Goal: Task Accomplishment & Management: Manage account settings

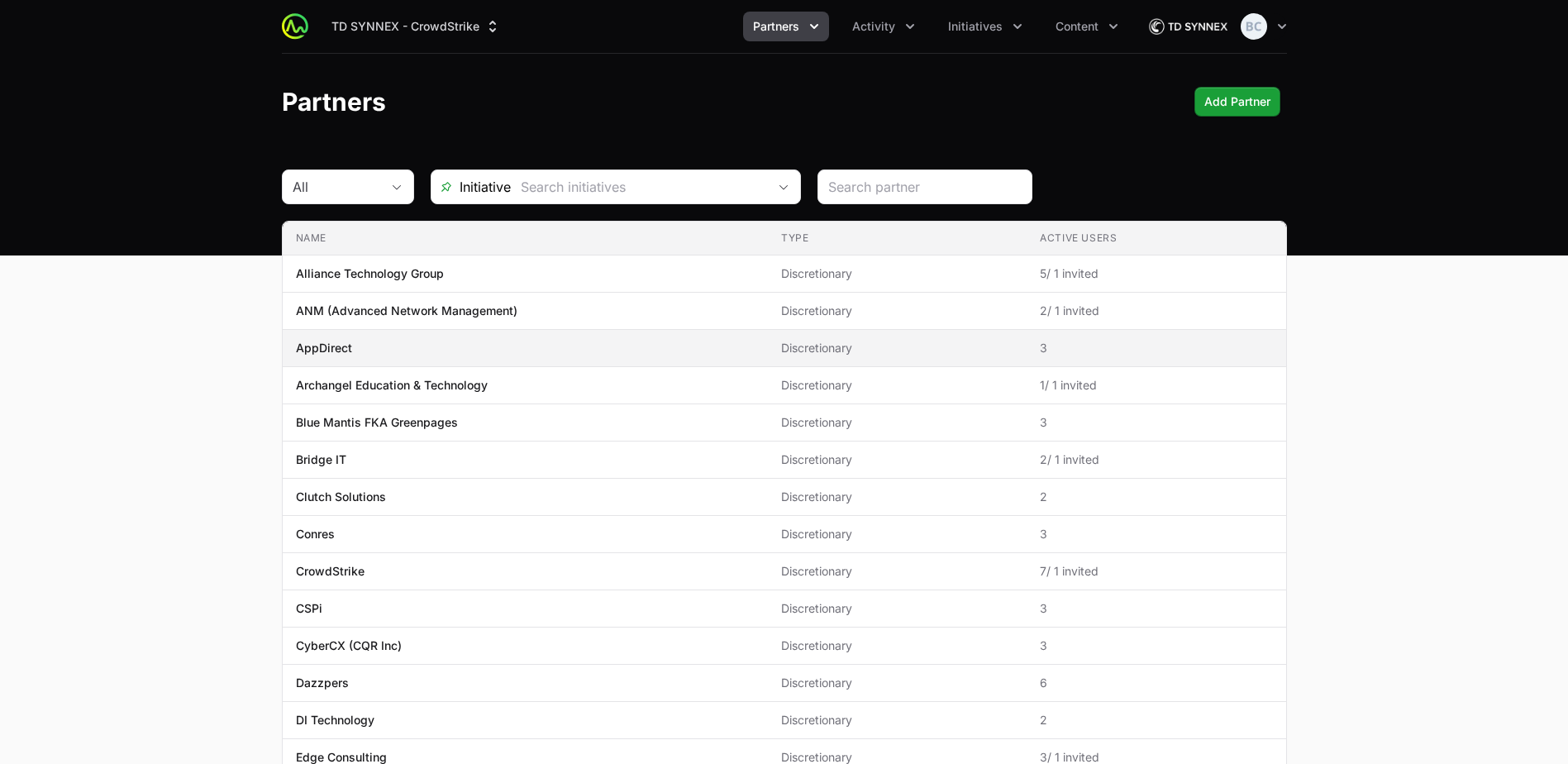
click at [418, 344] on span "AppDirect" at bounding box center [525, 348] width 458 height 17
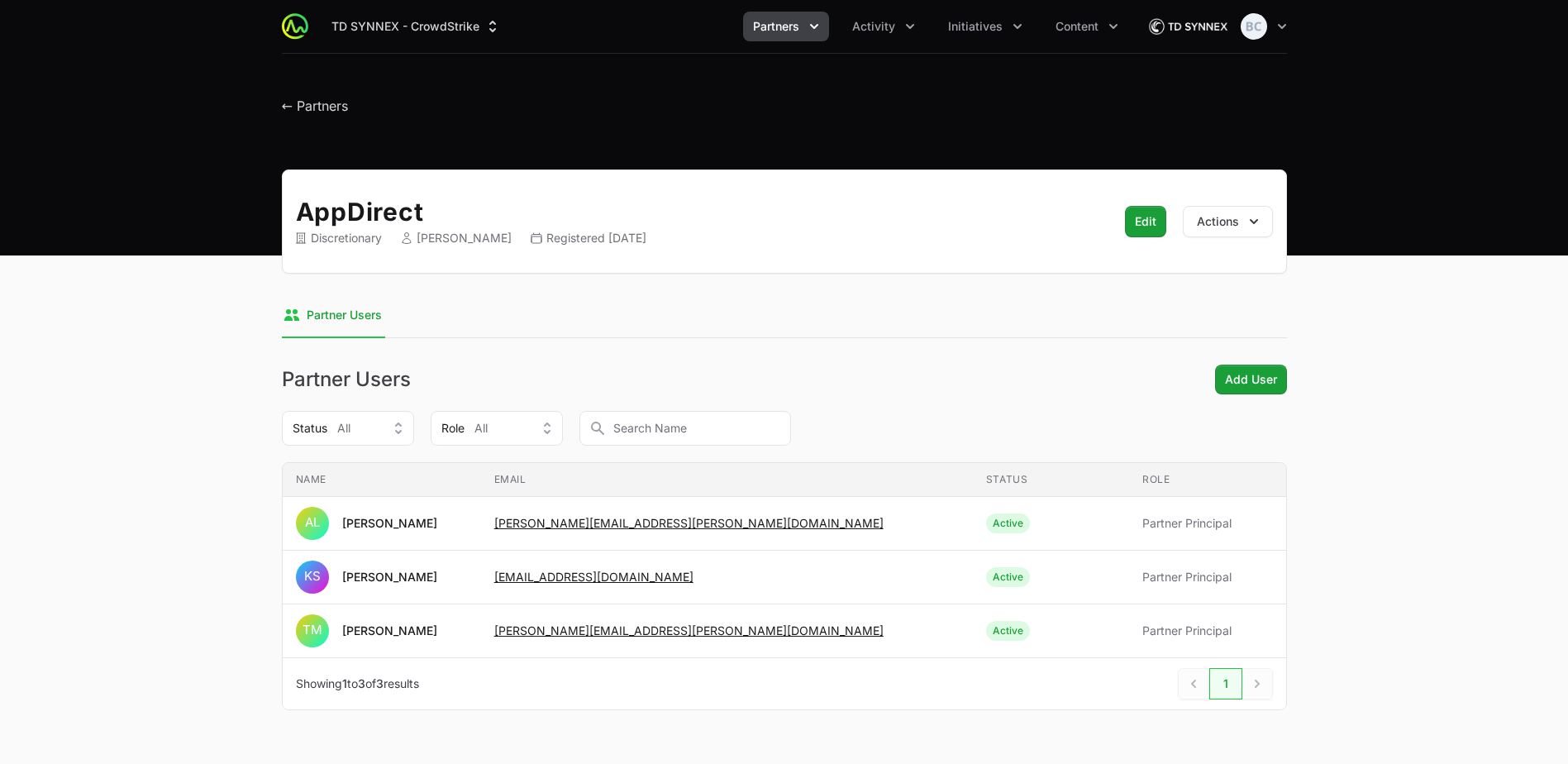
click at [813, 27] on icon "Partners menu" at bounding box center [814, 27] width 17 height 17
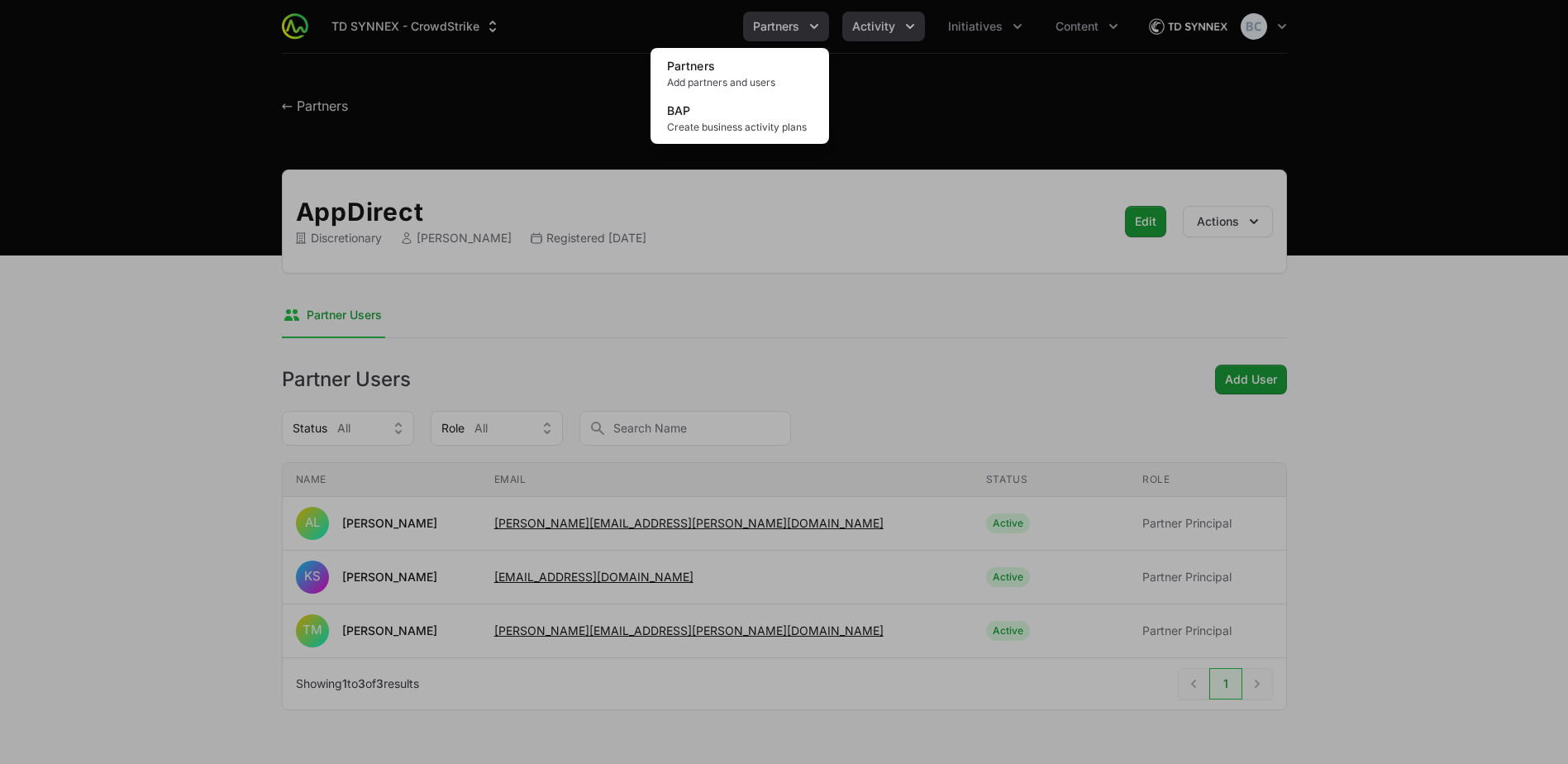
drag, startPoint x: 908, startPoint y: 26, endPoint x: 900, endPoint y: 25, distance: 8.1
click at [908, 26] on div "Partners menu" at bounding box center [784, 382] width 1568 height 764
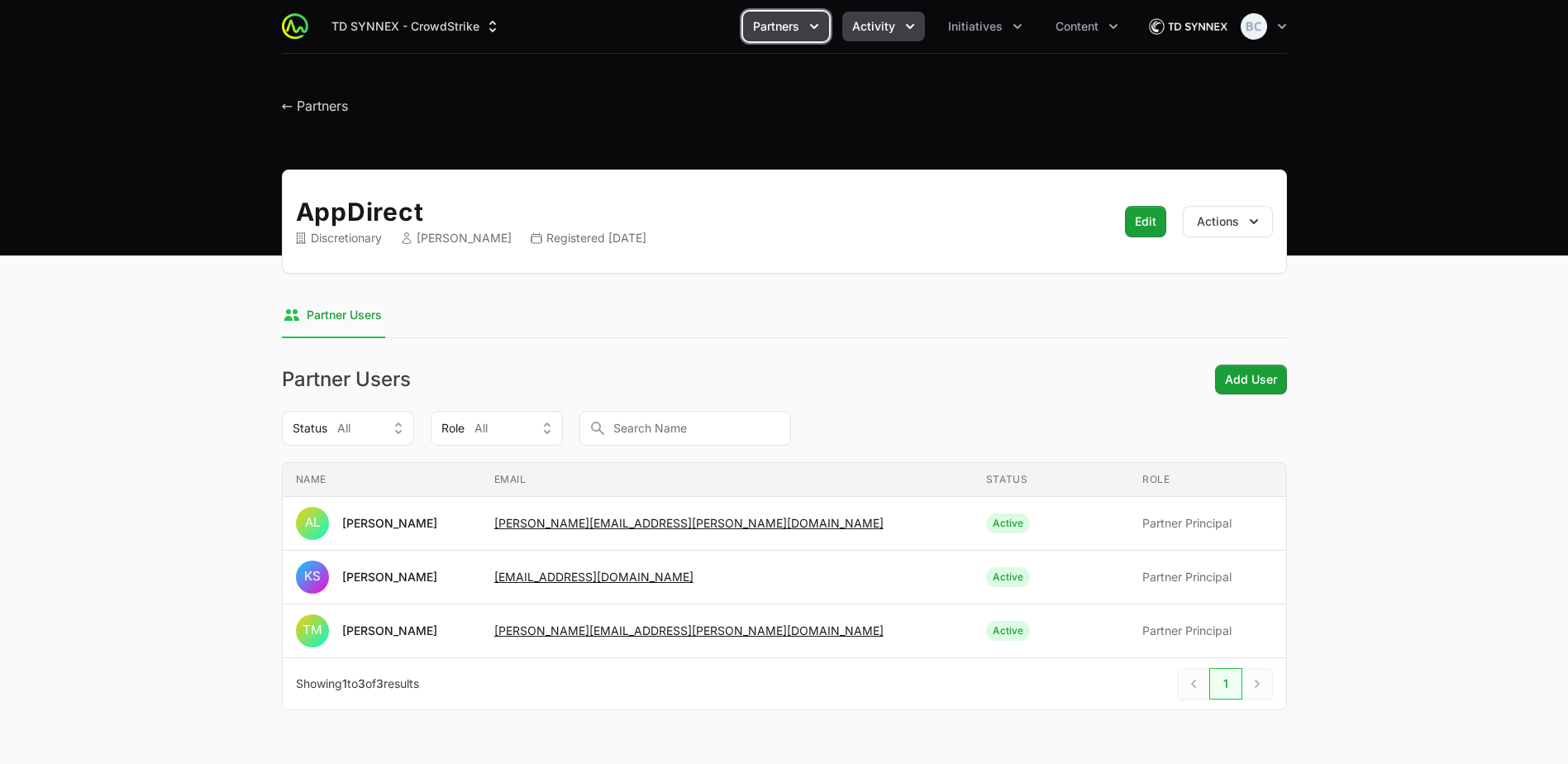
click at [897, 23] on button "Activity" at bounding box center [883, 27] width 82 height 30
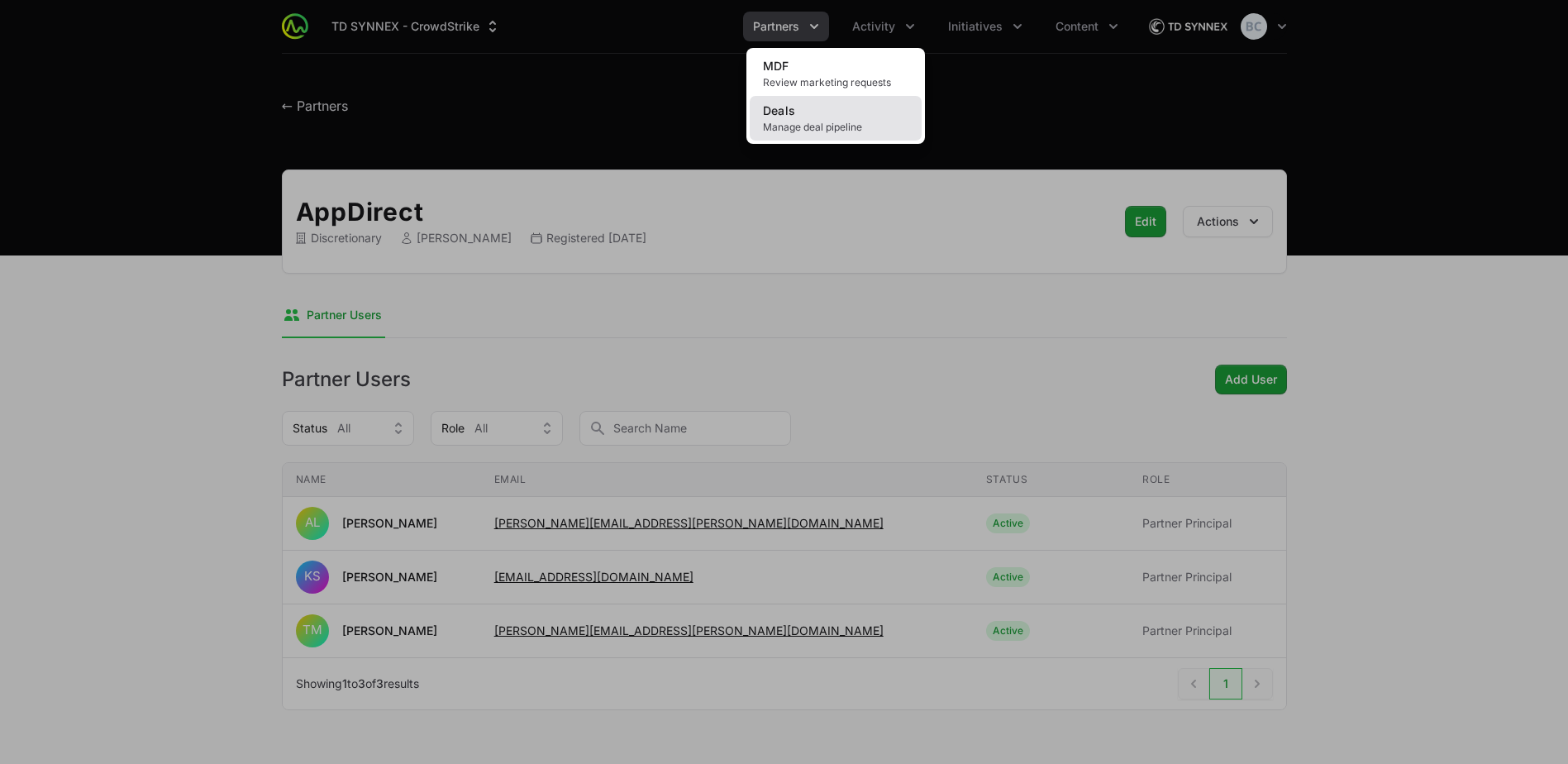
click at [873, 128] on span "Manage deal pipeline" at bounding box center [835, 127] width 146 height 13
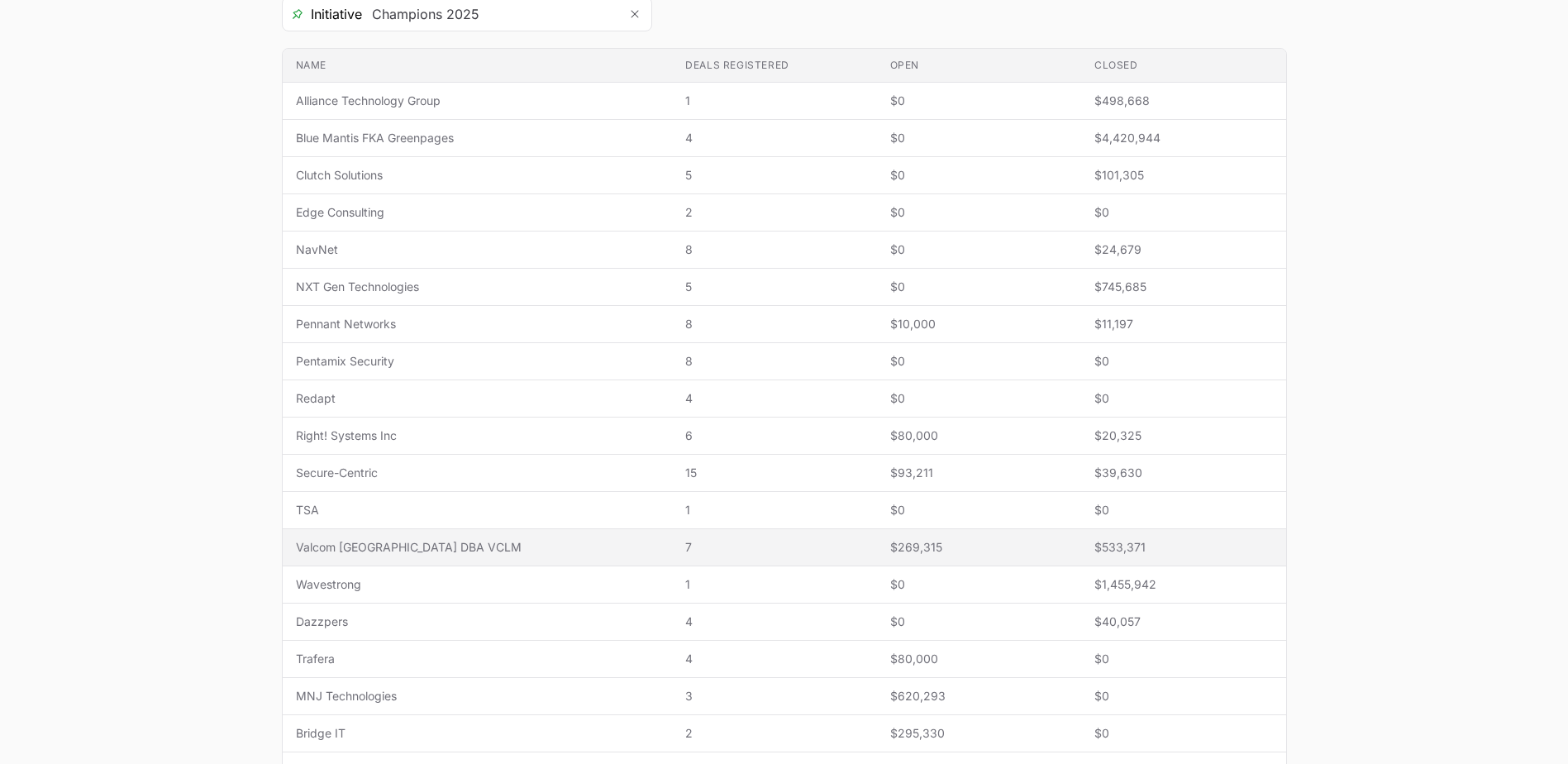
scroll to position [496, 0]
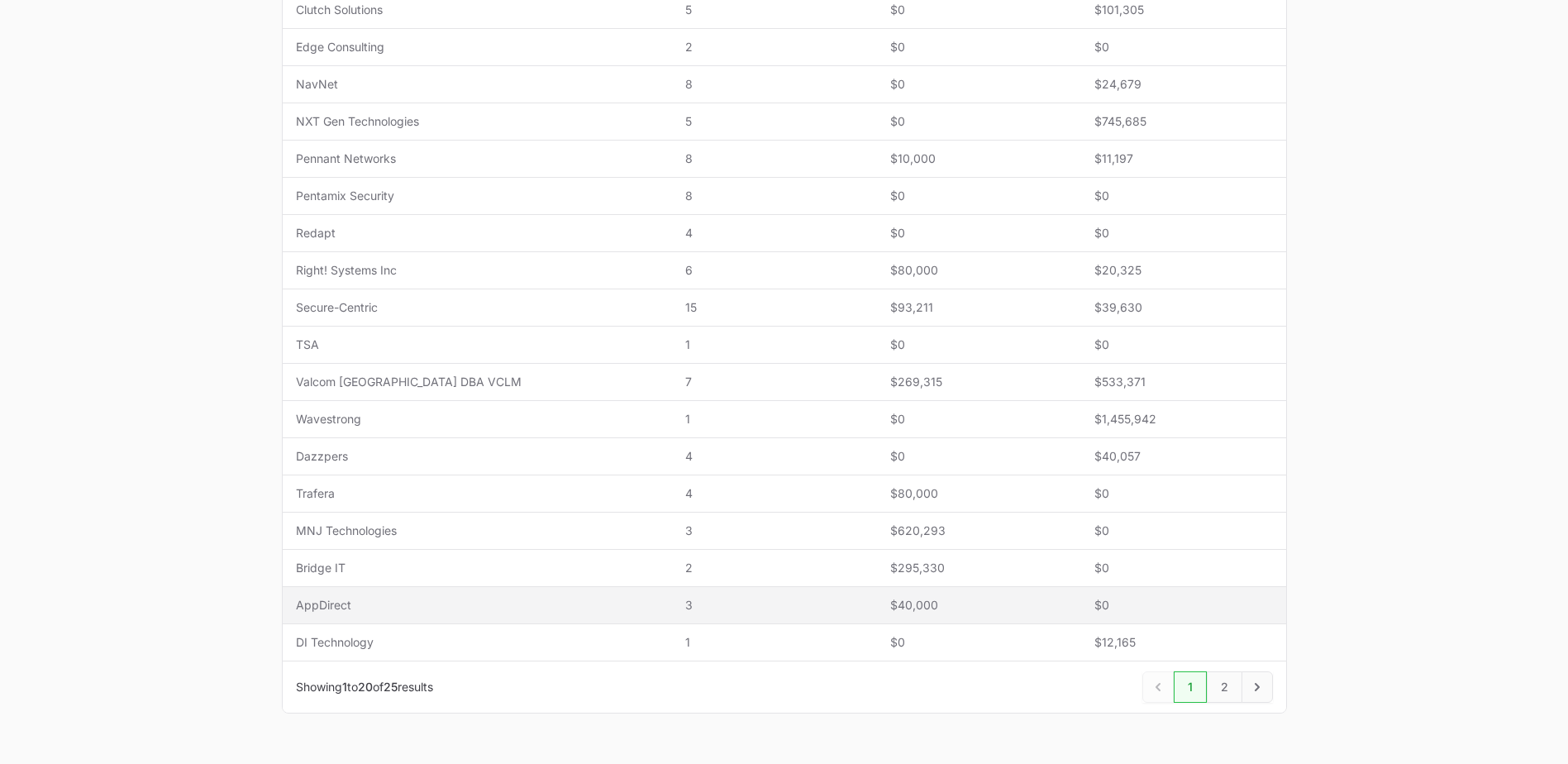
click at [492, 595] on td "Name AppDirect" at bounding box center [477, 605] width 390 height 37
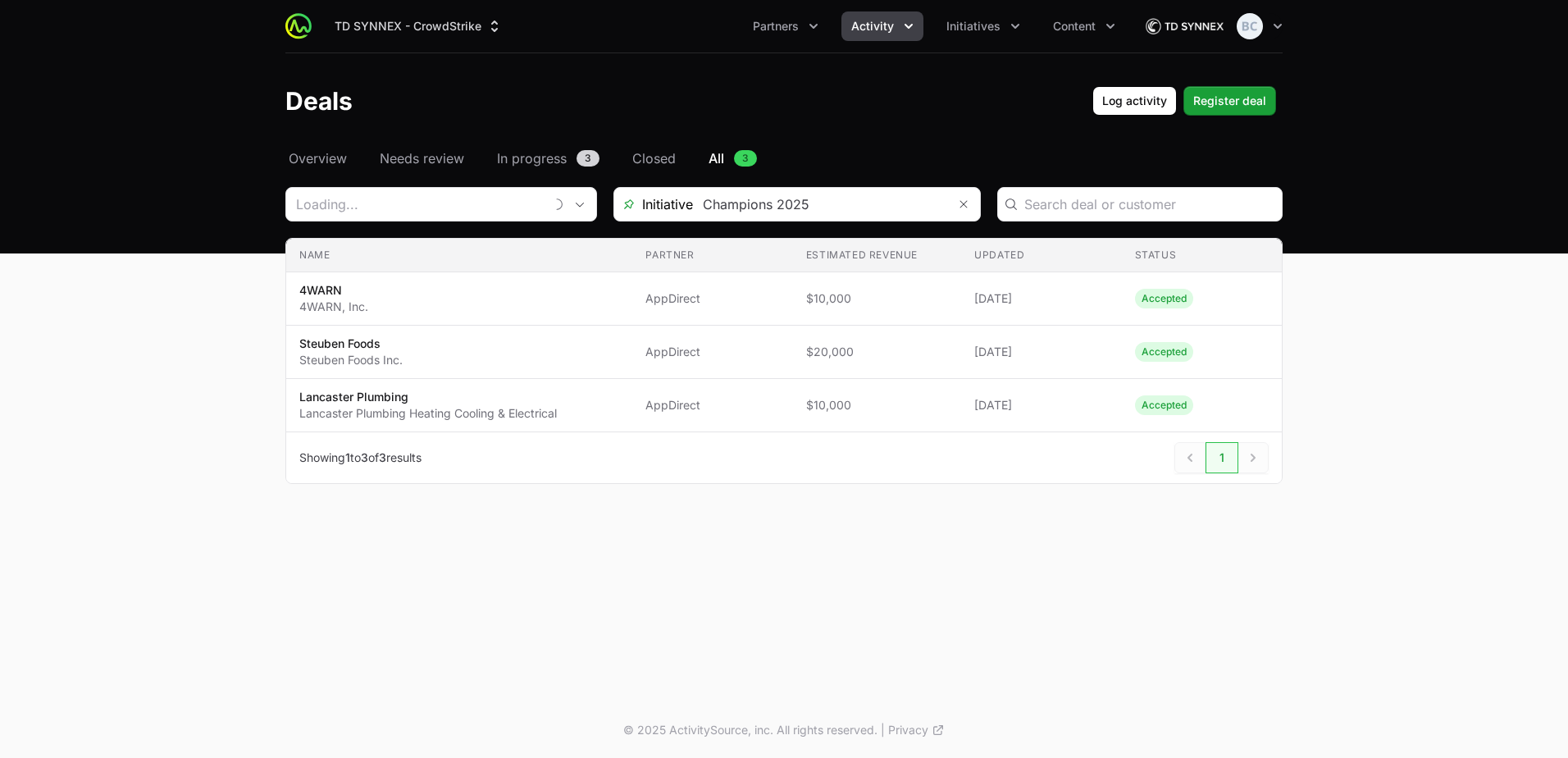
type input "AppDirect"
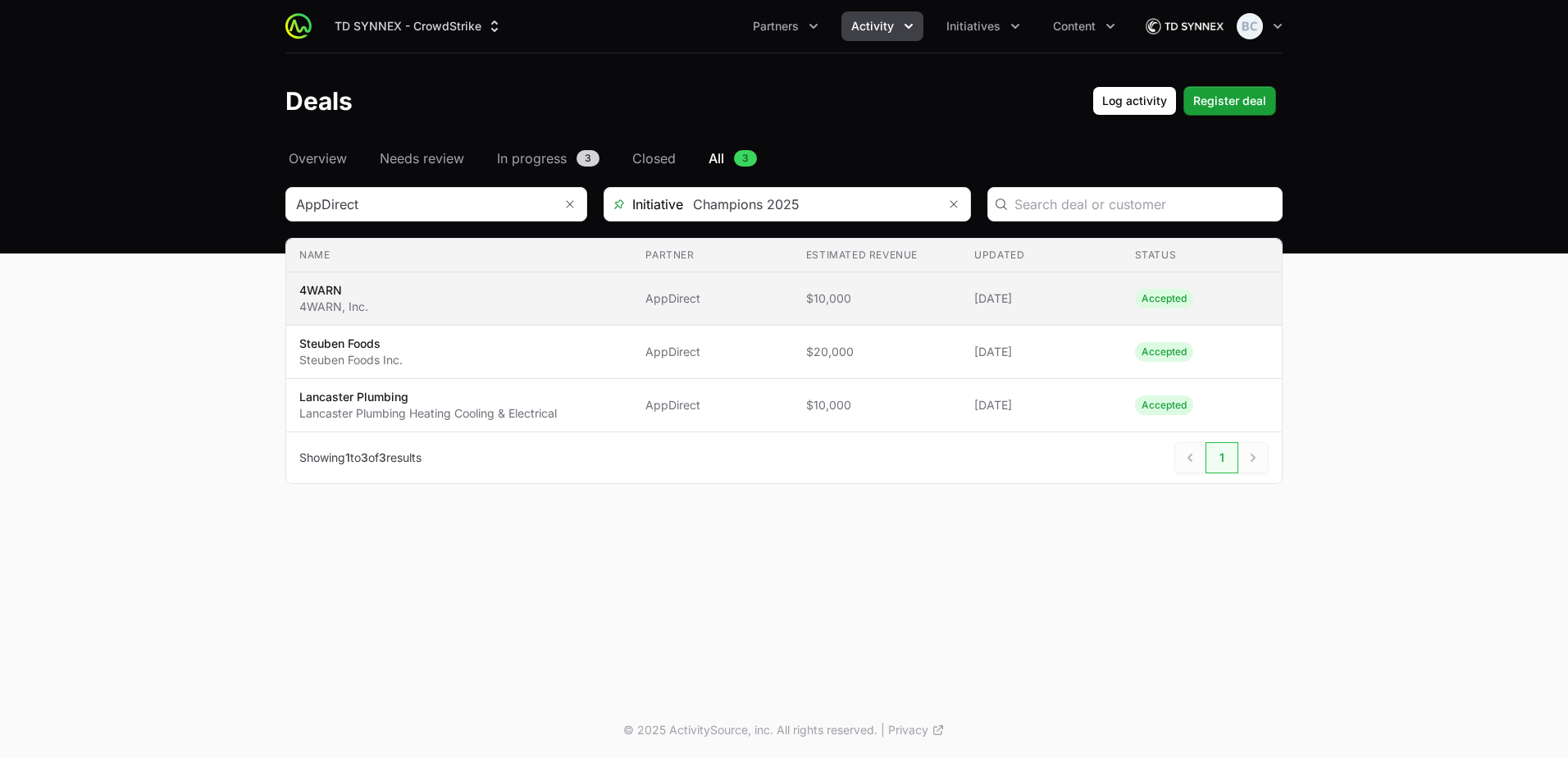
click at [446, 295] on span "4WARN 4WARN, Inc." at bounding box center [460, 299] width 320 height 33
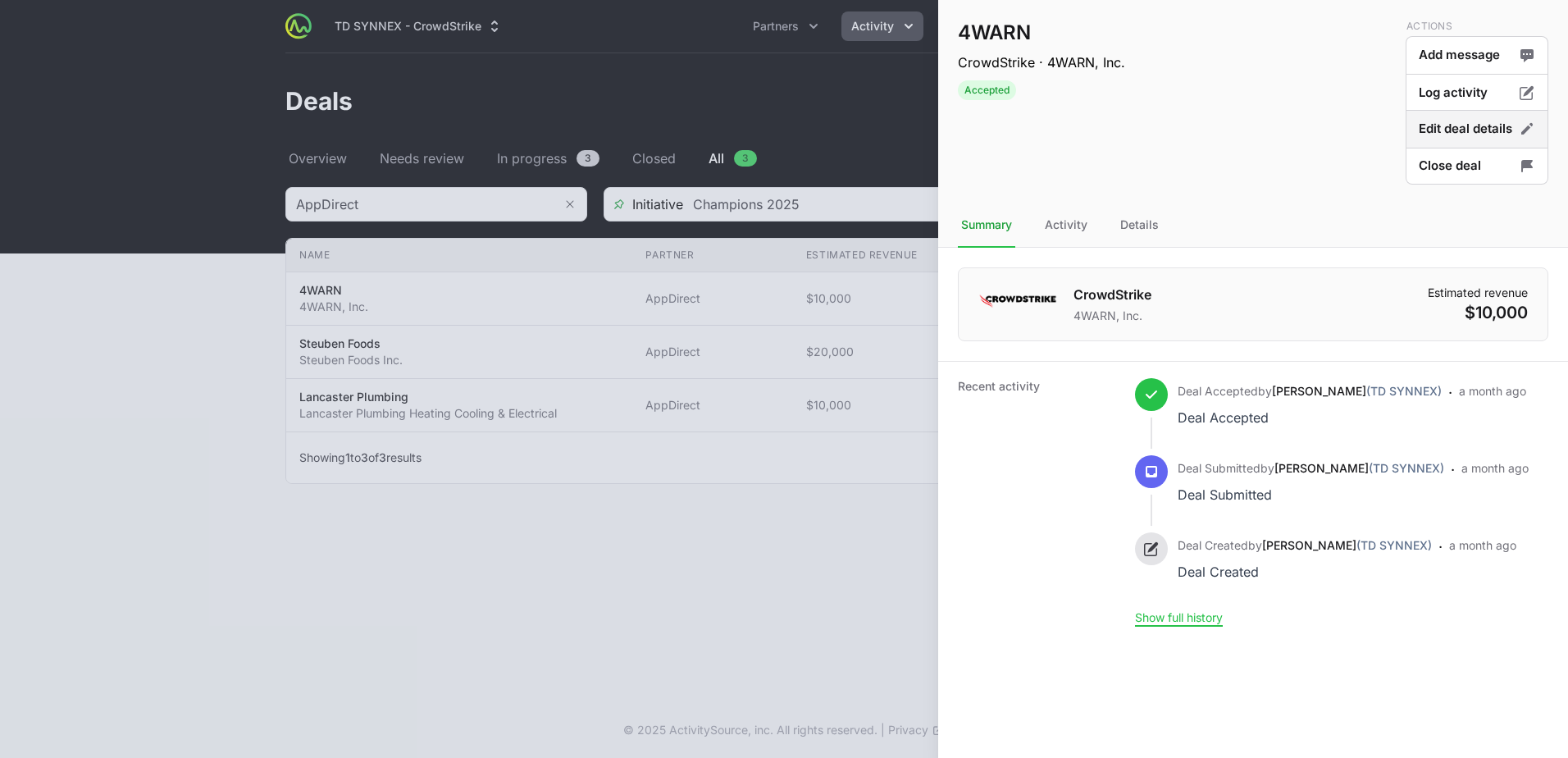
click at [1458, 138] on button "Edit deal details" at bounding box center [1476, 129] width 143 height 39
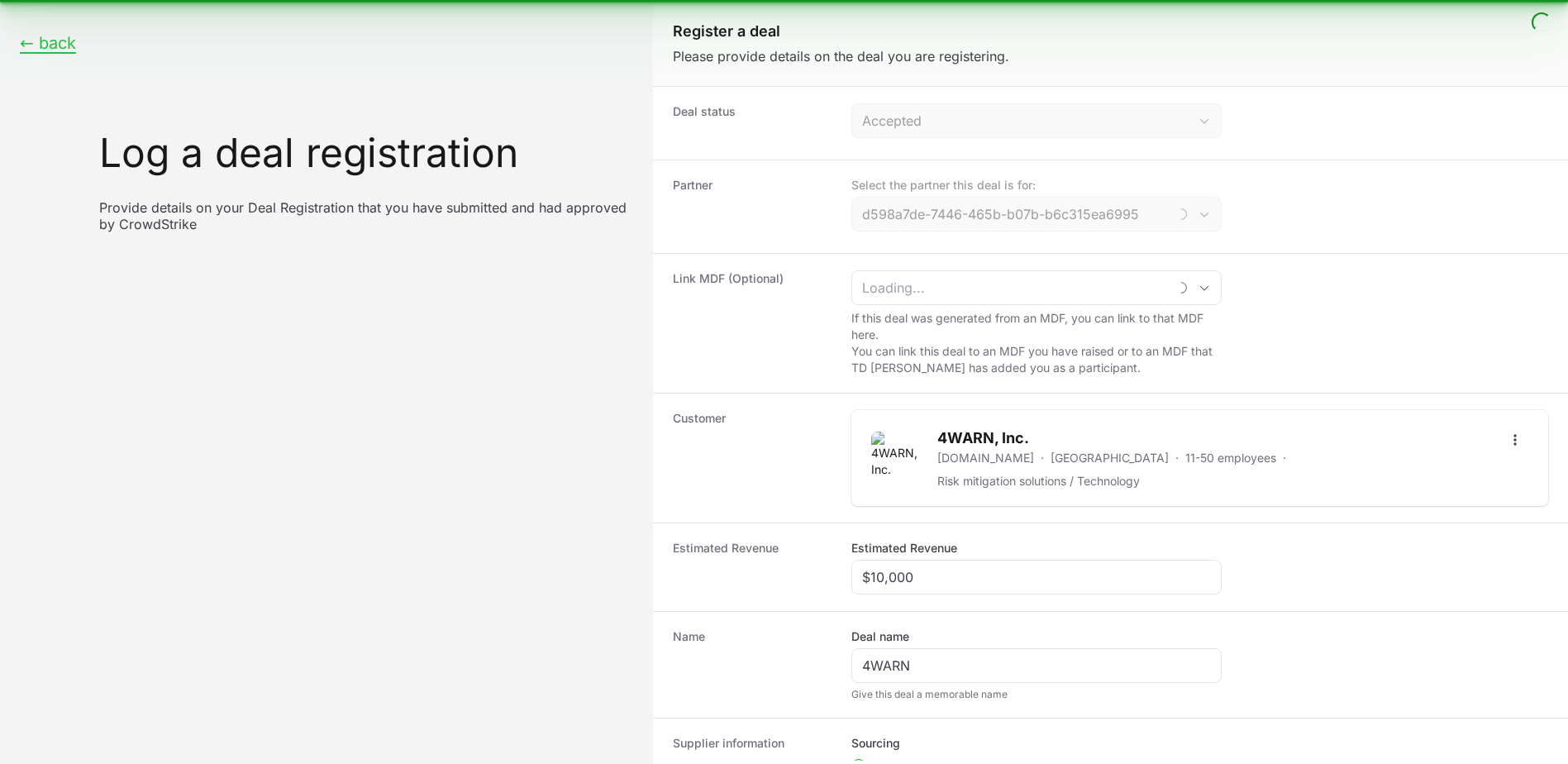
type input "AppDirect"
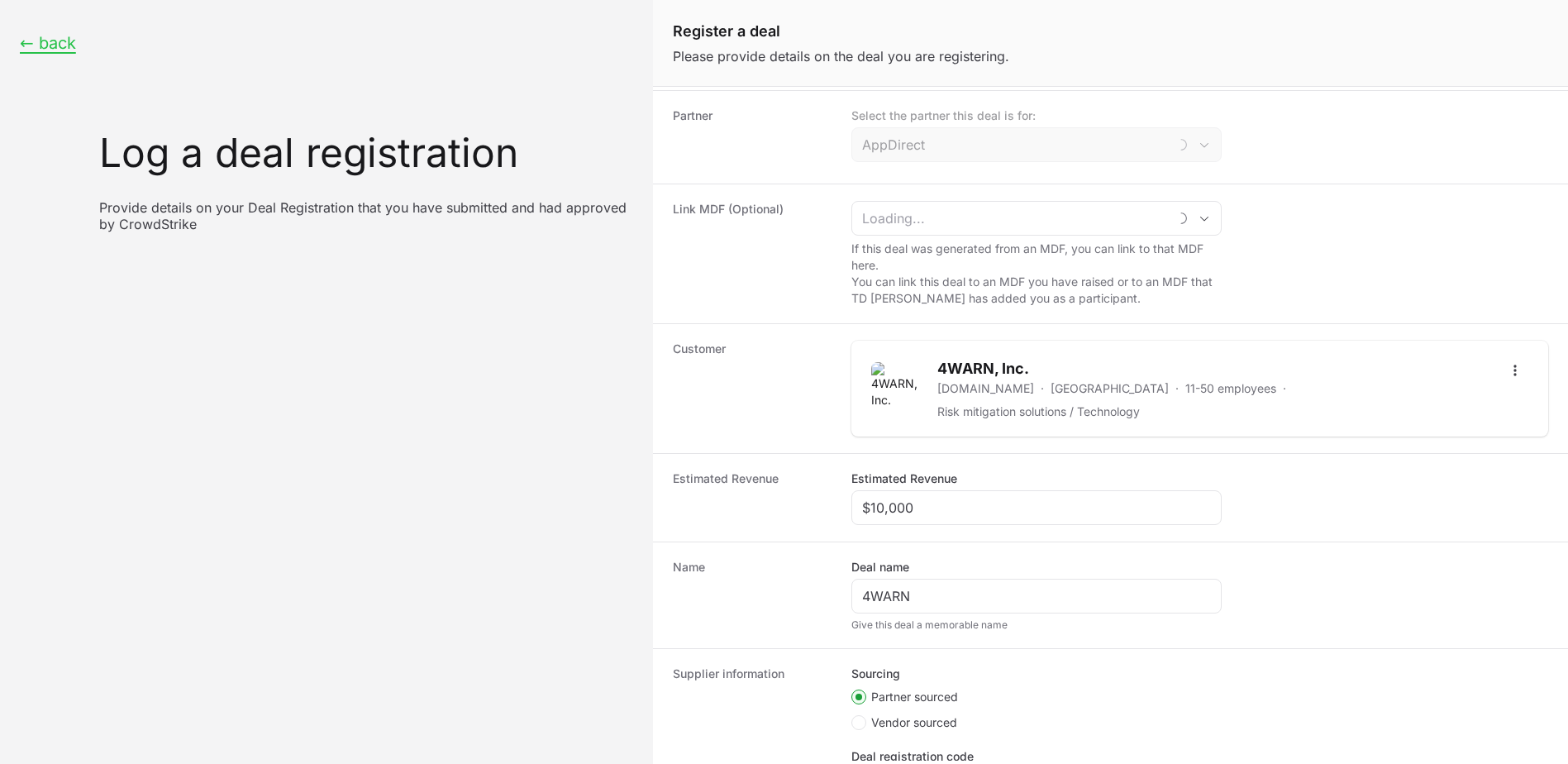
scroll to position [166, 0]
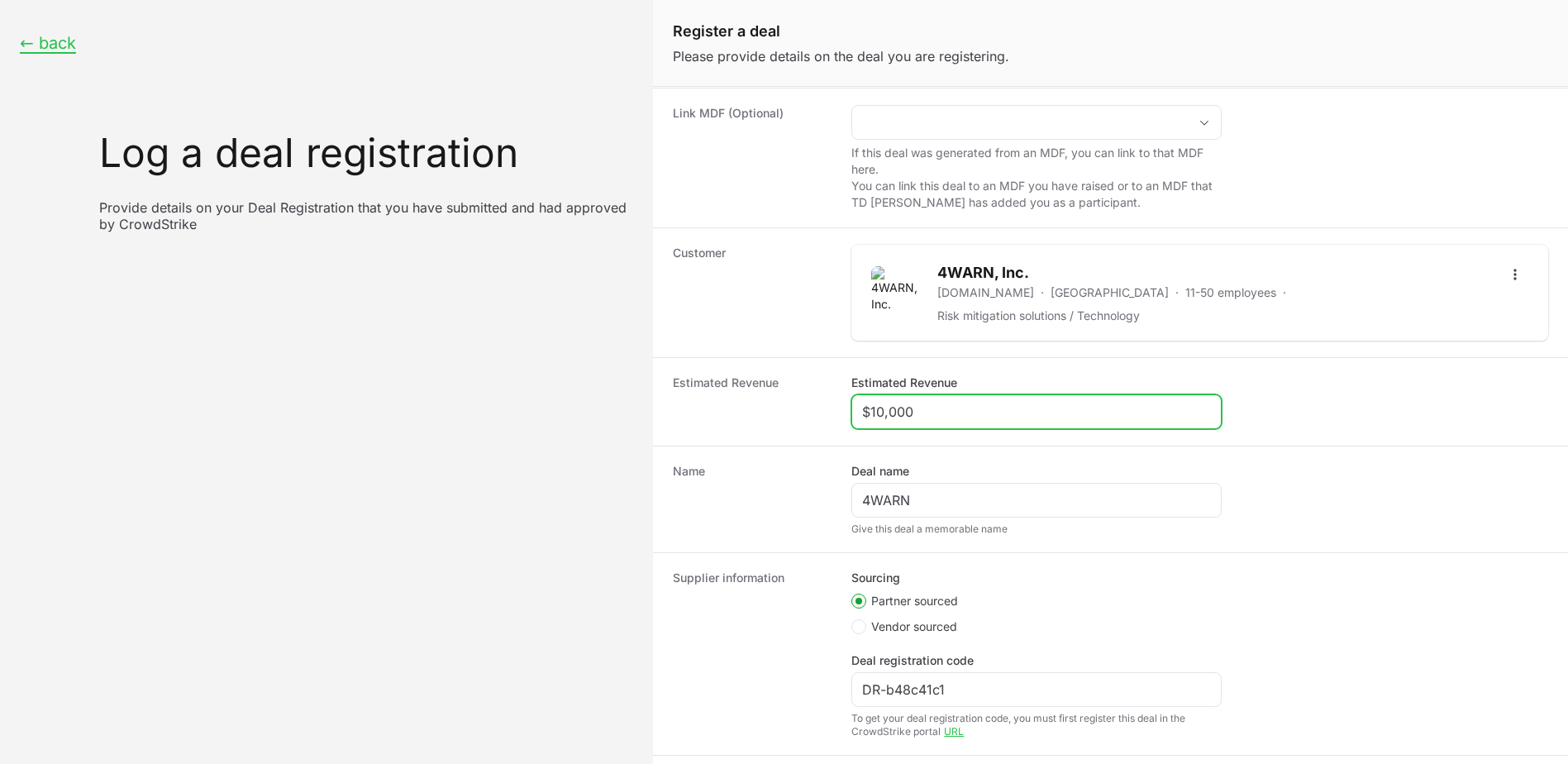
drag, startPoint x: 922, startPoint y: 403, endPoint x: 878, endPoint y: 399, distance: 44.2
click at [878, 402] on input "$10,000" at bounding box center [1036, 412] width 349 height 20
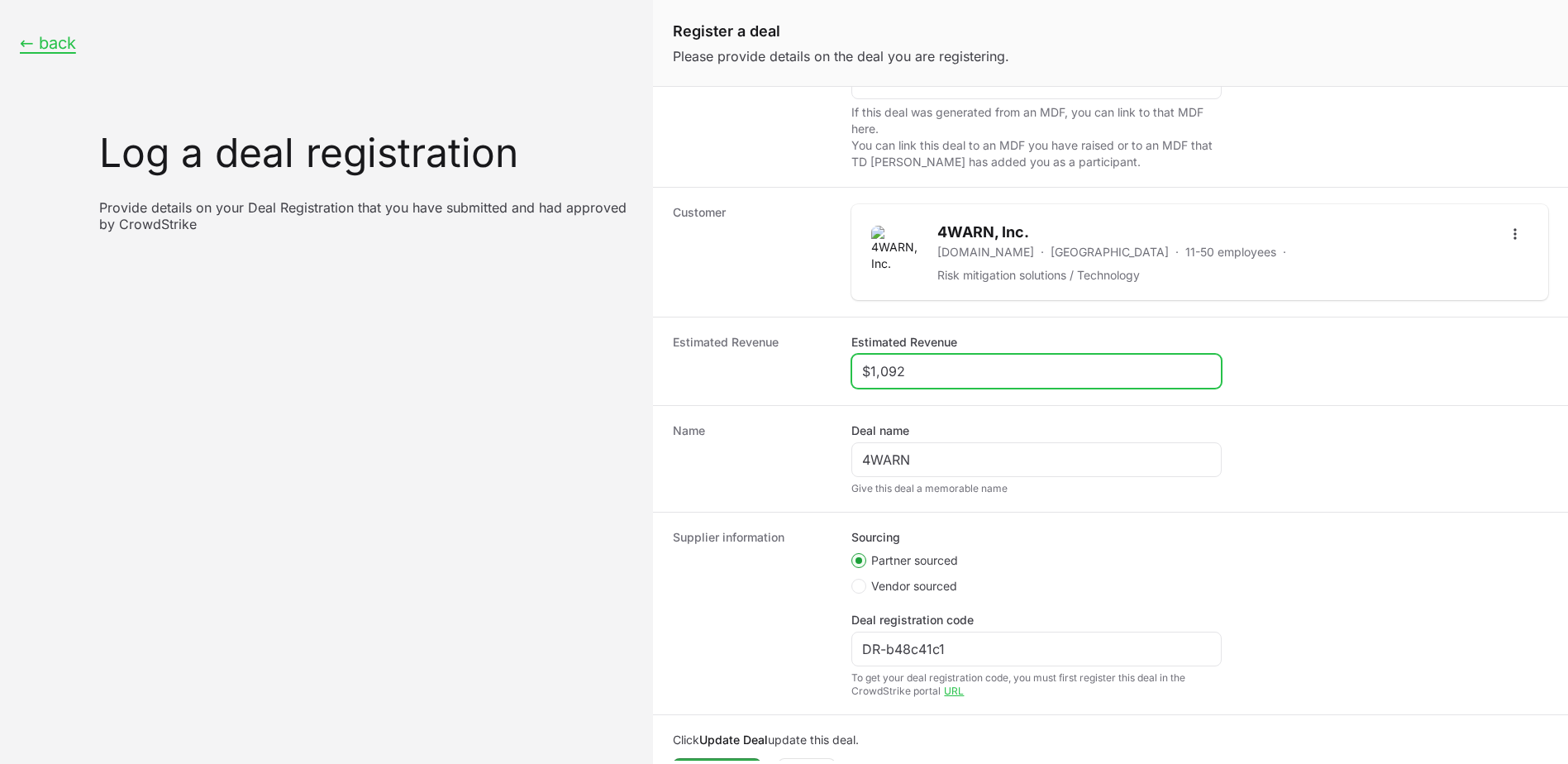
scroll to position [240, 0]
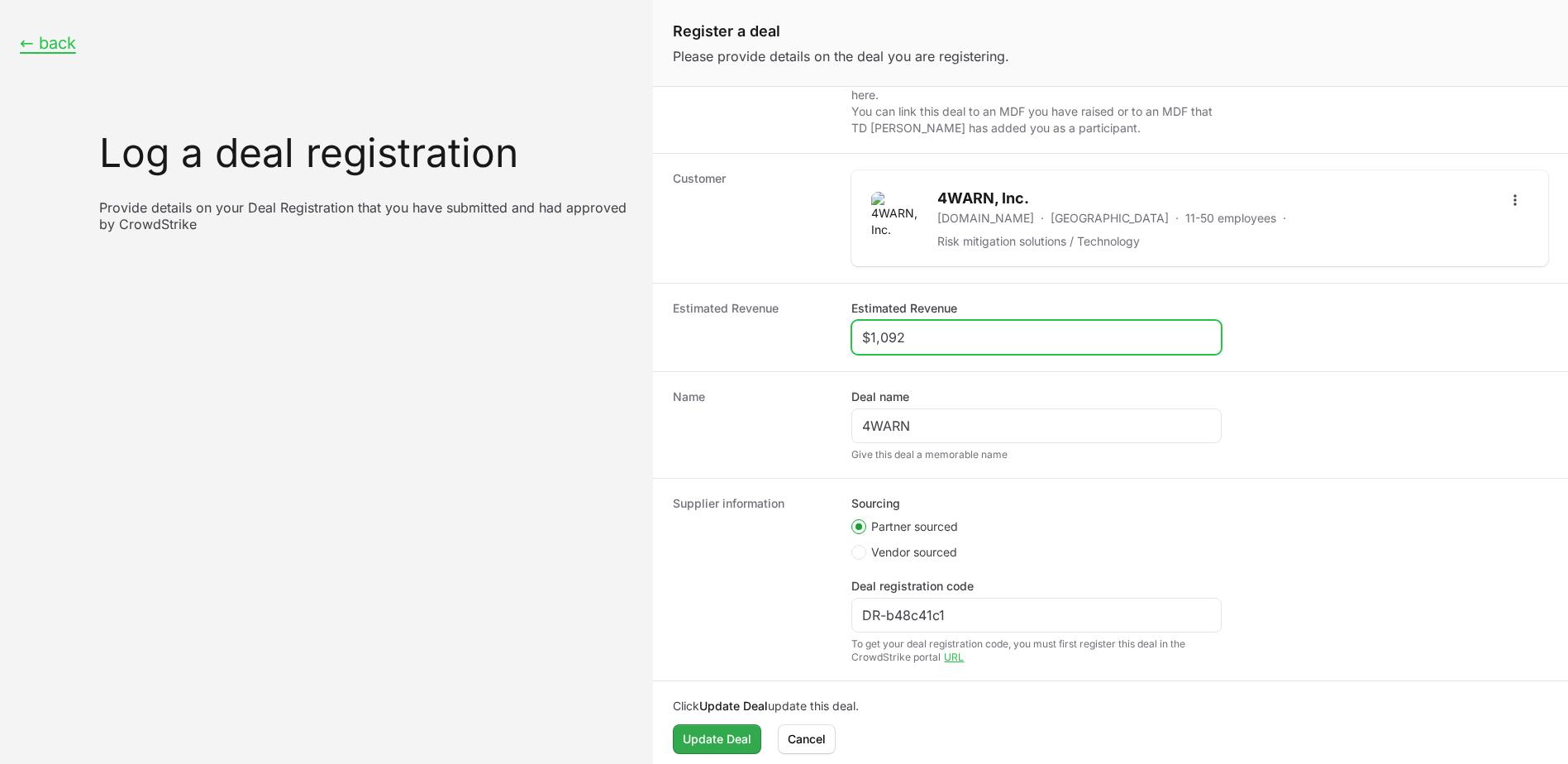
type input "$1,092"
click at [734, 729] on span "Update Deal" at bounding box center [717, 739] width 68 height 20
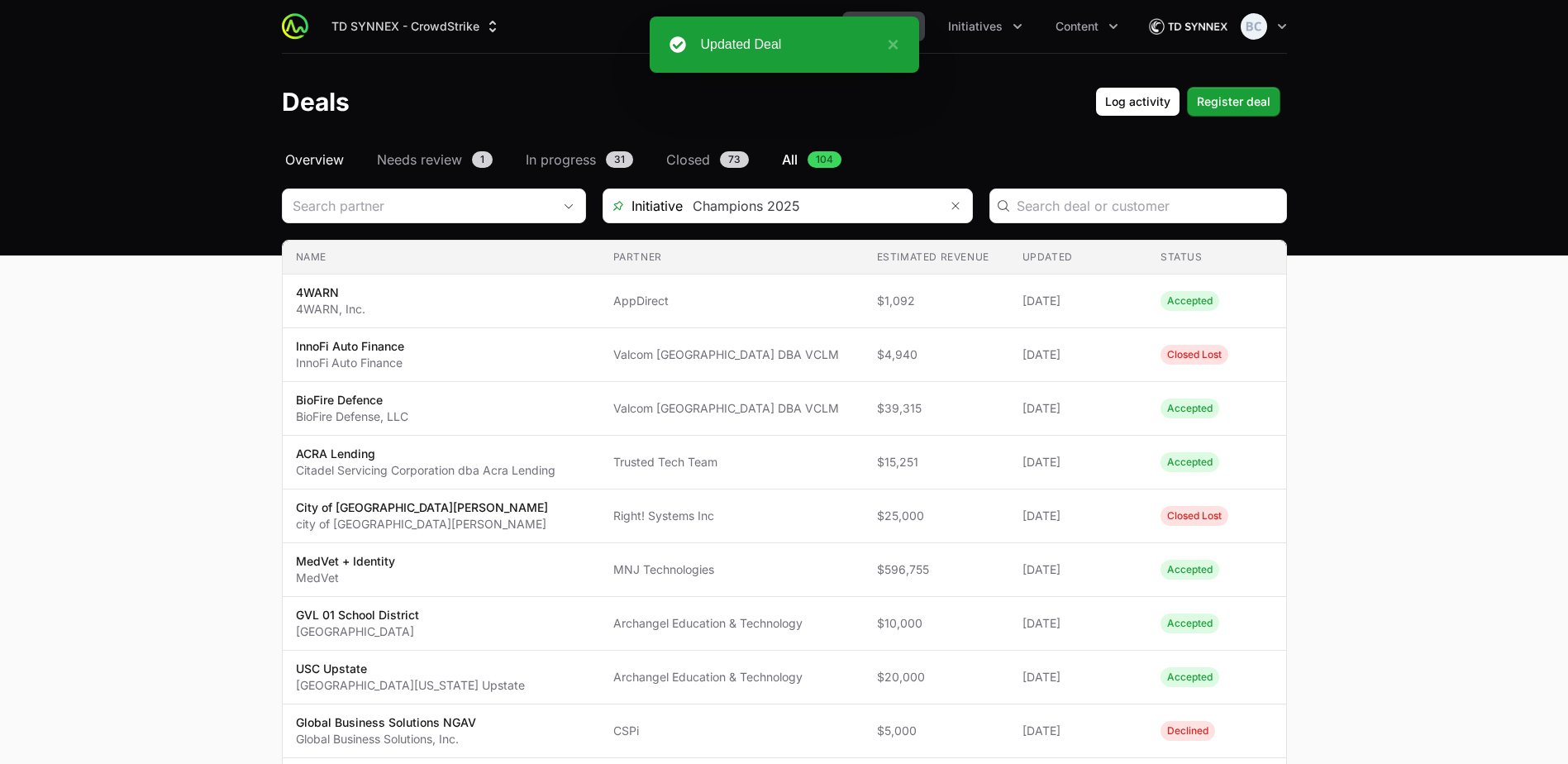
click at [336, 166] on span "Overview" at bounding box center [314, 160] width 59 height 20
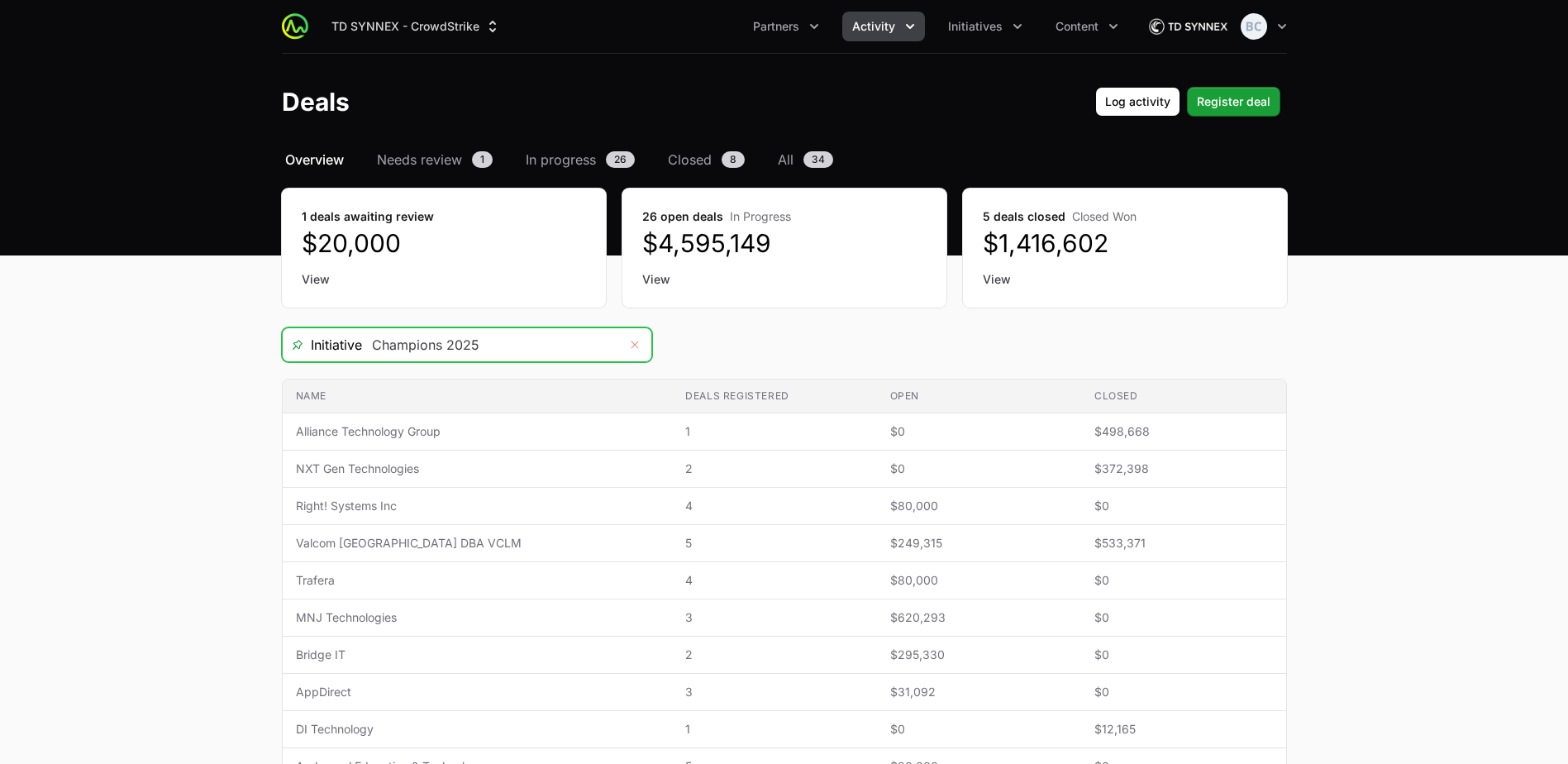
click at [634, 346] on icon "Remove" at bounding box center [635, 345] width 10 height 13
click at [638, 346] on icon "Open" at bounding box center [635, 345] width 13 height 6
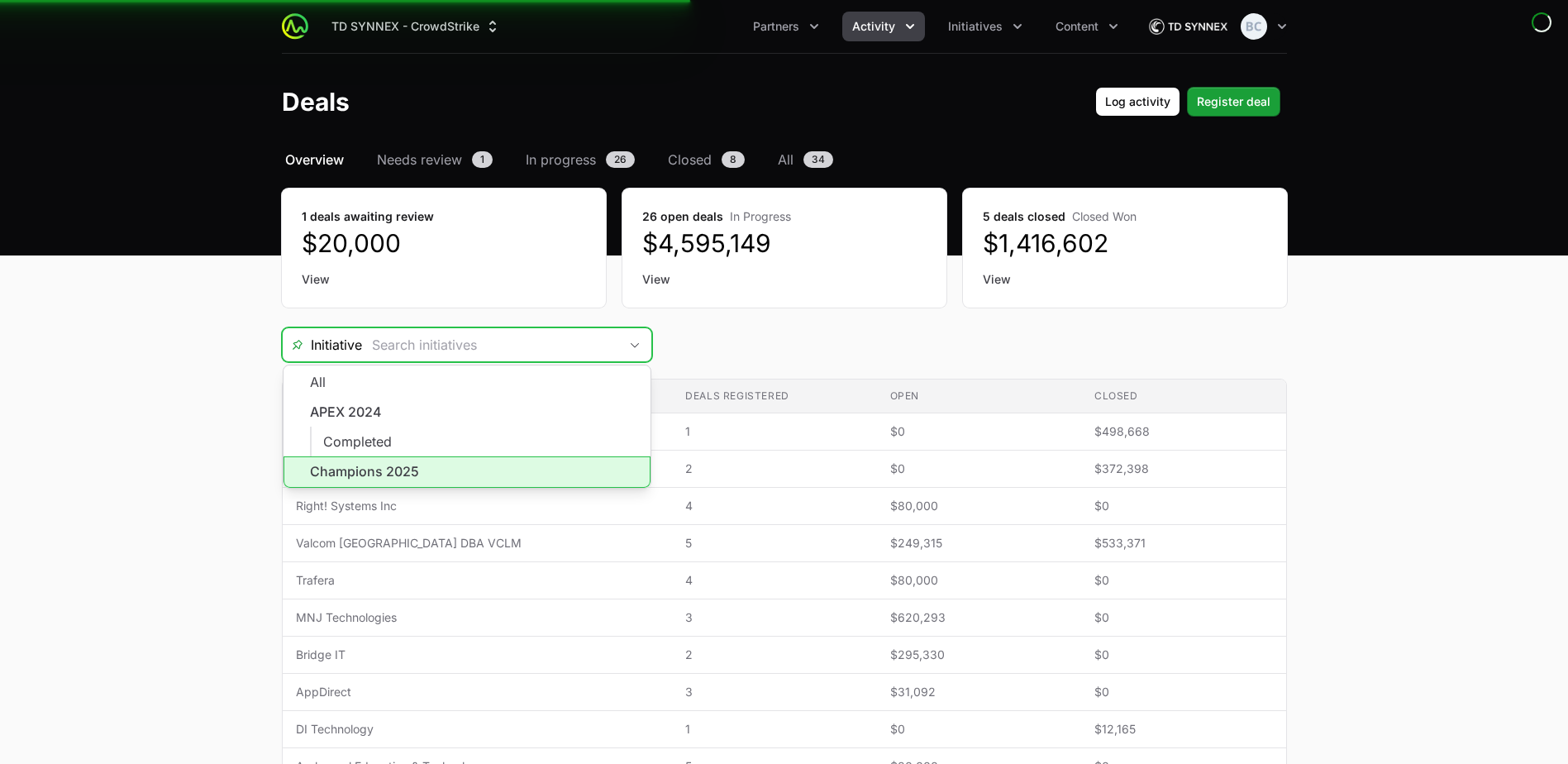
click at [547, 465] on li "Champions 2025" at bounding box center [467, 472] width 367 height 32
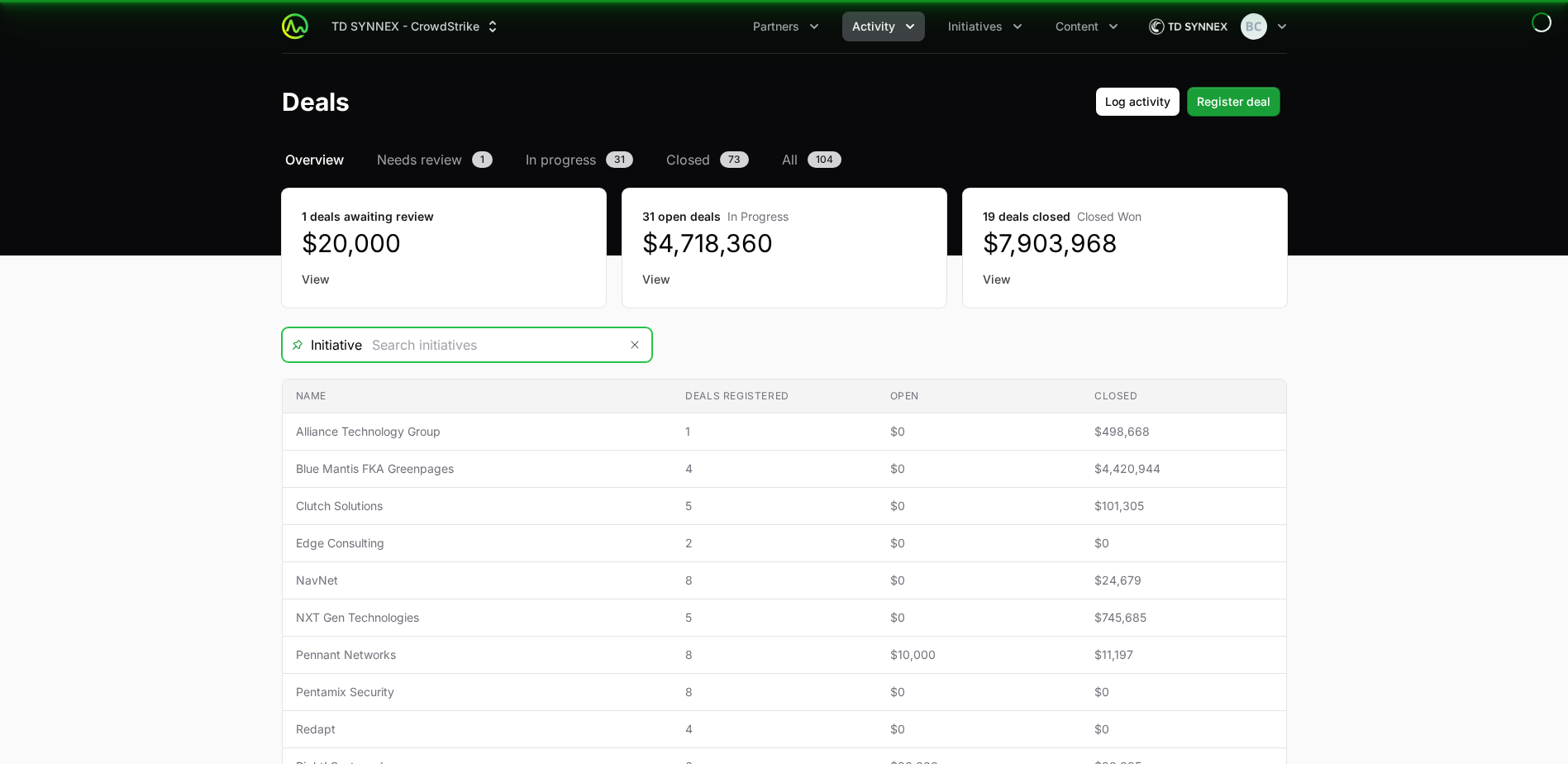
type input "Champions 2025"
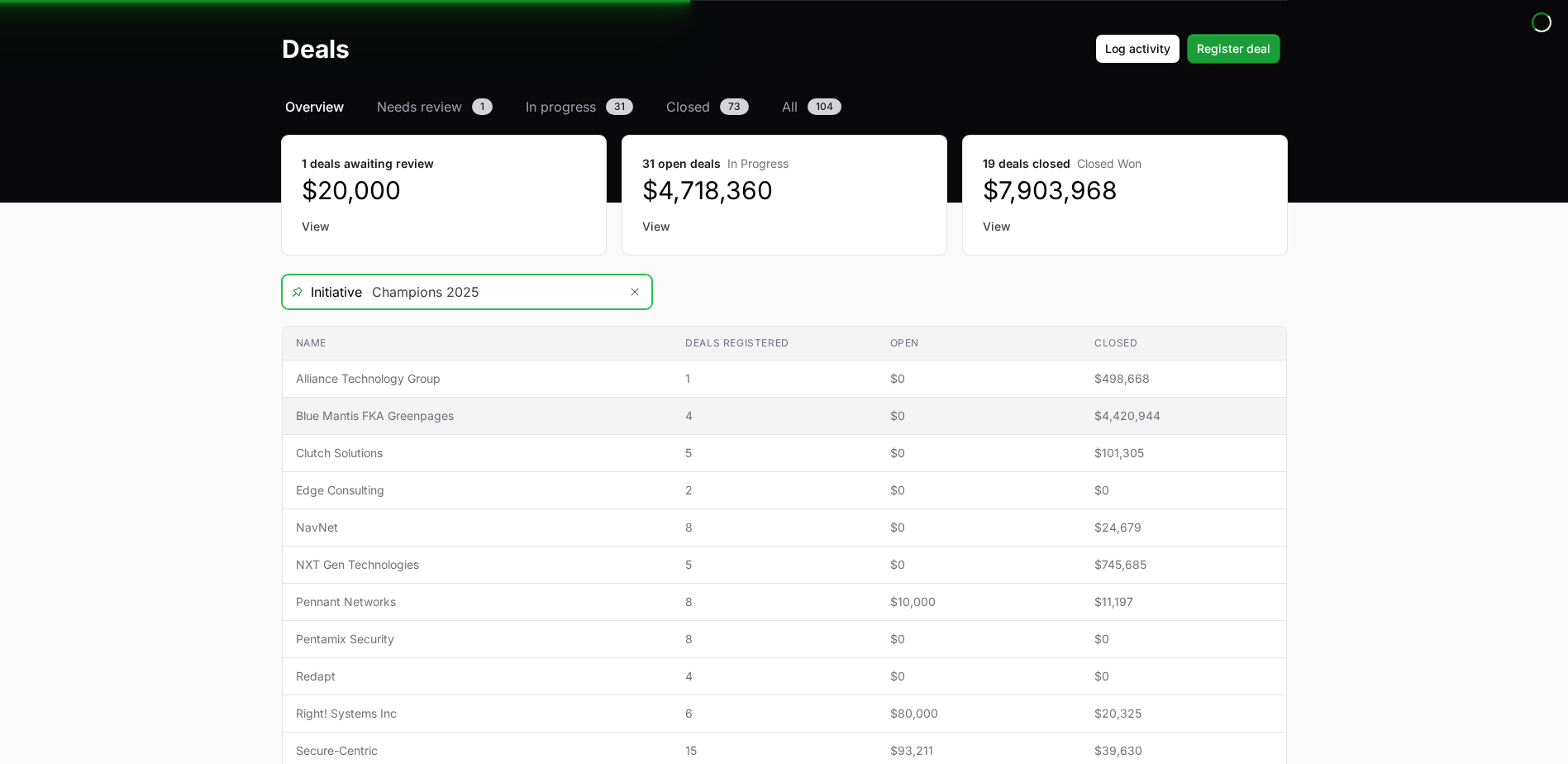
scroll to position [82, 0]
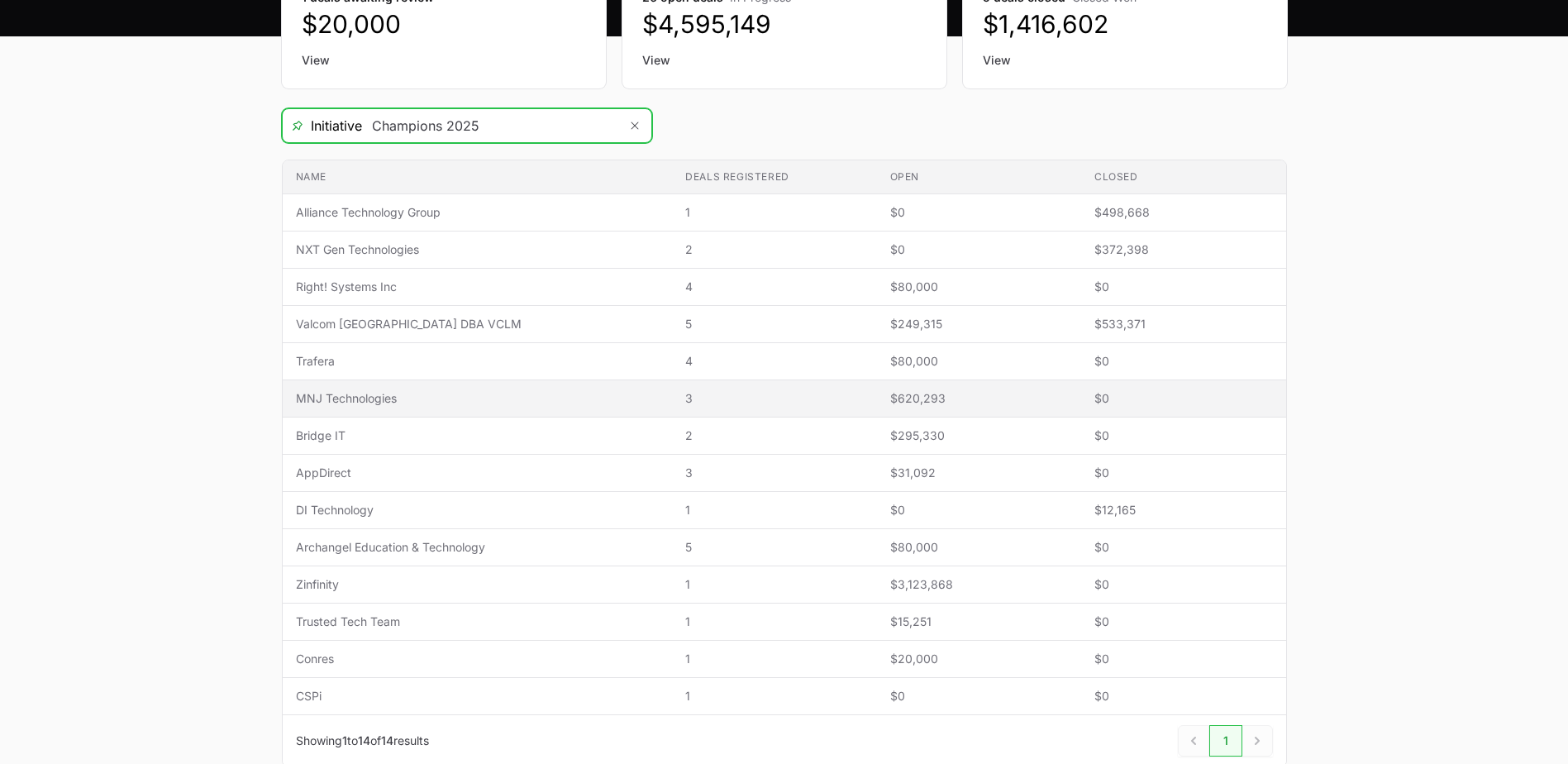
scroll to position [248, 0]
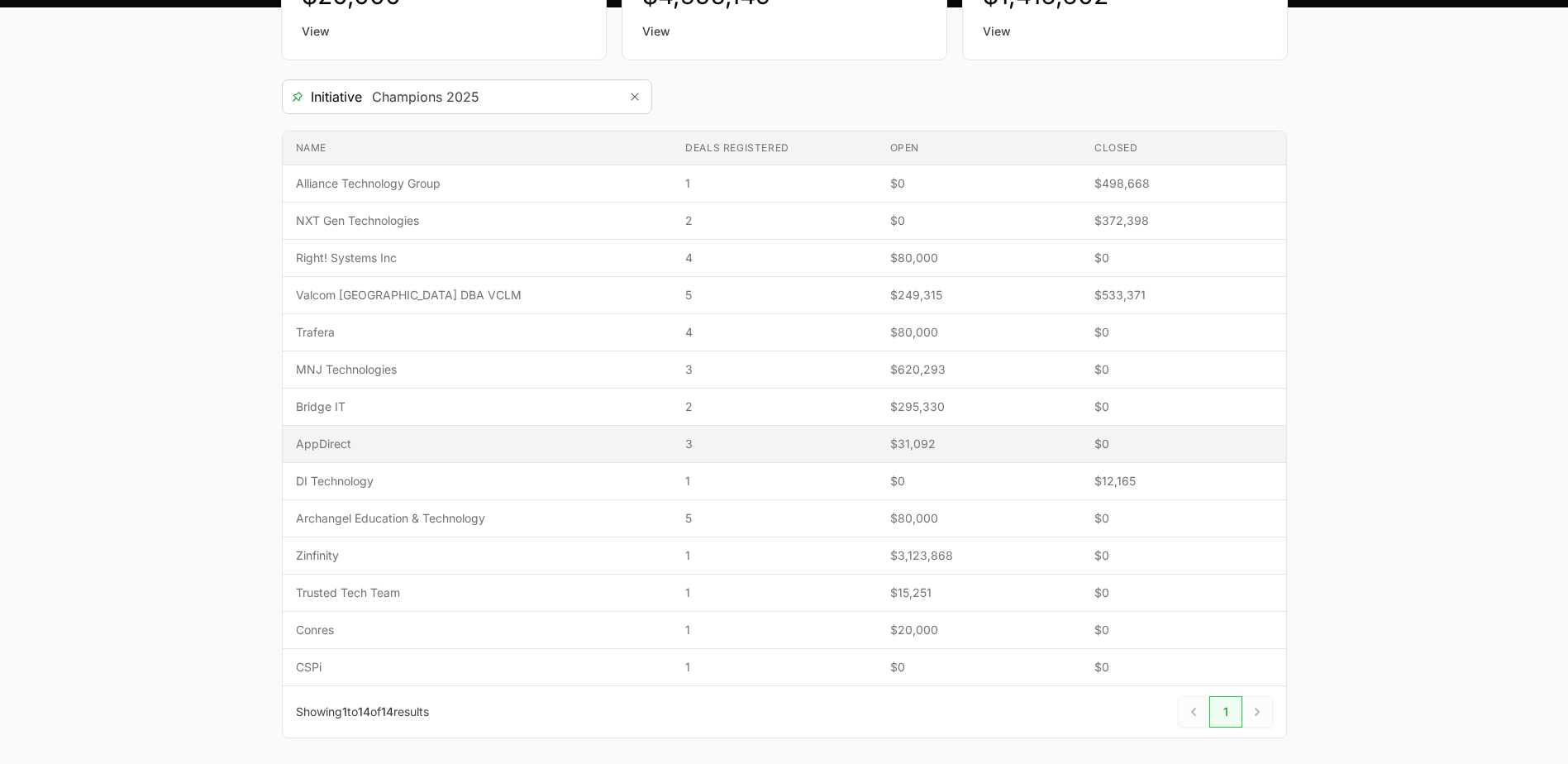
click at [543, 458] on td "Name AppDirect" at bounding box center [477, 444] width 390 height 37
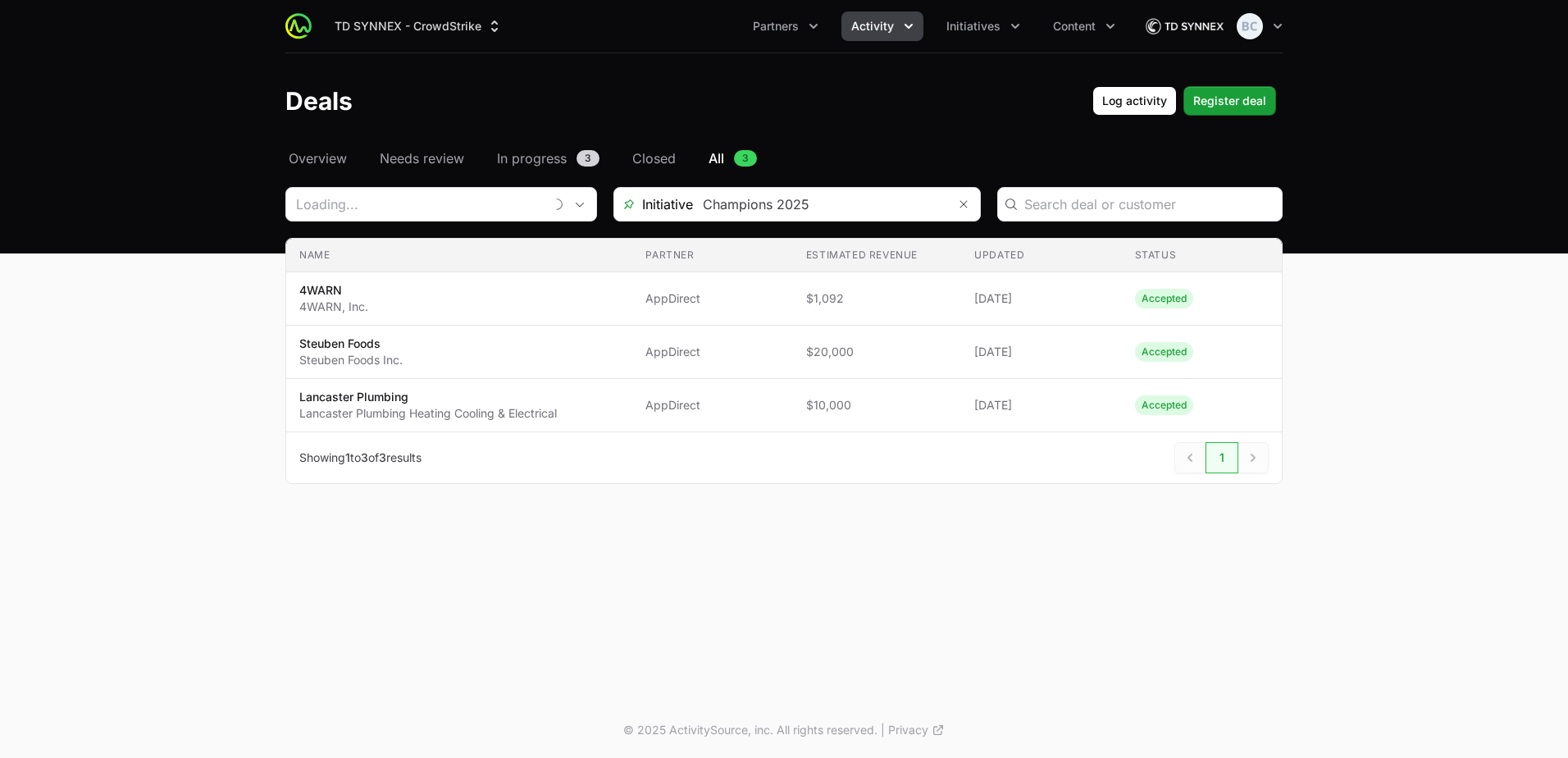
type input "AppDirect"
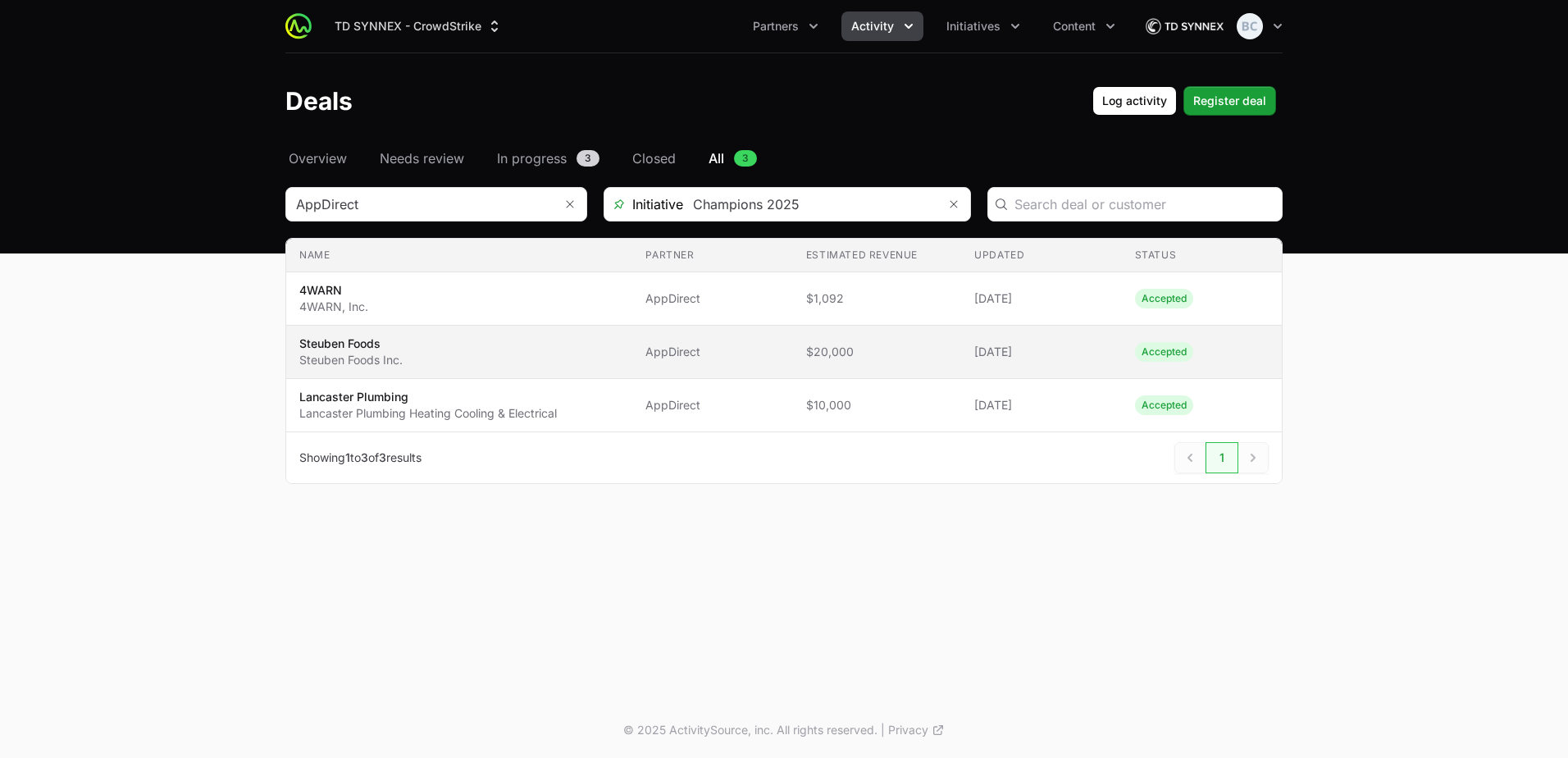
click at [902, 356] on span "$20,000" at bounding box center [877, 352] width 142 height 17
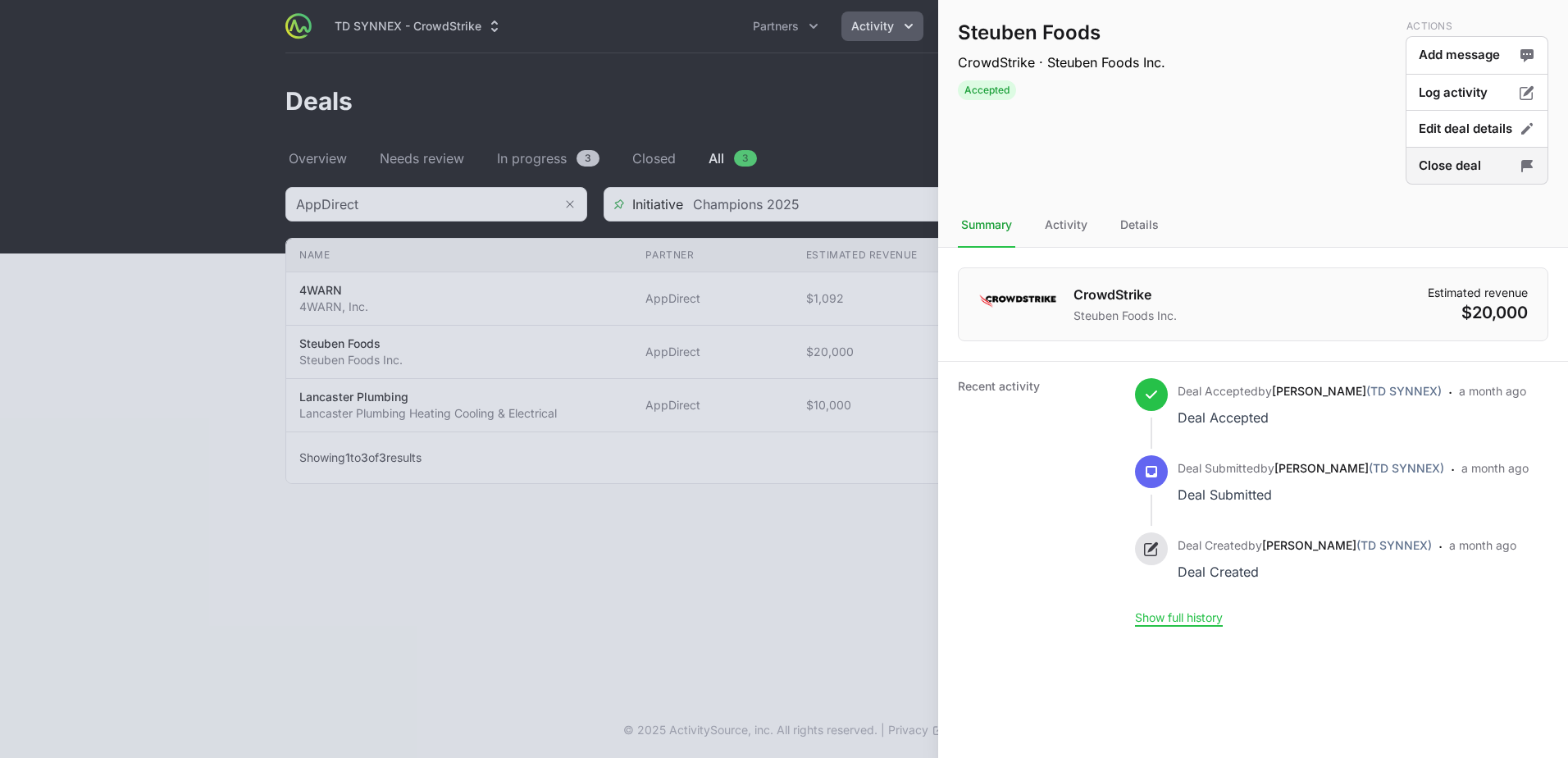
click at [1430, 173] on button "Close deal" at bounding box center [1476, 166] width 143 height 39
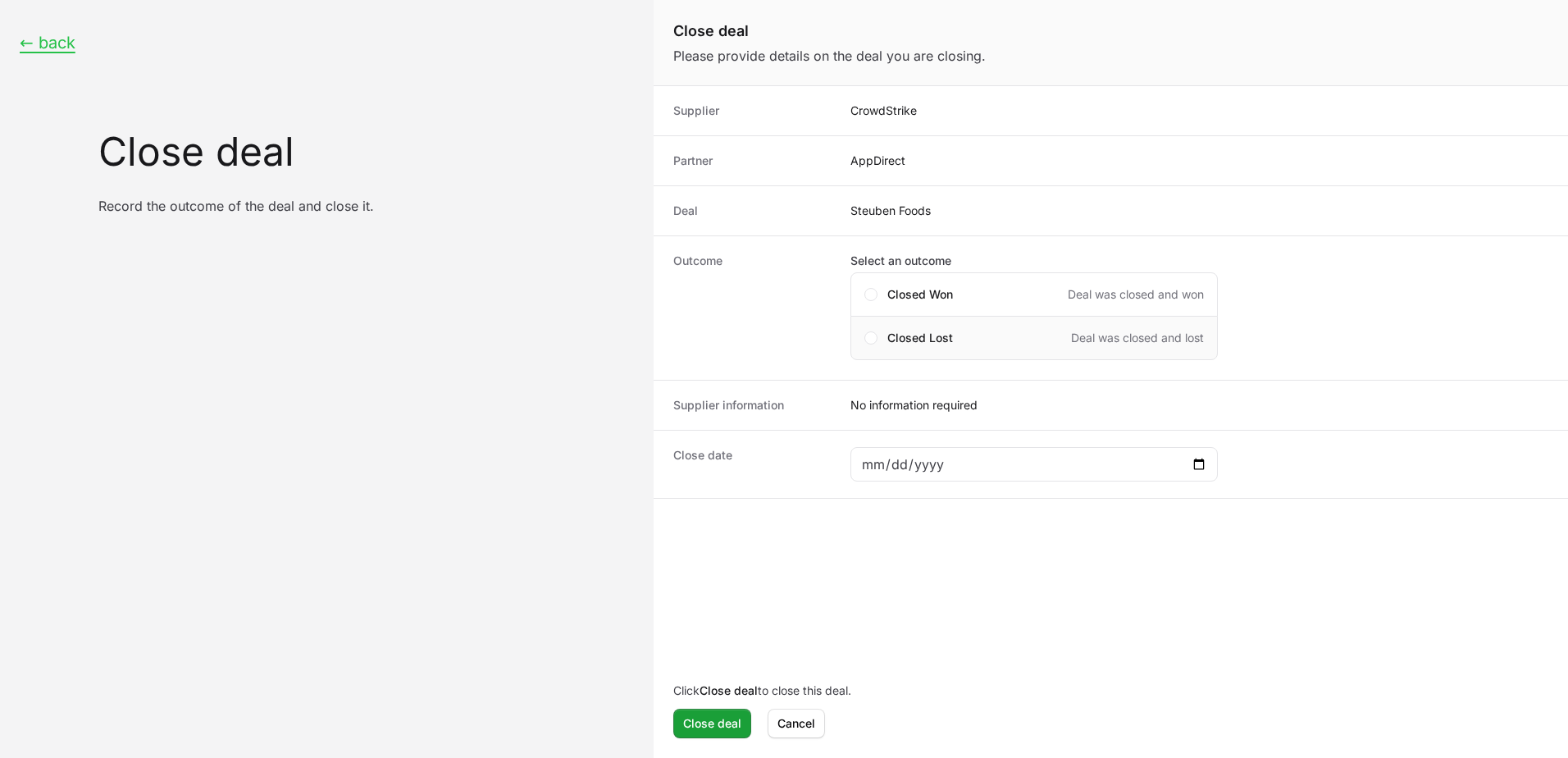
click at [900, 339] on span "Closed Lost" at bounding box center [919, 338] width 65 height 17
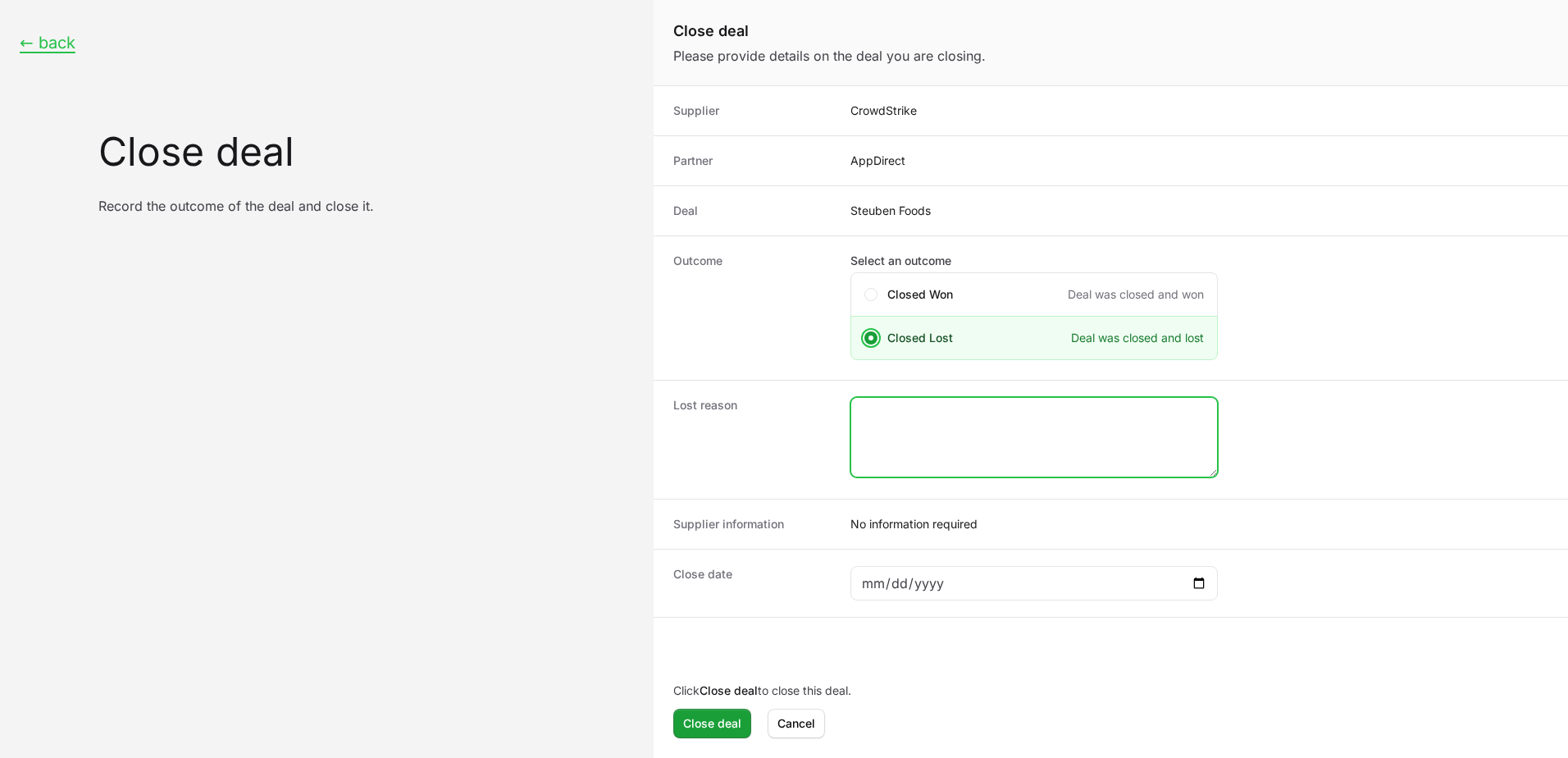
click at [948, 417] on textarea "Close deal form" at bounding box center [1033, 437] width 366 height 78
type textarea "Lost"
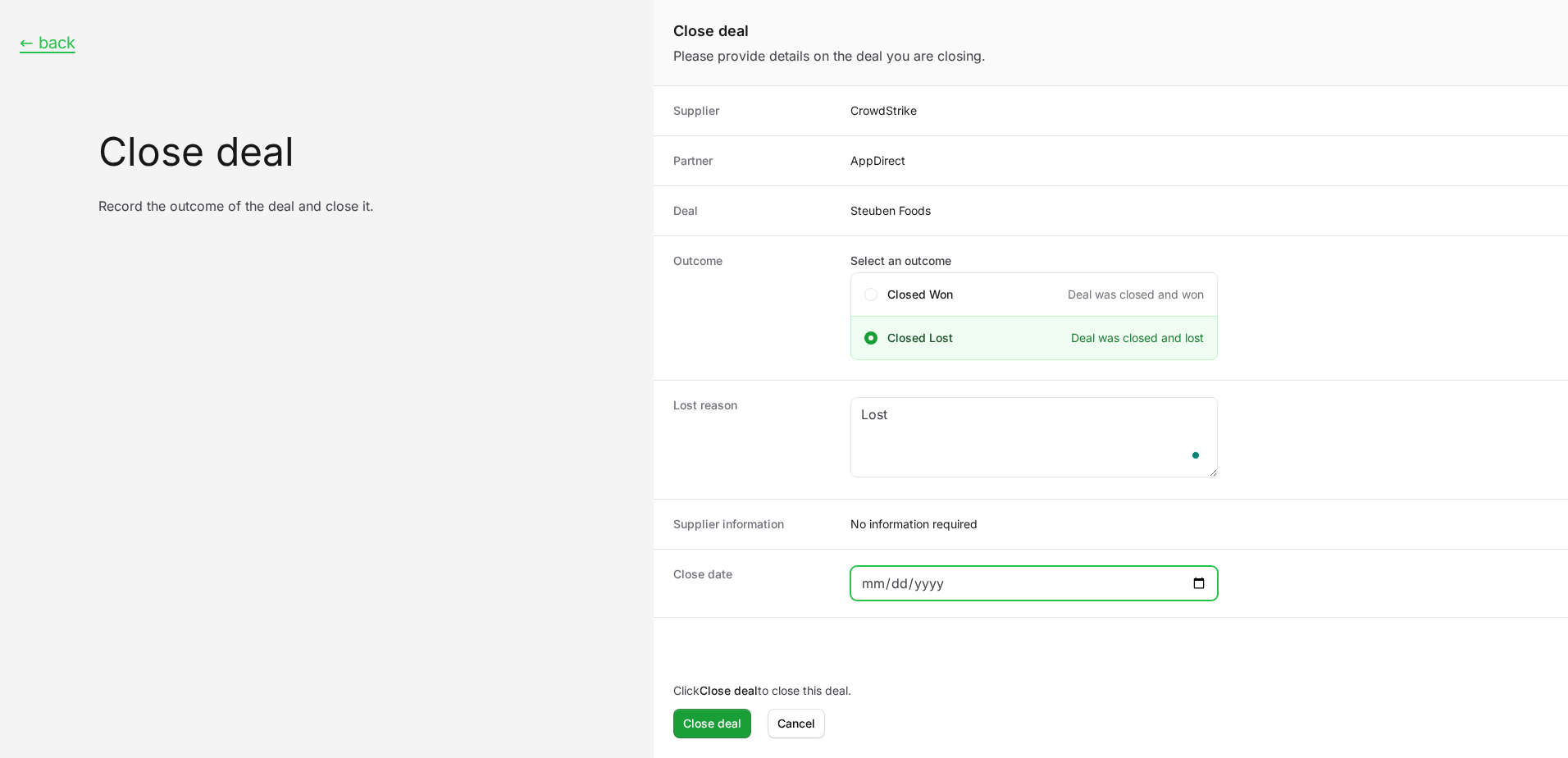
click at [1203, 587] on input "Close deal form" at bounding box center [1033, 584] width 346 height 20
type input "[DATE]"
click at [723, 724] on span "Close deal" at bounding box center [712, 723] width 59 height 20
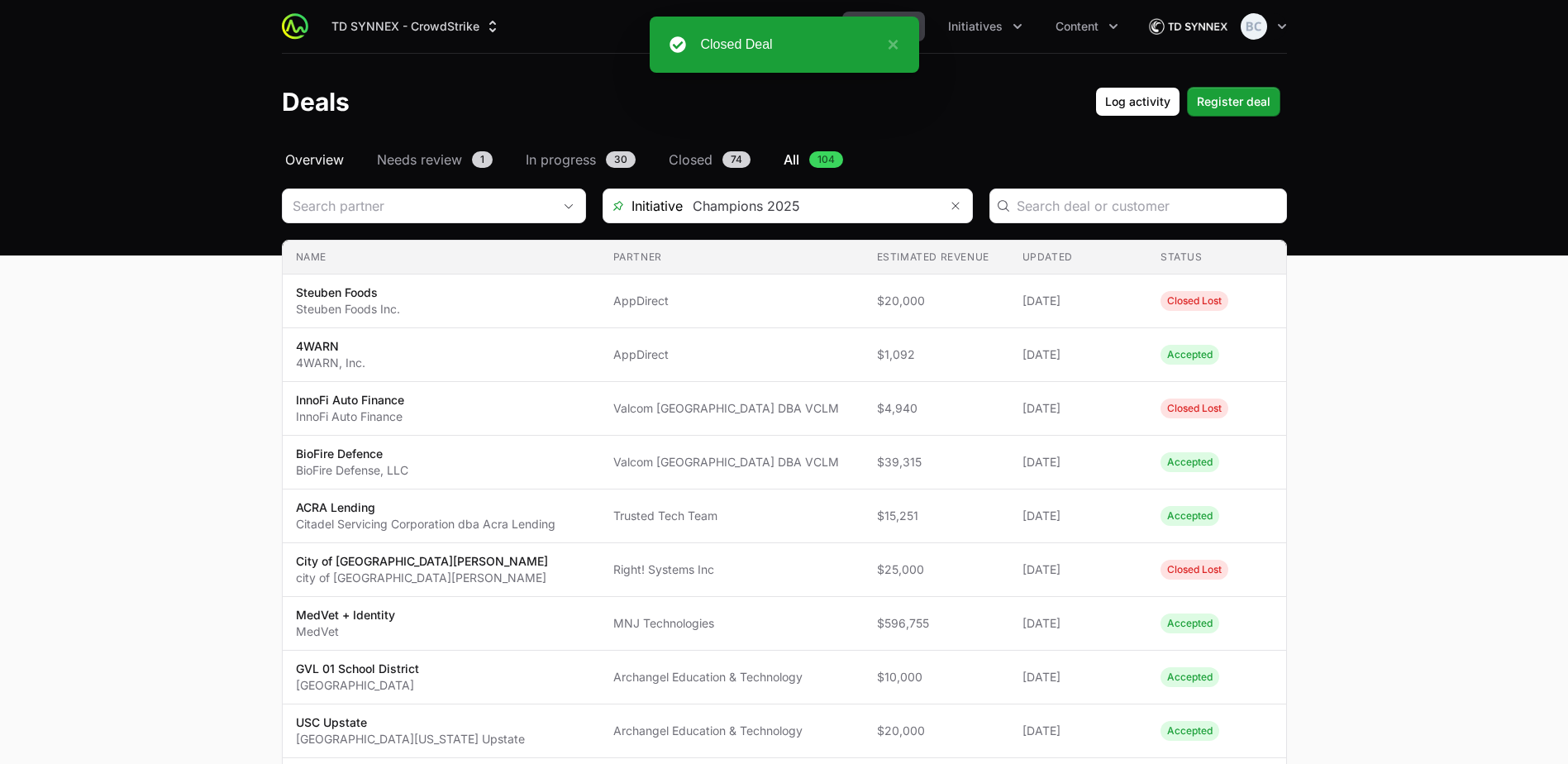
click at [325, 166] on span "Overview" at bounding box center [314, 160] width 59 height 20
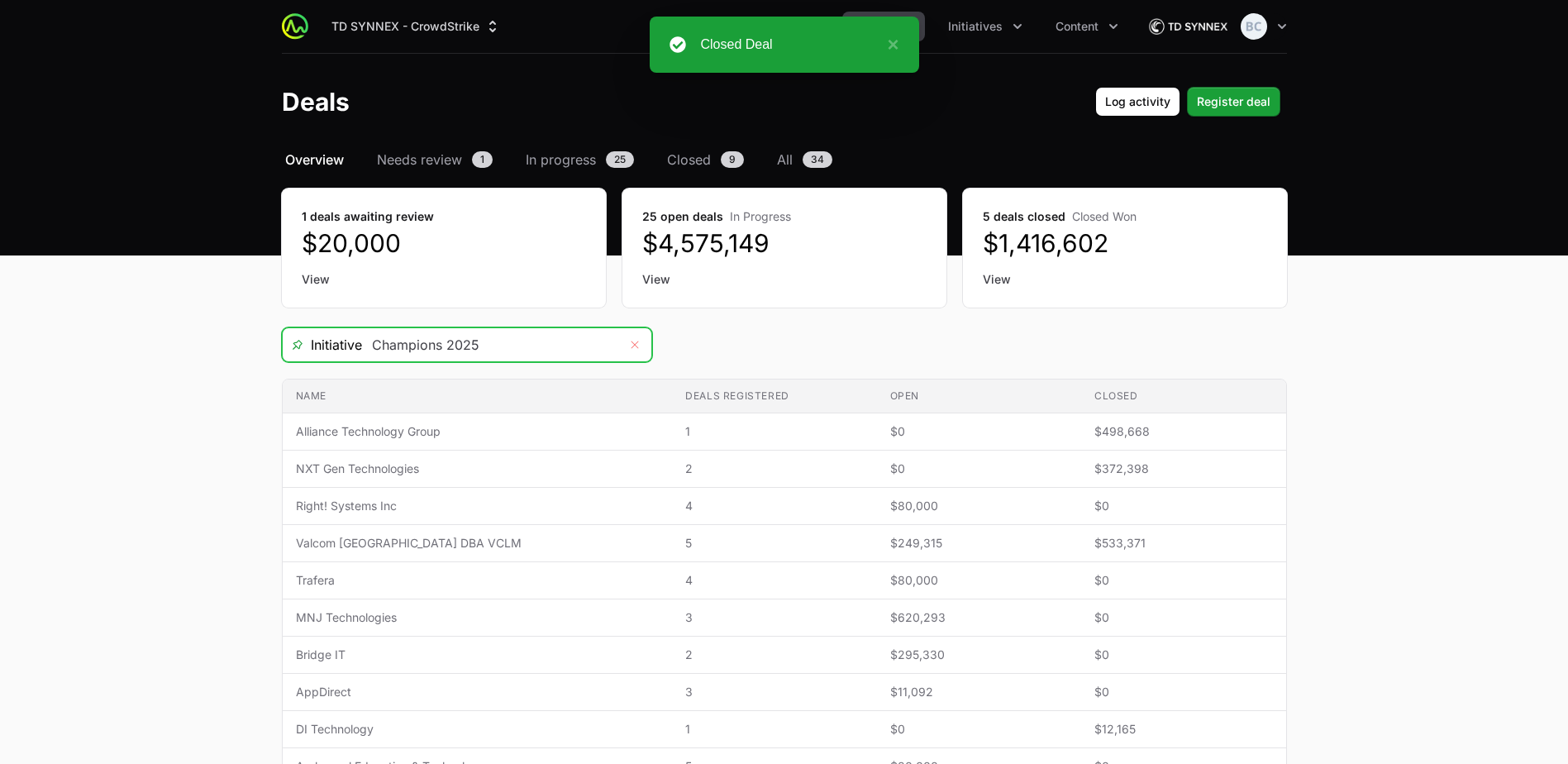
click at [638, 335] on button "Remove" at bounding box center [635, 345] width 33 height 33
click at [637, 345] on icon "Open" at bounding box center [635, 345] width 13 height 6
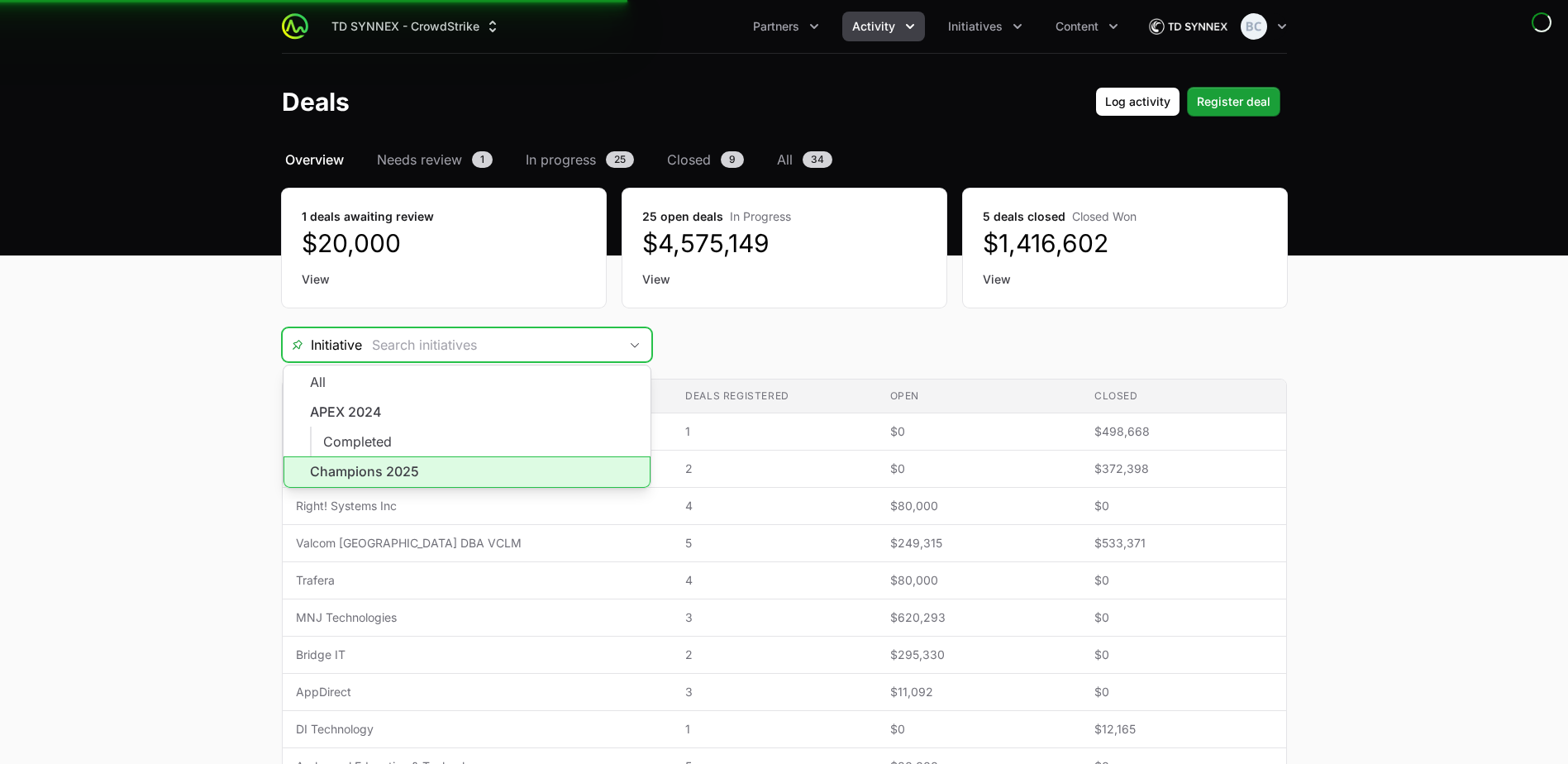
click at [544, 470] on li "Champions 2025" at bounding box center [467, 472] width 367 height 32
type input "Champions 2025"
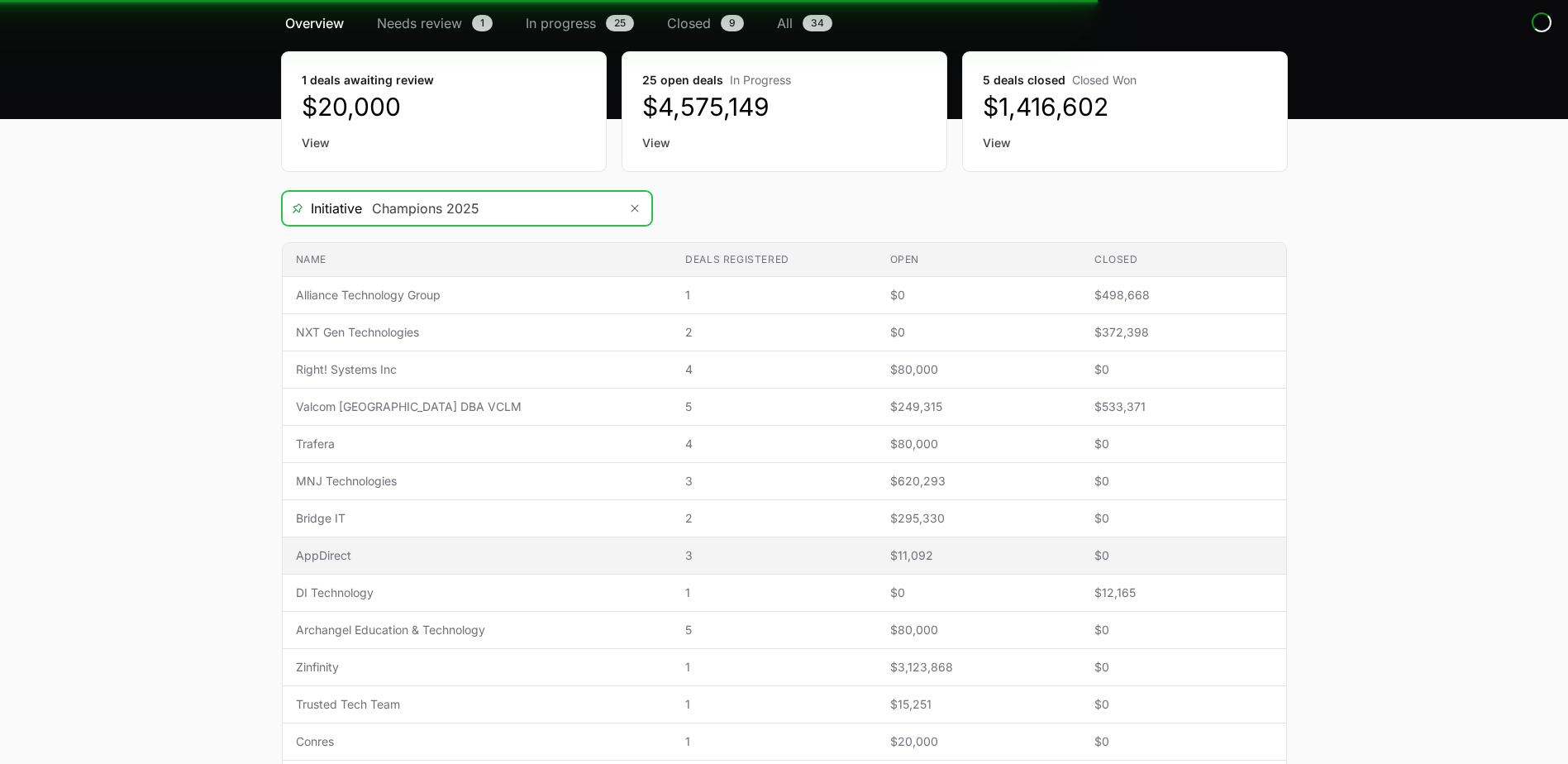
scroll to position [248, 0]
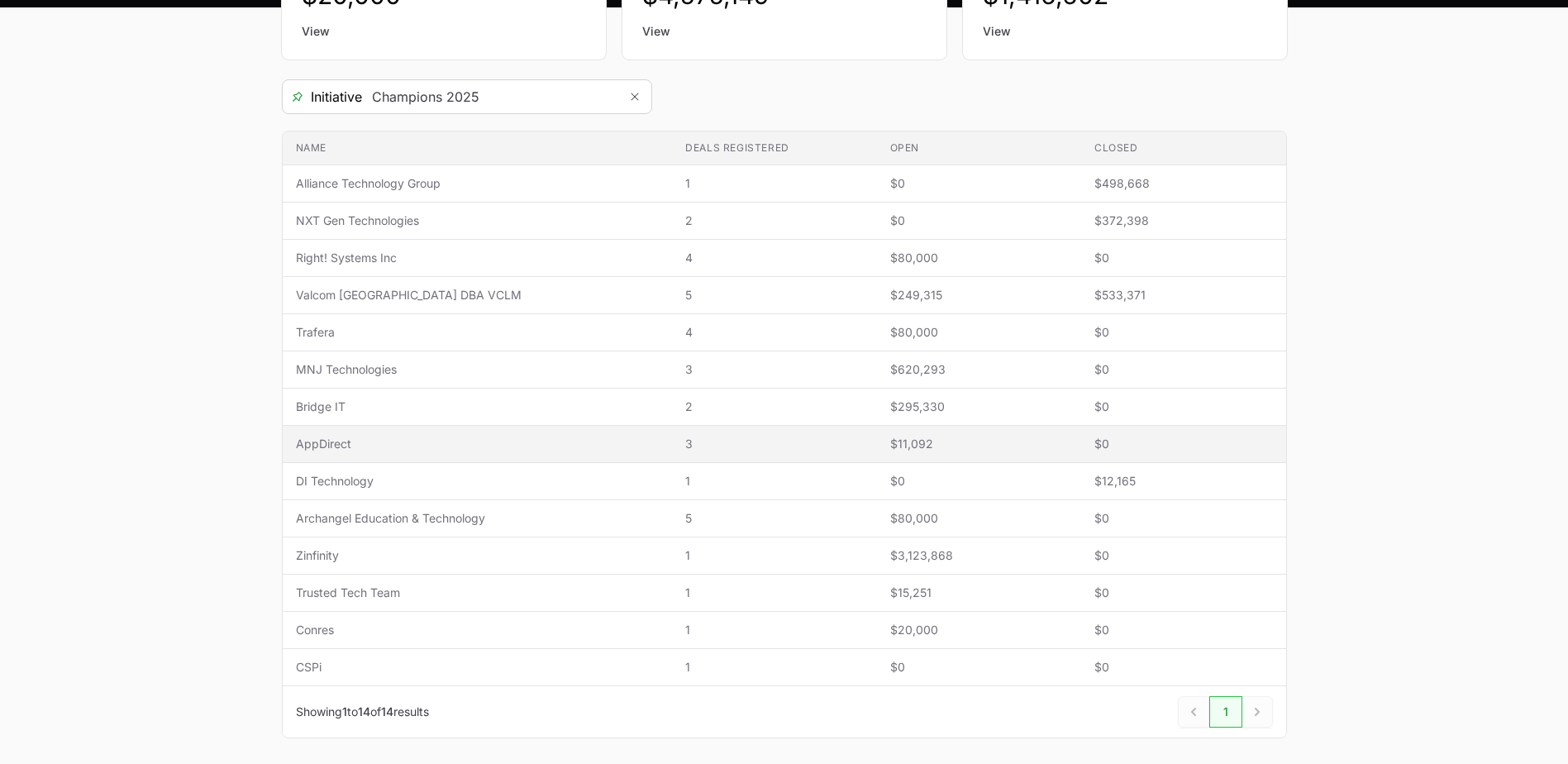
click at [471, 446] on span "AppDirect" at bounding box center [477, 444] width 364 height 17
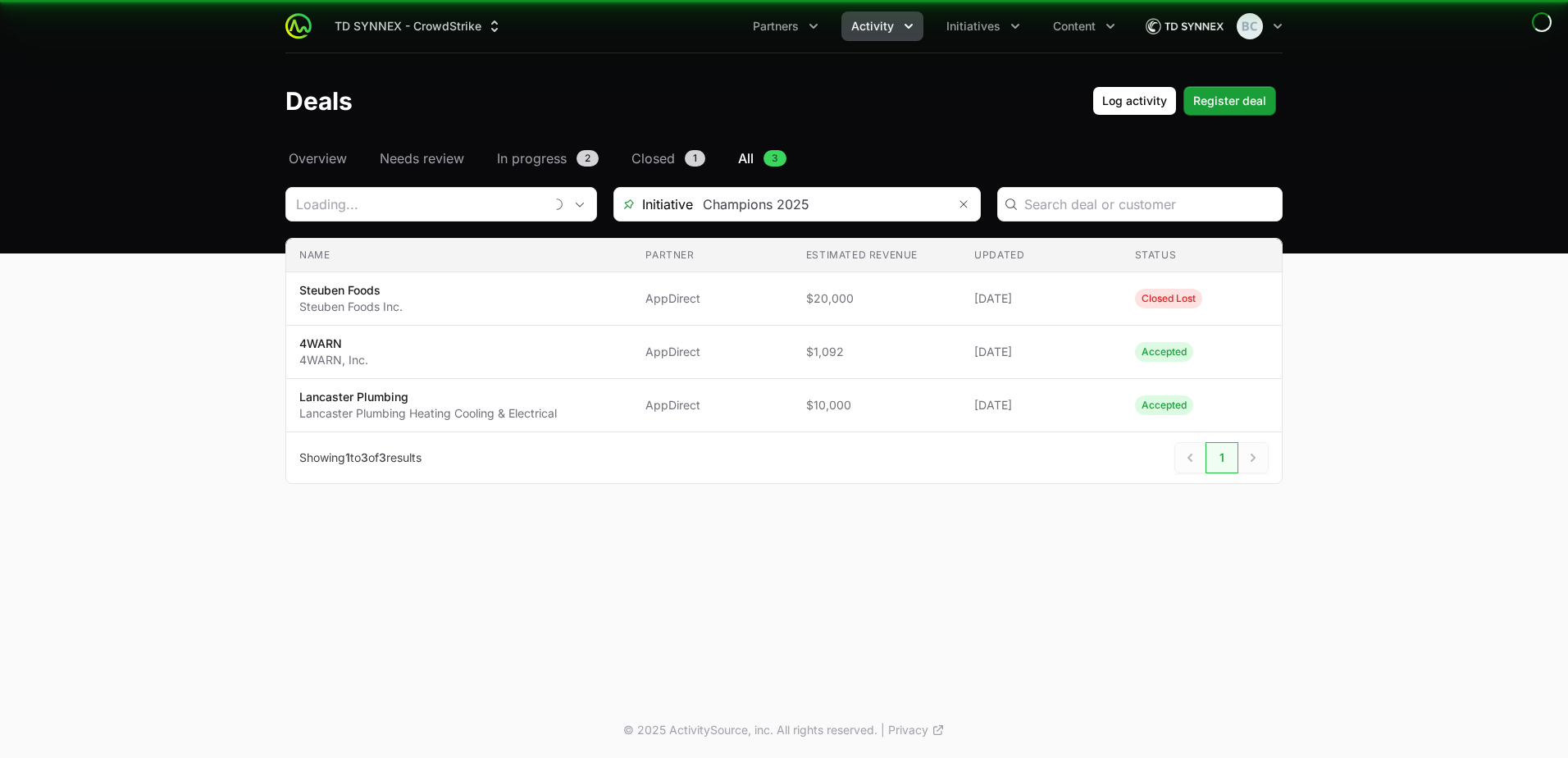
type input "AppDirect"
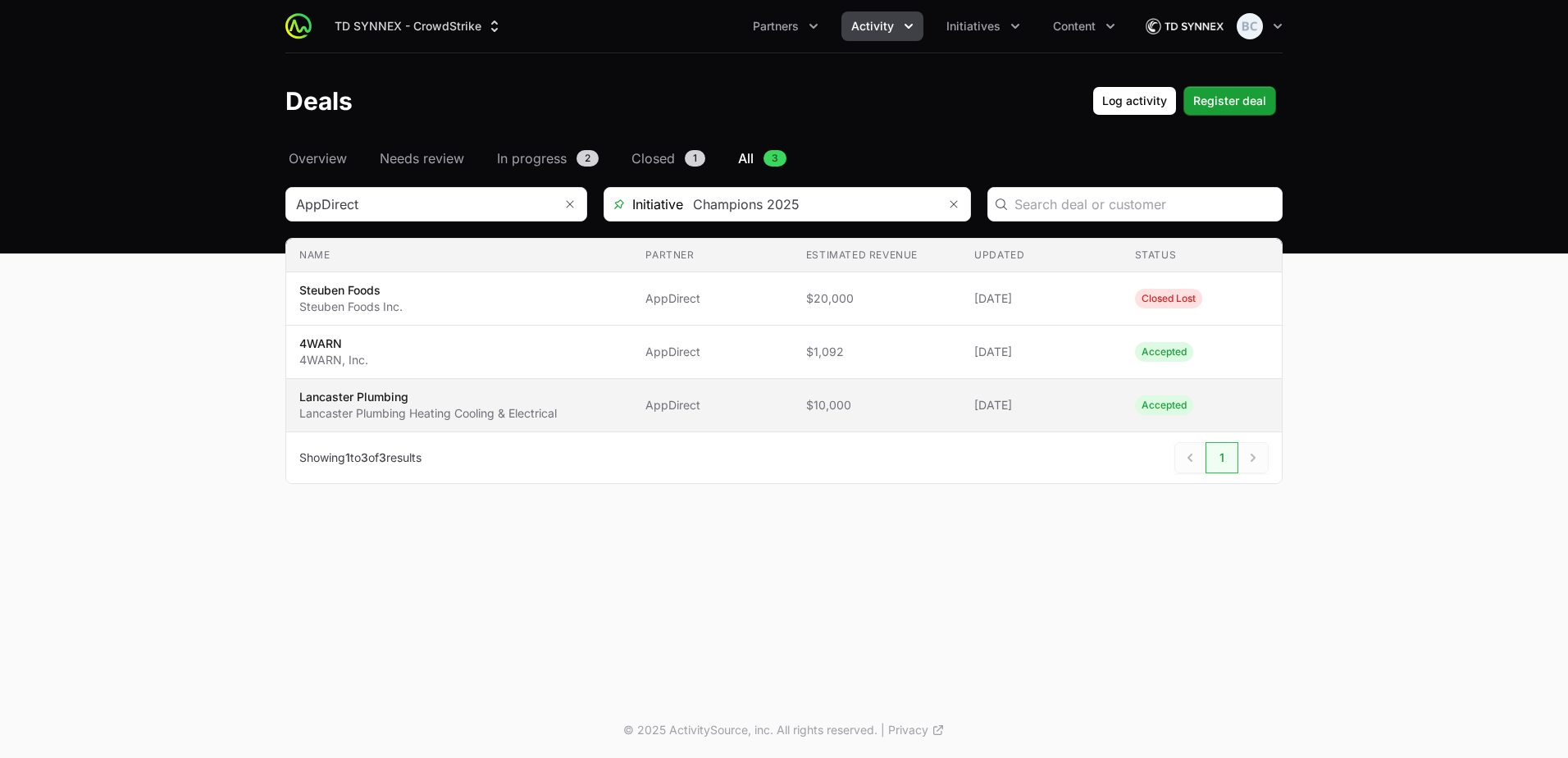
click at [600, 416] on span "Lancaster Plumbing [GEOGRAPHIC_DATA] Plumbing Heating Cooling & Electrical" at bounding box center [460, 405] width 320 height 33
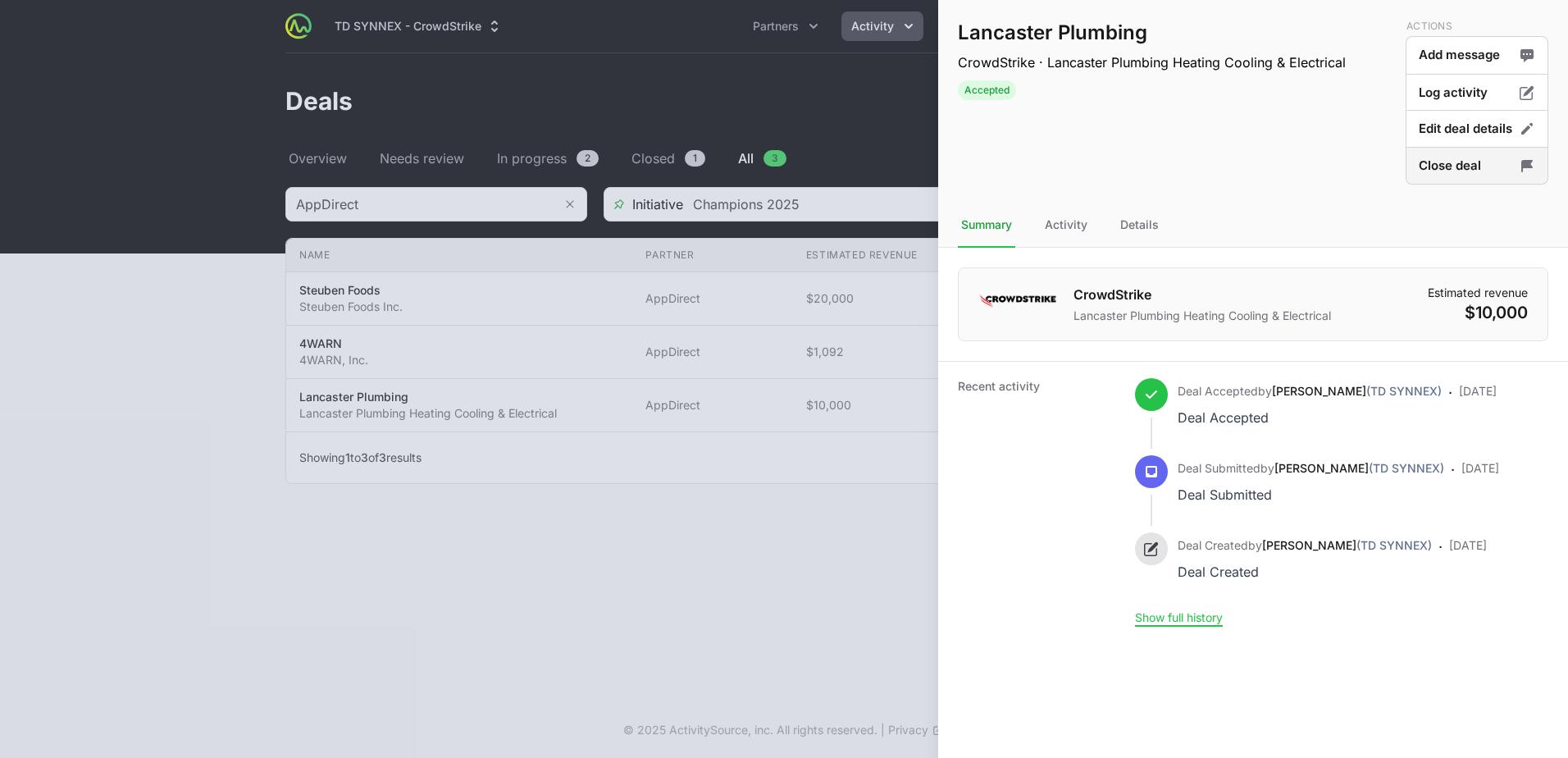
click at [1416, 170] on button "Close deal" at bounding box center [1476, 166] width 143 height 39
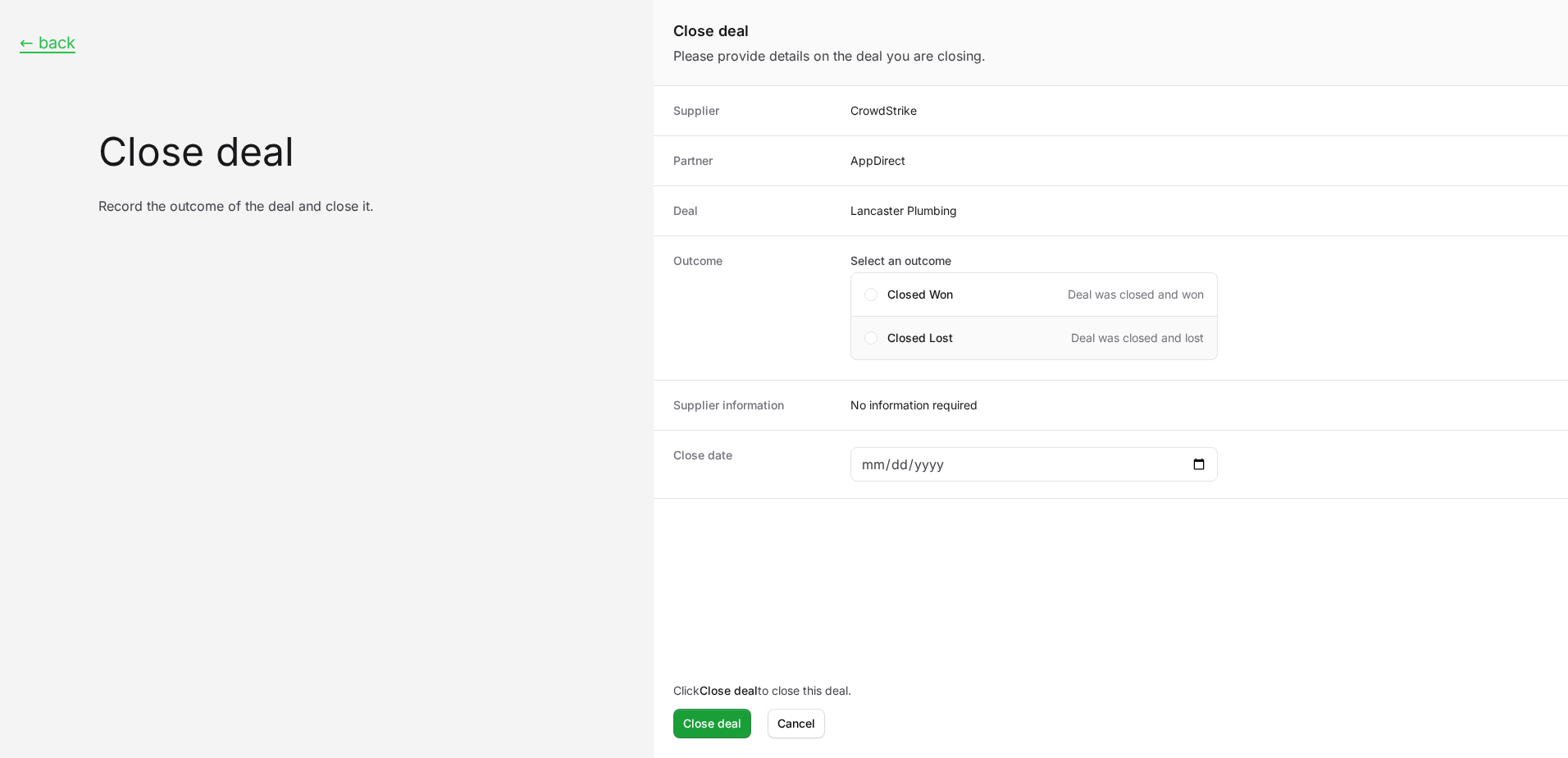
click at [933, 340] on span "Closed Lost" at bounding box center [919, 338] width 65 height 17
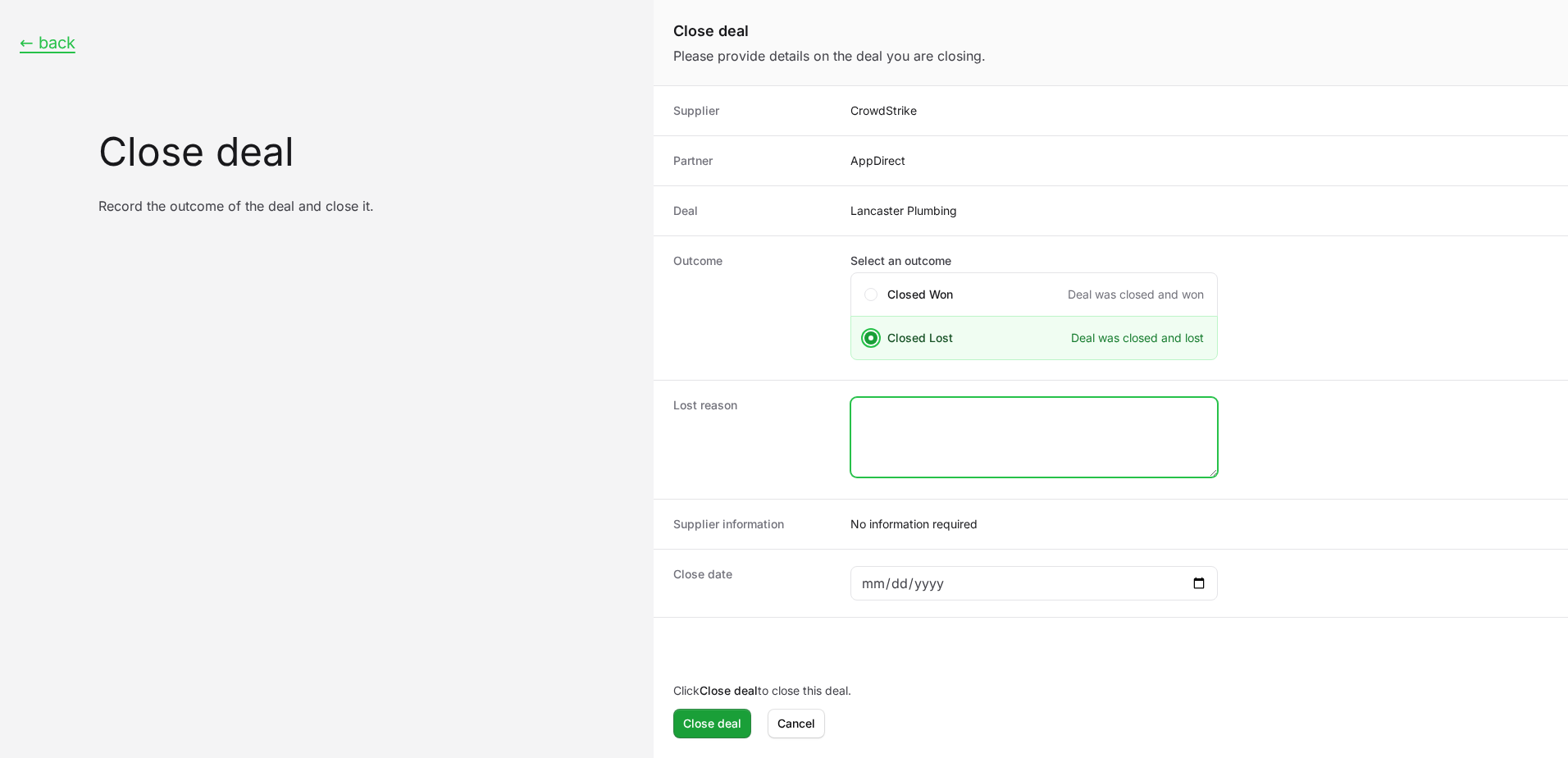
click at [950, 432] on textarea "Close deal form" at bounding box center [1033, 437] width 366 height 78
type textarea "Lost"
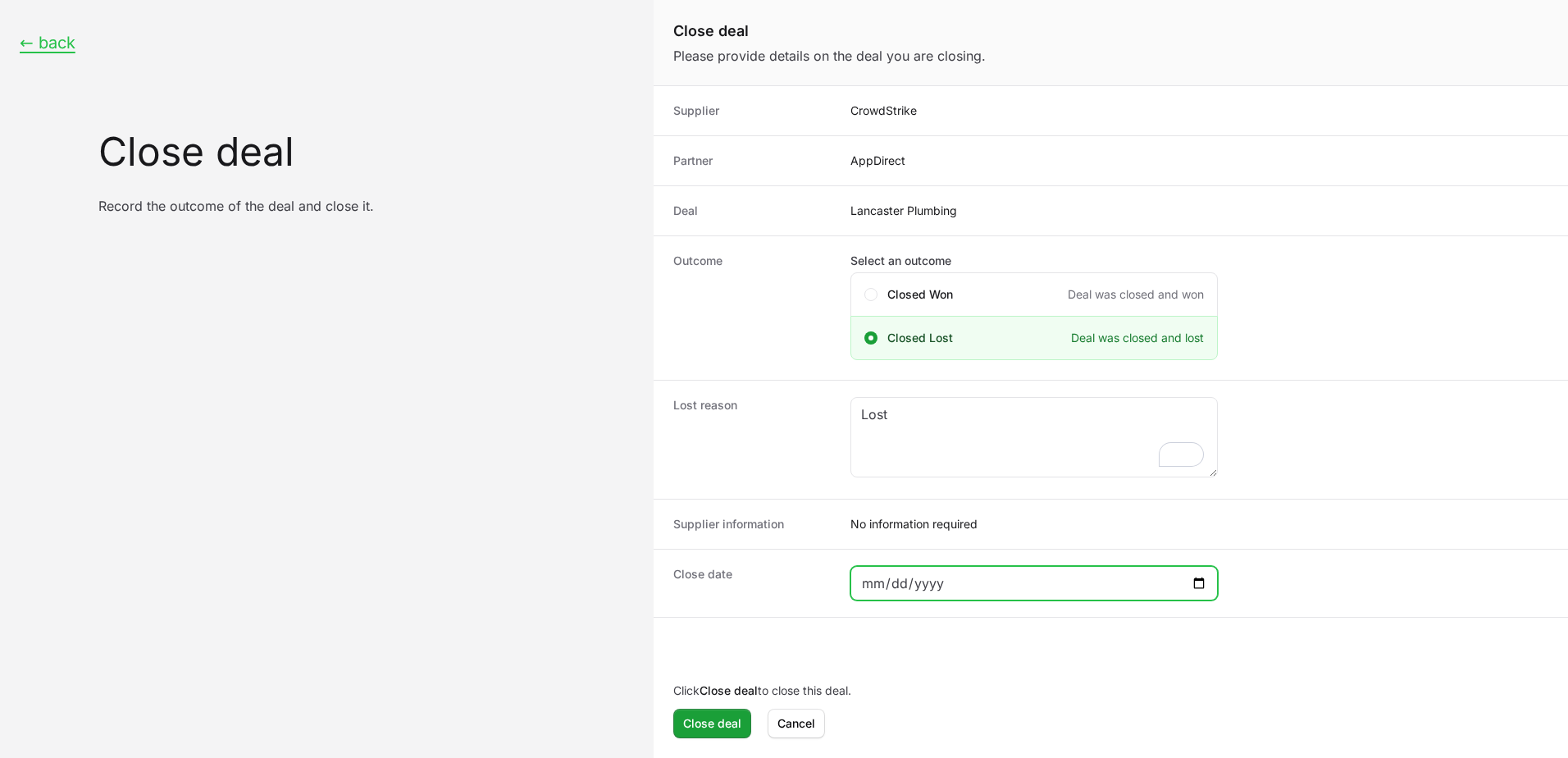
click at [1199, 579] on input "Close deal form" at bounding box center [1033, 584] width 346 height 20
type input "[DATE]"
click at [718, 720] on span "Close deal" at bounding box center [712, 723] width 59 height 20
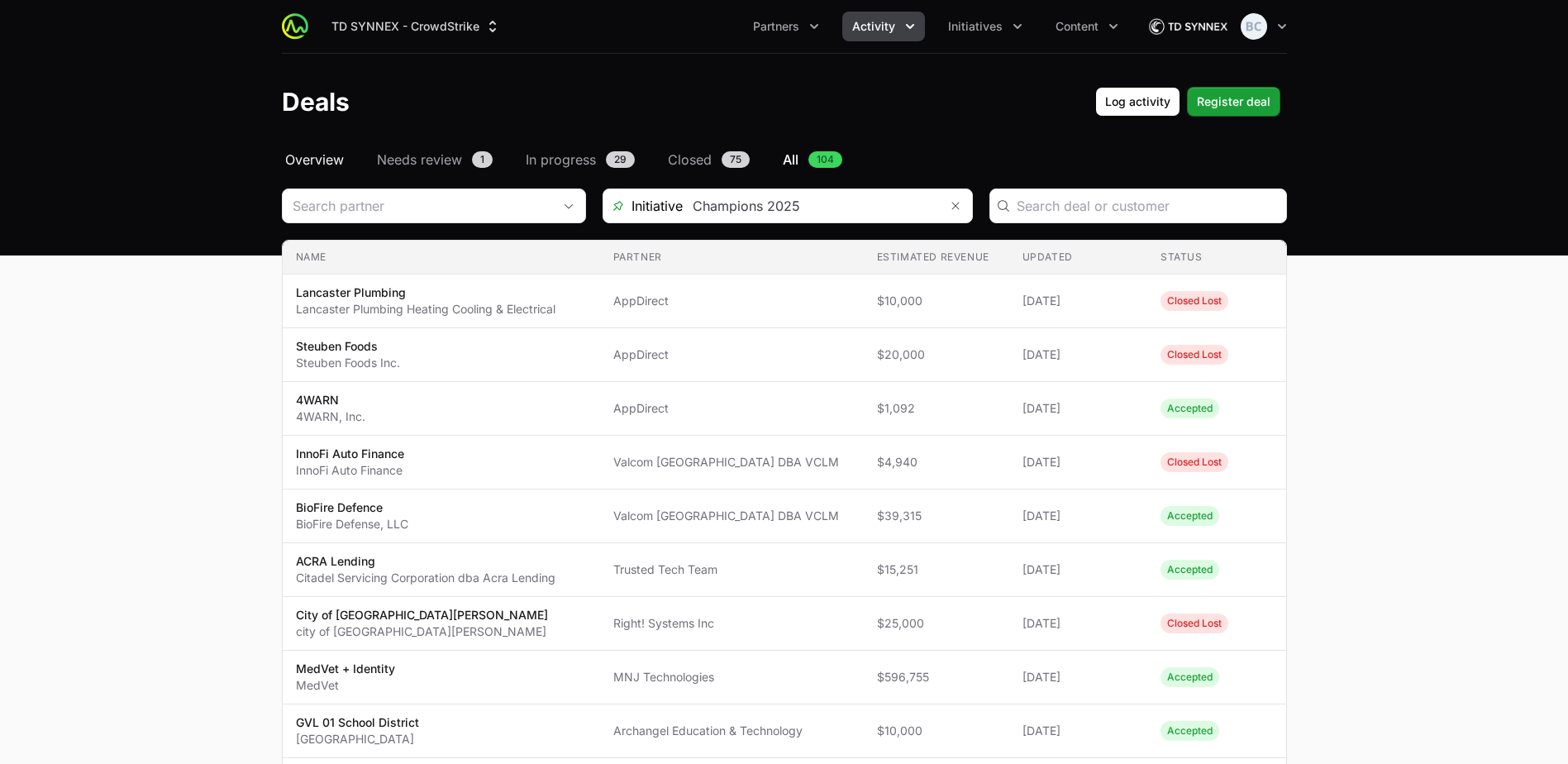
click at [338, 166] on span "Overview" at bounding box center [314, 160] width 59 height 20
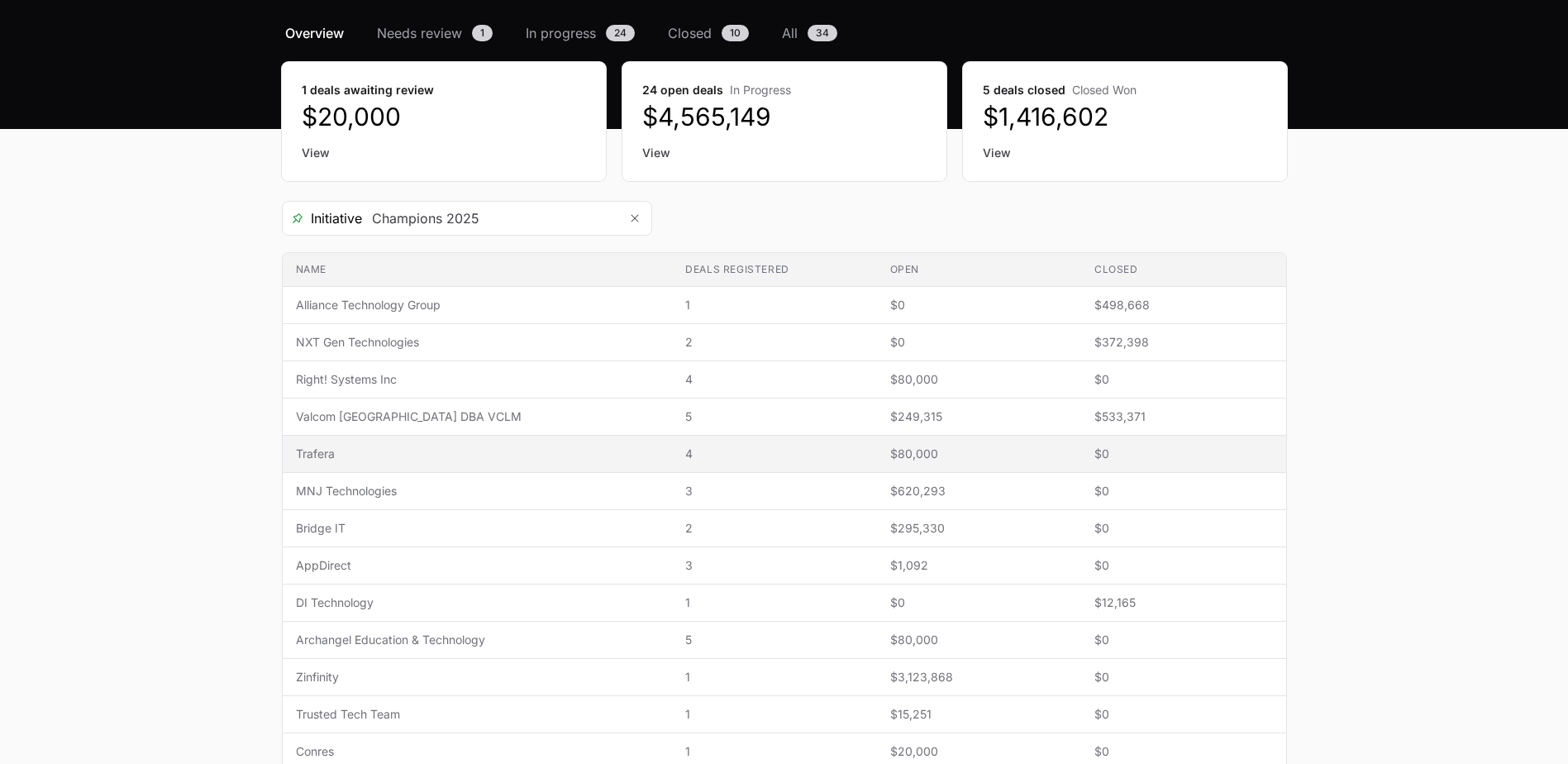
scroll to position [166, 0]
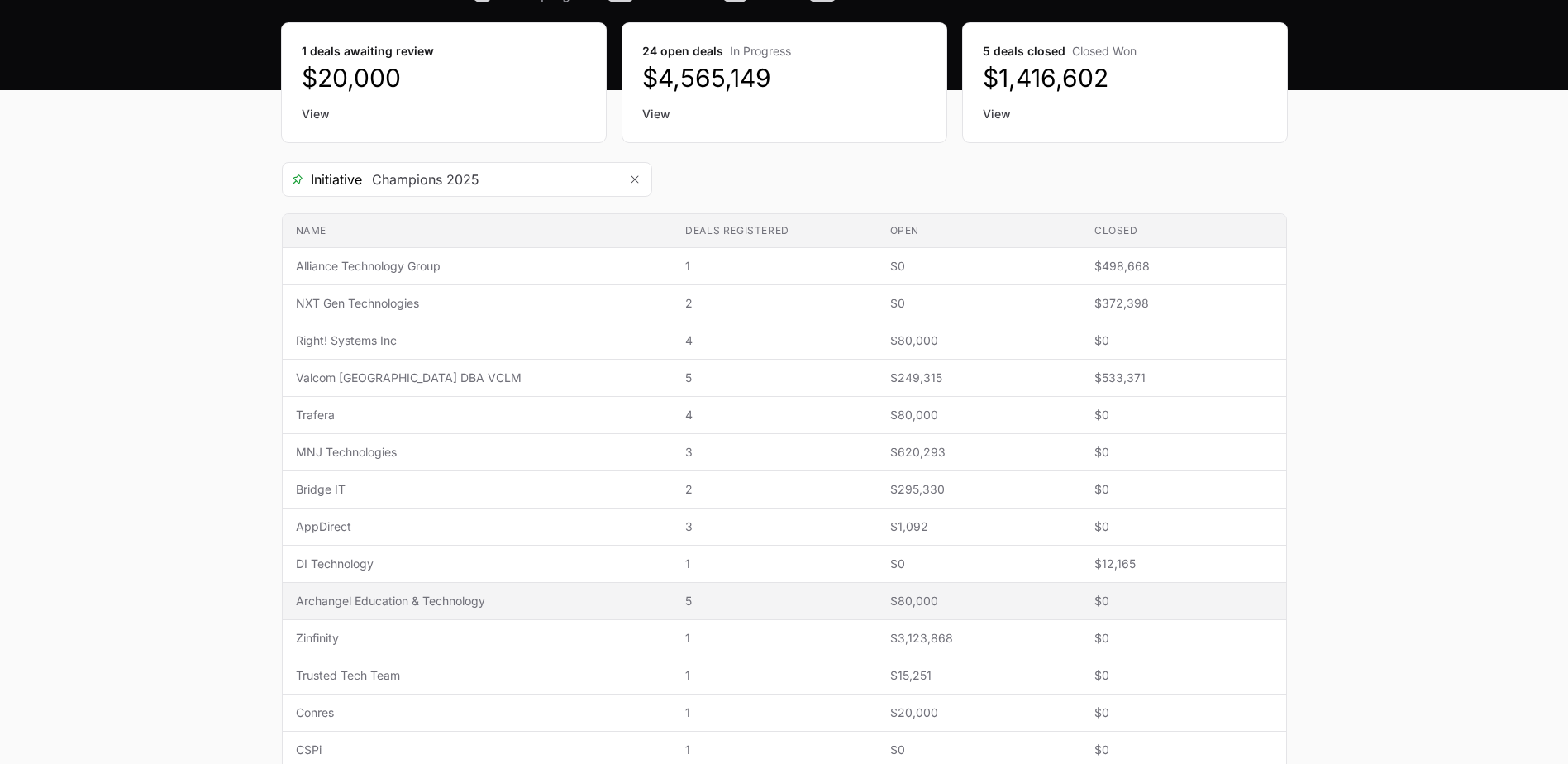
click at [462, 600] on span "Archangel Education & Technology" at bounding box center [477, 601] width 364 height 17
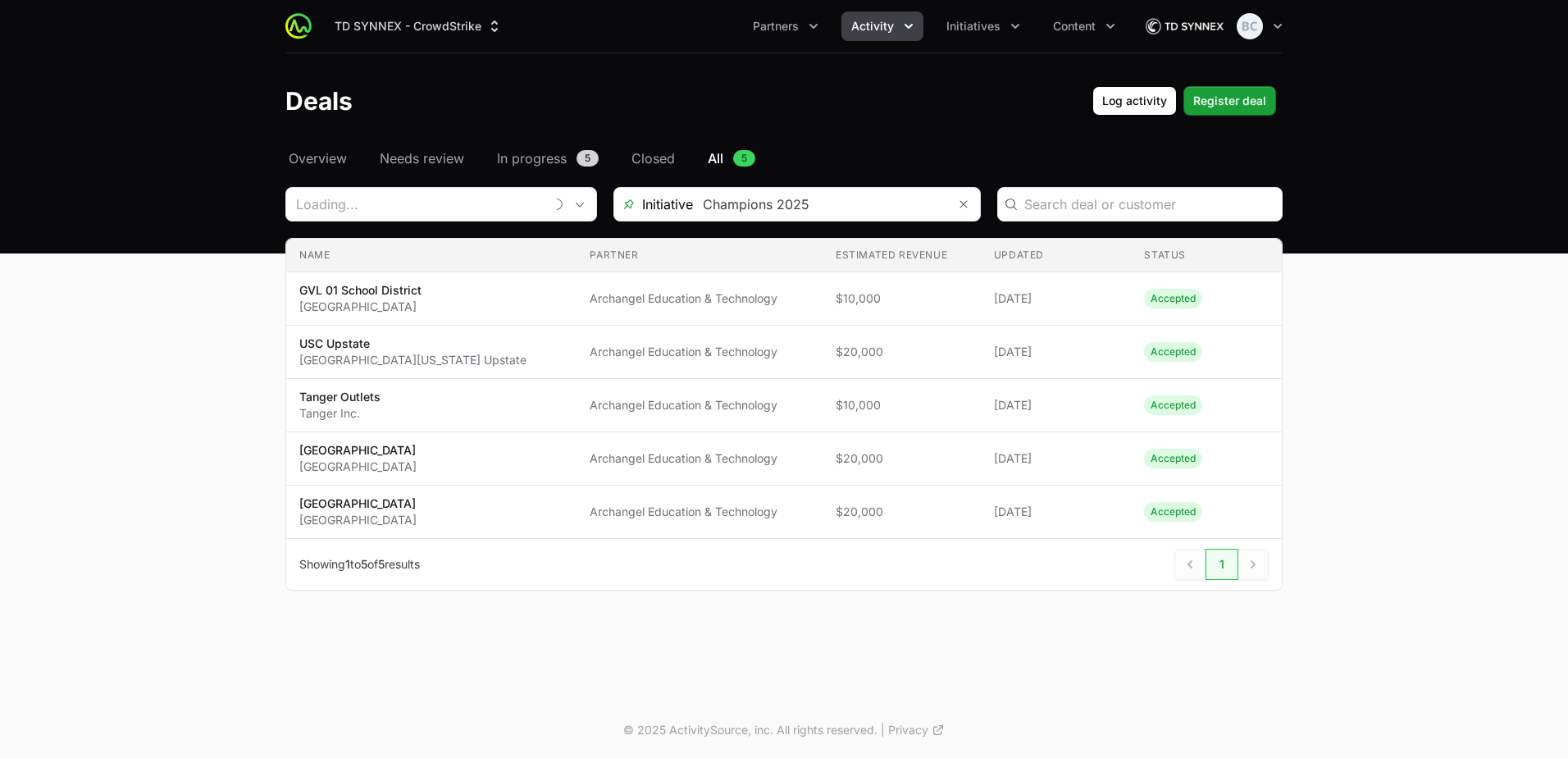
type input "Archangel Education & Technology"
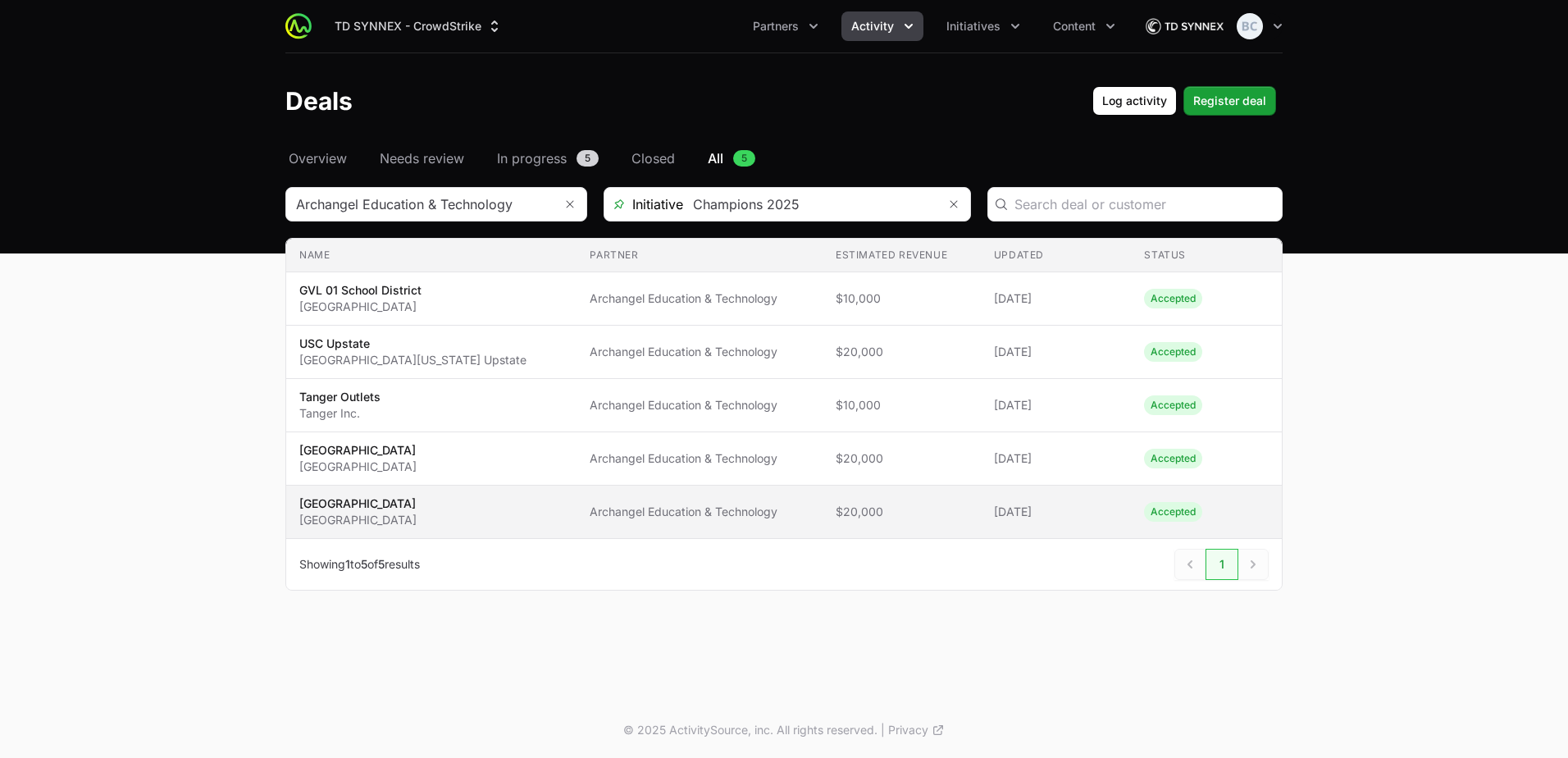
click at [694, 510] on span "Archangel Education & Technology" at bounding box center [698, 512] width 219 height 17
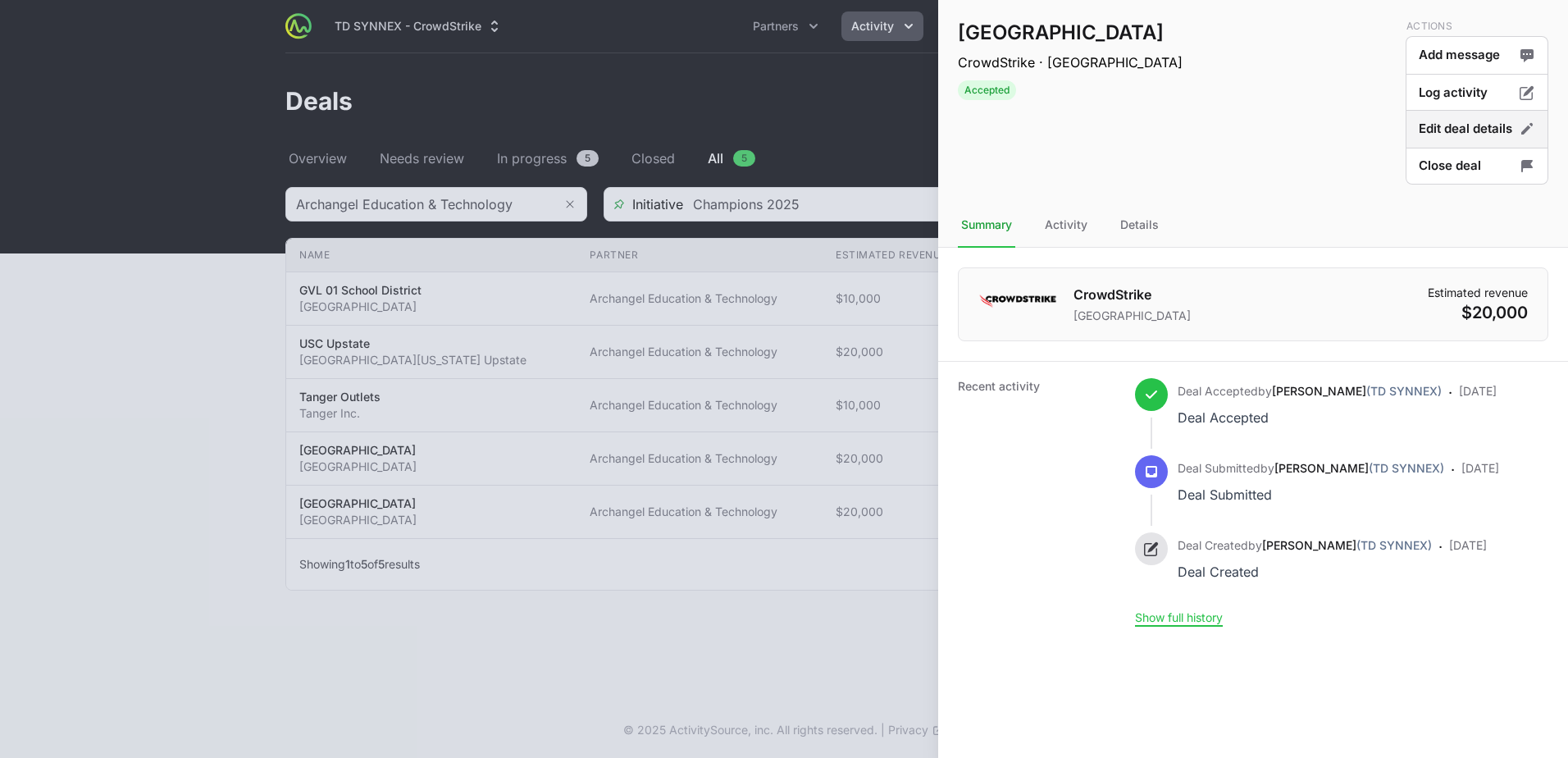
click at [1433, 134] on button "Edit deal details" at bounding box center [1476, 129] width 143 height 39
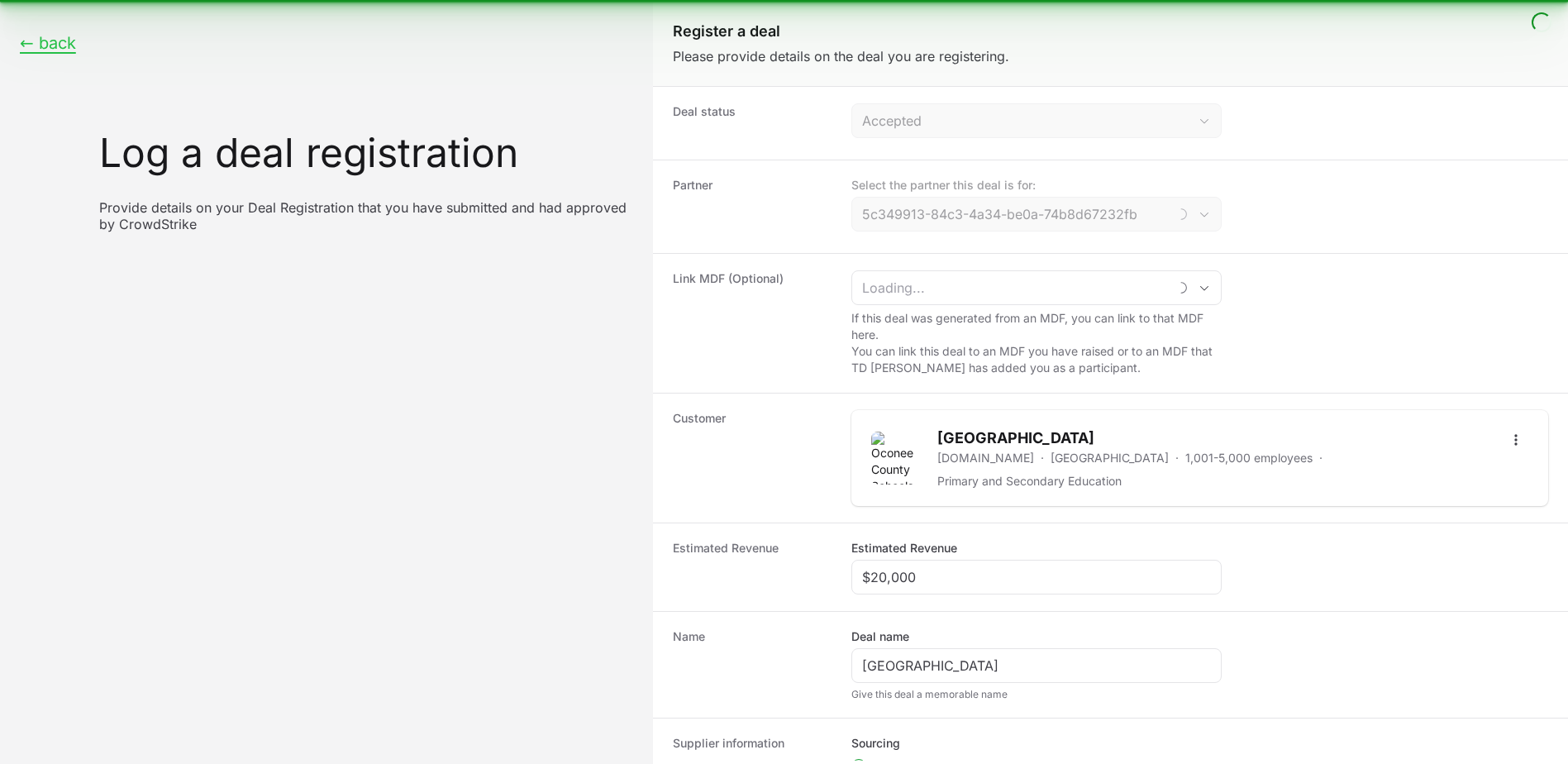
type input "Archangel Education & Technology"
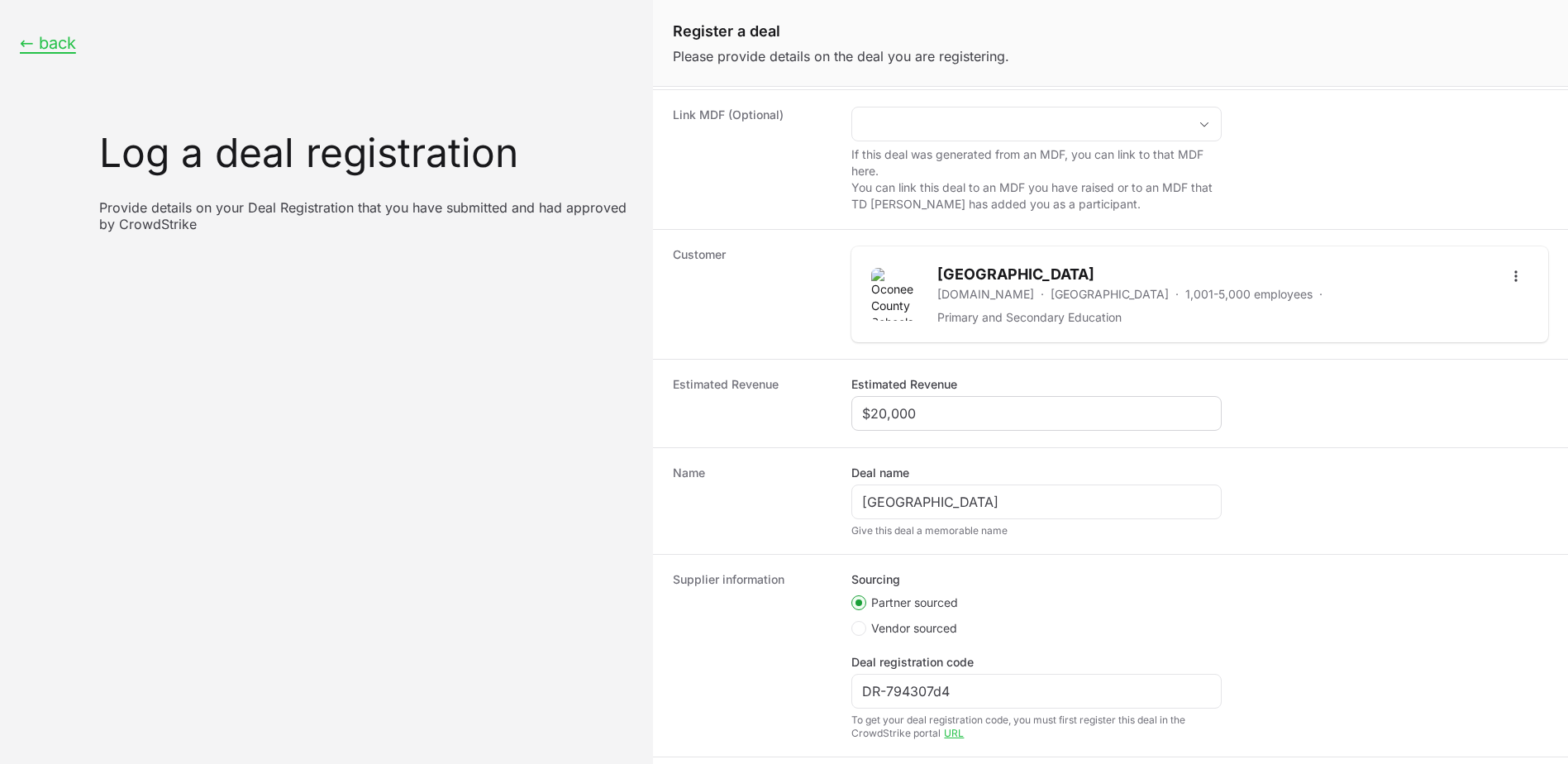
scroll to position [166, 0]
drag, startPoint x: 946, startPoint y: 409, endPoint x: 836, endPoint y: 400, distance: 110.4
click at [836, 400] on div "Estimated Revenue Estimated Revenue $20,000" at bounding box center [1110, 401] width 915 height 88
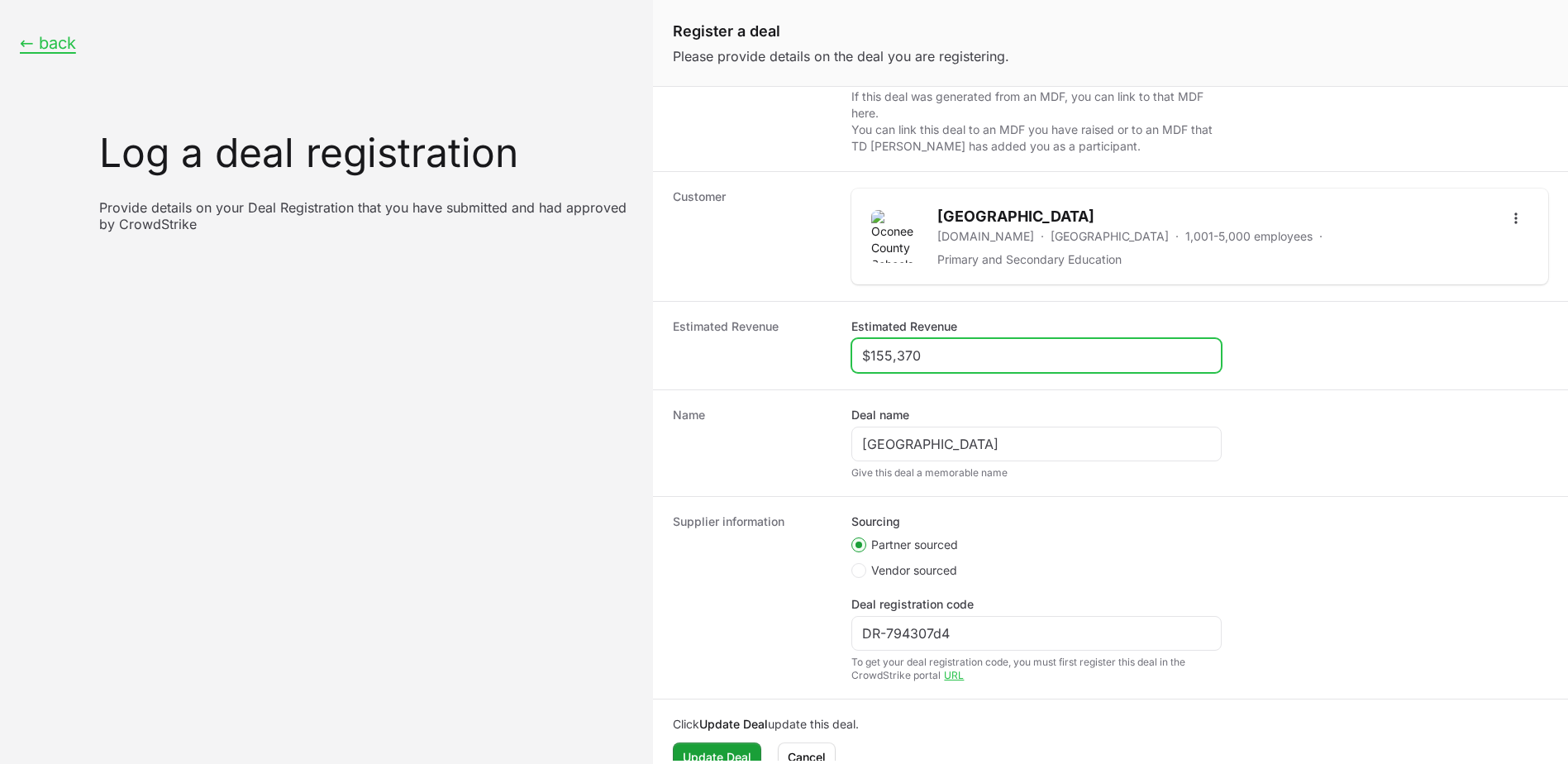
scroll to position [250, 0]
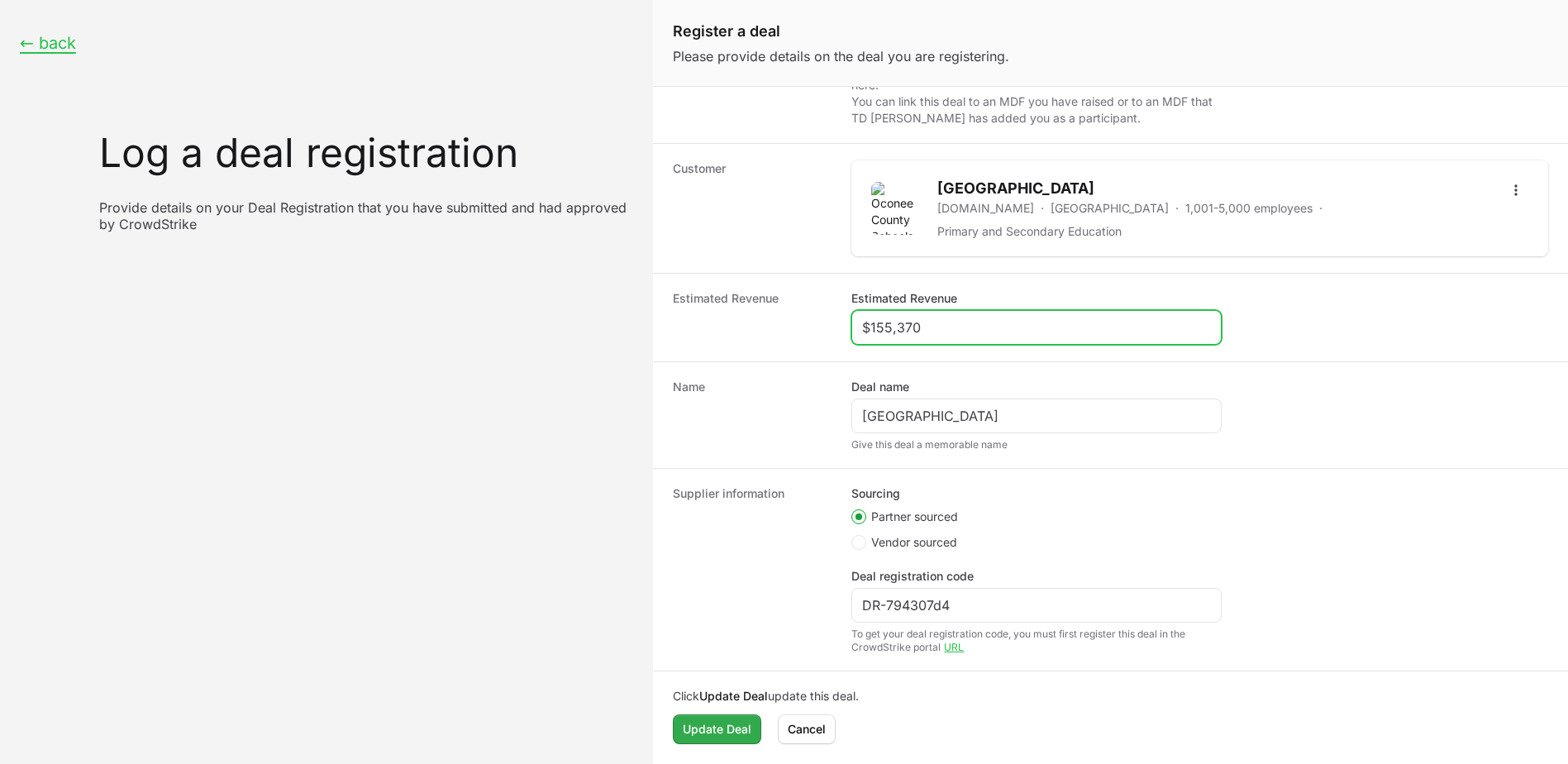
type input "$155,370"
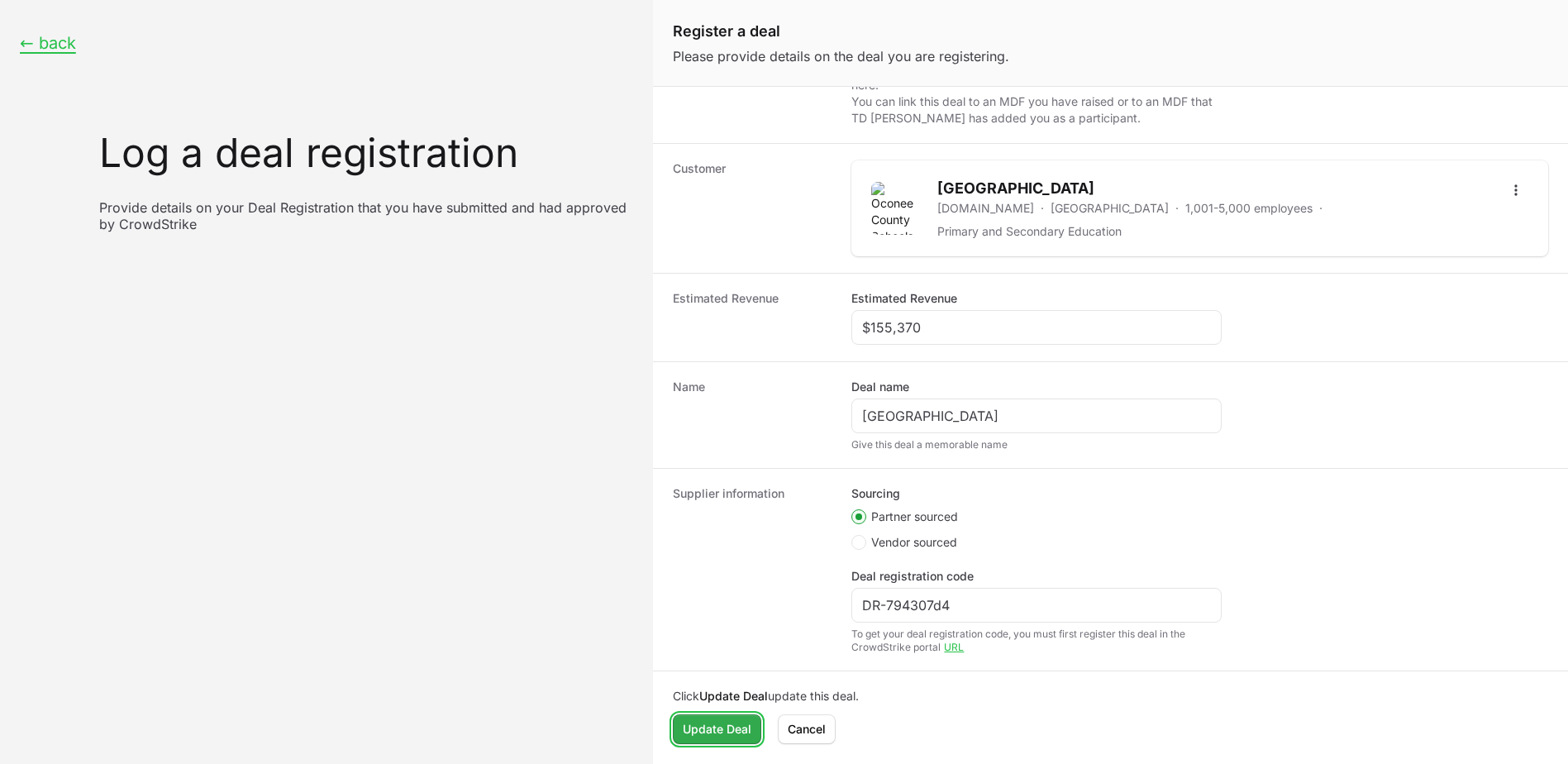
click at [730, 721] on span "Update Deal" at bounding box center [717, 729] width 68 height 20
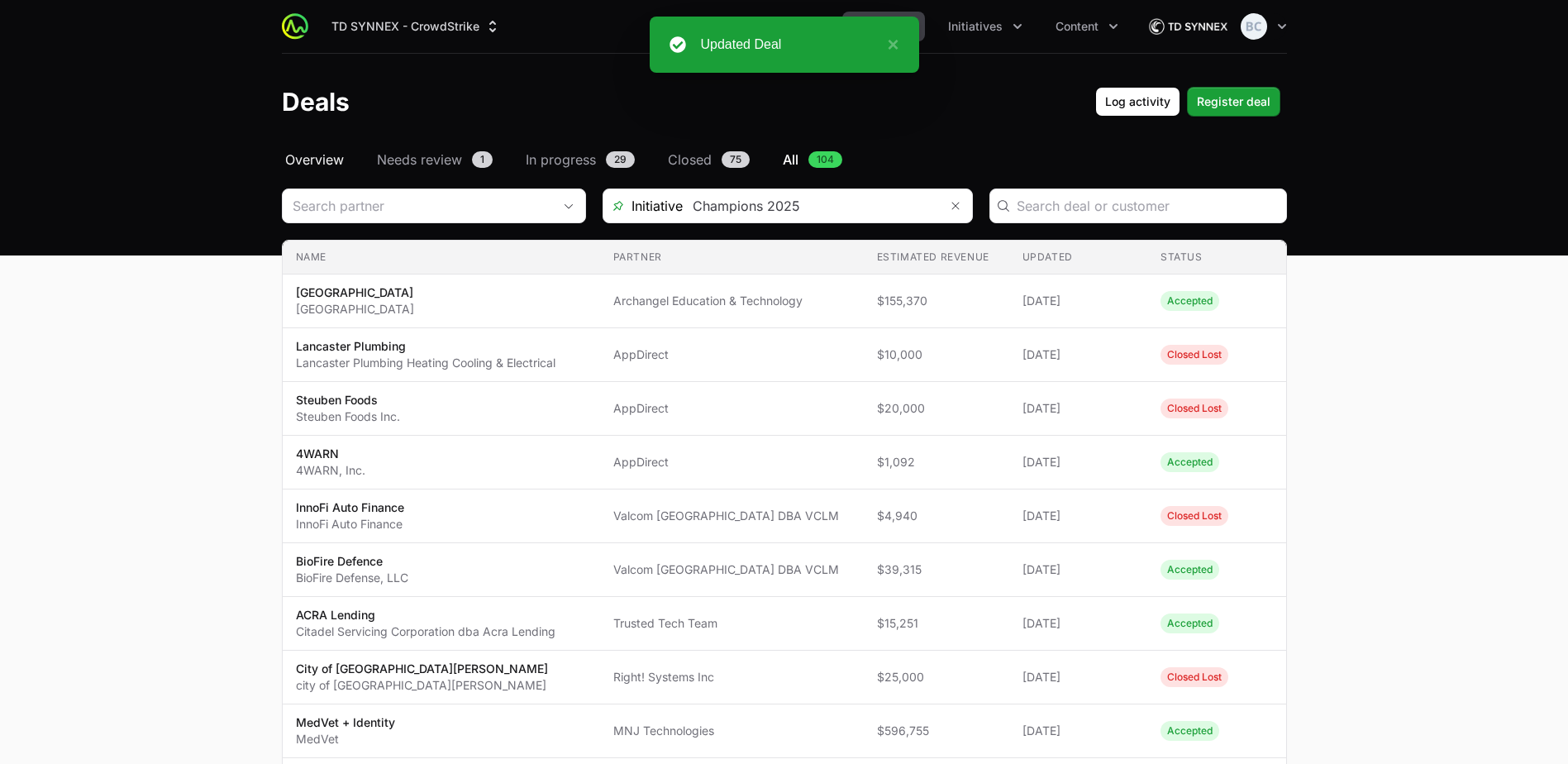
click at [309, 164] on span "Overview" at bounding box center [314, 160] width 59 height 20
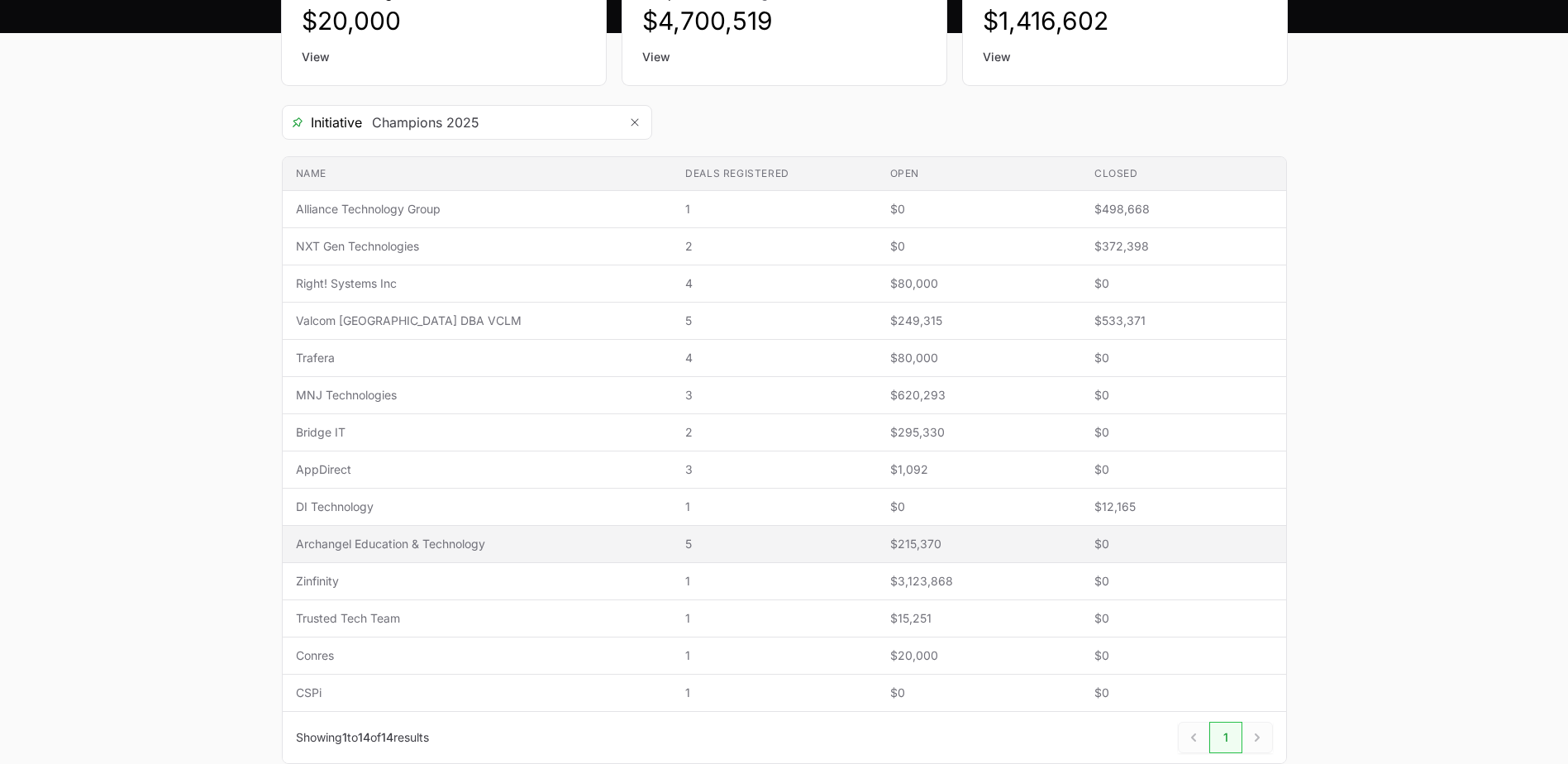
scroll to position [248, 0]
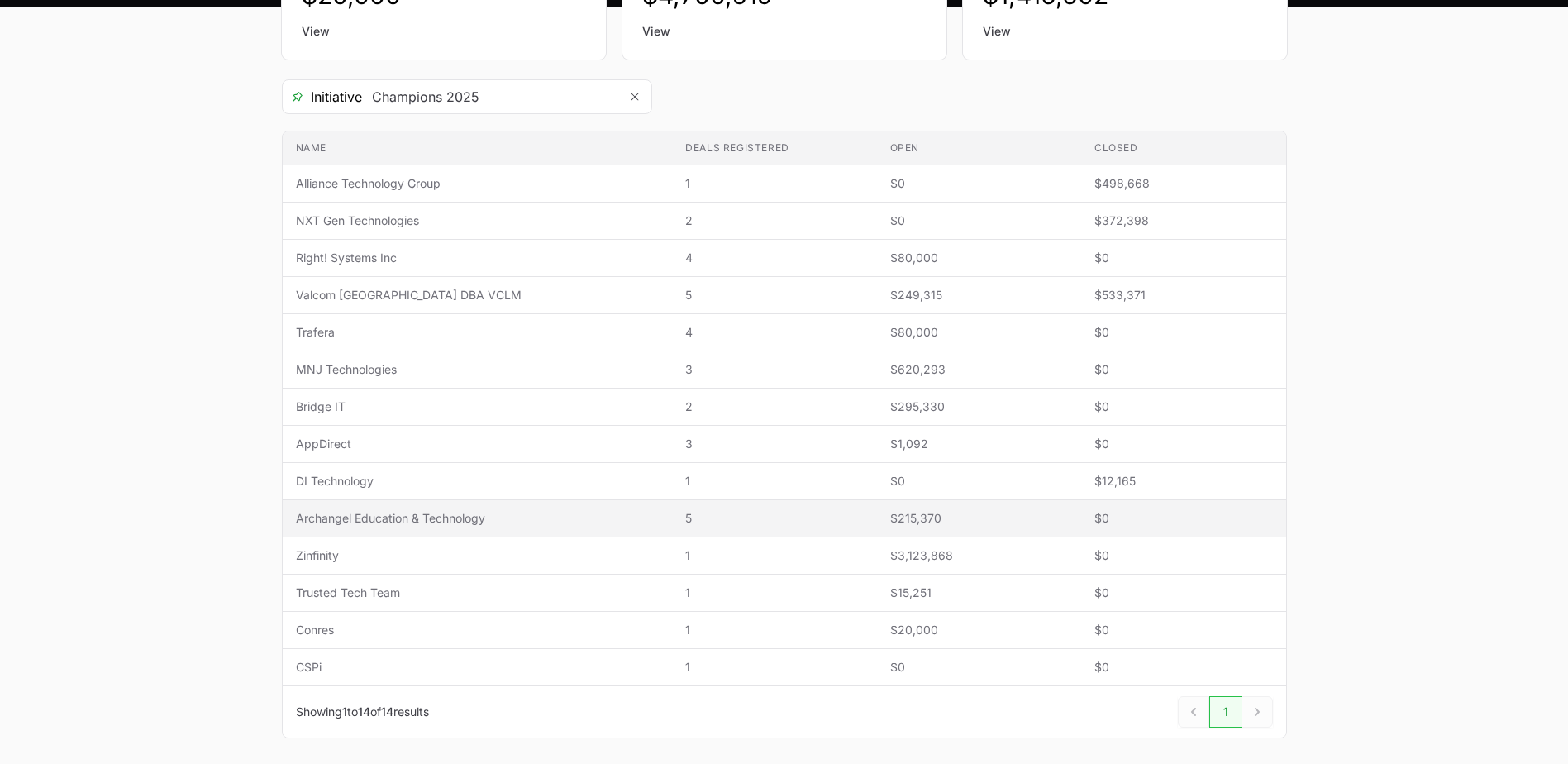
click at [456, 528] on td "Name Archangel Education & Technology" at bounding box center [477, 518] width 390 height 37
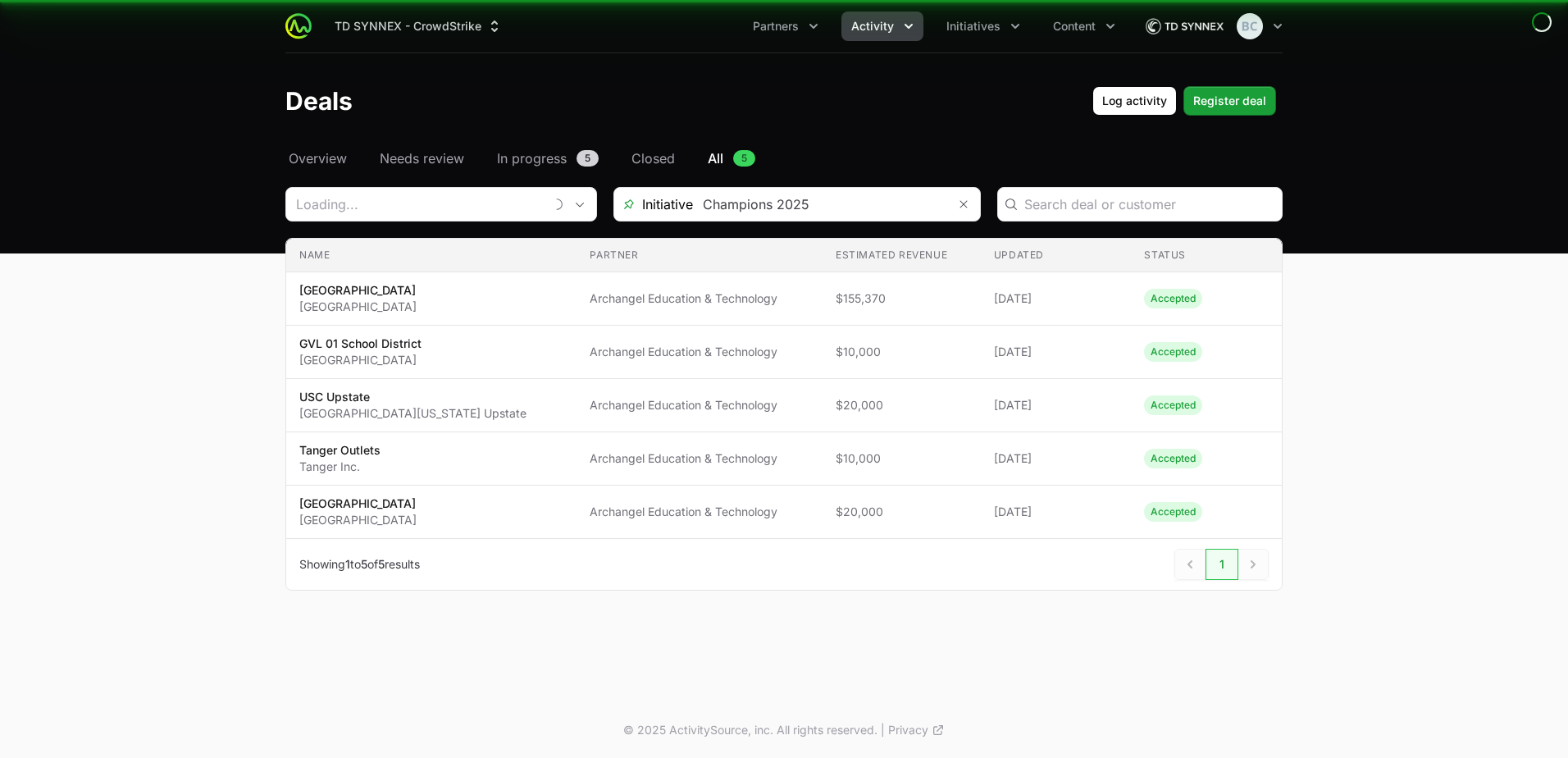
type input "Archangel Education & Technology"
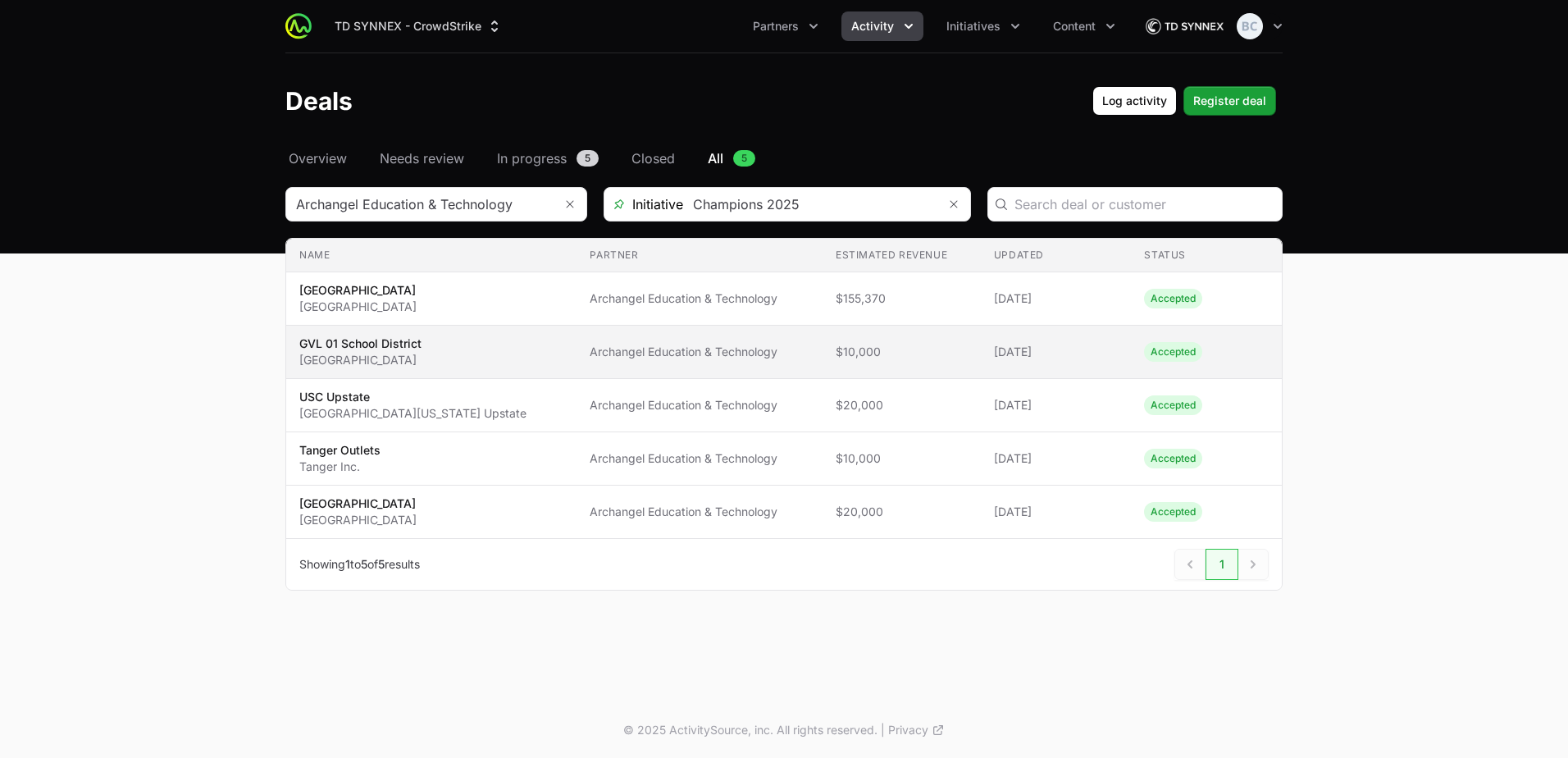
click at [494, 361] on span "GVL 01 School District [GEOGRAPHIC_DATA]" at bounding box center [432, 352] width 264 height 33
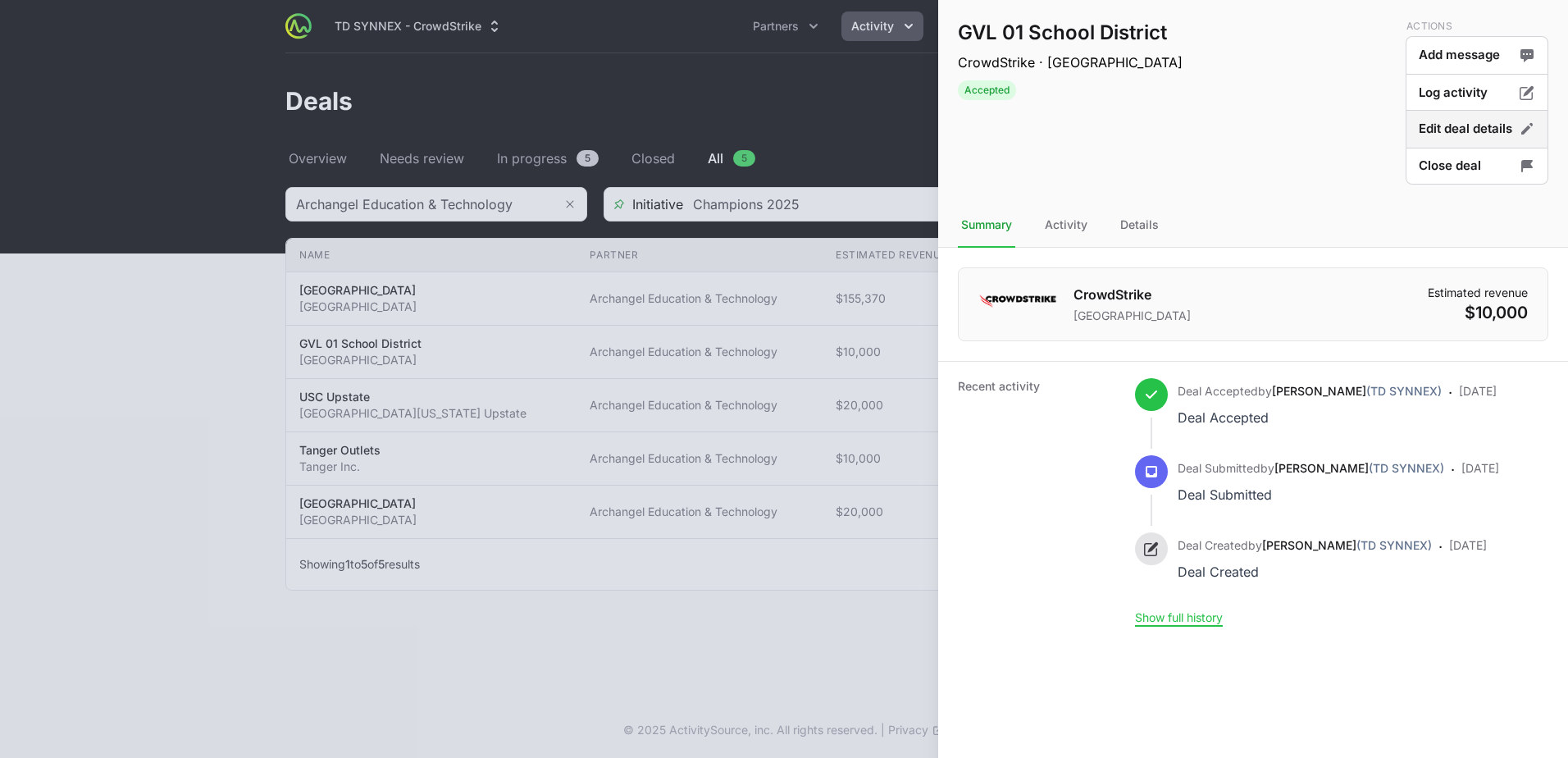
click at [1447, 136] on button "Edit deal details" at bounding box center [1476, 129] width 143 height 39
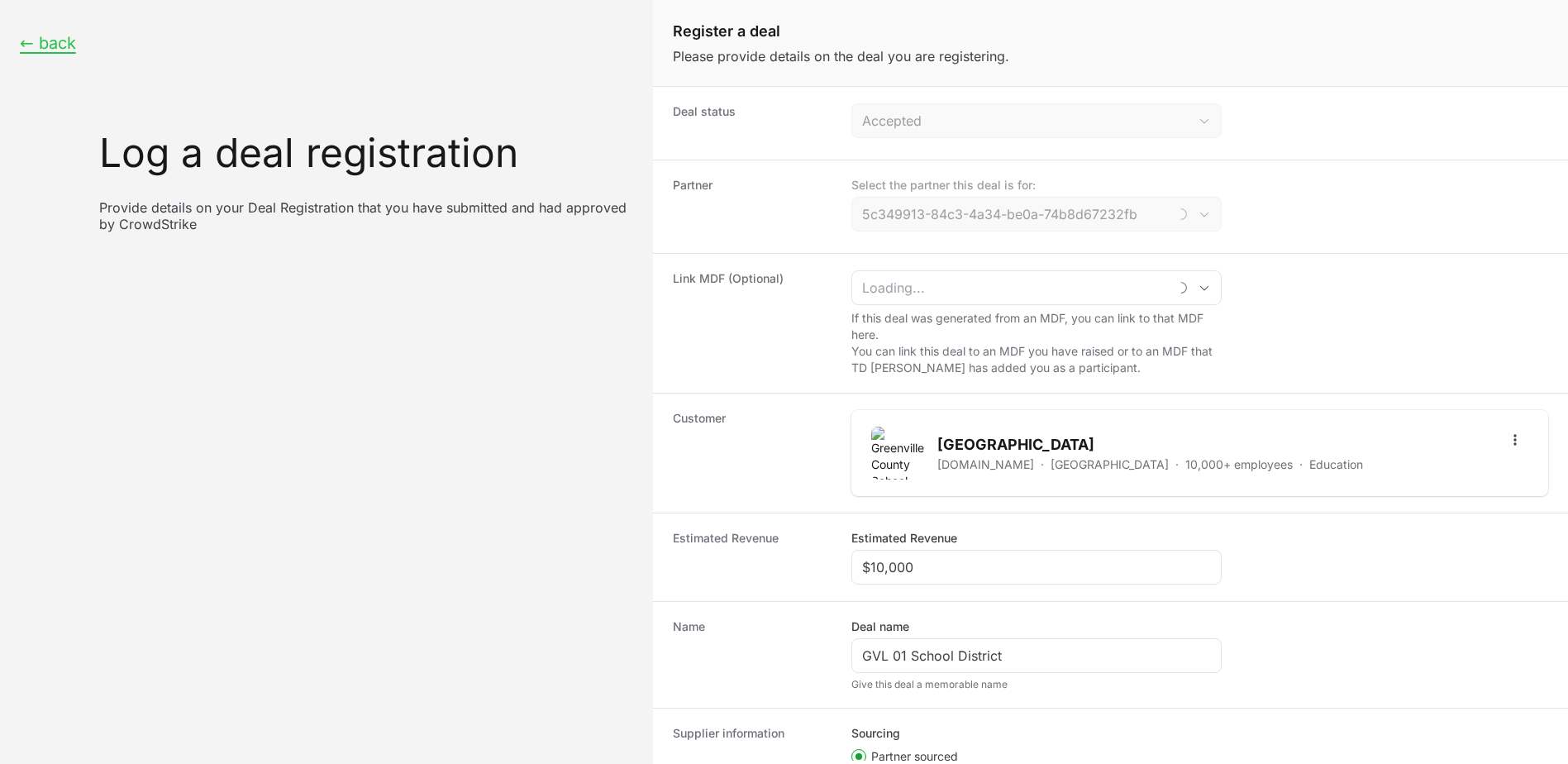
type input "Archangel Education & Technology"
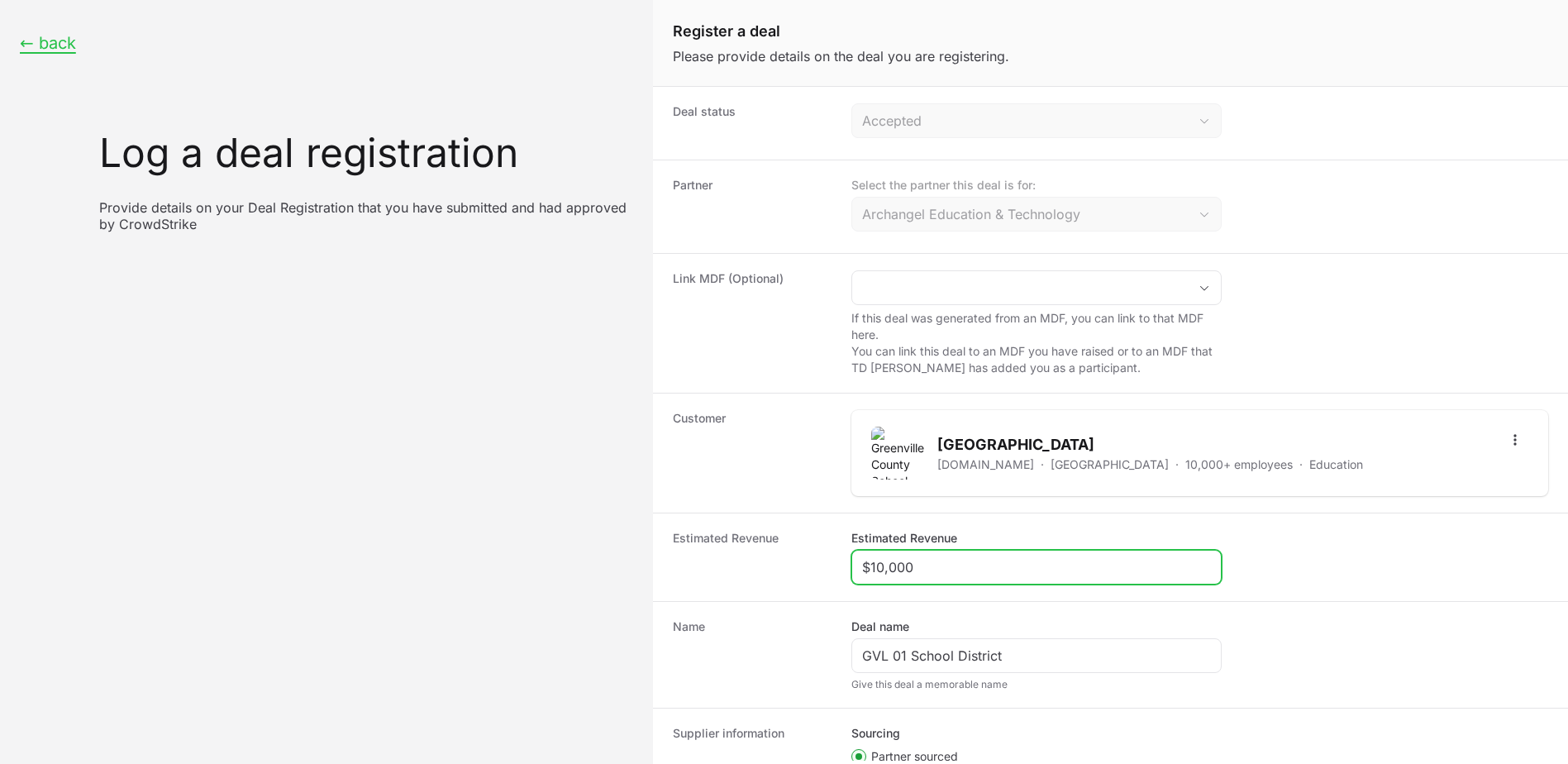
drag, startPoint x: 940, startPoint y: 563, endPoint x: 848, endPoint y: 559, distance: 92.1
click at [848, 559] on div "Estimated Revenue Estimated Revenue $10,000" at bounding box center [1110, 557] width 915 height 88
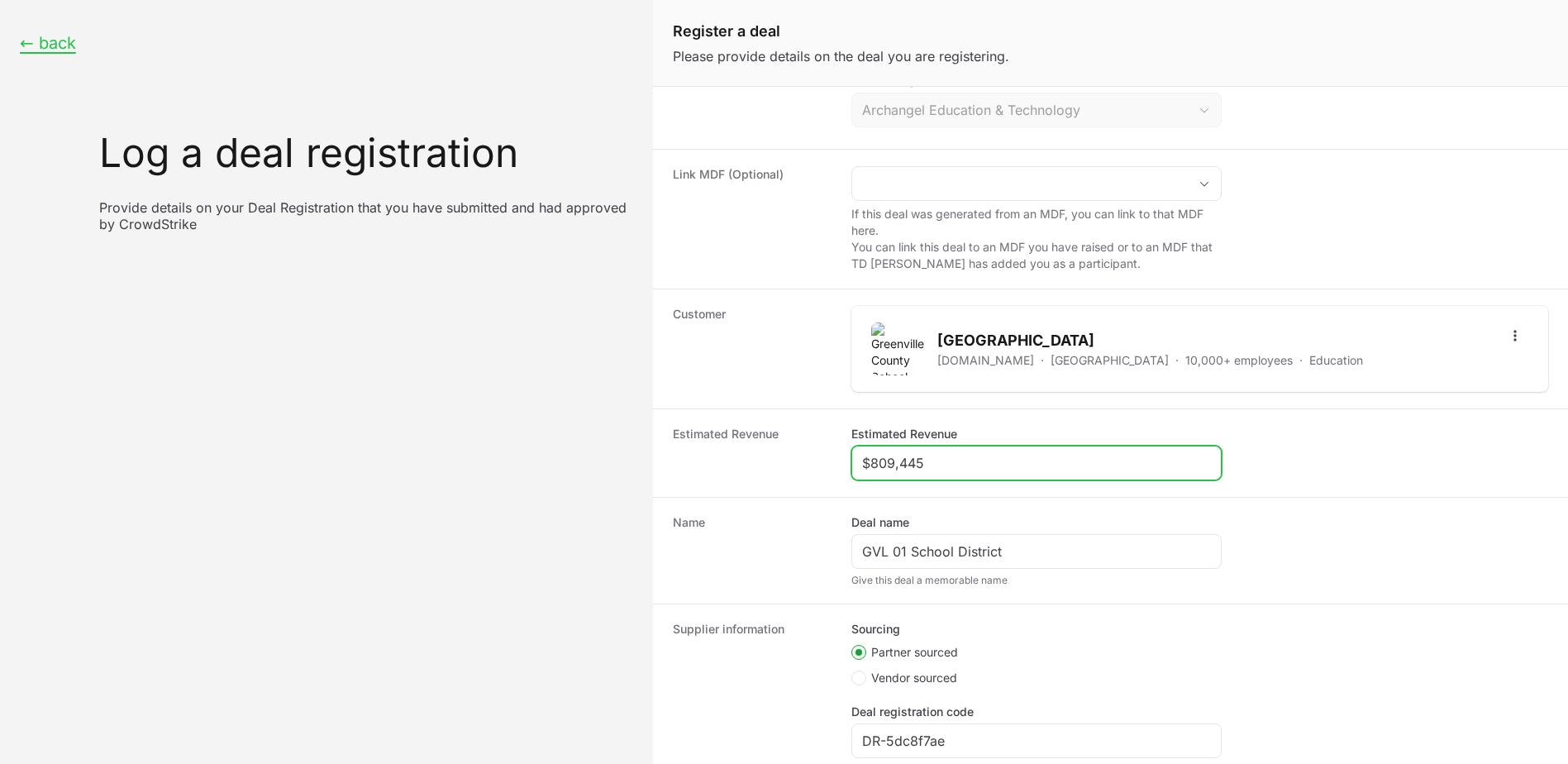
scroll to position [240, 0]
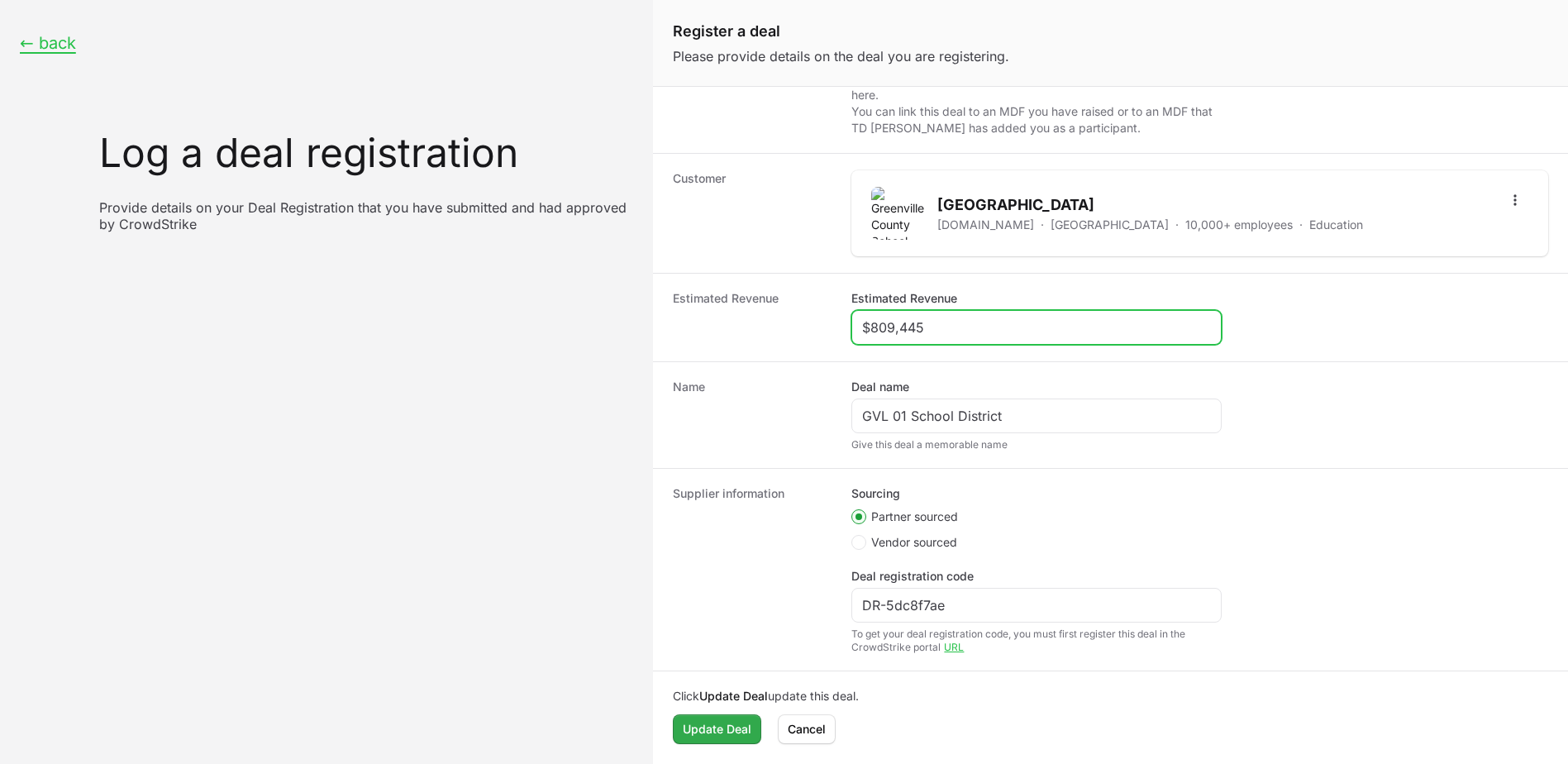
type input "$809,445"
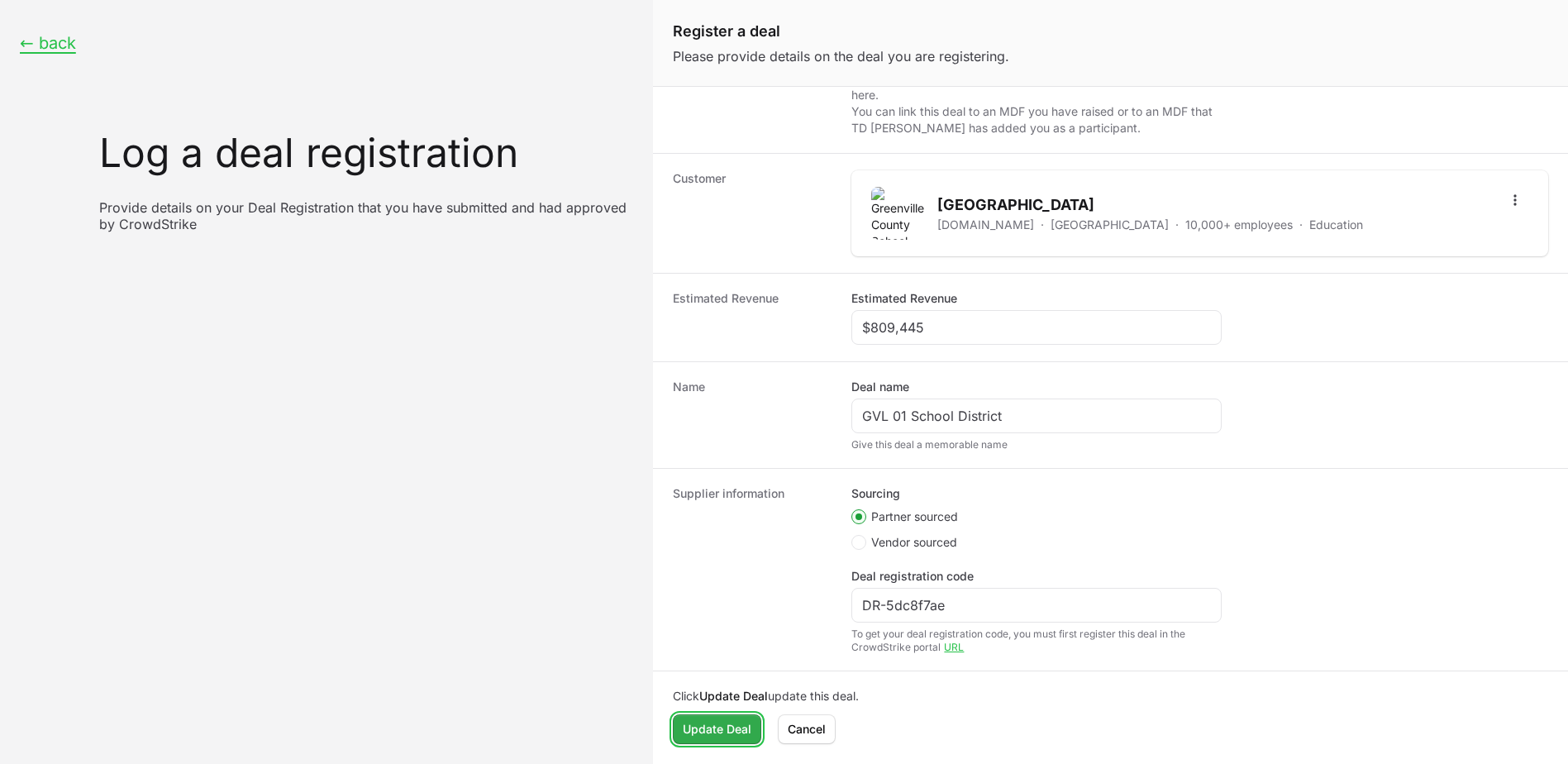
click at [711, 735] on span "Update Deal" at bounding box center [717, 729] width 68 height 20
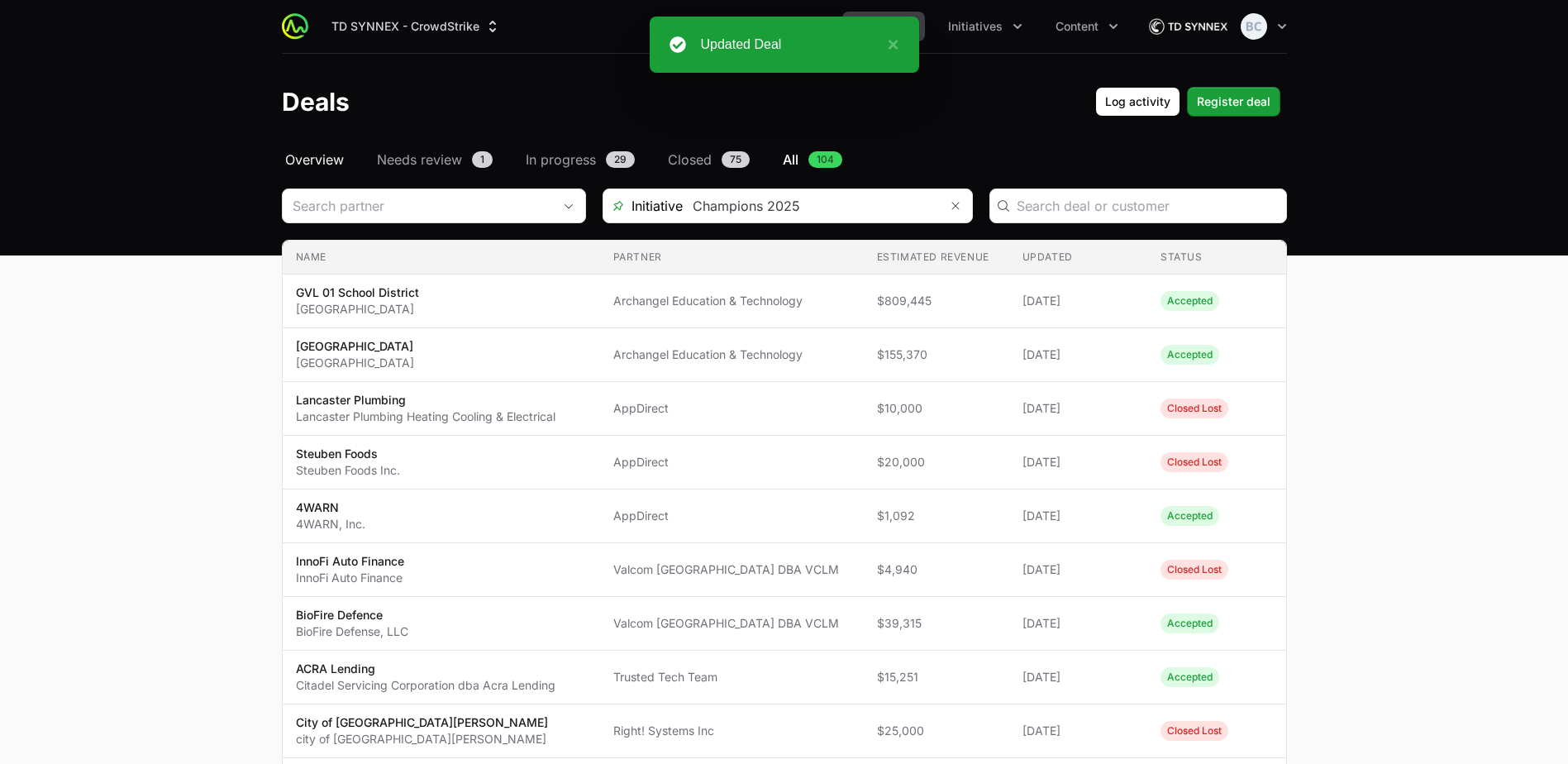
click at [341, 166] on span "Overview" at bounding box center [314, 160] width 59 height 20
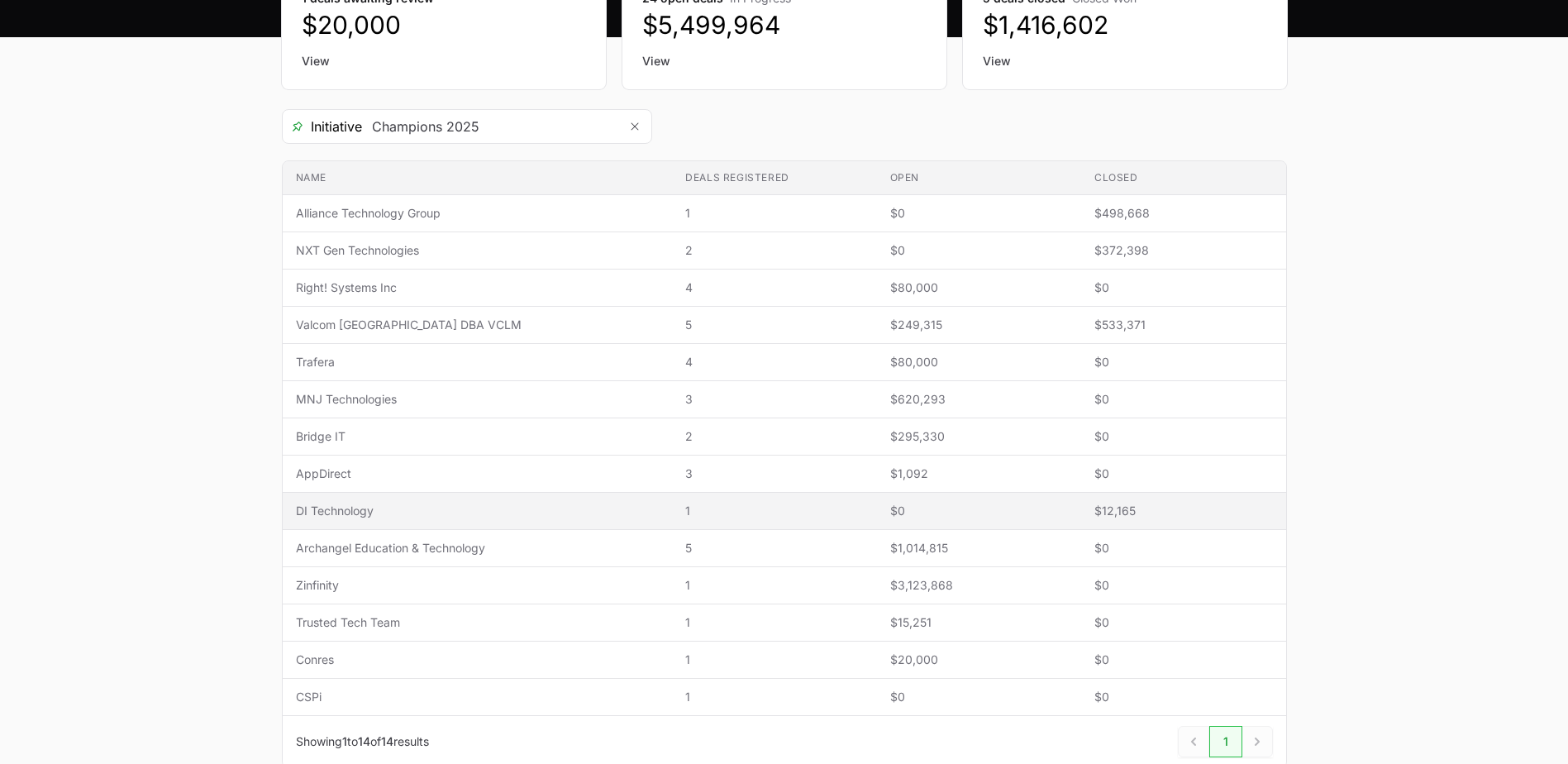
scroll to position [248, 0]
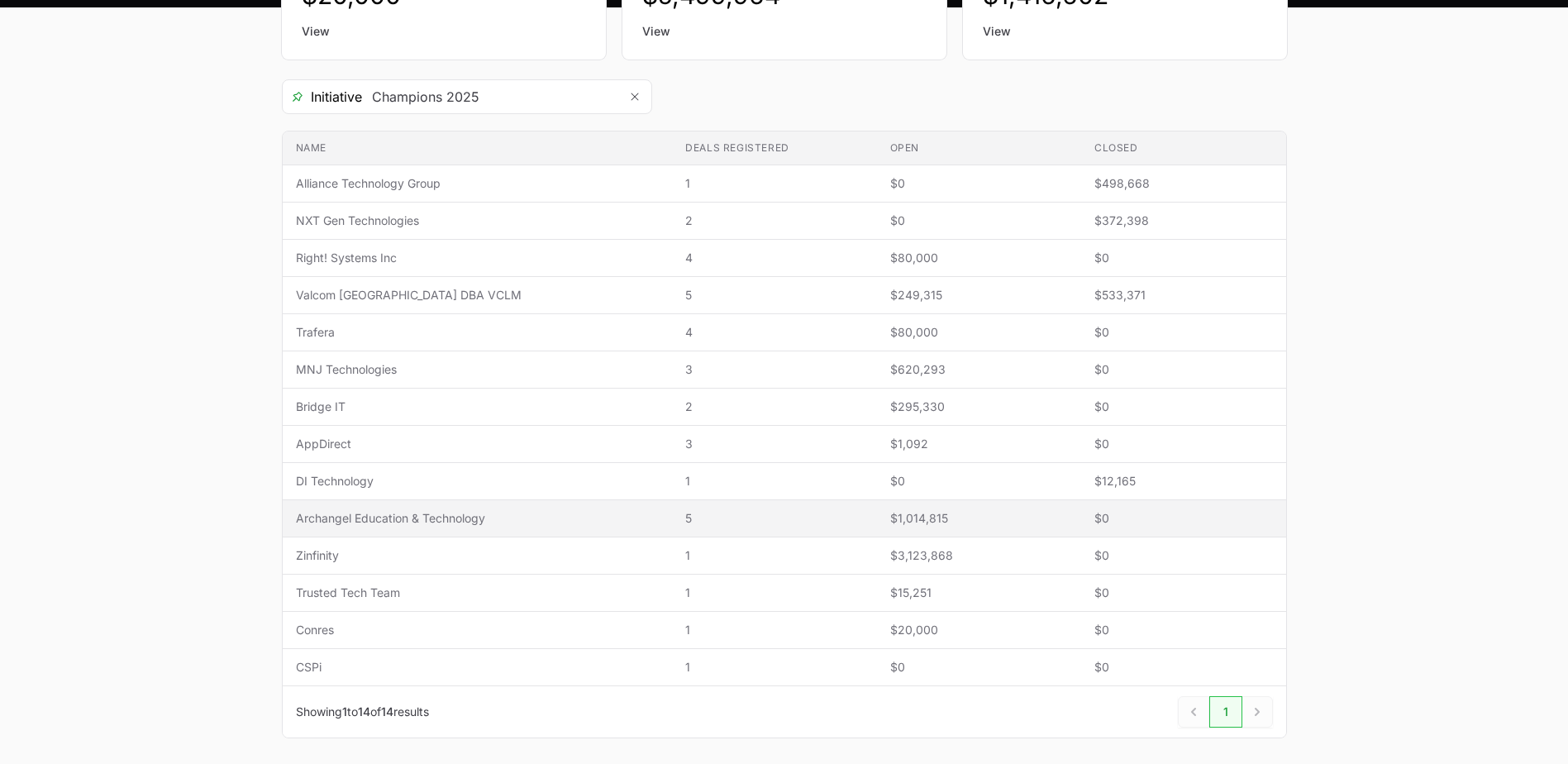
click at [454, 527] on td "Name Archangel Education & Technology" at bounding box center [477, 518] width 390 height 37
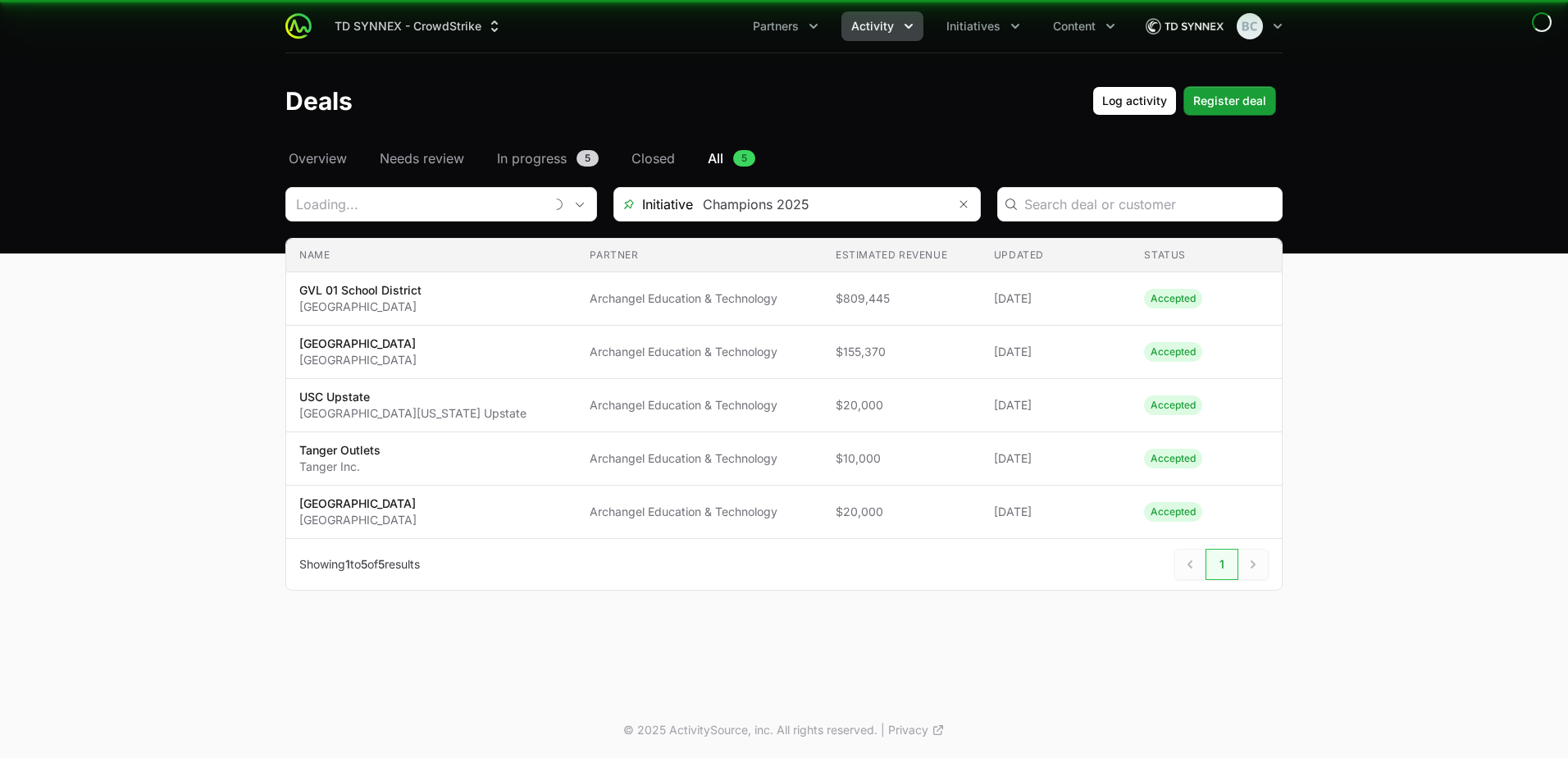
type input "Archangel Education & Technology"
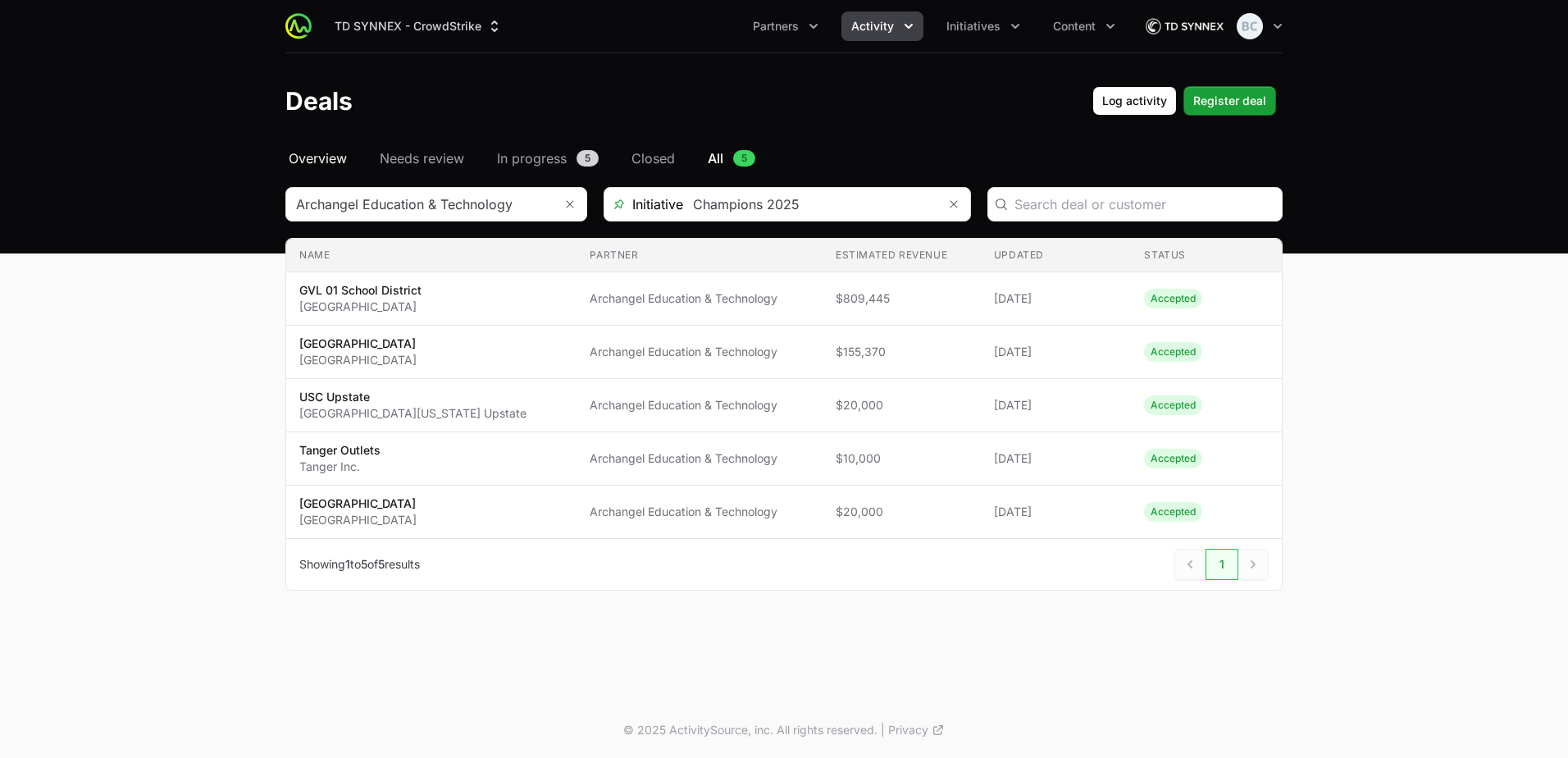
click at [345, 155] on span "Overview" at bounding box center [318, 159] width 59 height 20
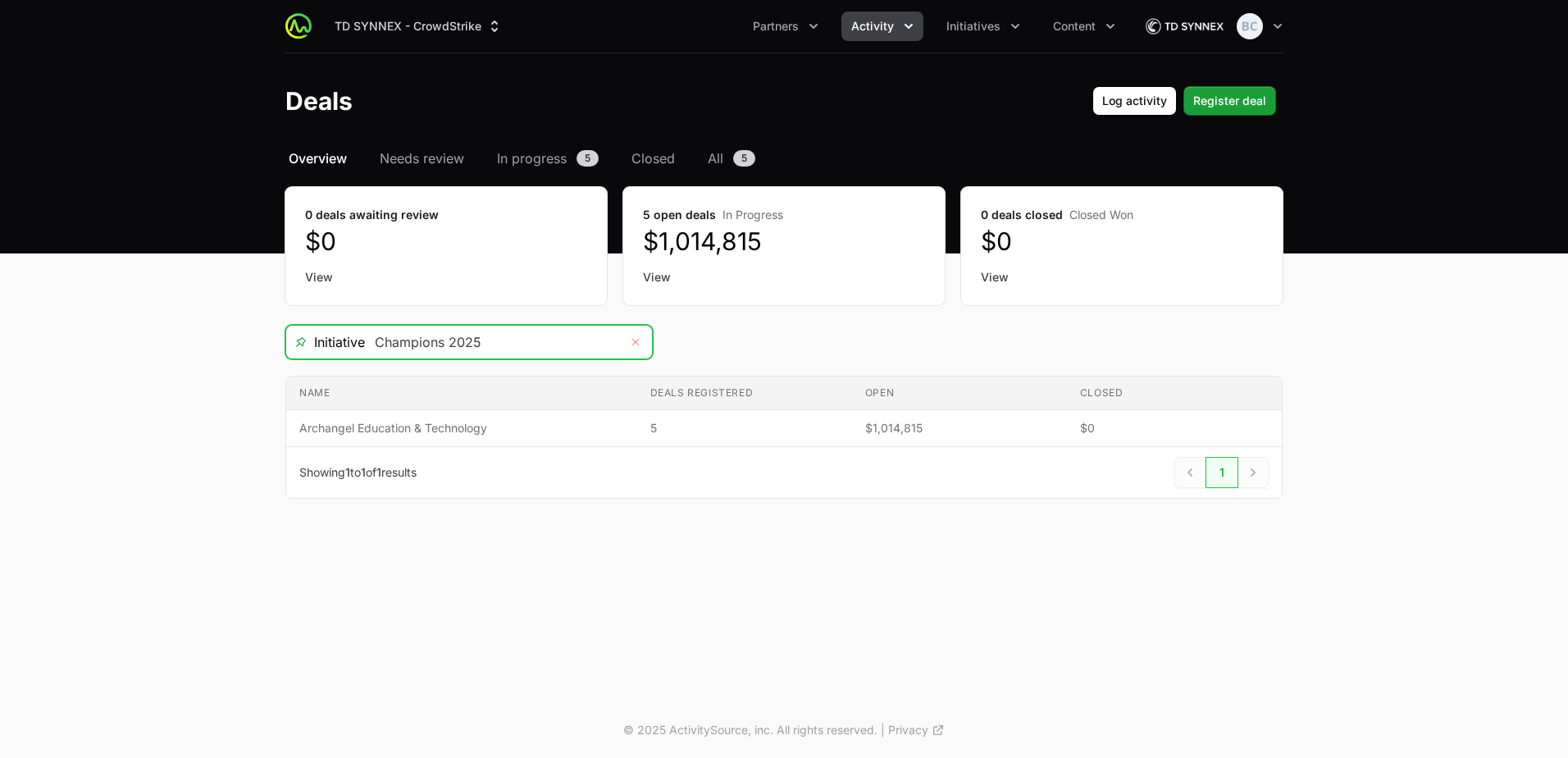
click at [634, 339] on icon "Remove" at bounding box center [635, 342] width 10 height 13
click at [636, 339] on icon "Open" at bounding box center [635, 342] width 13 height 6
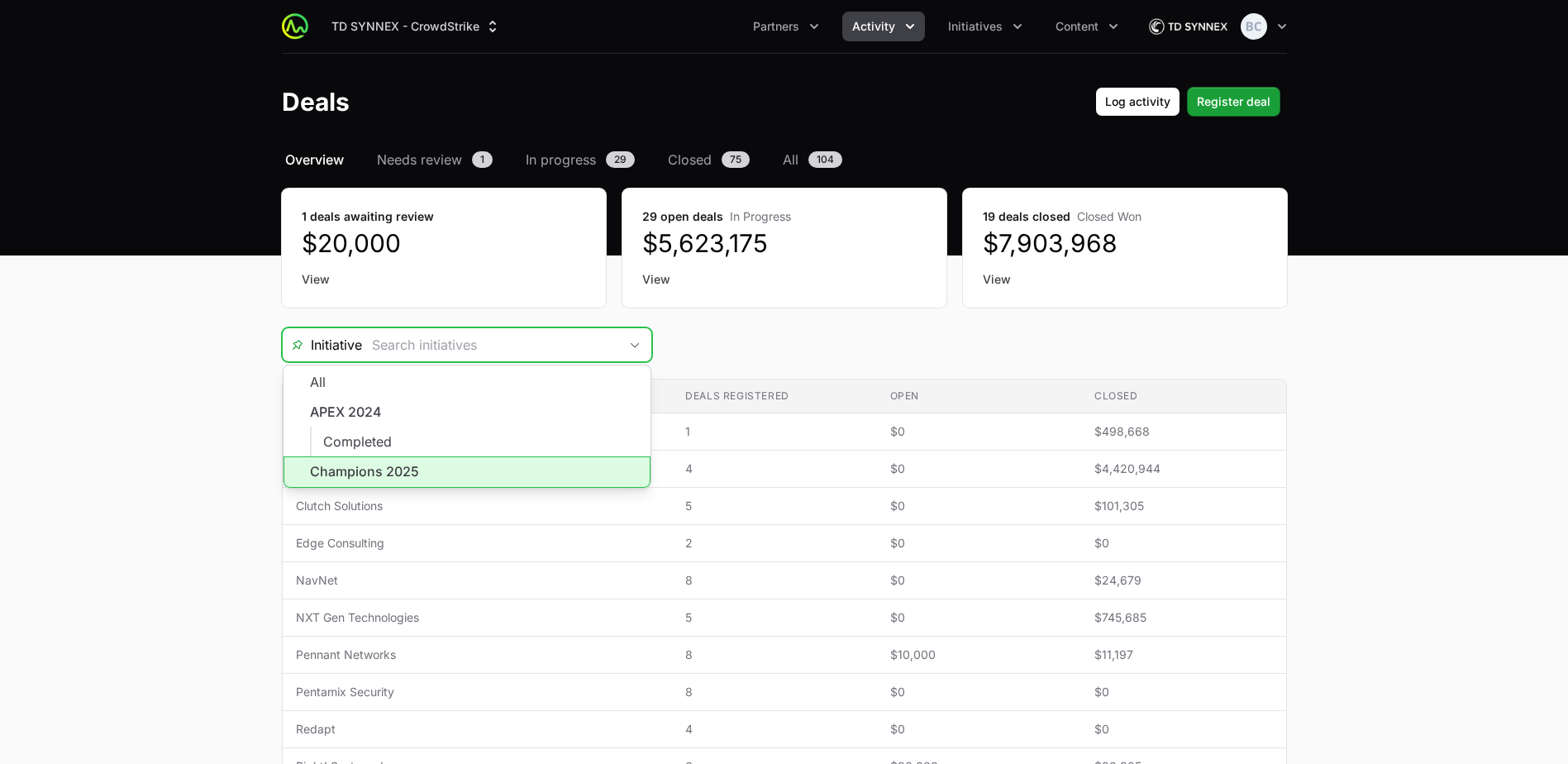
click at [563, 464] on li "Champions 2025" at bounding box center [467, 472] width 367 height 32
type input "Champions 2025"
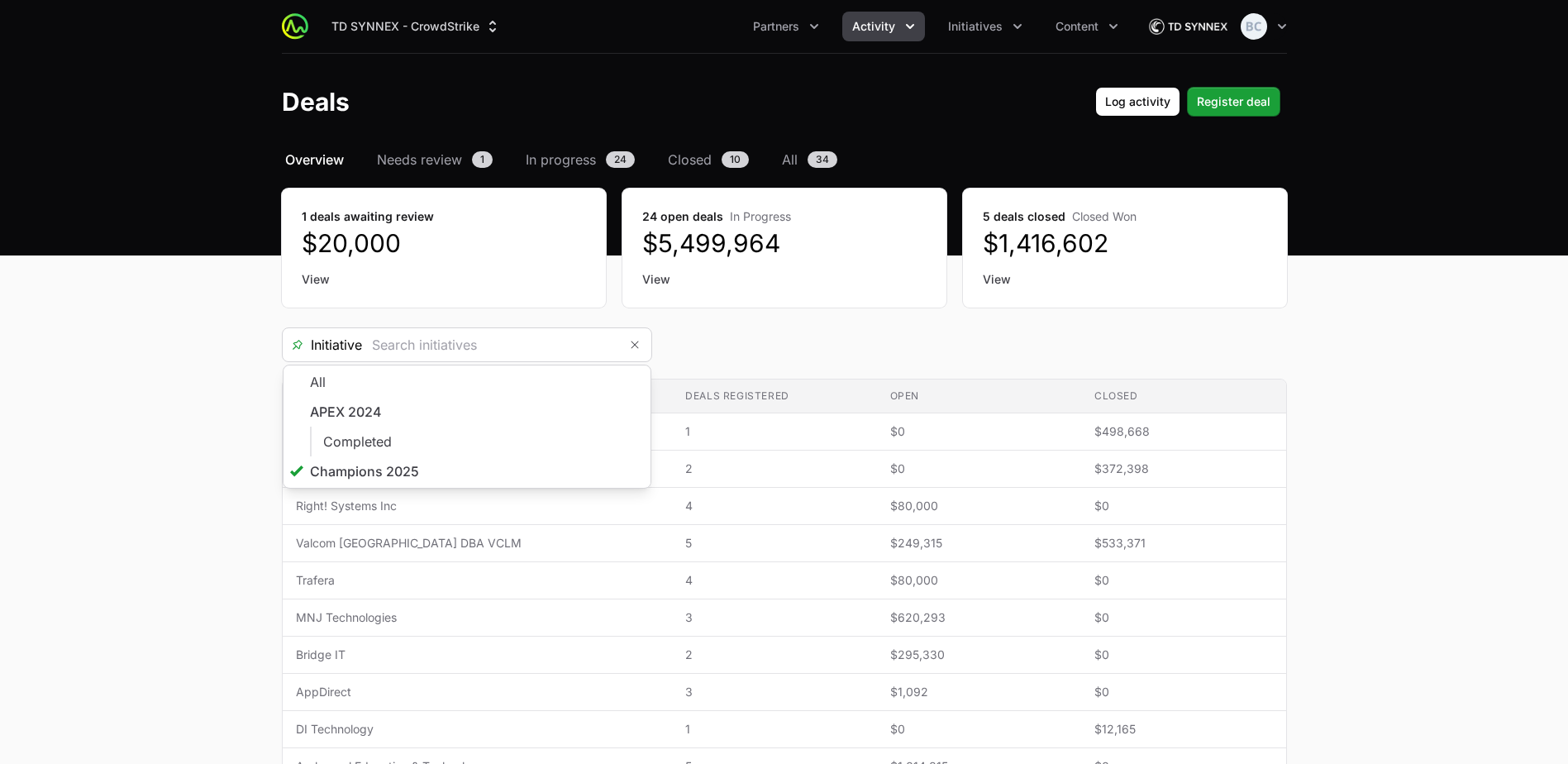
type input "Champions 2025"
click at [213, 607] on main "Select a tab Overview Needs review In progress Closed All Overview Needs review…" at bounding box center [784, 588] width 1568 height 876
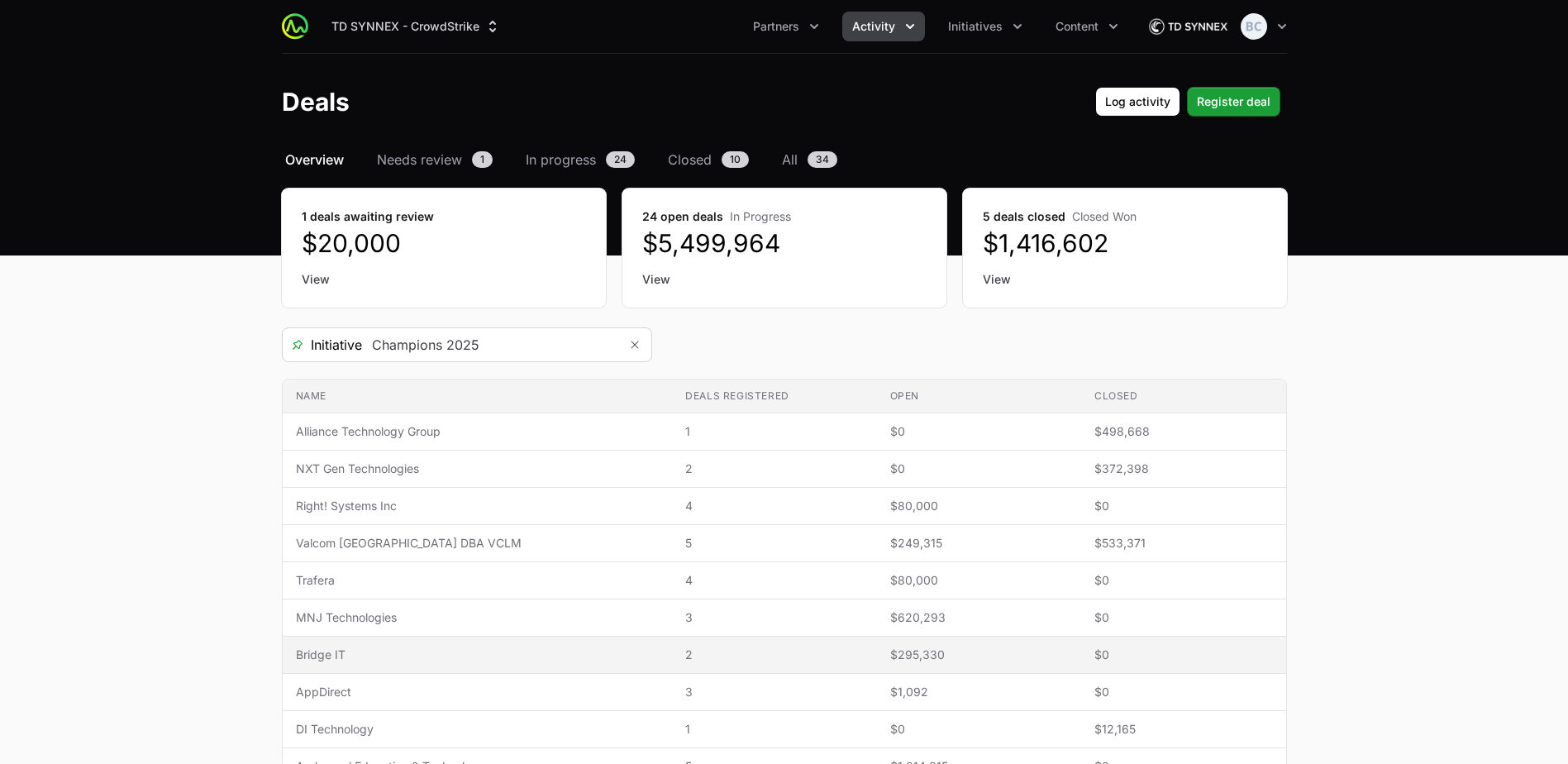
click at [374, 662] on span "Bridge IT" at bounding box center [477, 655] width 364 height 17
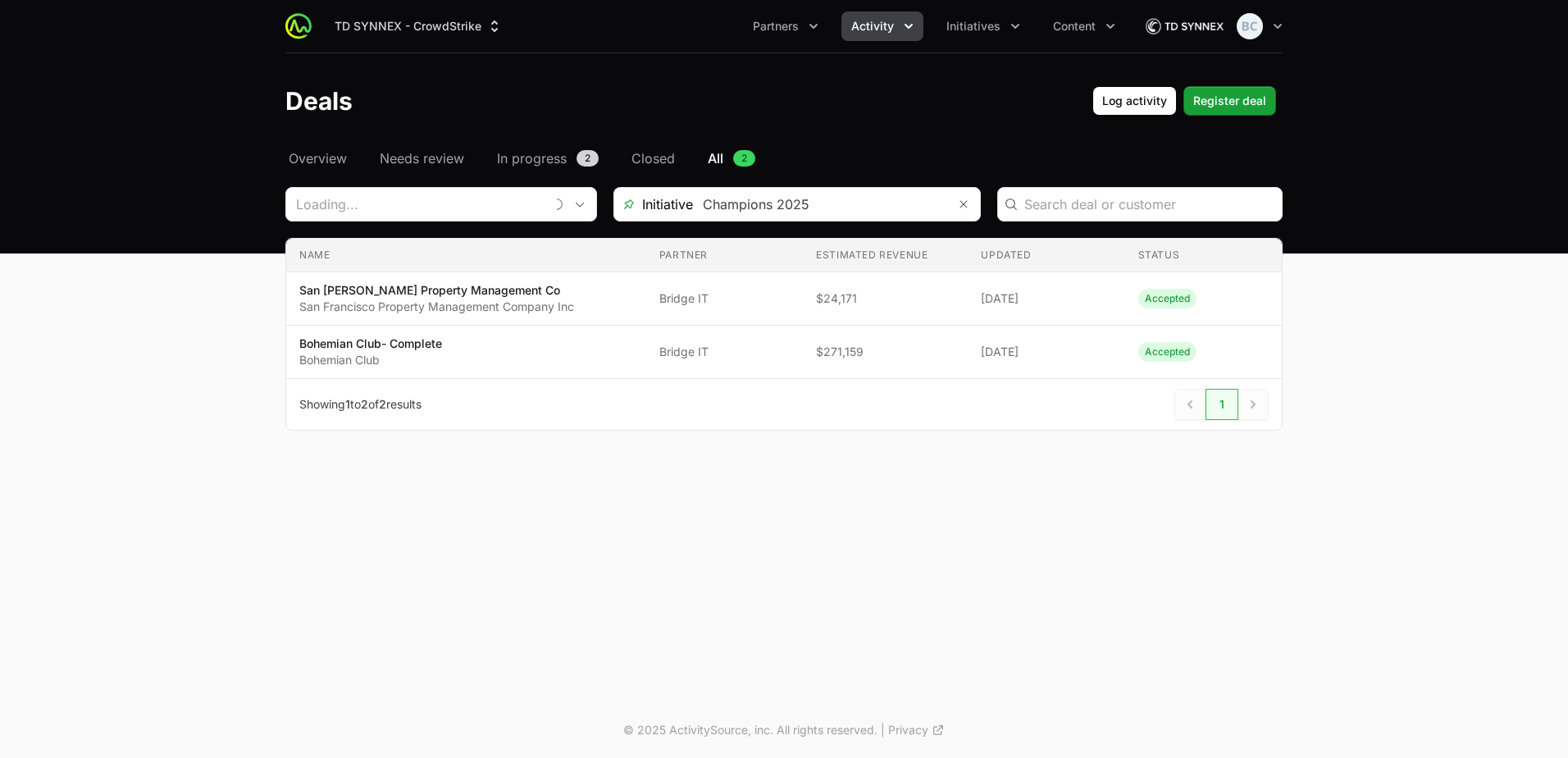
type input "Bridge IT"
click at [314, 155] on span "Overview" at bounding box center [318, 159] width 59 height 20
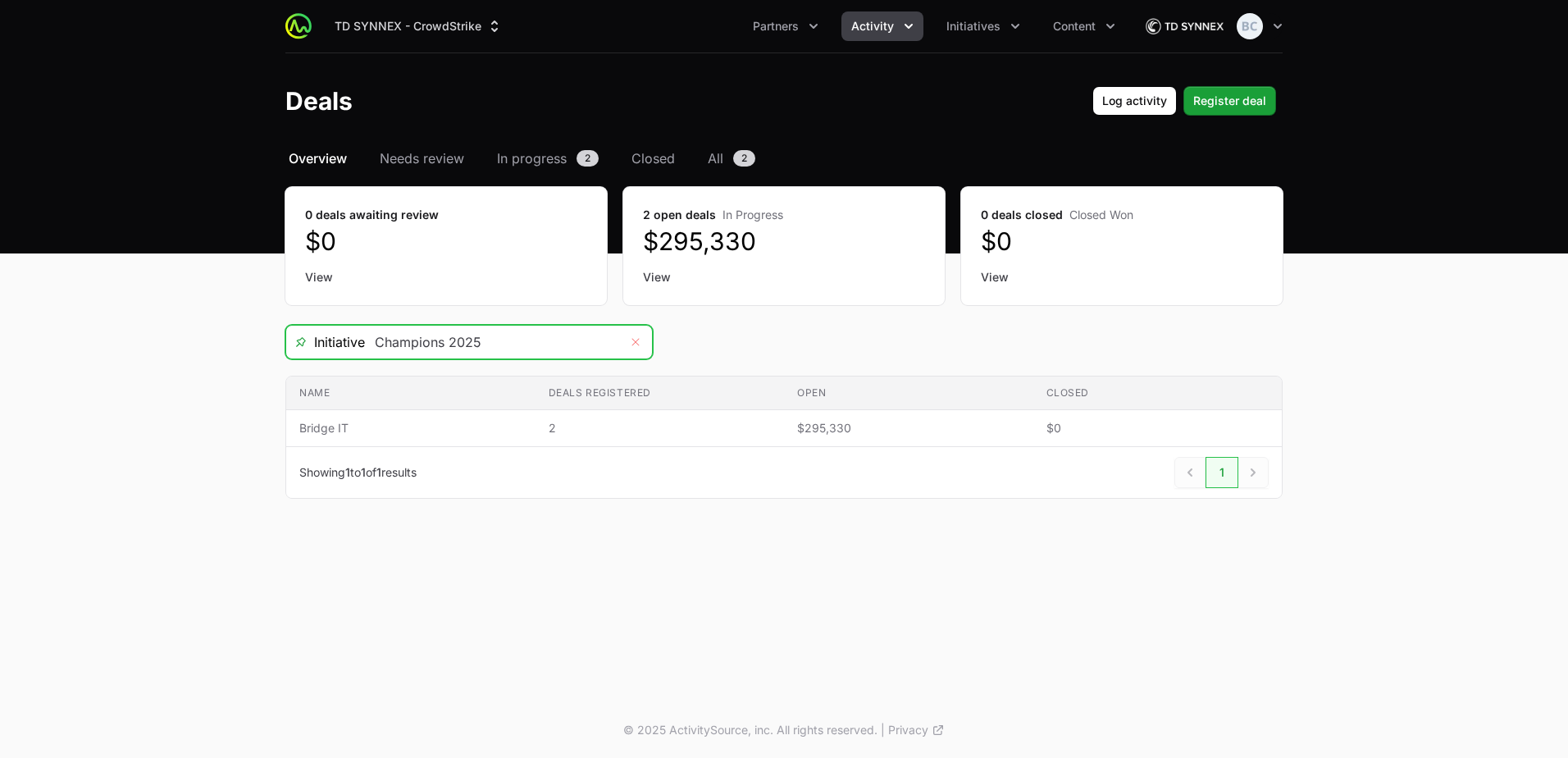
click at [628, 340] on button "Remove" at bounding box center [635, 342] width 33 height 33
click at [634, 342] on icon "Open" at bounding box center [635, 342] width 8 height 5
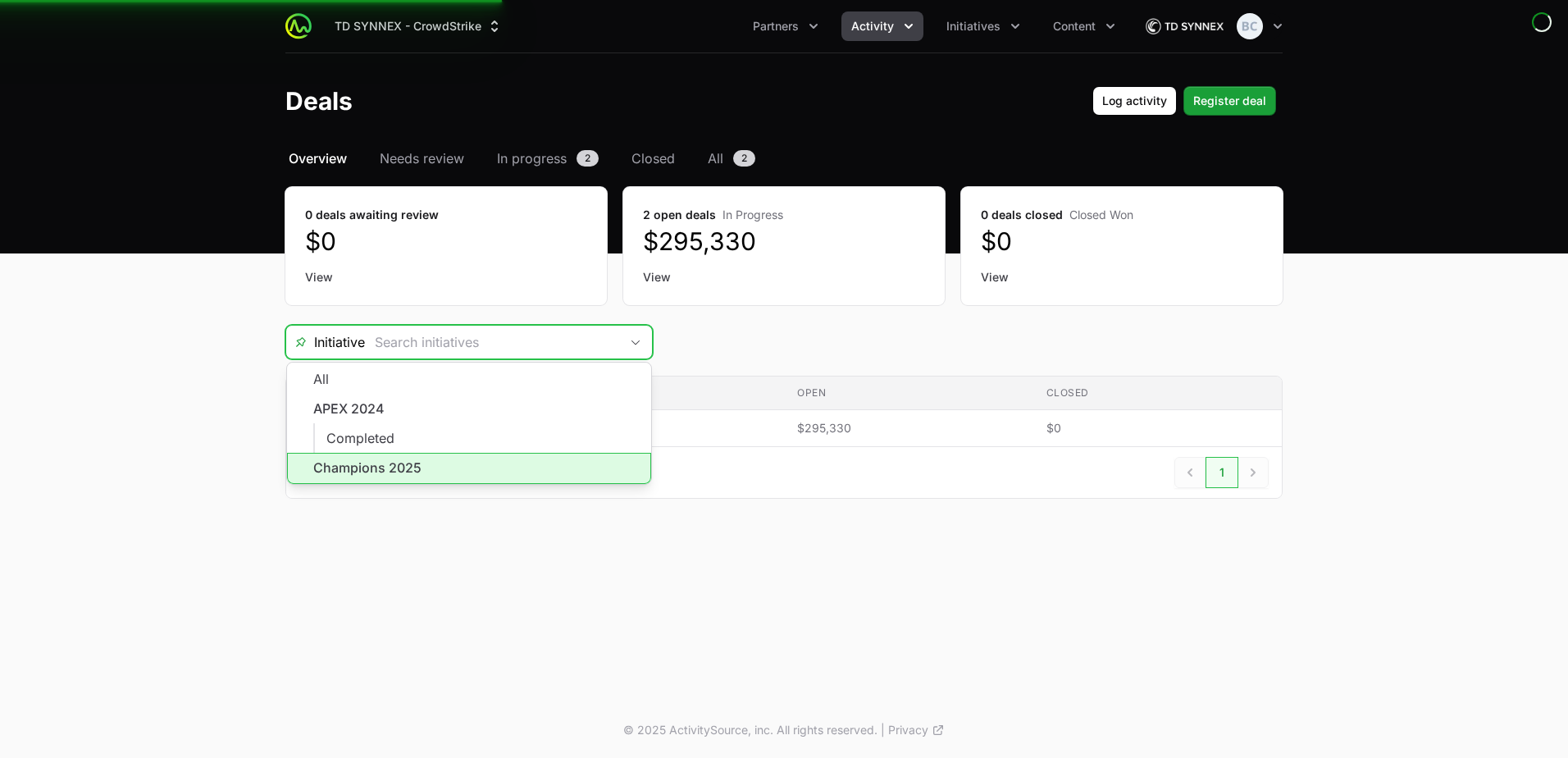
click at [474, 467] on li "Champions 2025" at bounding box center [469, 468] width 364 height 31
type input "Champions 2025"
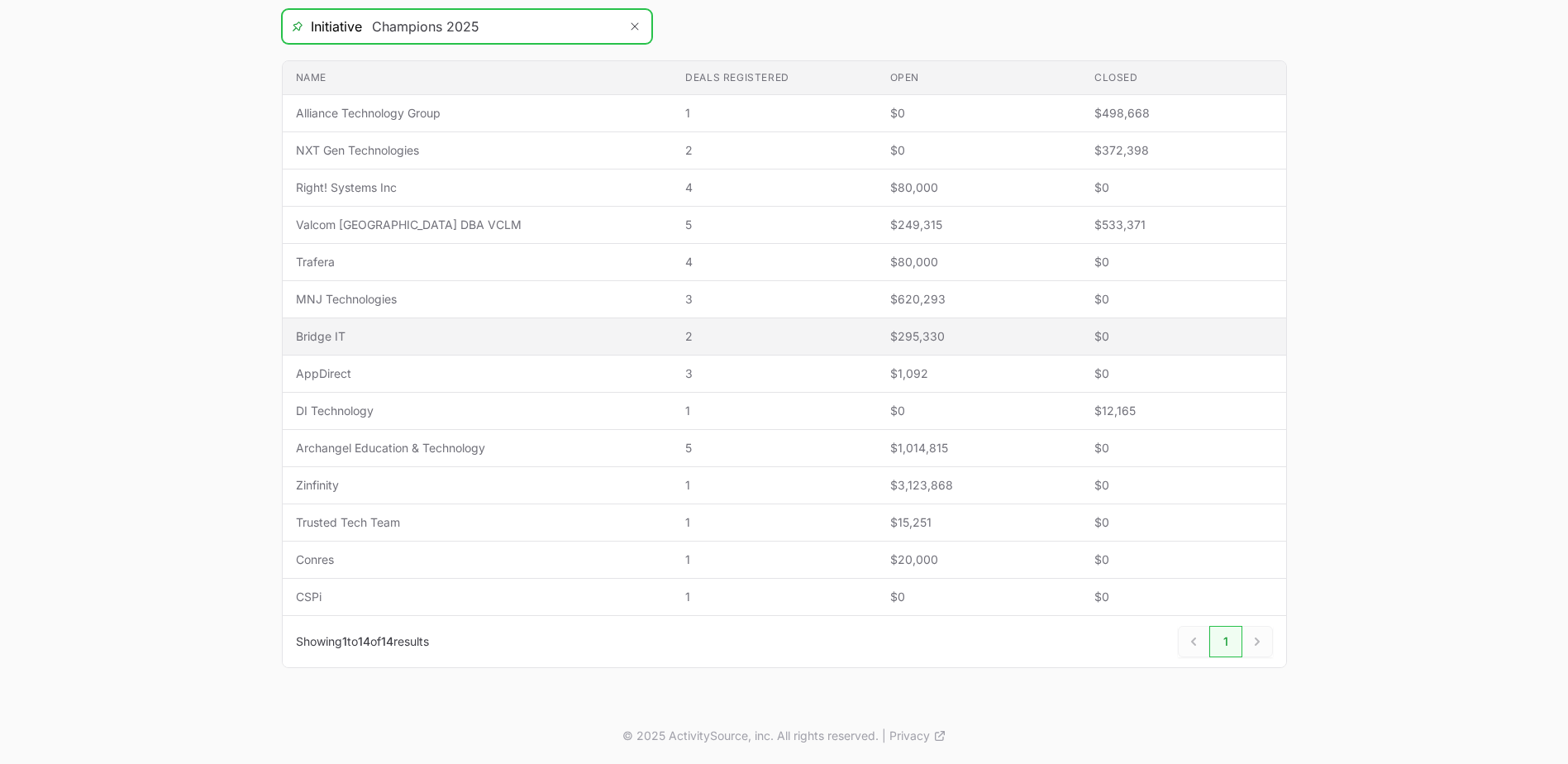
scroll to position [236, 0]
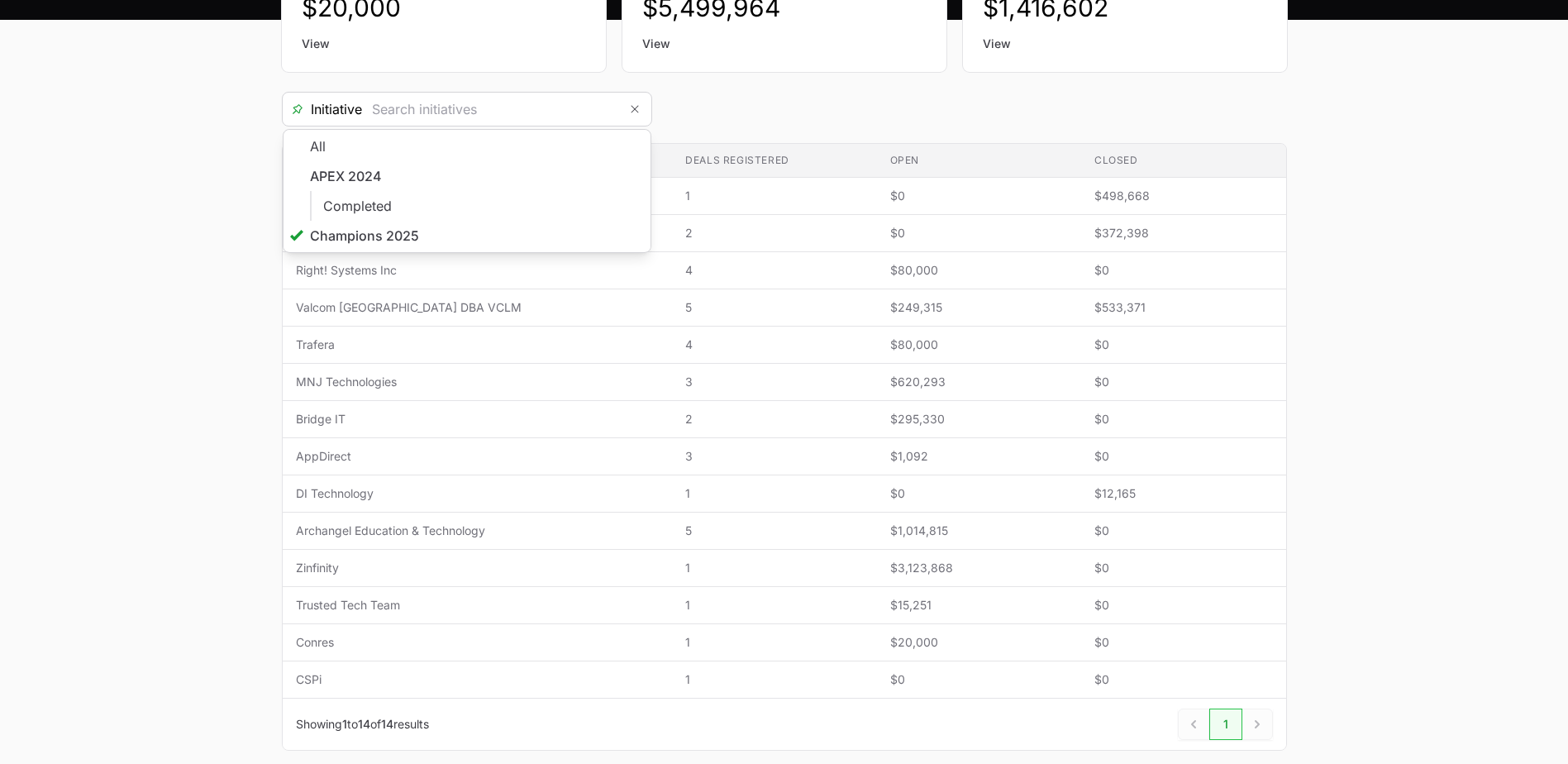
type input "Champions 2025"
click at [185, 442] on main "Select a tab Overview Needs review In progress Closed All Overview Needs review…" at bounding box center [784, 352] width 1568 height 876
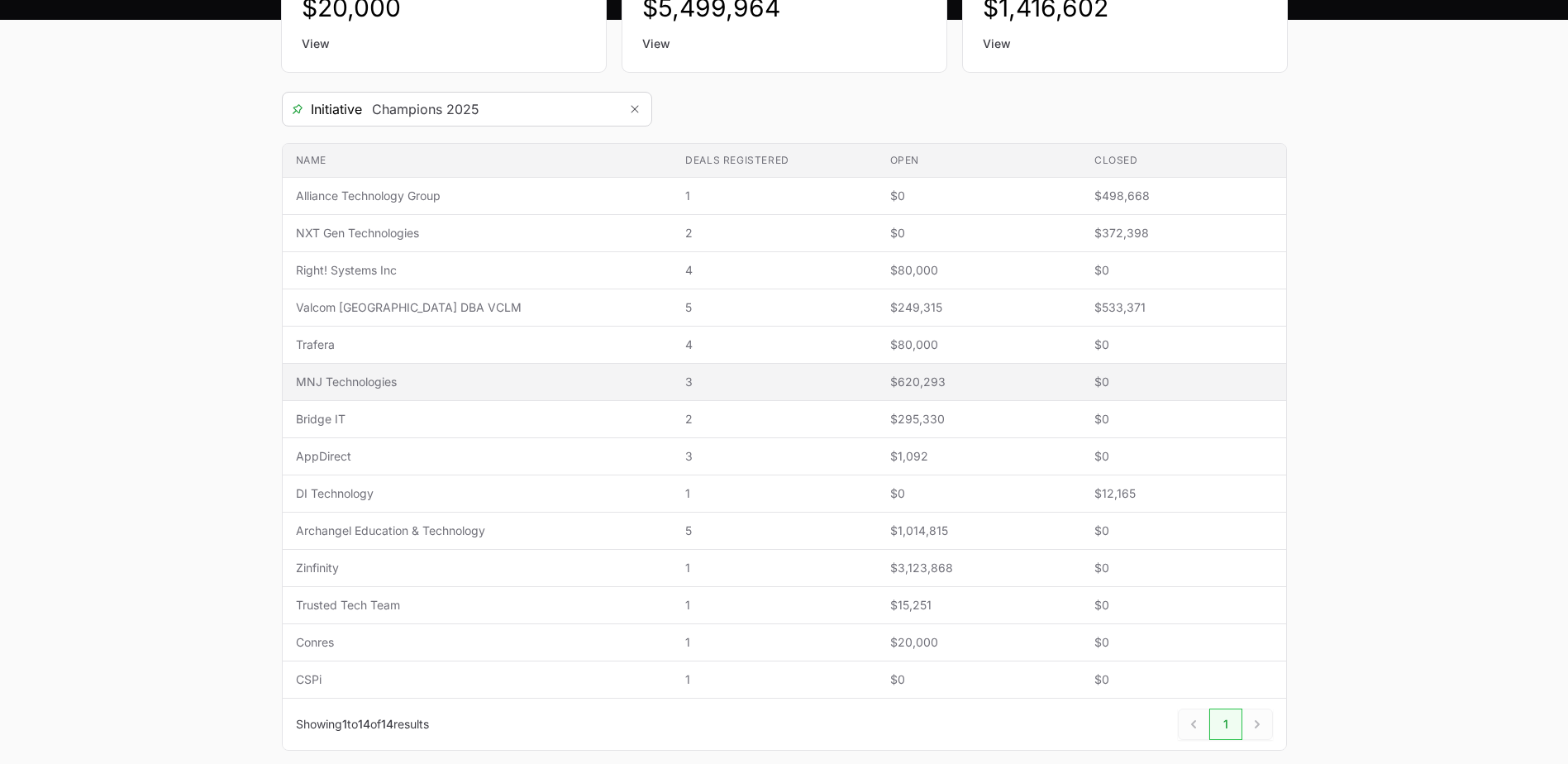
click at [377, 377] on span "MNJ Technologies" at bounding box center [477, 382] width 364 height 17
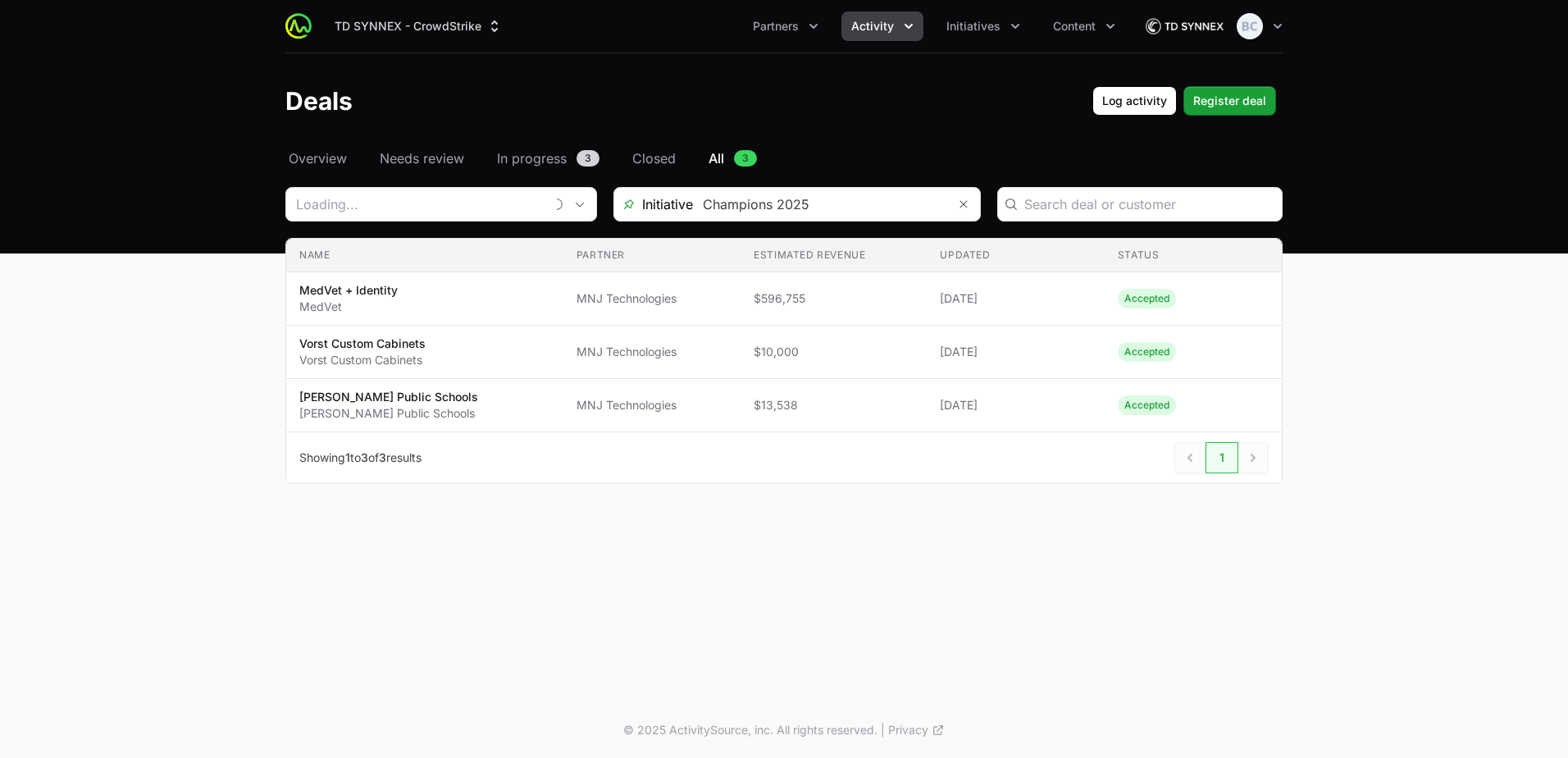
type input "MNJ Technologies"
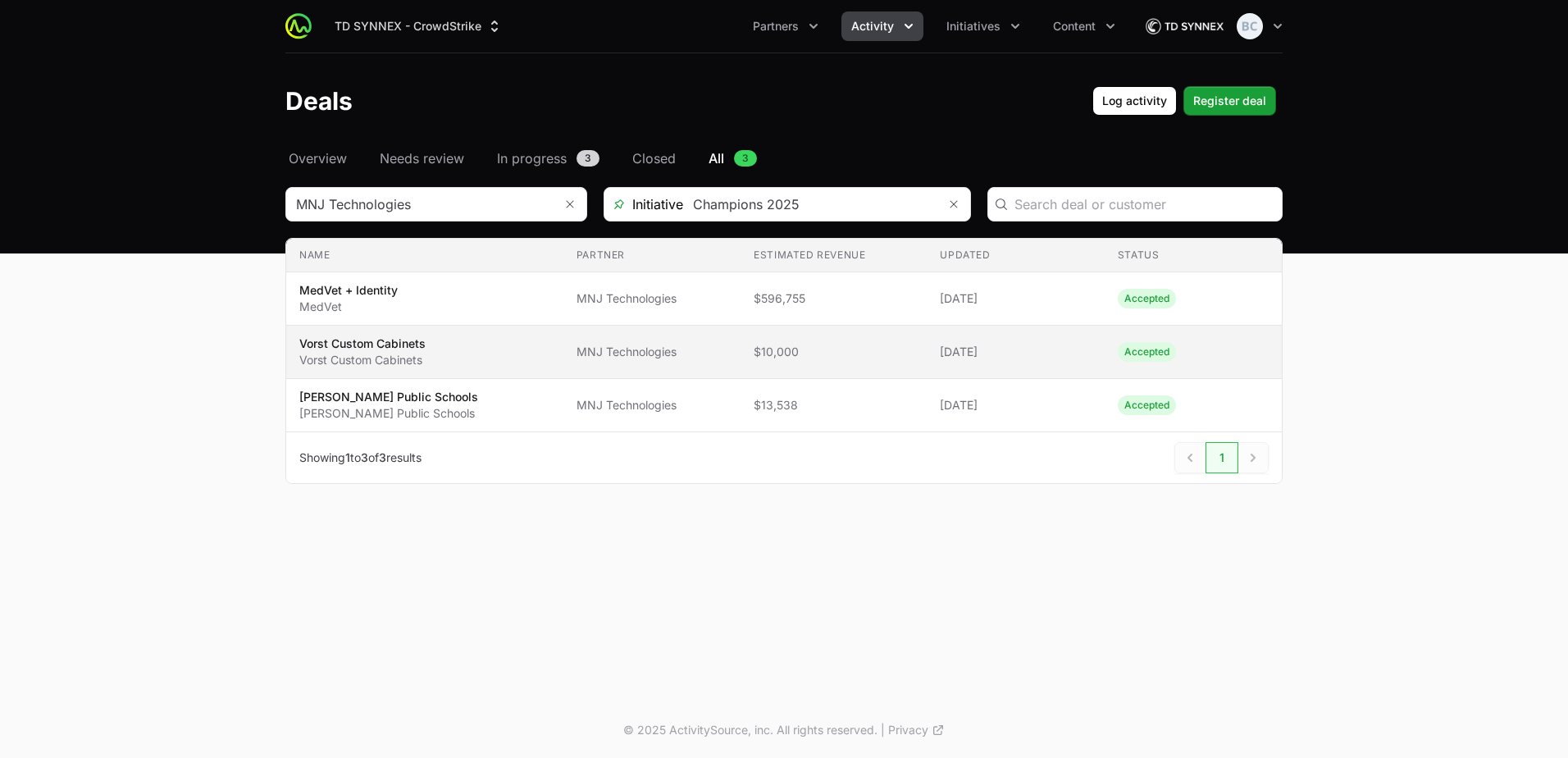
click at [337, 348] on p "Vorst Custom Cabinets" at bounding box center [362, 343] width 126 height 17
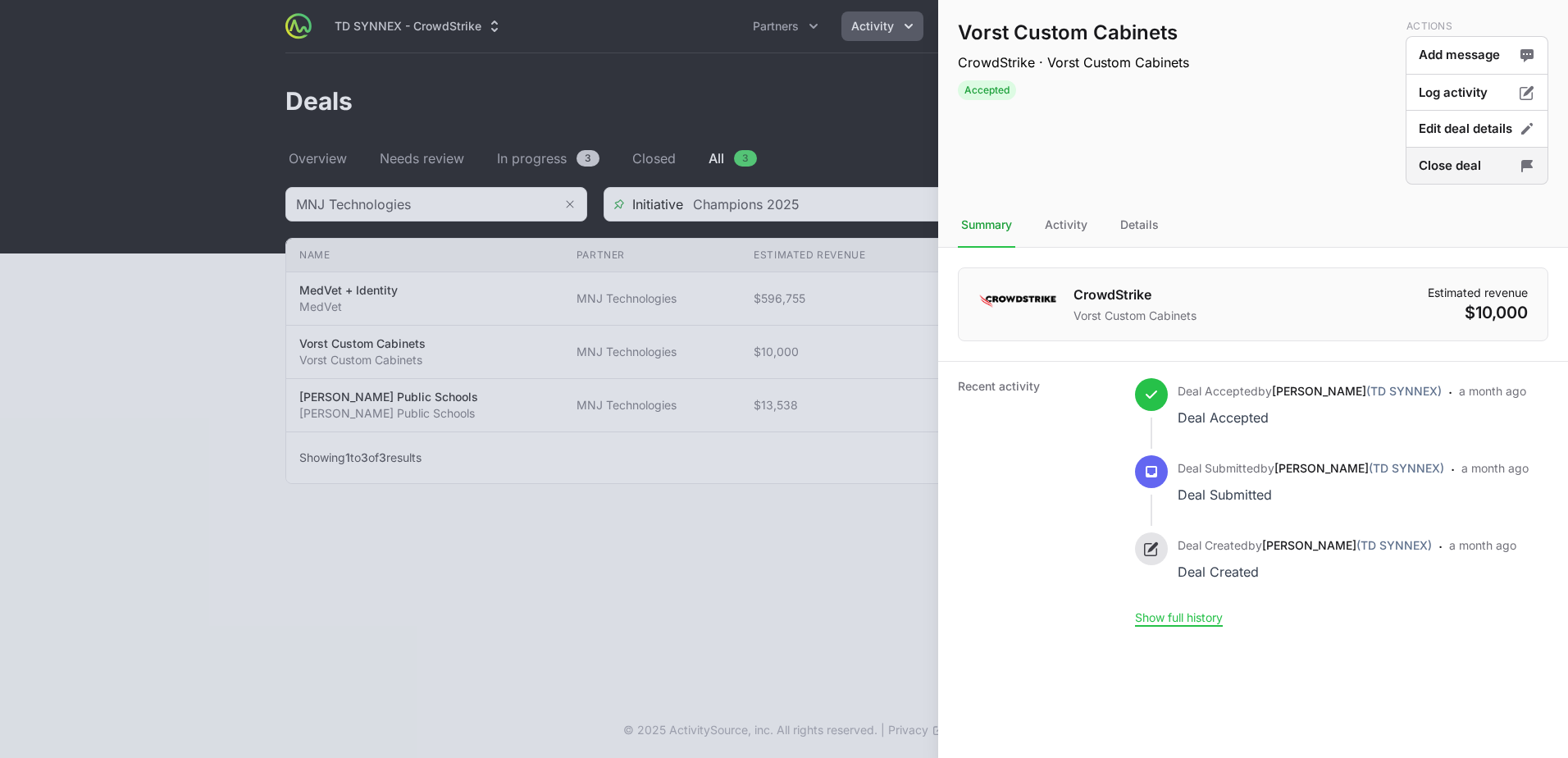
click at [1435, 172] on button "Close deal" at bounding box center [1476, 166] width 143 height 39
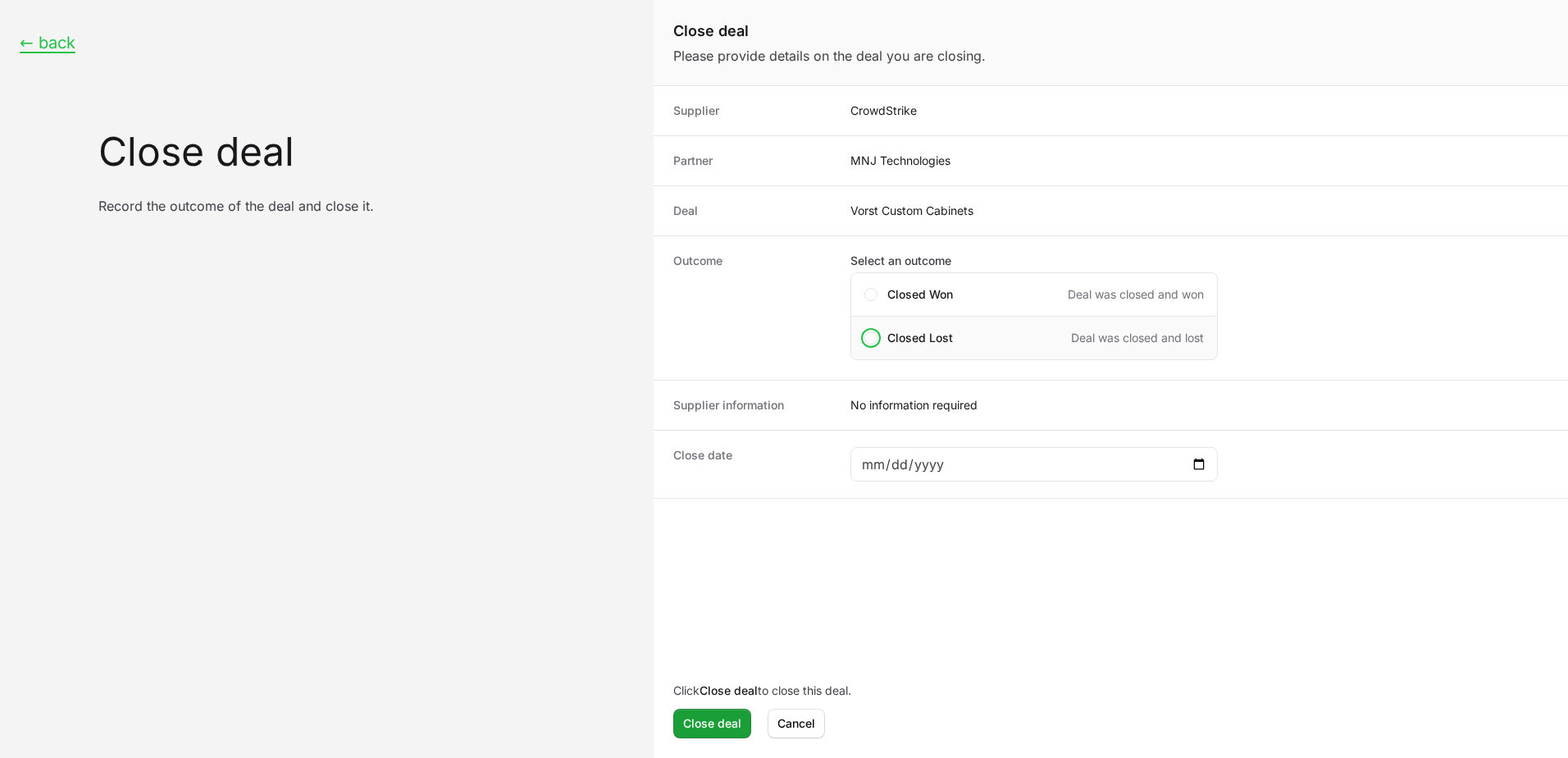
click at [1018, 341] on div "Closed Lost Deal was closed and lost" at bounding box center [1046, 338] width 317 height 17
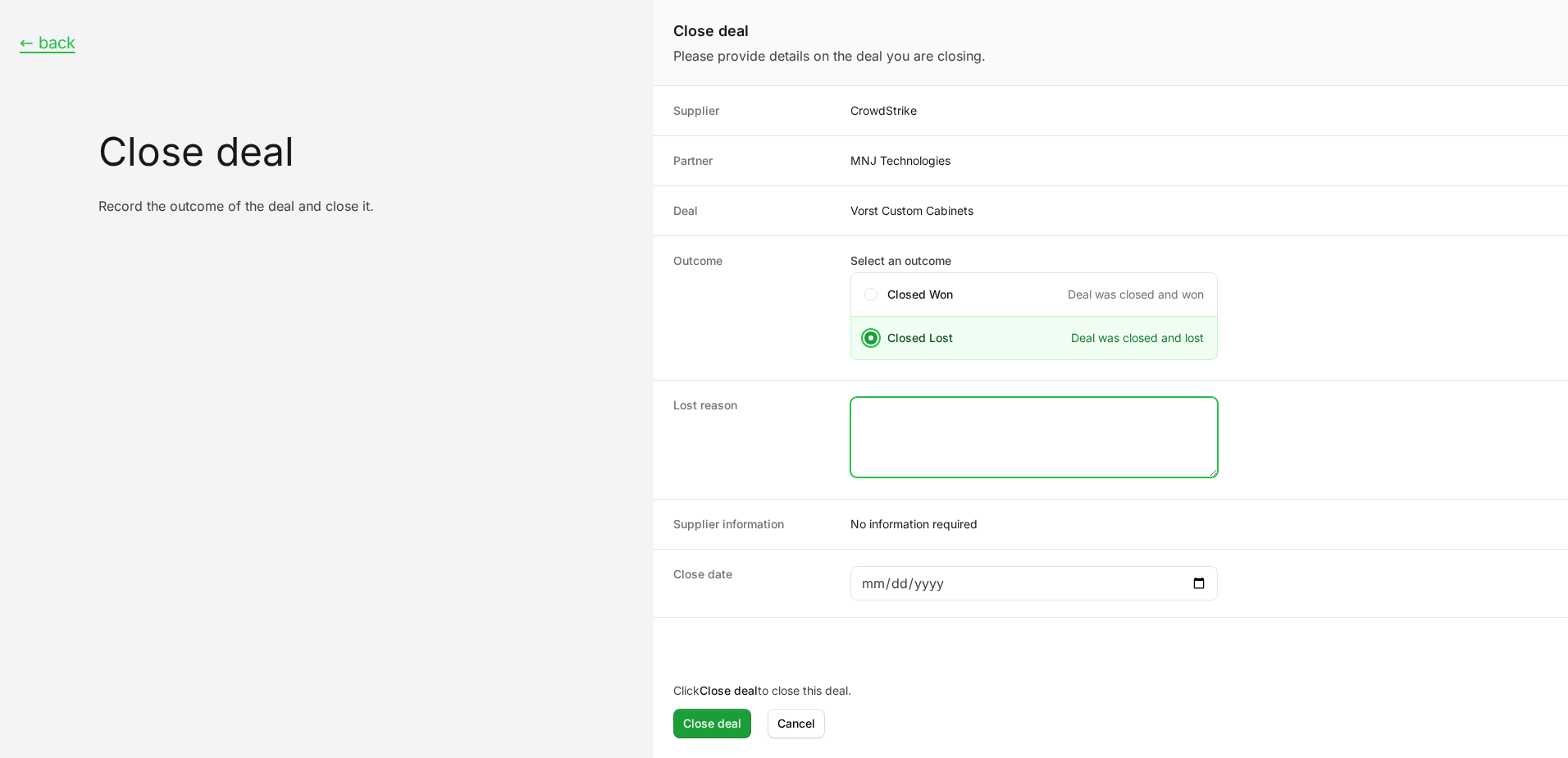
click at [981, 423] on textarea "Close deal form" at bounding box center [1033, 437] width 366 height 78
type textarea "Lost"
click at [1204, 594] on div "Close deal form" at bounding box center [1033, 584] width 367 height 35
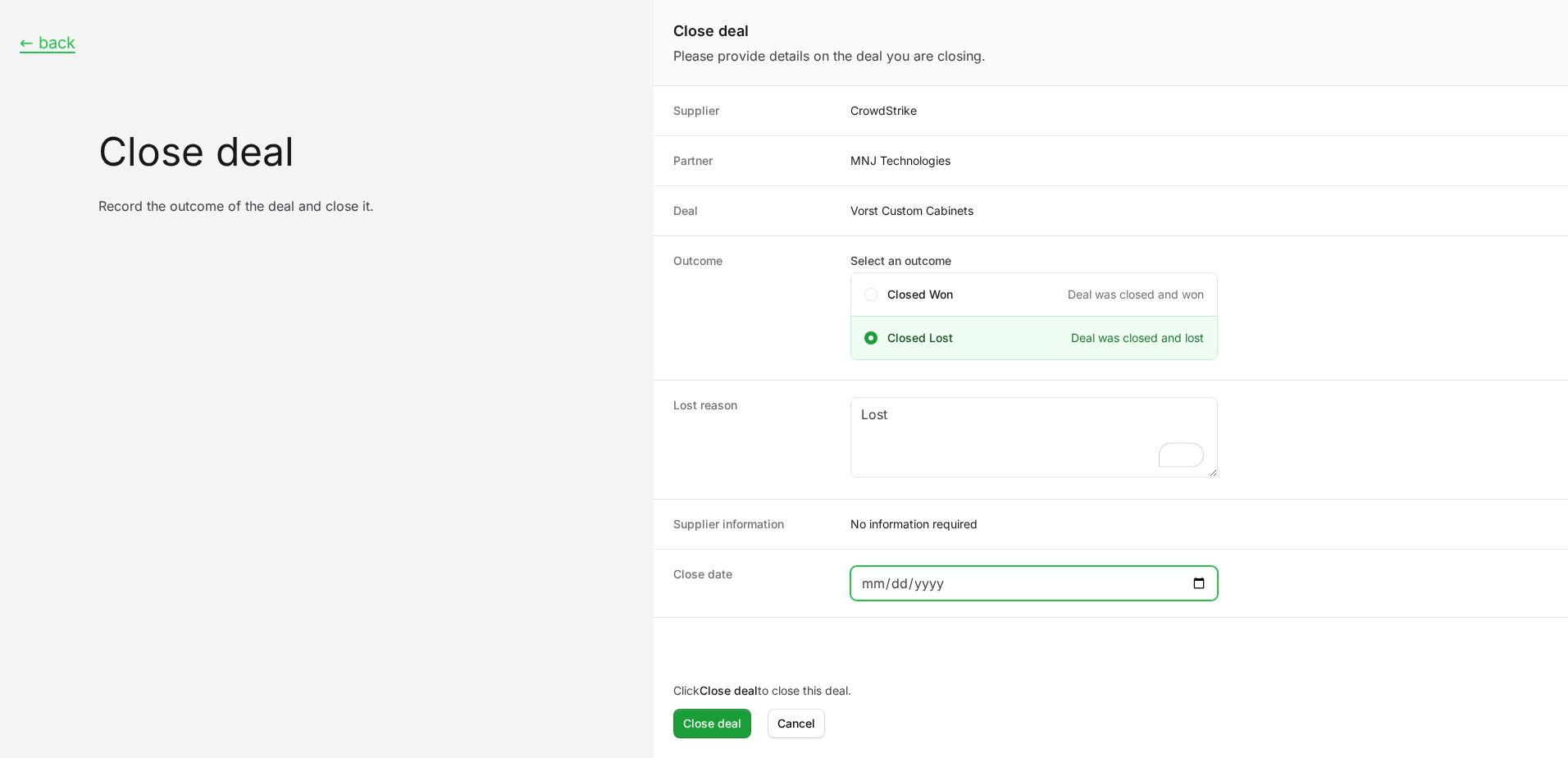
click at [1201, 587] on input "Close deal form" at bounding box center [1033, 584] width 346 height 20
type input "[DATE]"
click at [739, 723] on span "Close deal" at bounding box center [712, 723] width 59 height 20
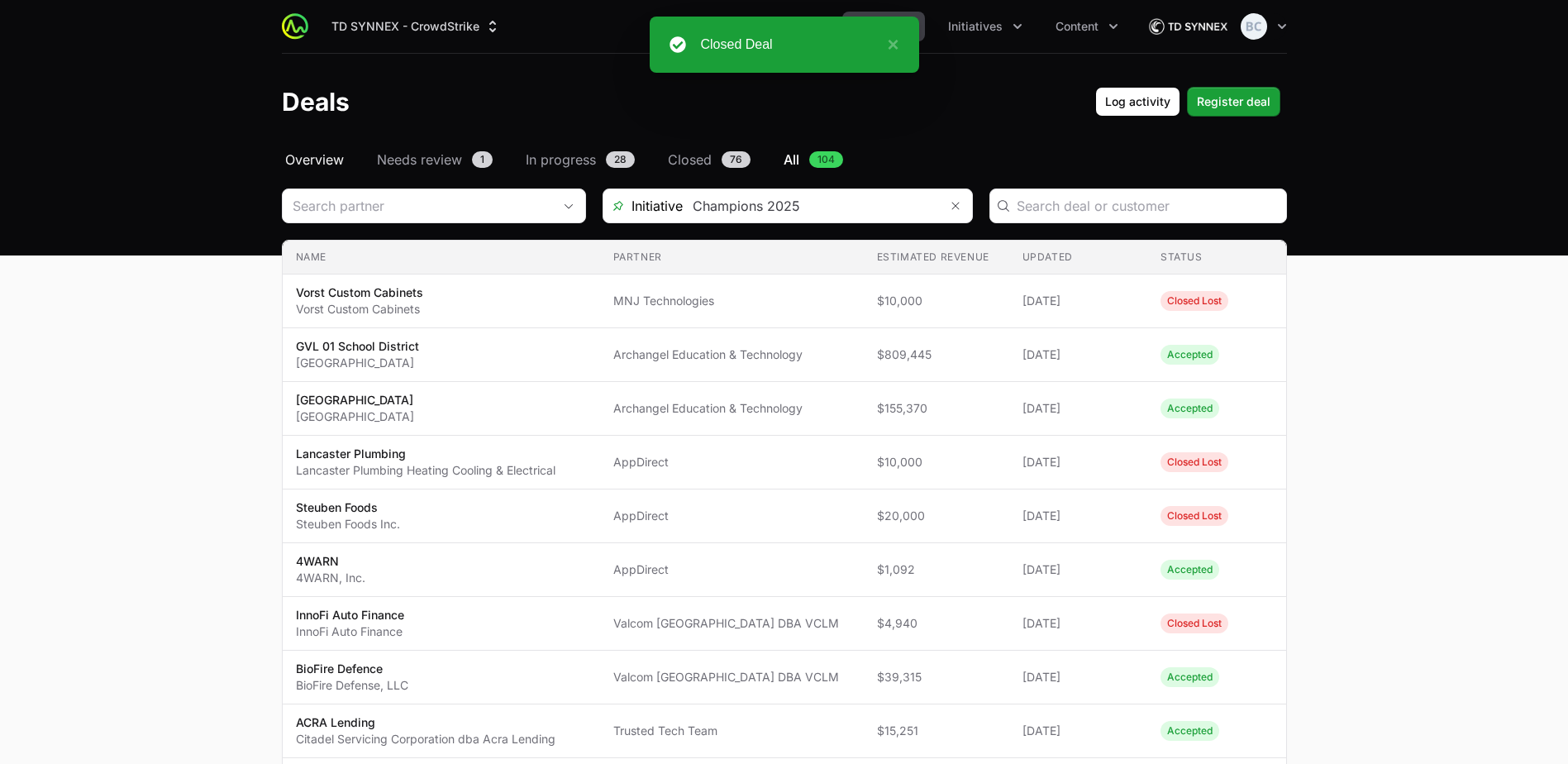
click at [305, 167] on span "Overview" at bounding box center [314, 160] width 59 height 20
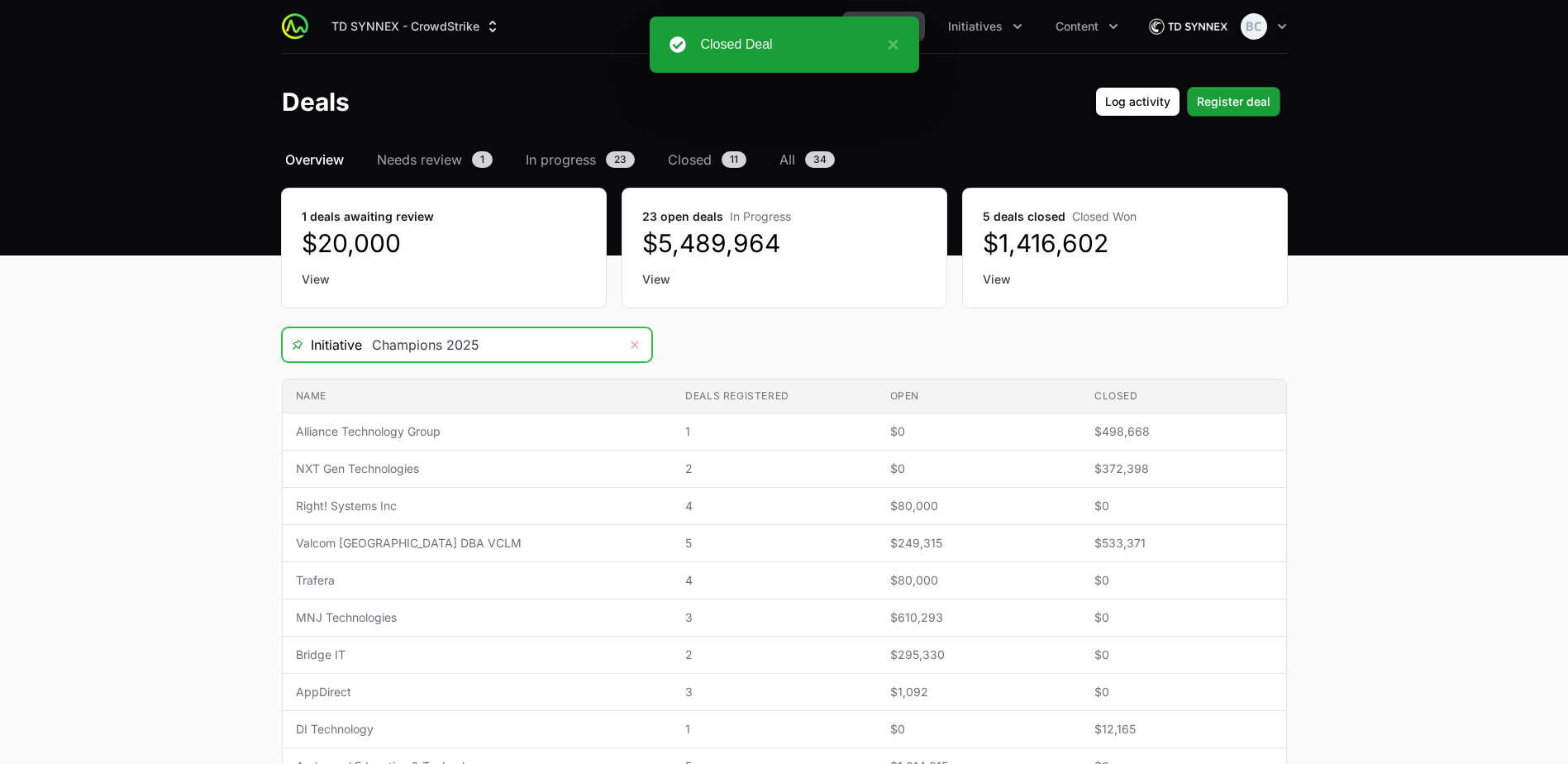
click at [637, 340] on icon "Remove" at bounding box center [635, 345] width 10 height 13
click at [636, 347] on icon "Open" at bounding box center [635, 345] width 13 height 6
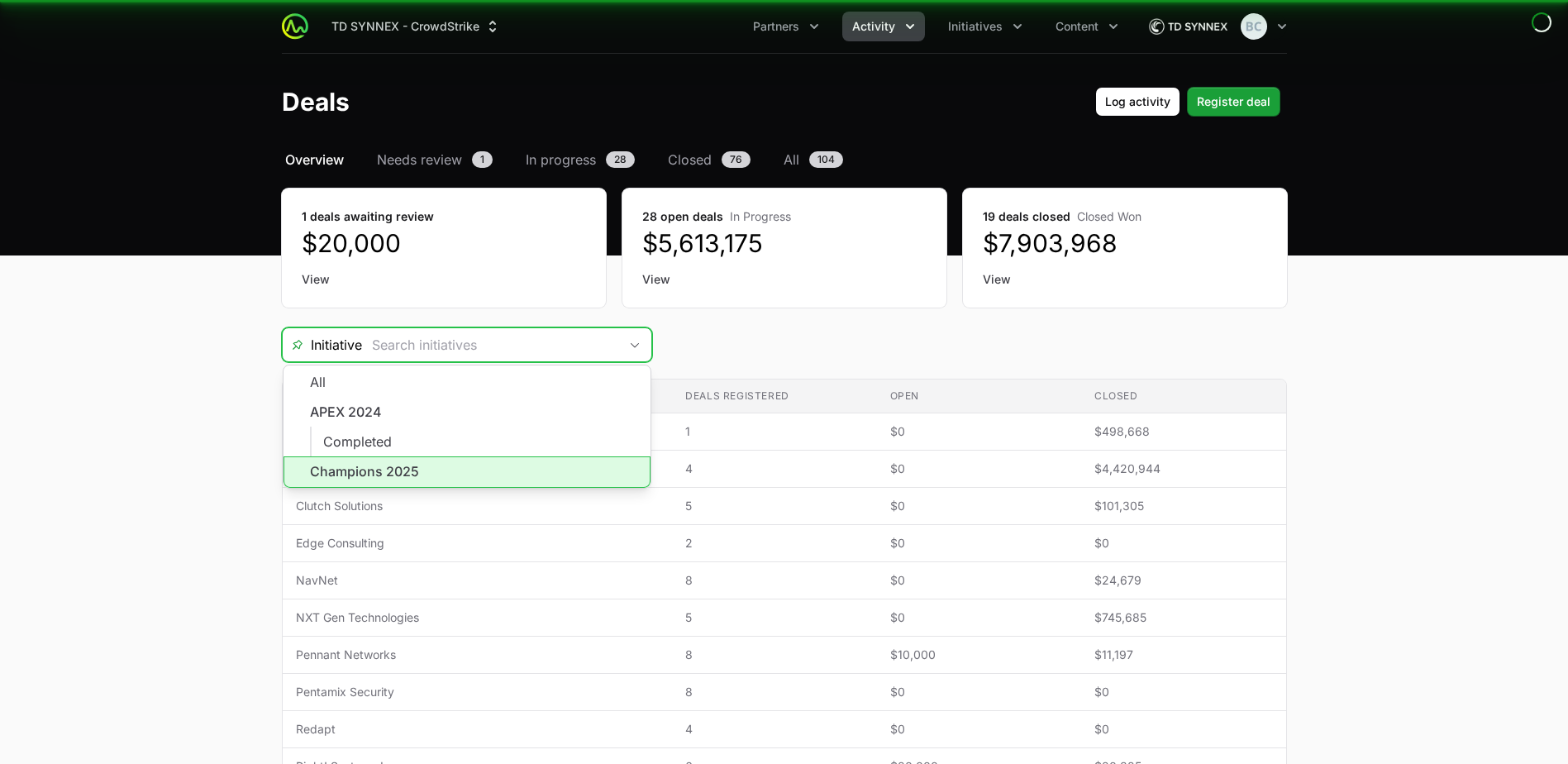
click at [487, 472] on li "Champions 2025" at bounding box center [467, 472] width 367 height 32
type input "Champions 2025"
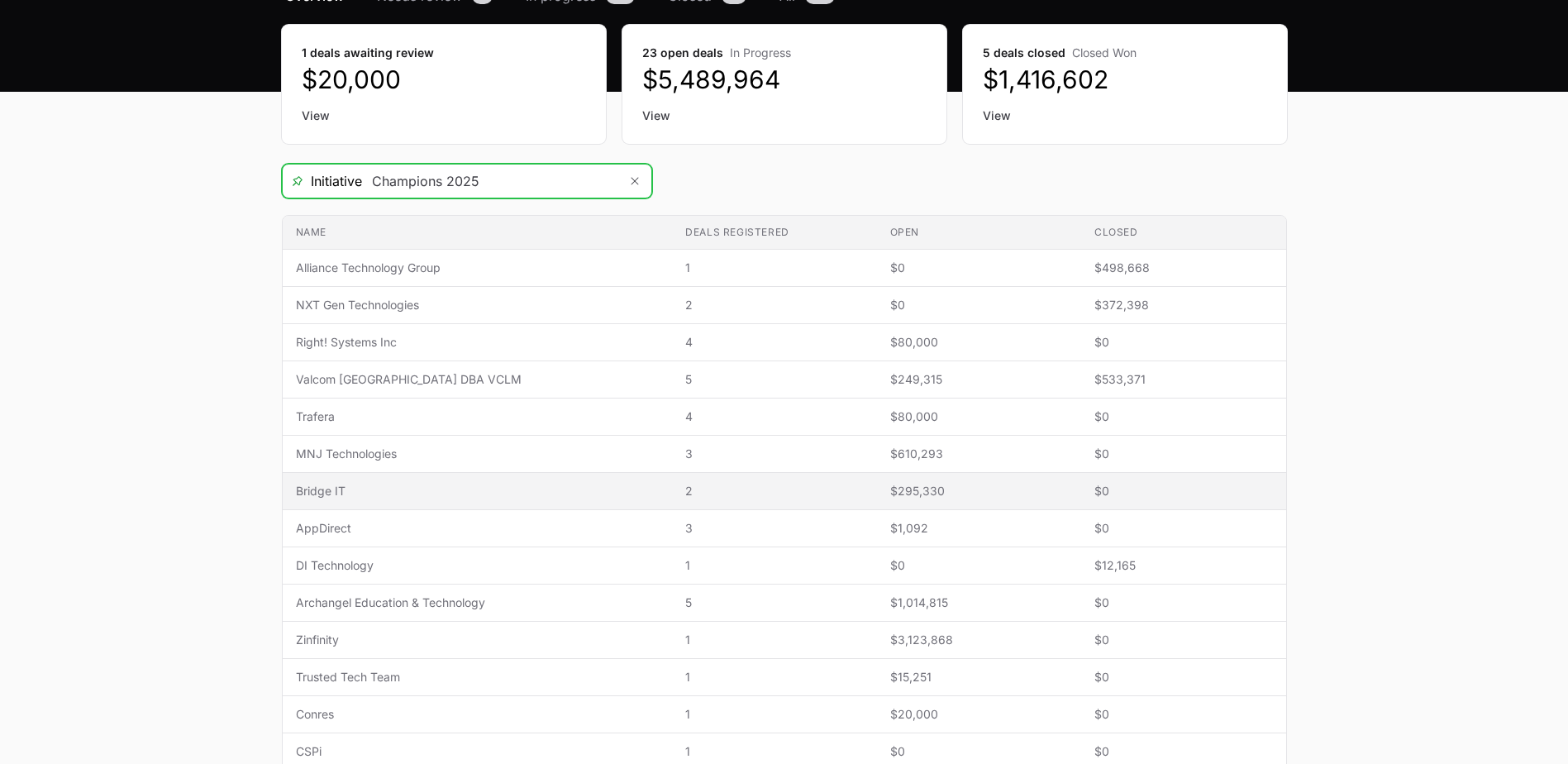
scroll to position [166, 0]
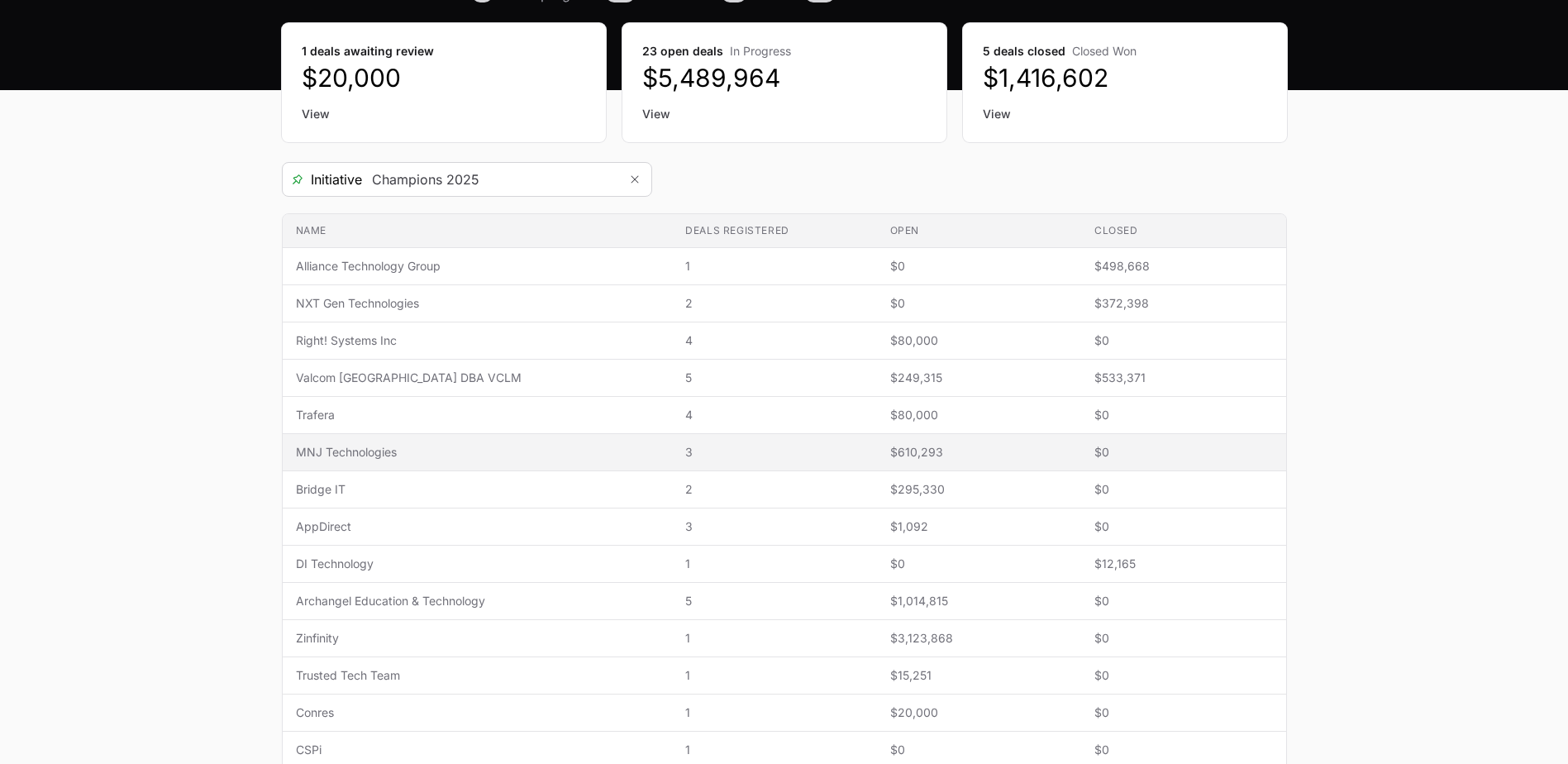
click at [403, 467] on td "Name MNJ Technologies" at bounding box center [477, 453] width 390 height 37
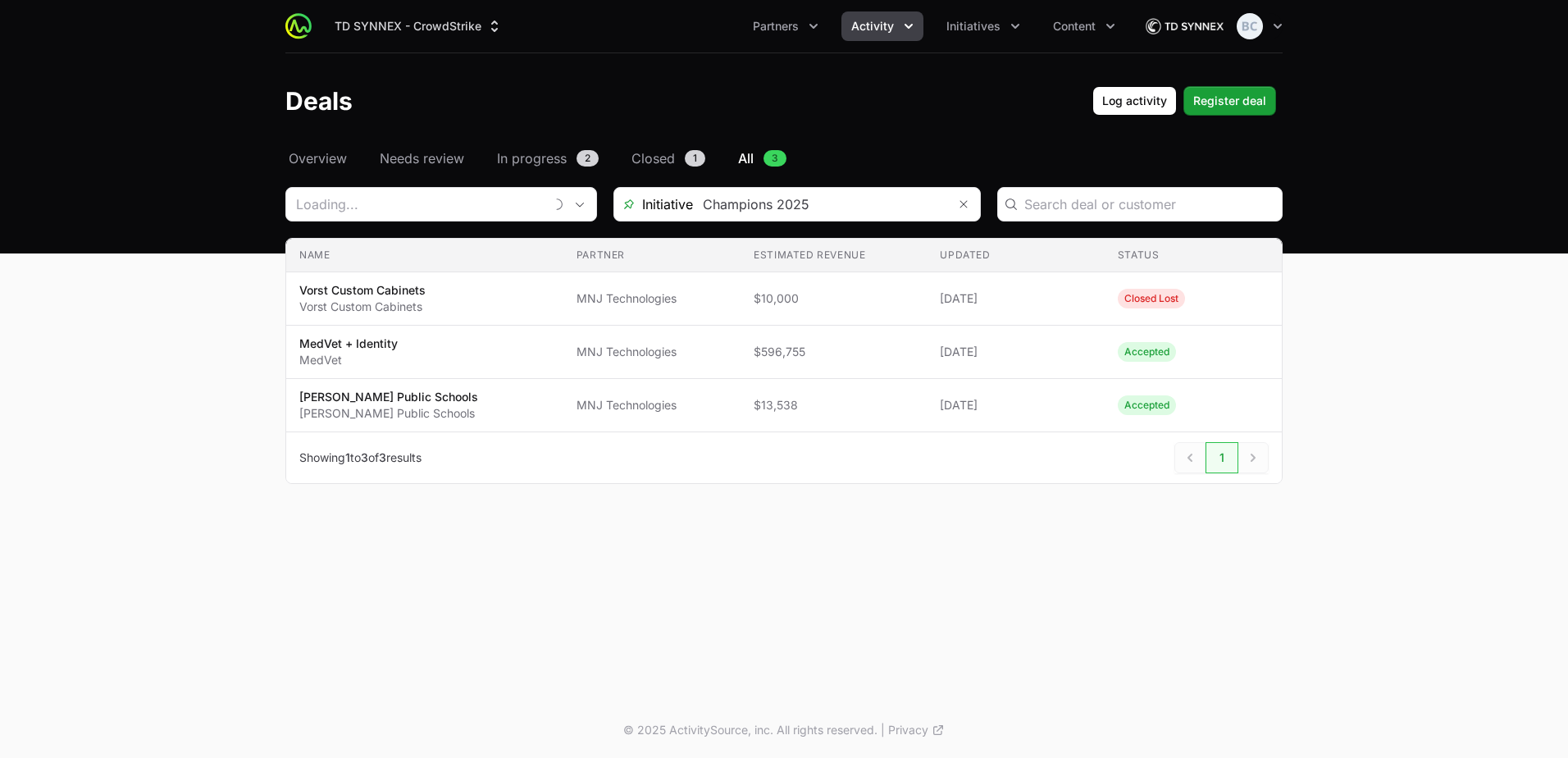
type input "MNJ Technologies"
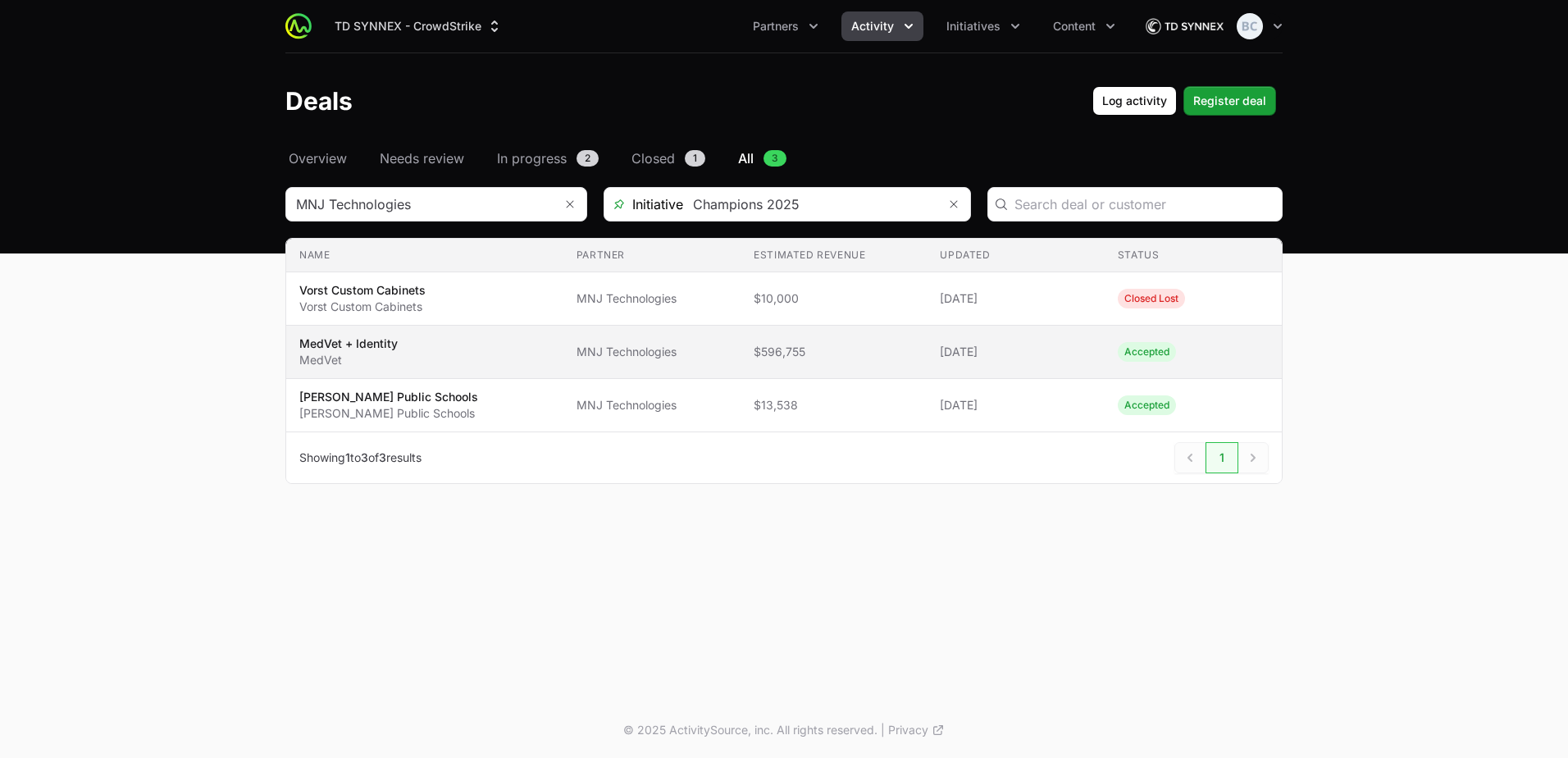
click at [802, 352] on span "$596,755" at bounding box center [834, 352] width 160 height 17
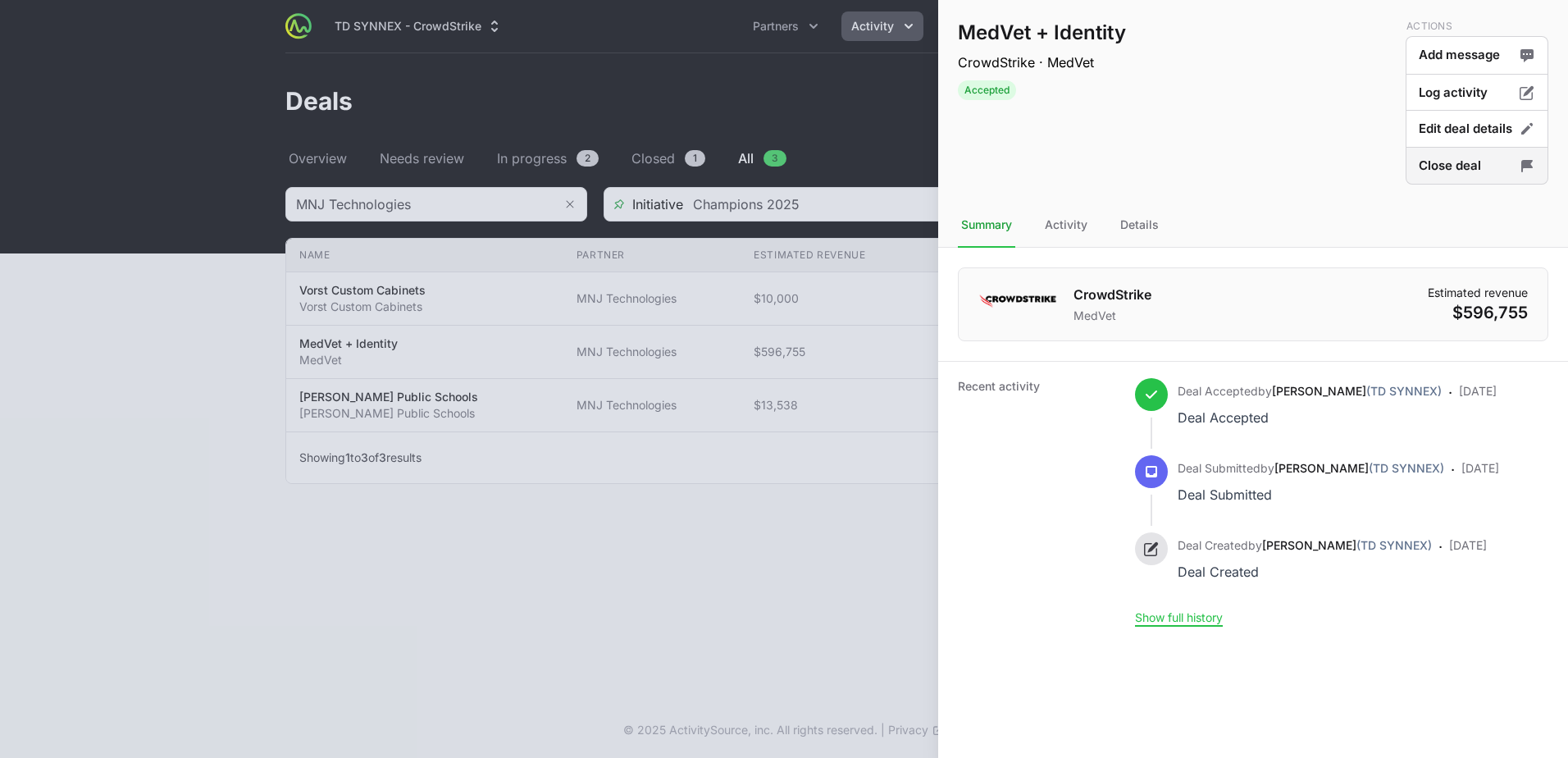
click at [1438, 171] on button "Close deal" at bounding box center [1476, 166] width 143 height 39
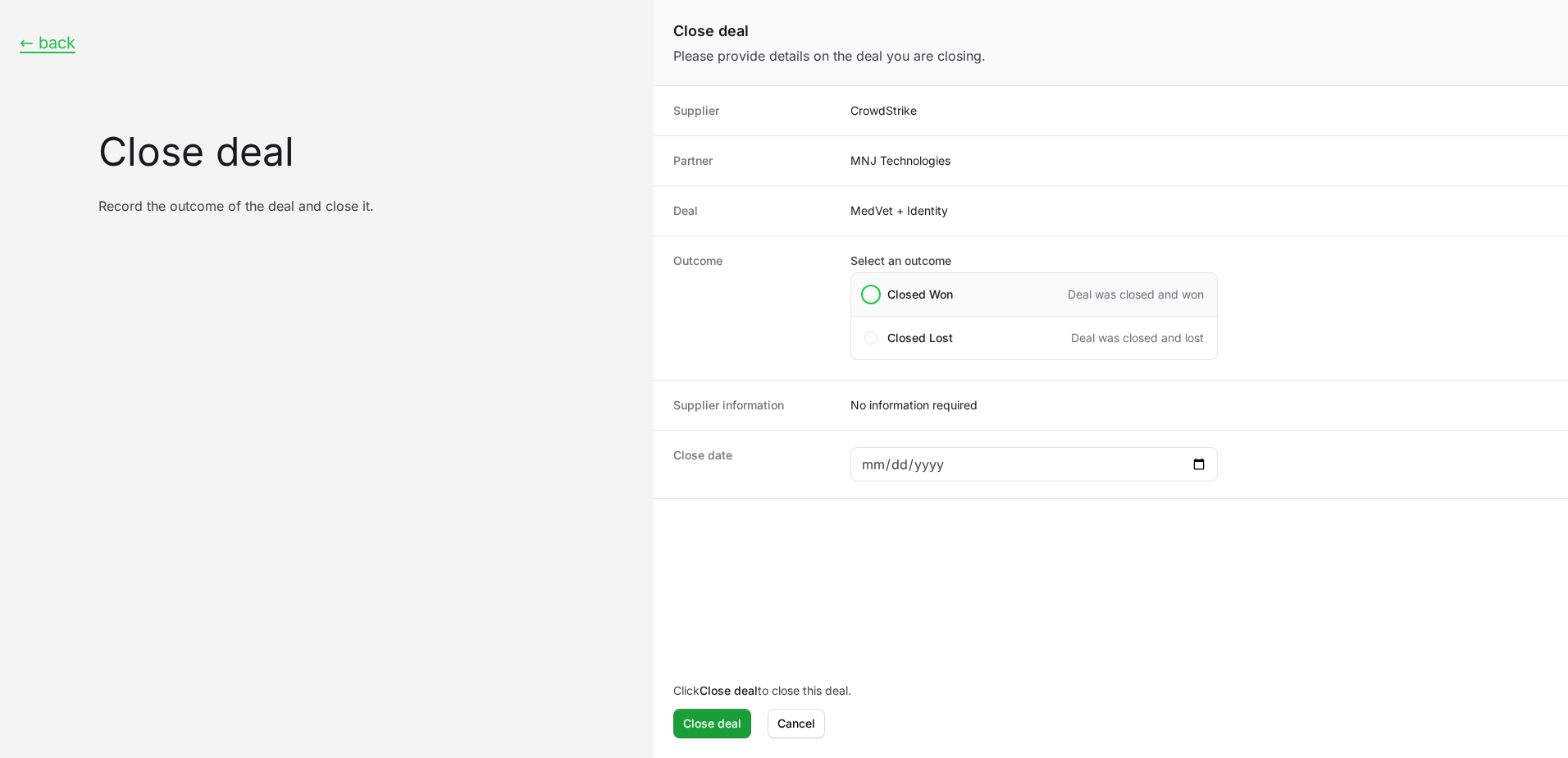
click at [903, 293] on span "Closed Won" at bounding box center [919, 295] width 65 height 17
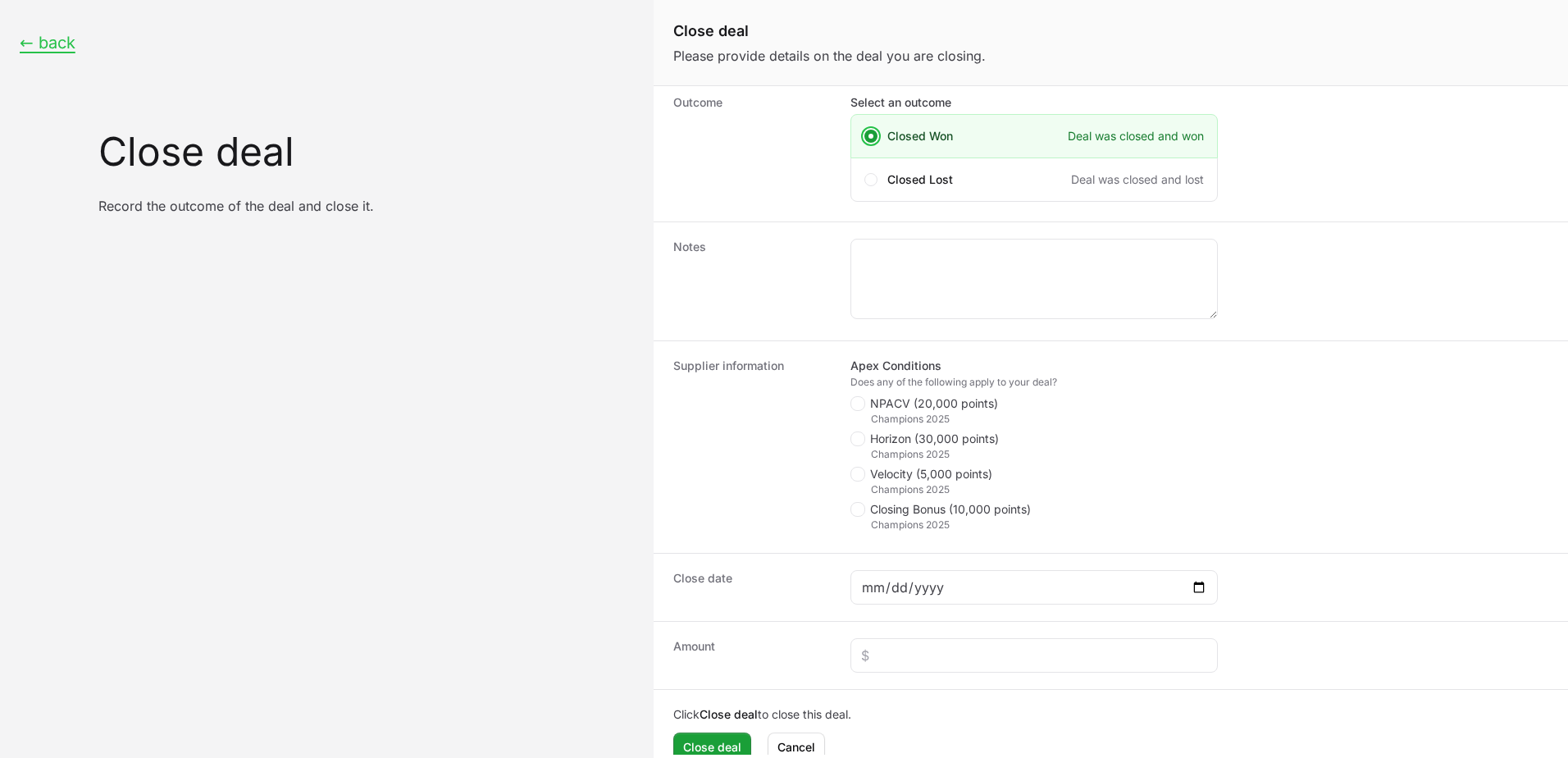
scroll to position [164, 0]
click at [861, 399] on icon "Close deal form" at bounding box center [857, 398] width 9 height 13
click at [852, 555] on input "NPACV (20,000 points)" at bounding box center [851, 556] width 2 height 2
checkbox input "true"
click at [882, 437] on span "Horizon (30,000 points)" at bounding box center [934, 433] width 129 height 17
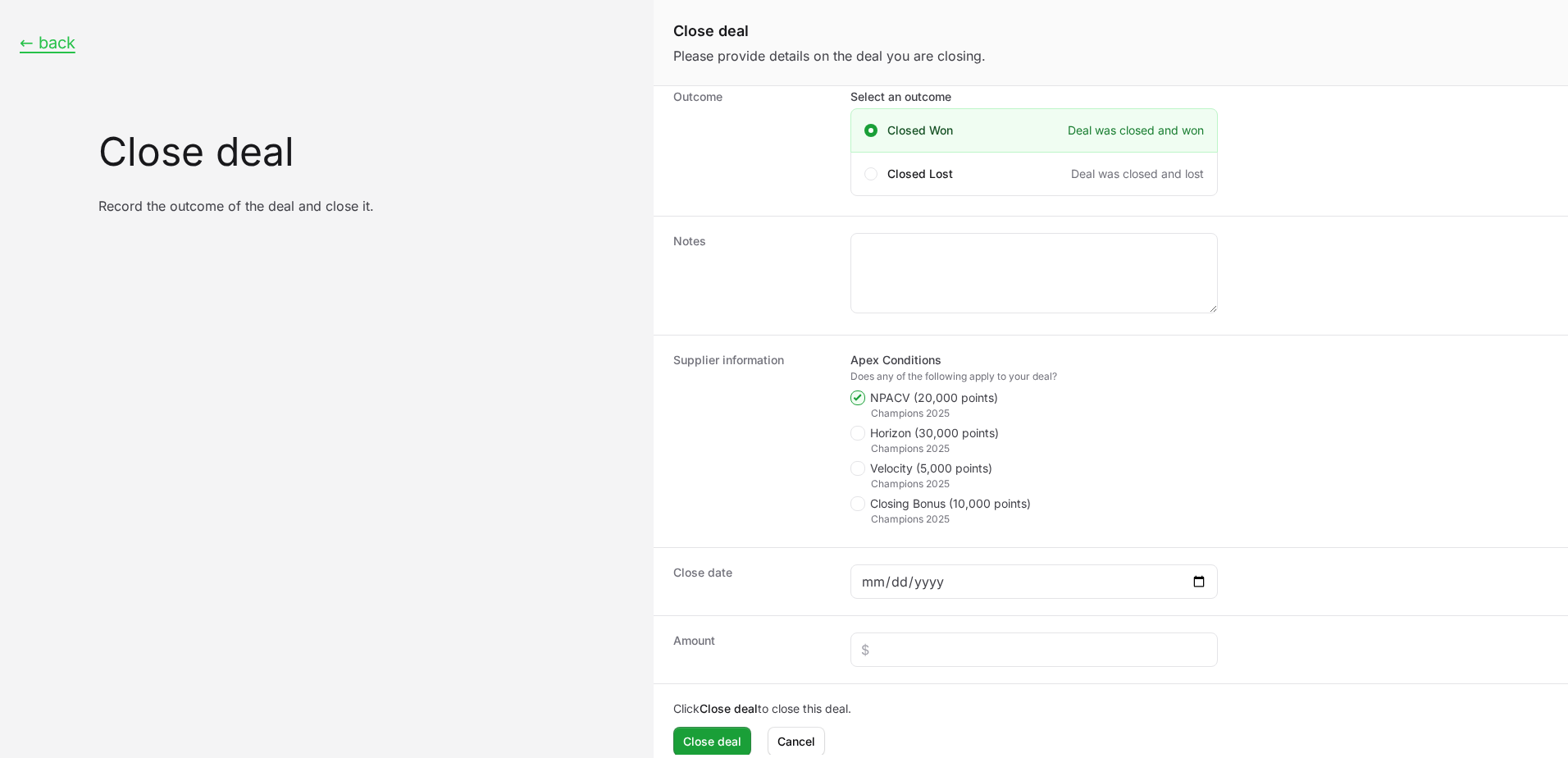
click at [852, 590] on input "Horizon (30,000 points)" at bounding box center [851, 590] width 2 height 2
checkbox input "true"
click at [964, 277] on textarea "Close deal form" at bounding box center [1033, 272] width 366 height 78
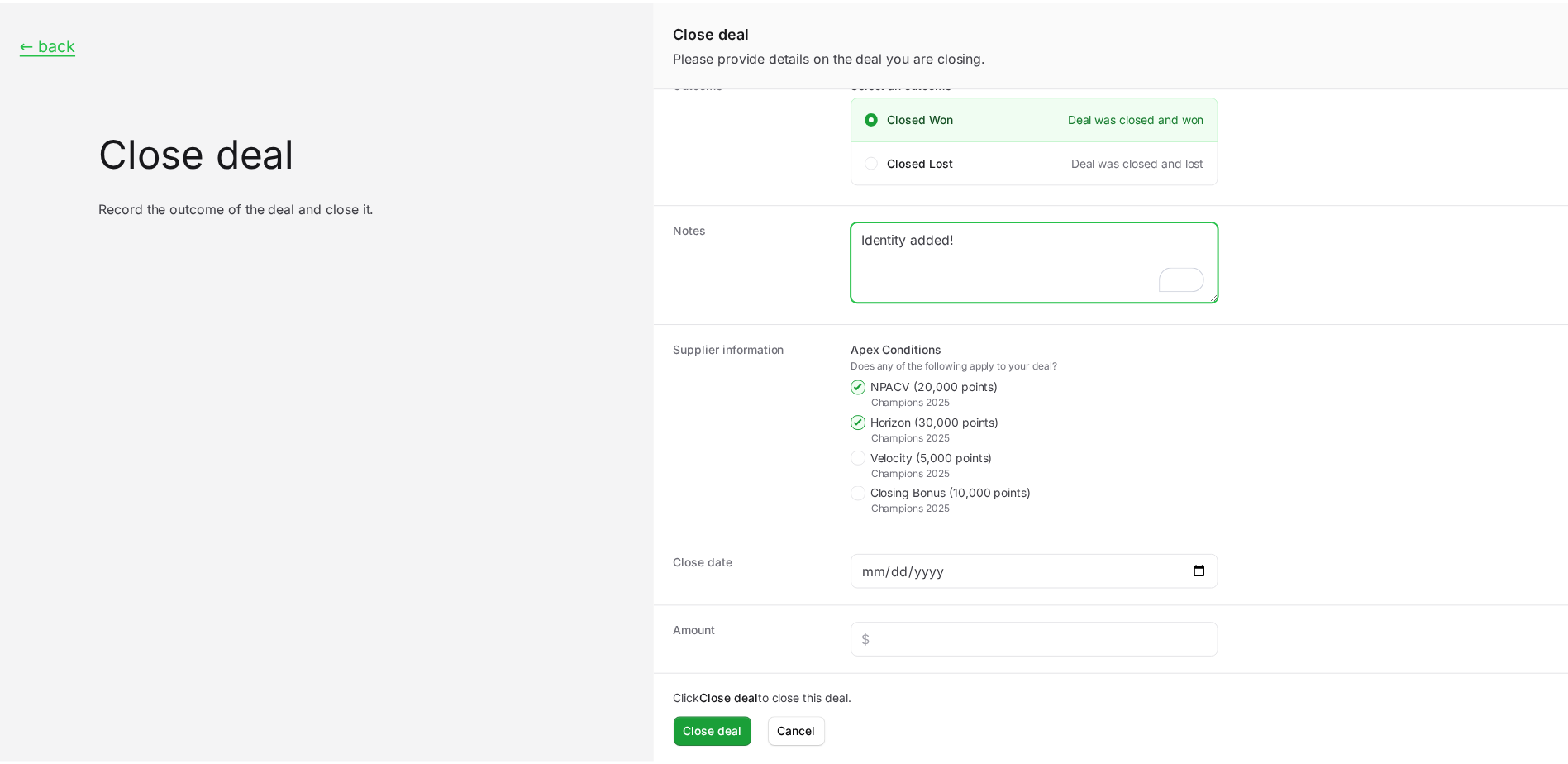
scroll to position [184, 0]
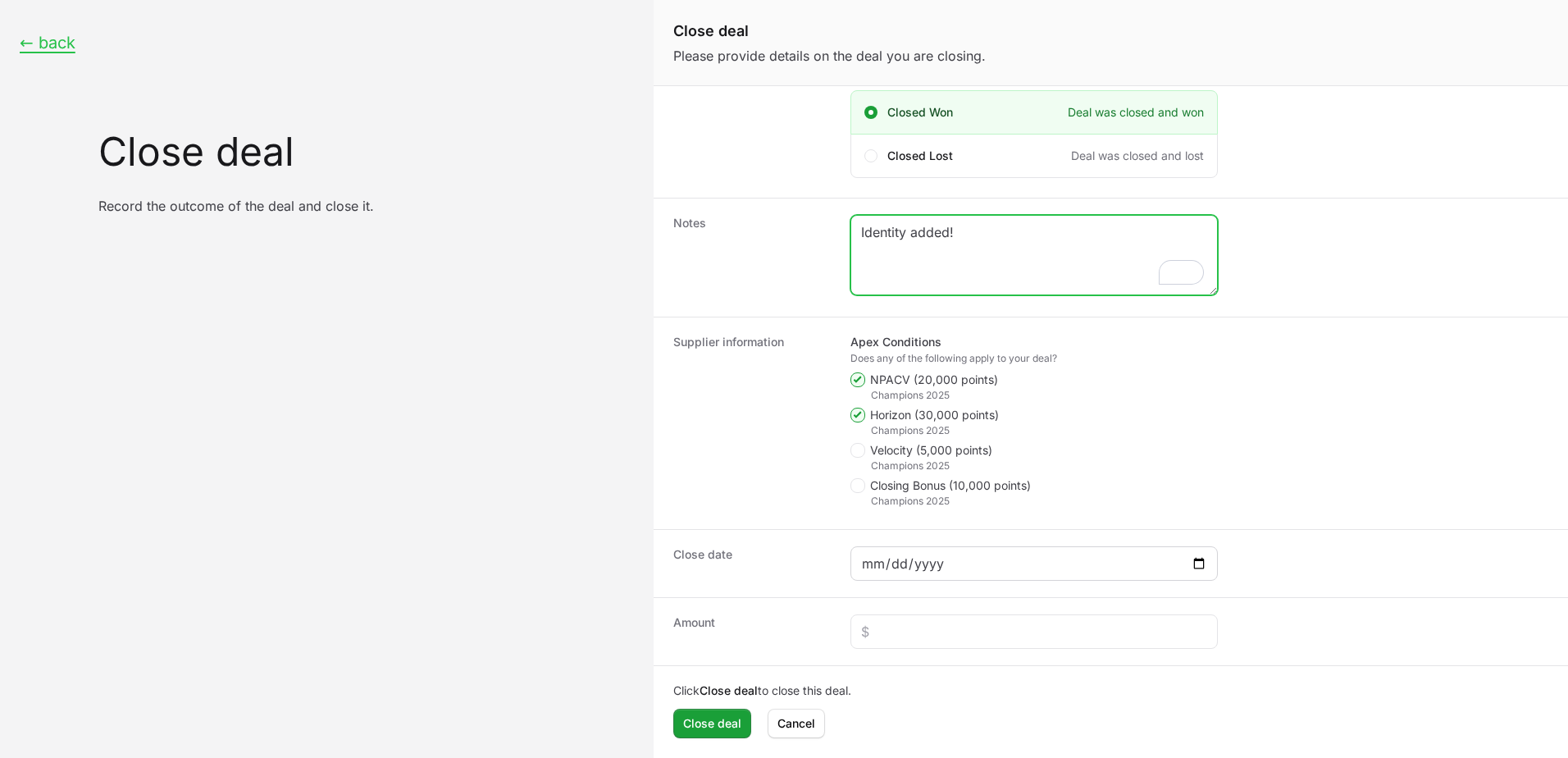
type textarea "Identity added!"
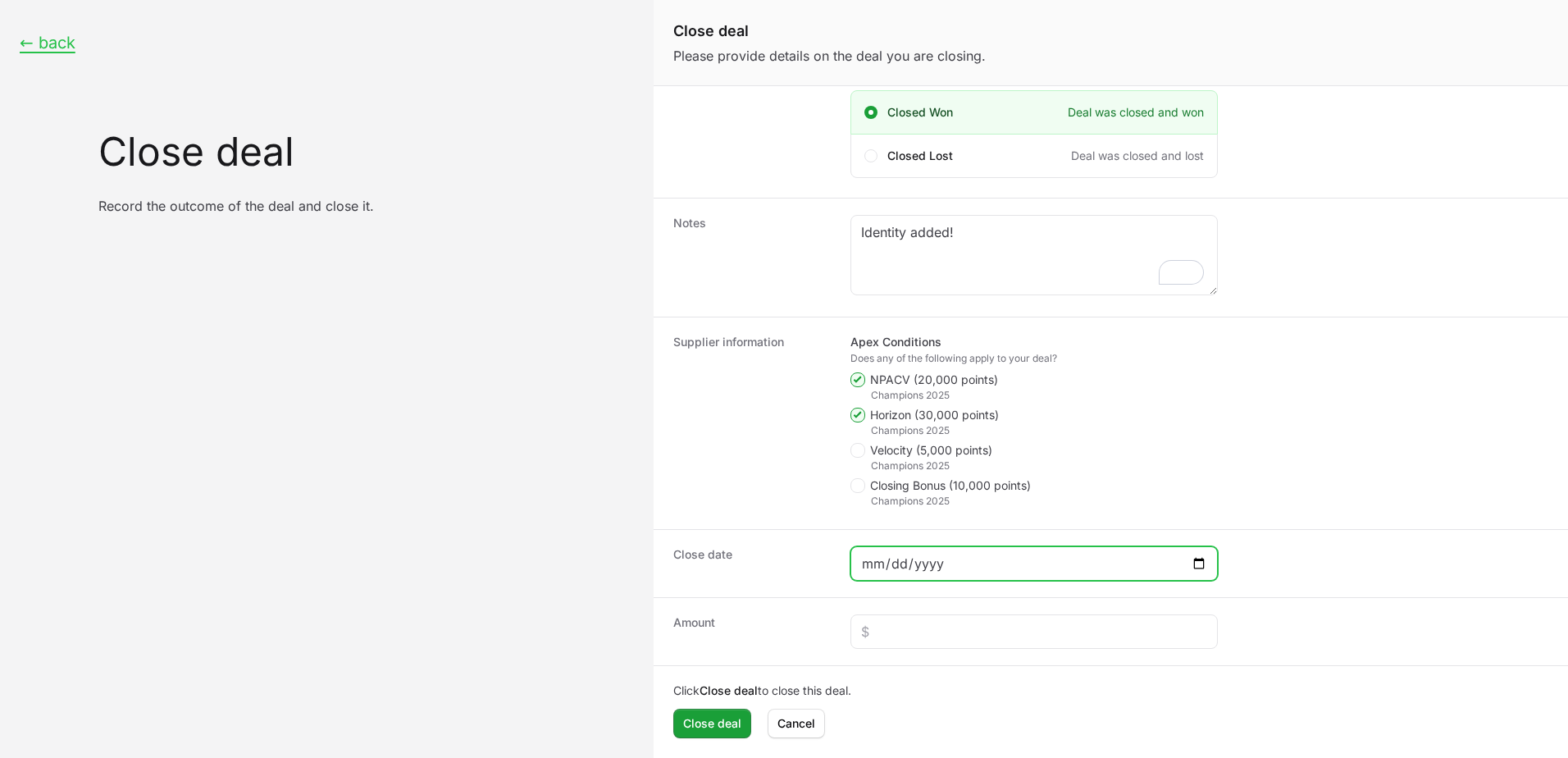
click at [1198, 560] on input "Close deal form" at bounding box center [1033, 564] width 346 height 20
type input "[DATE]"
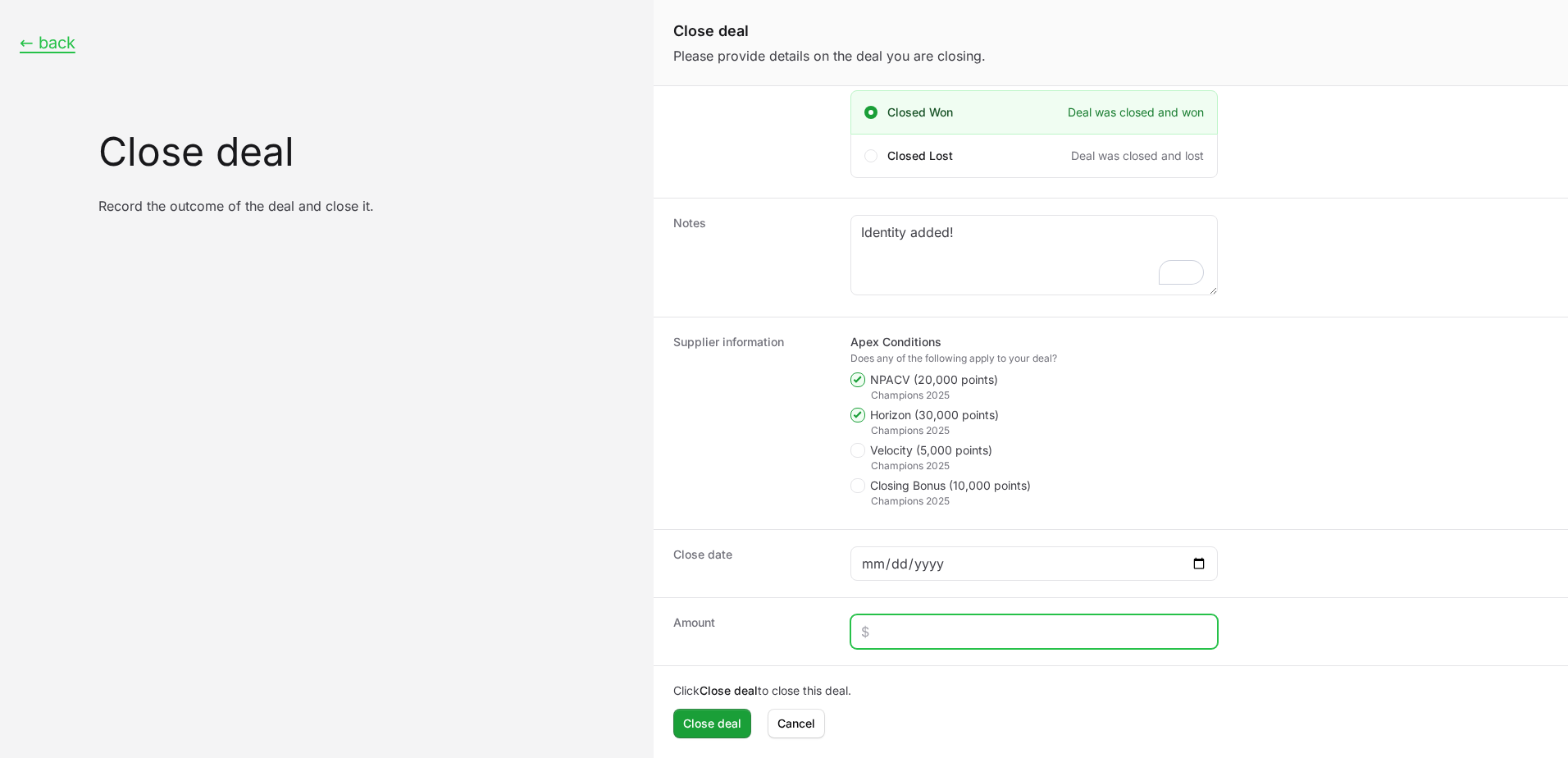
click at [932, 622] on input "Close deal form" at bounding box center [1033, 632] width 346 height 20
paste input "$168,511"
type input "$168,511"
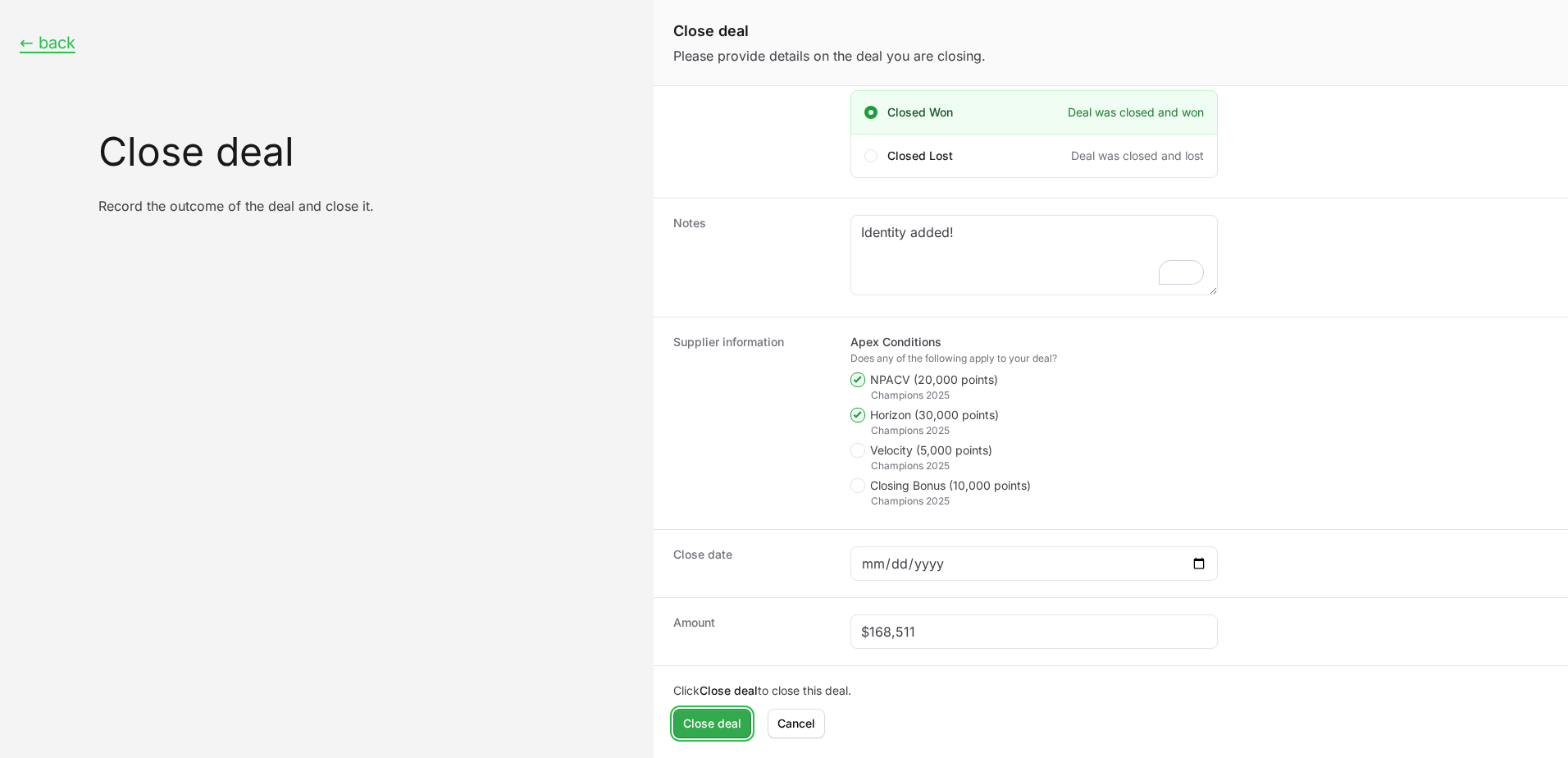
click at [721, 732] on span "Close deal" at bounding box center [712, 723] width 59 height 20
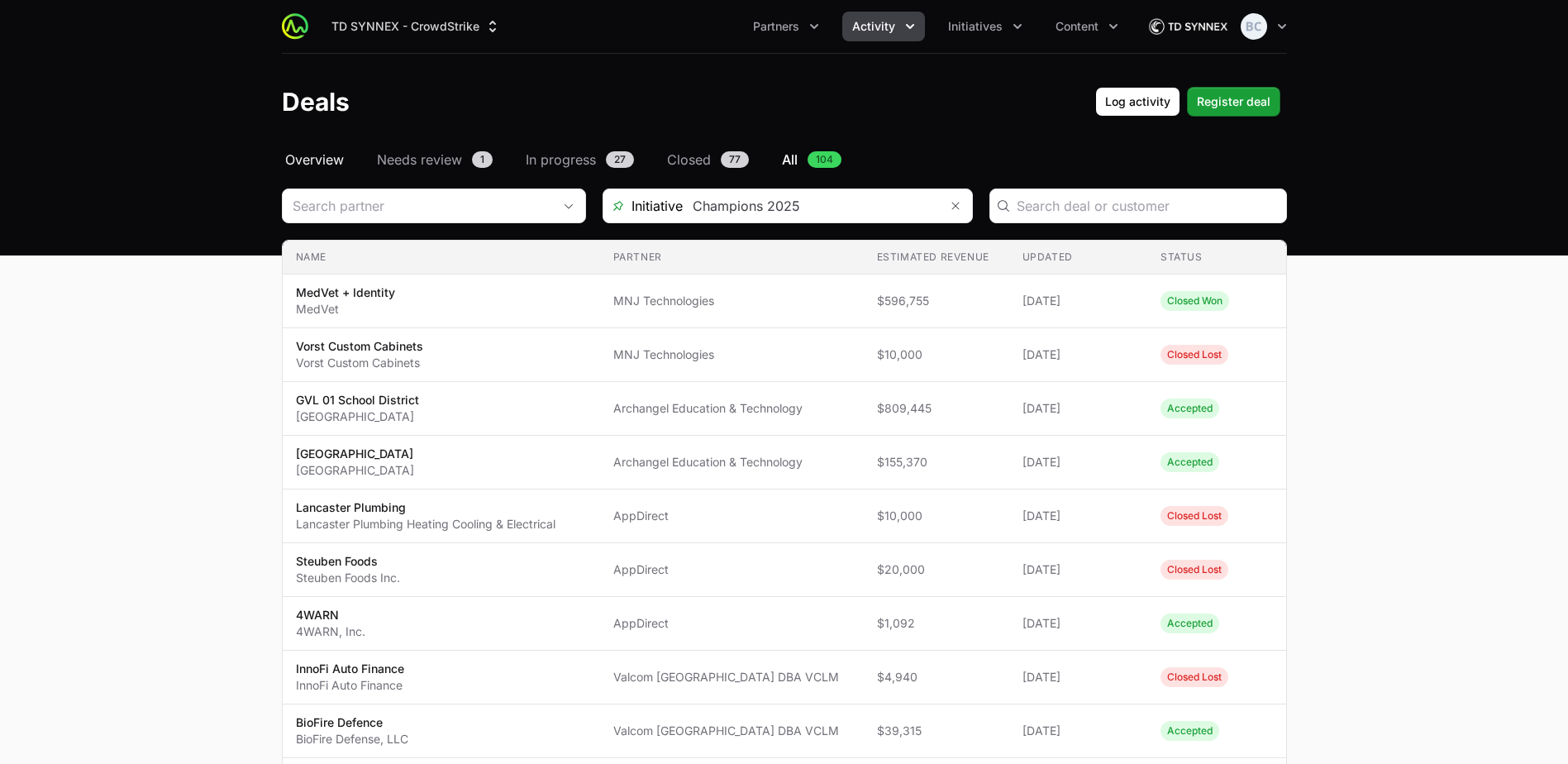
click at [324, 158] on span "Overview" at bounding box center [314, 160] width 59 height 20
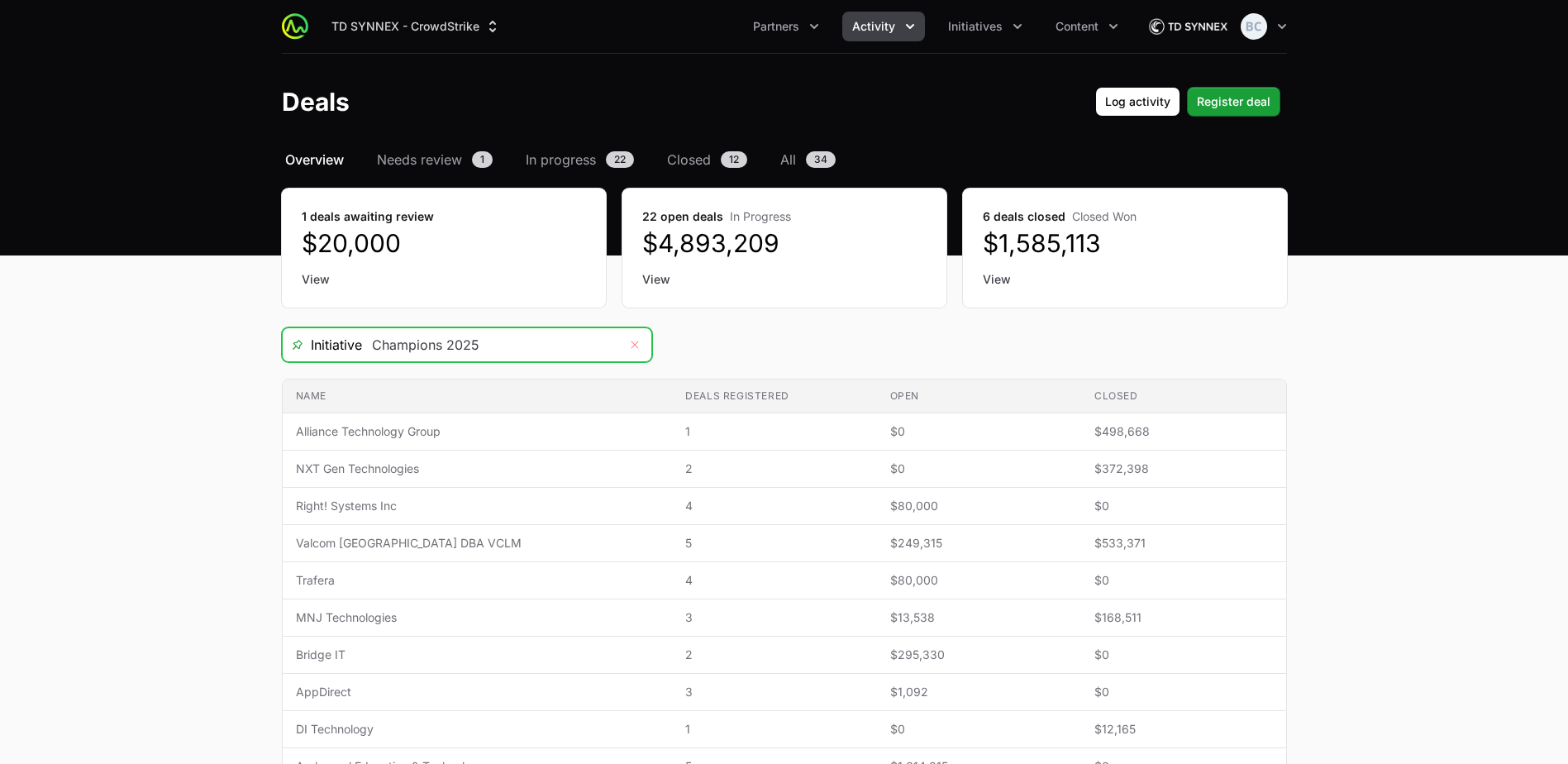
click at [627, 343] on button "Remove" at bounding box center [635, 345] width 33 height 33
click at [629, 343] on icon "Open" at bounding box center [635, 345] width 13 height 6
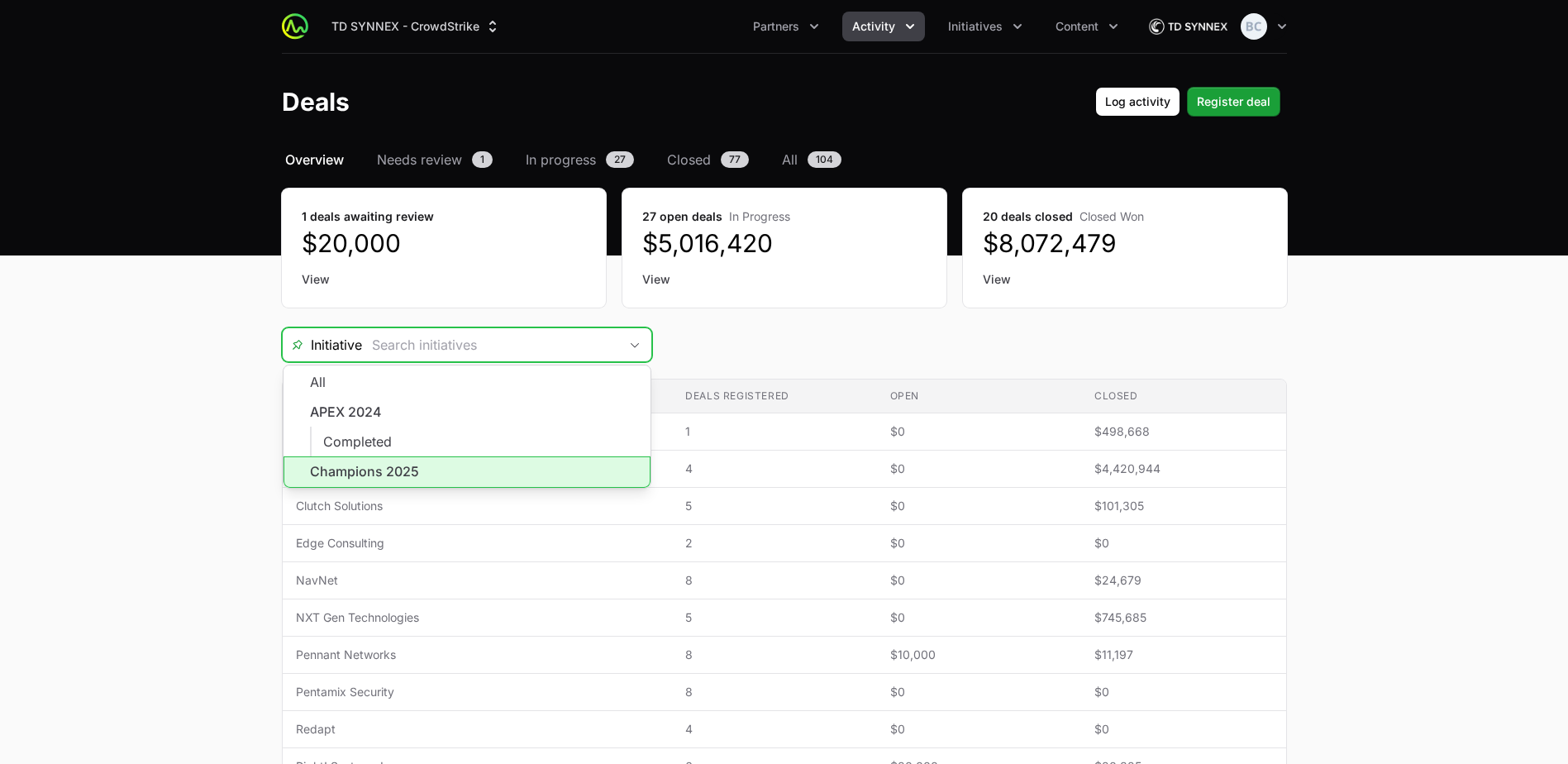
click at [462, 479] on li "Champions 2025" at bounding box center [467, 472] width 367 height 32
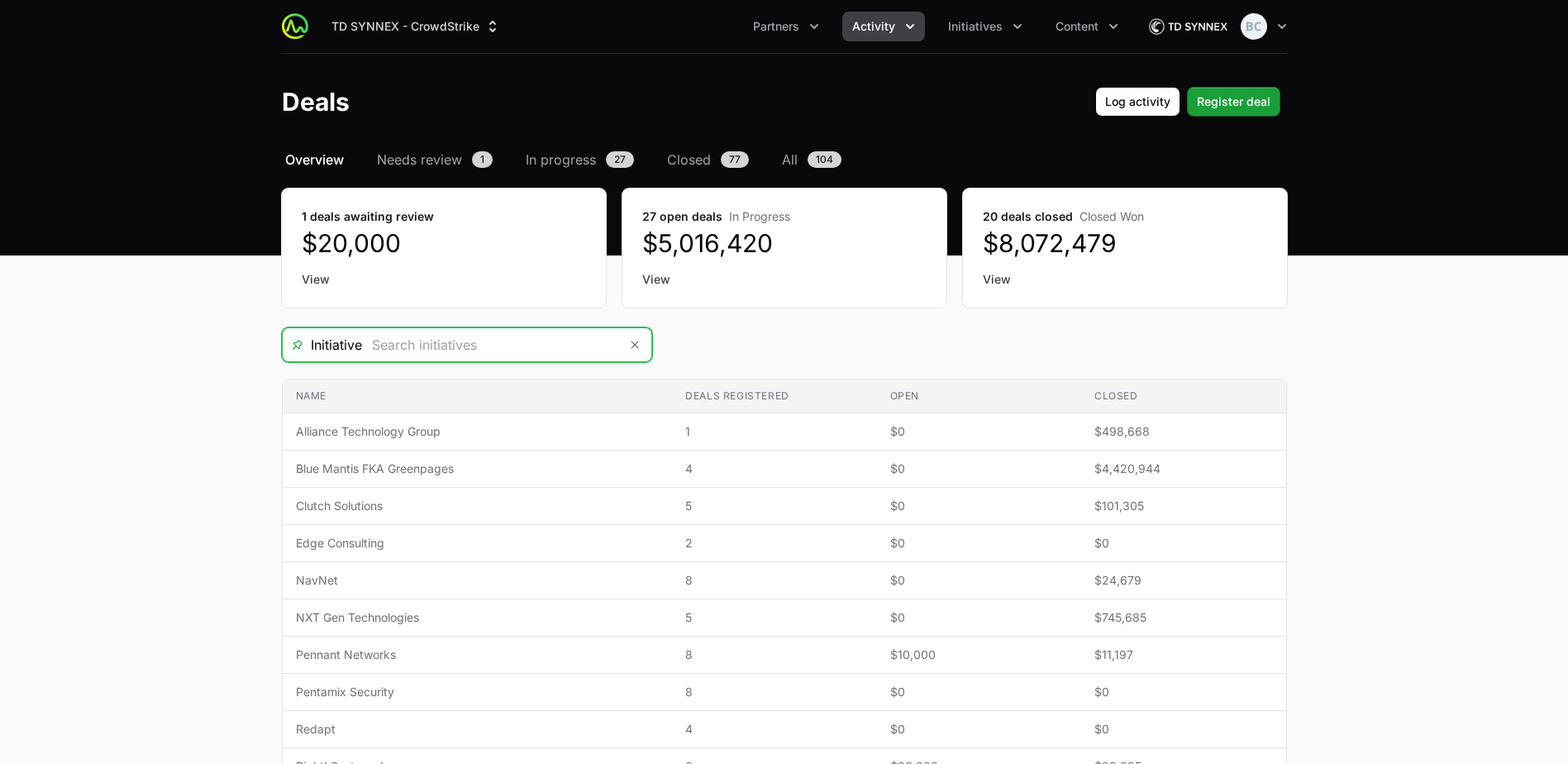
type input "Champions 2025"
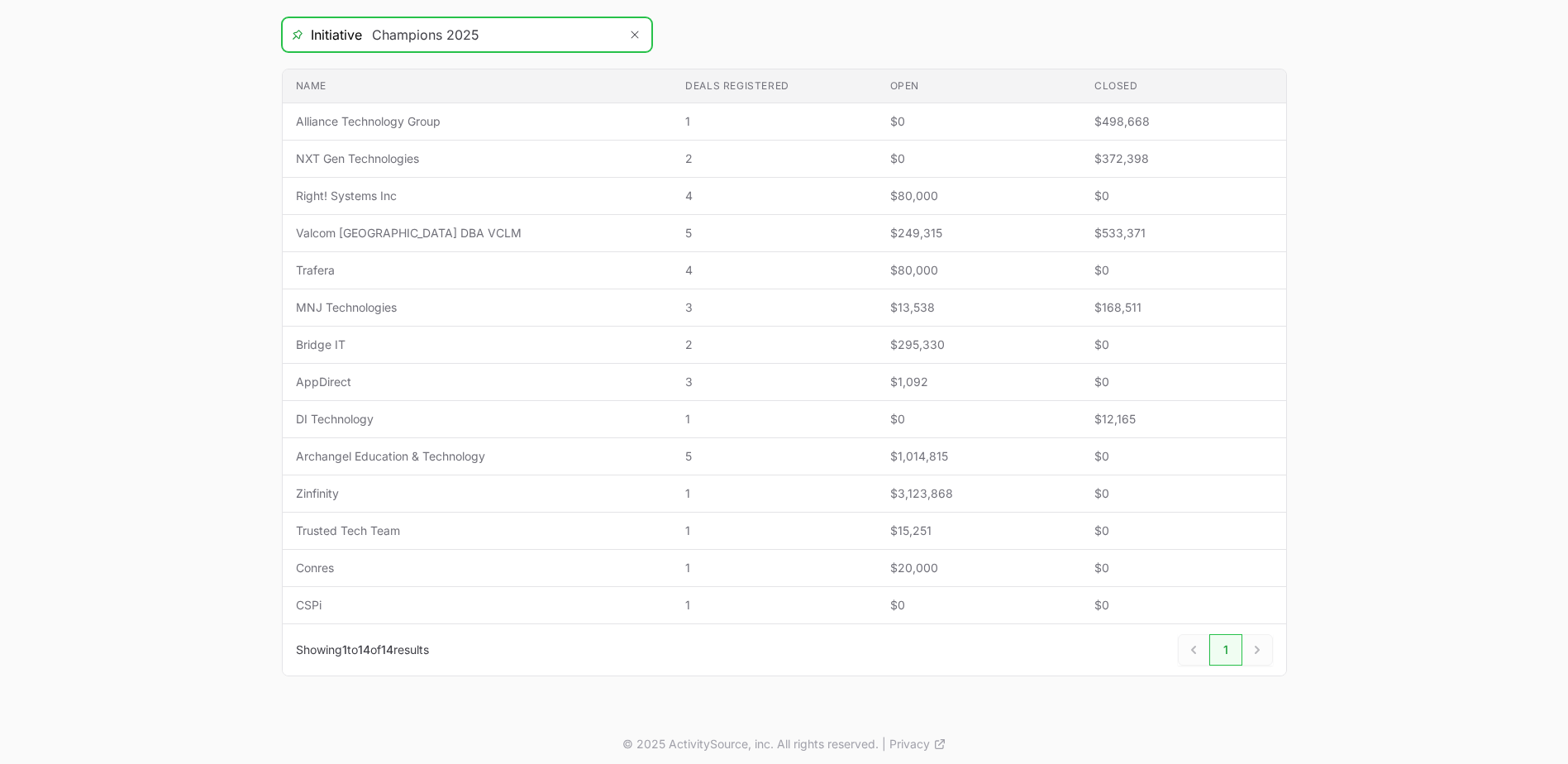
scroll to position [319, 0]
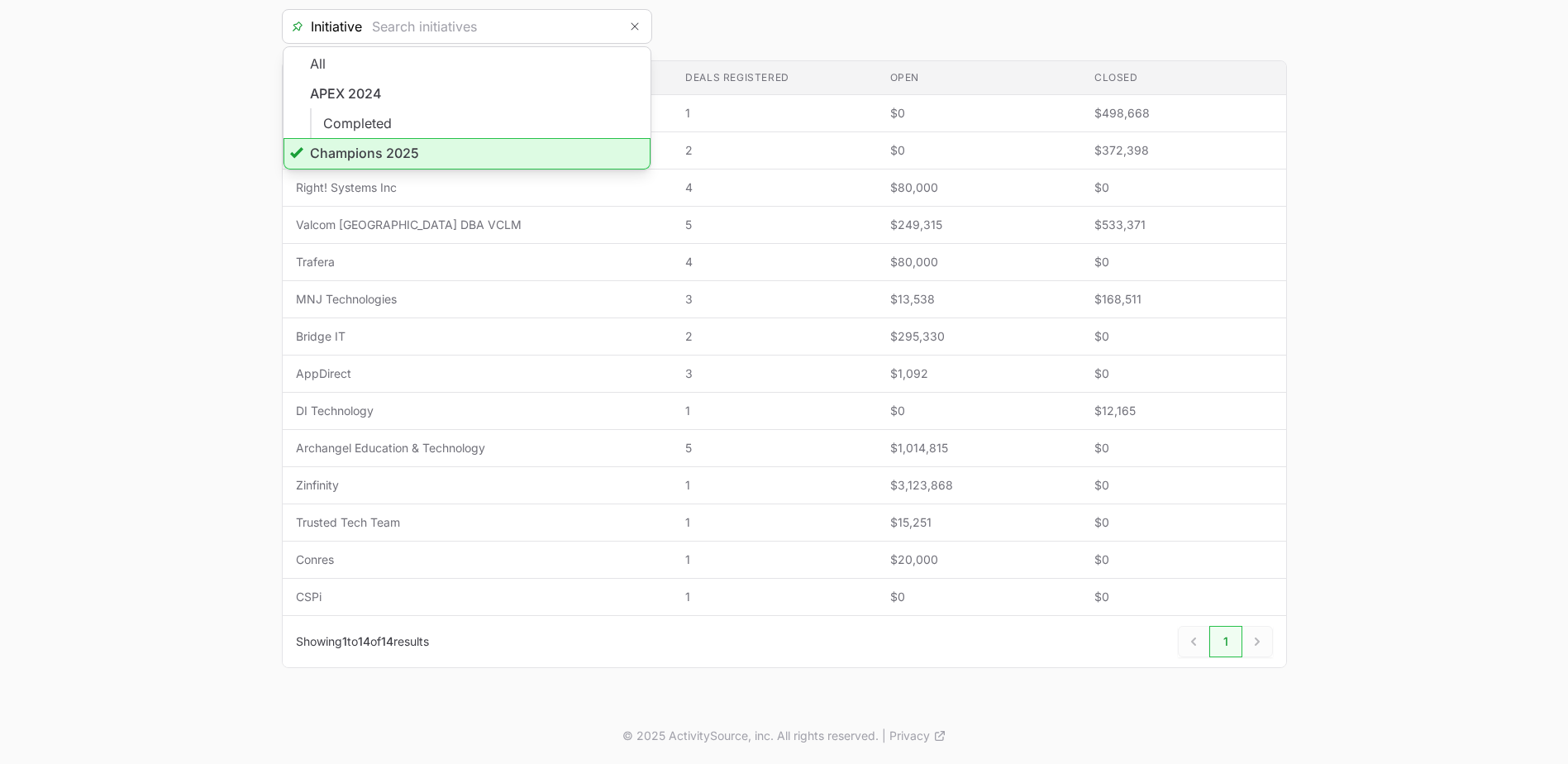
type input "Champions 2025"
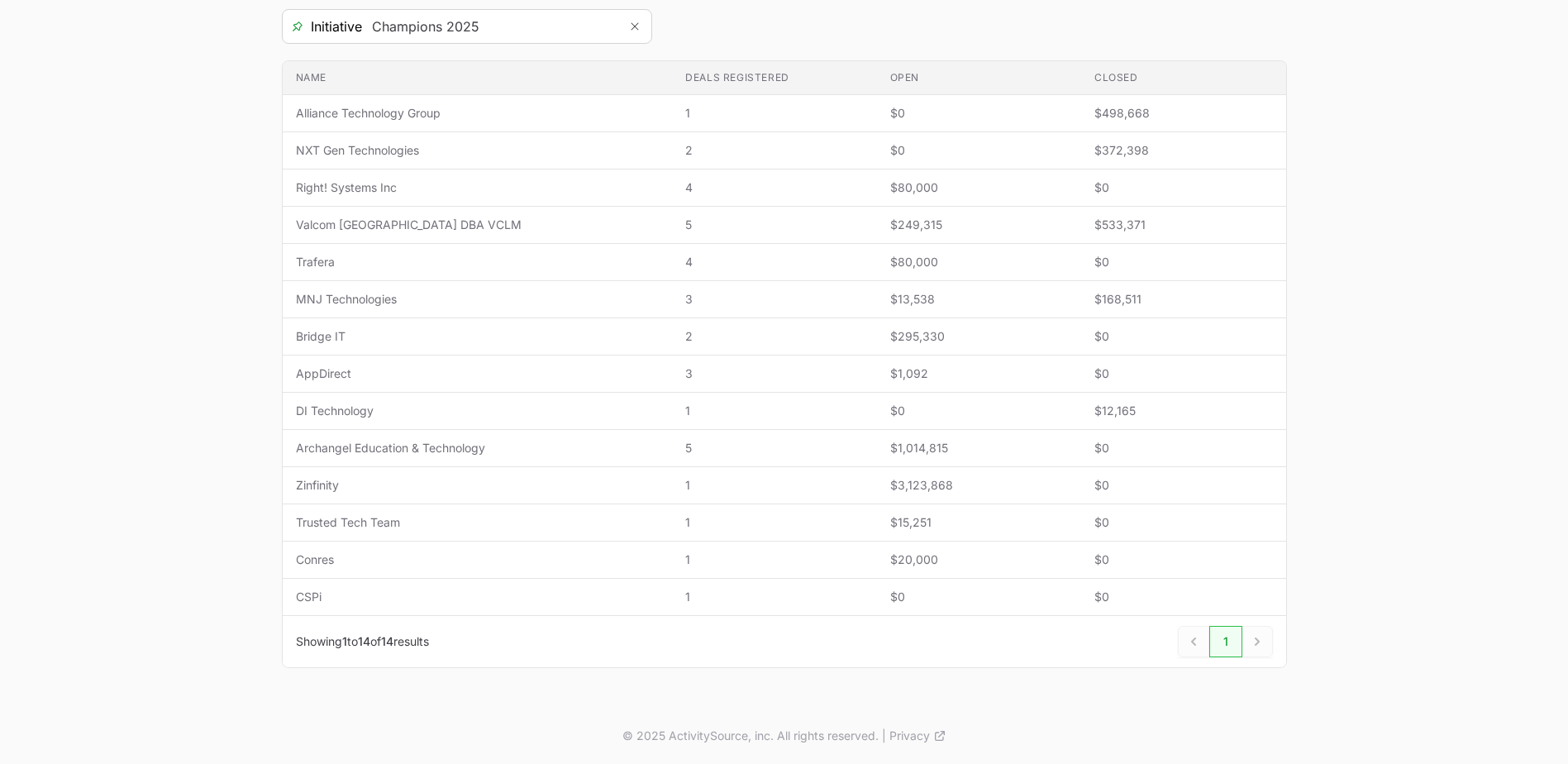
click at [200, 199] on main "Select a tab Overview Needs review In progress Closed All Overview Needs review…" at bounding box center [784, 269] width 1568 height 876
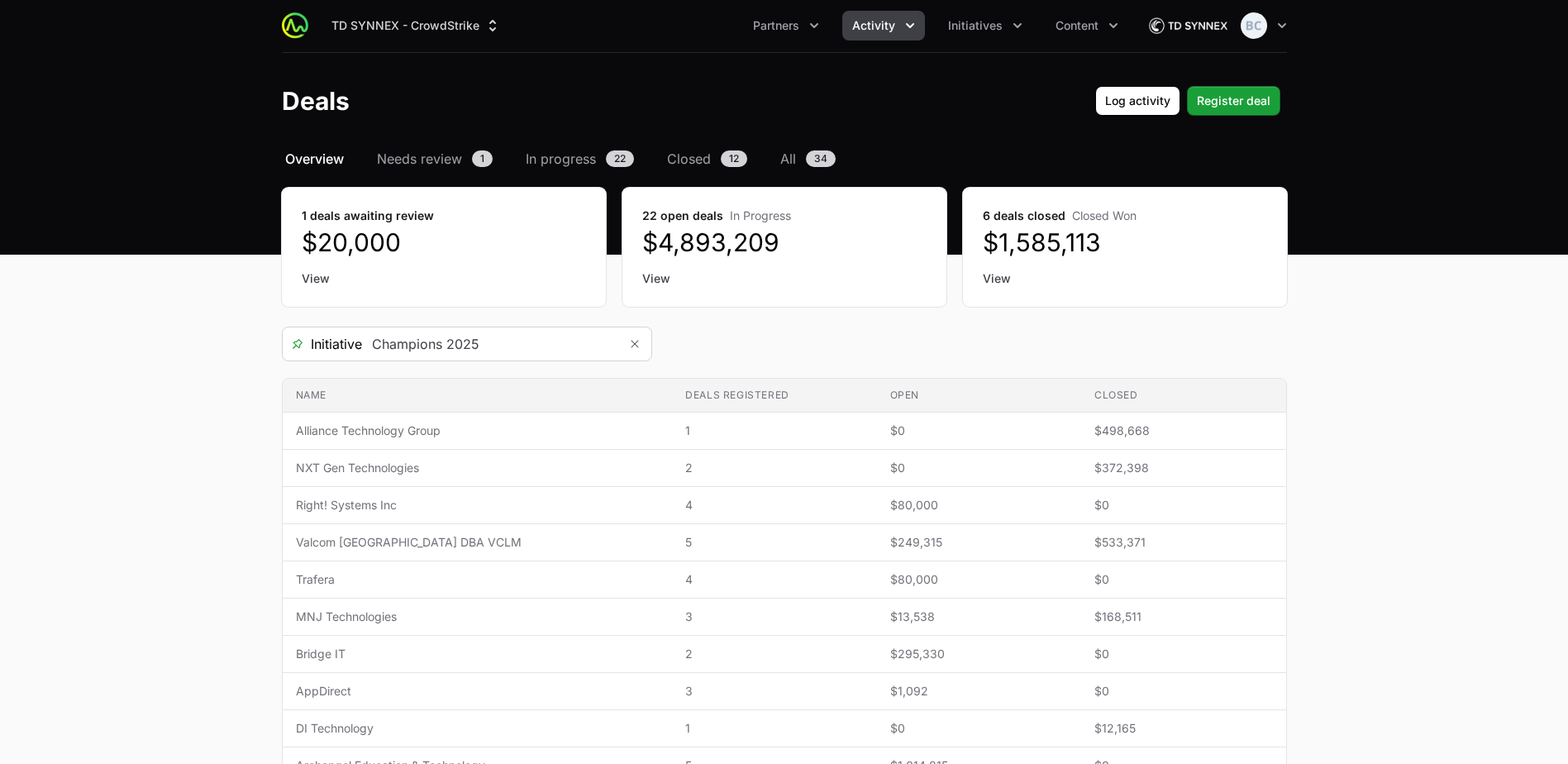
scroll to position [0, 0]
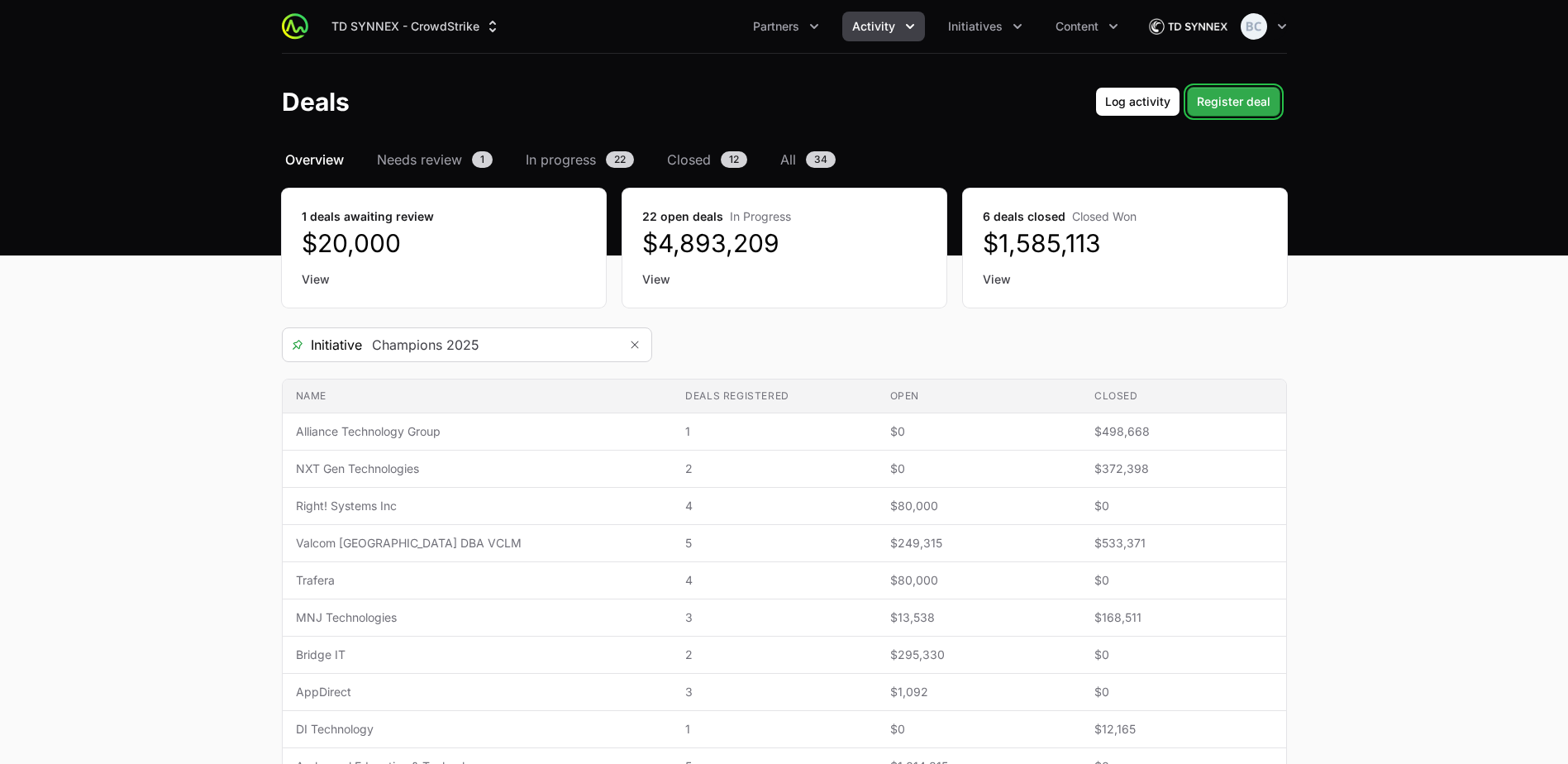
click at [1271, 100] on button "Register deal" at bounding box center [1234, 102] width 93 height 30
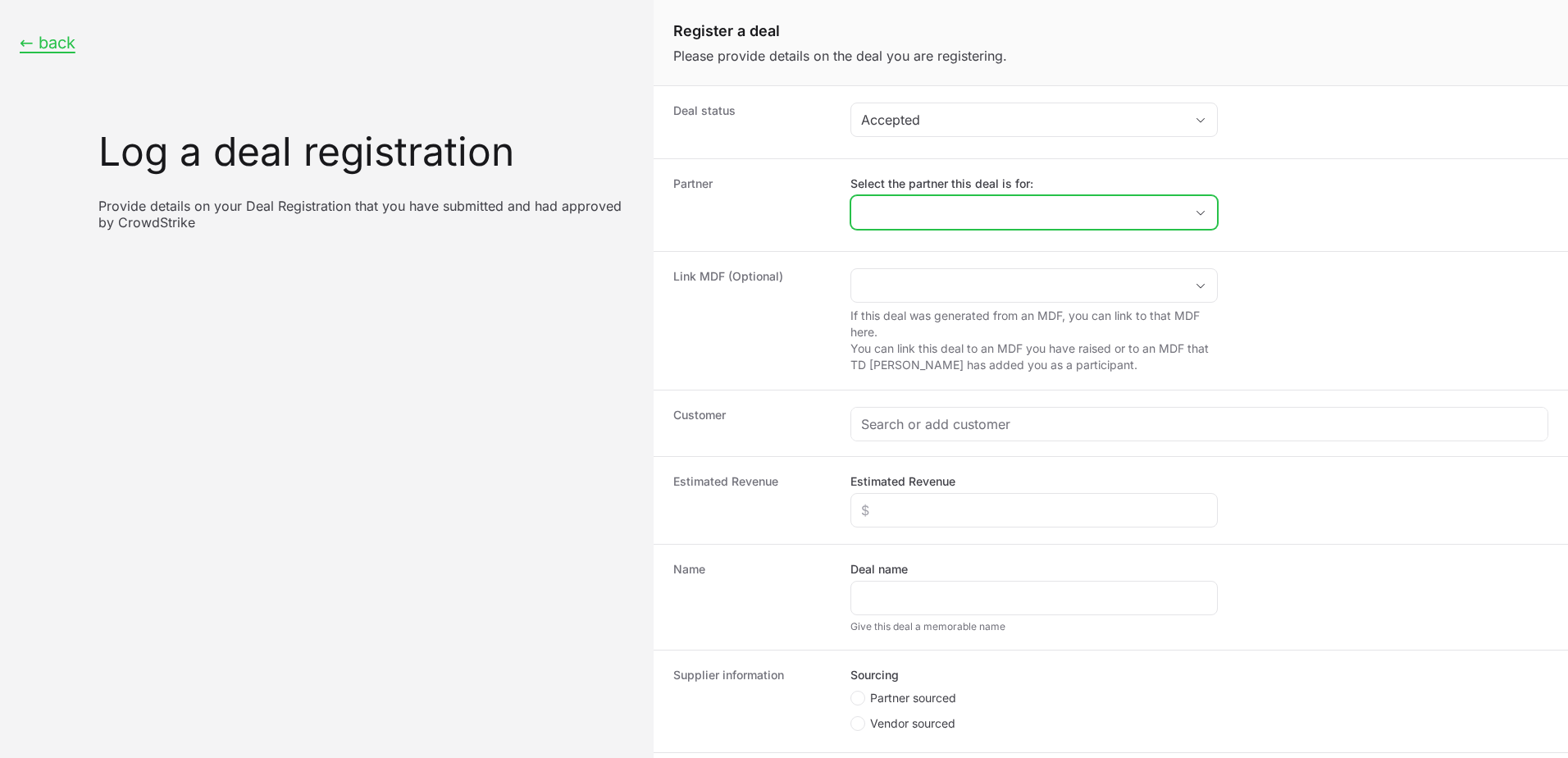
click at [1201, 208] on div "Open" at bounding box center [1201, 212] width 33 height 33
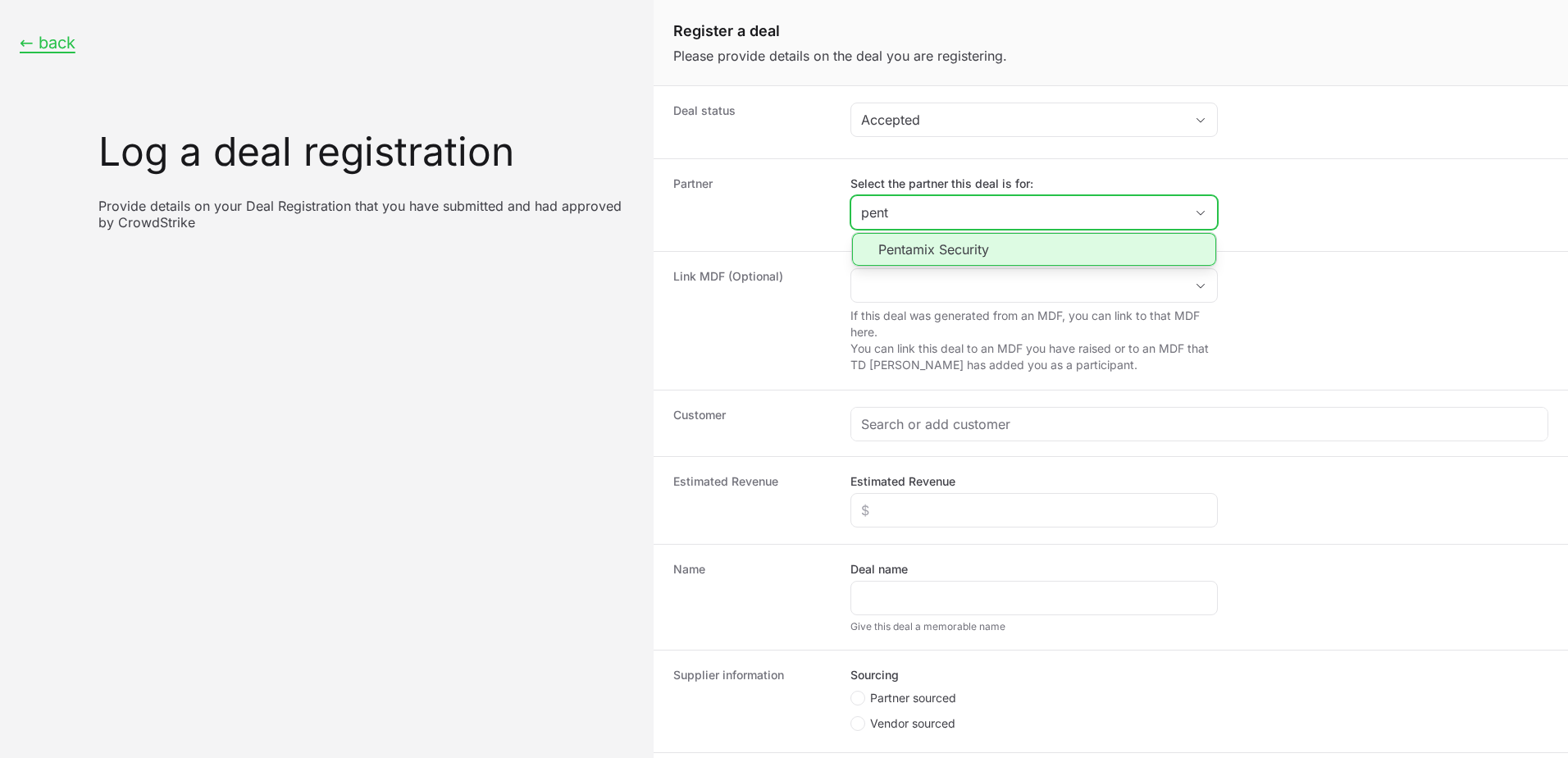
click at [990, 245] on li "Pentamix Security" at bounding box center [1033, 249] width 364 height 33
type input "Pentamix Security"
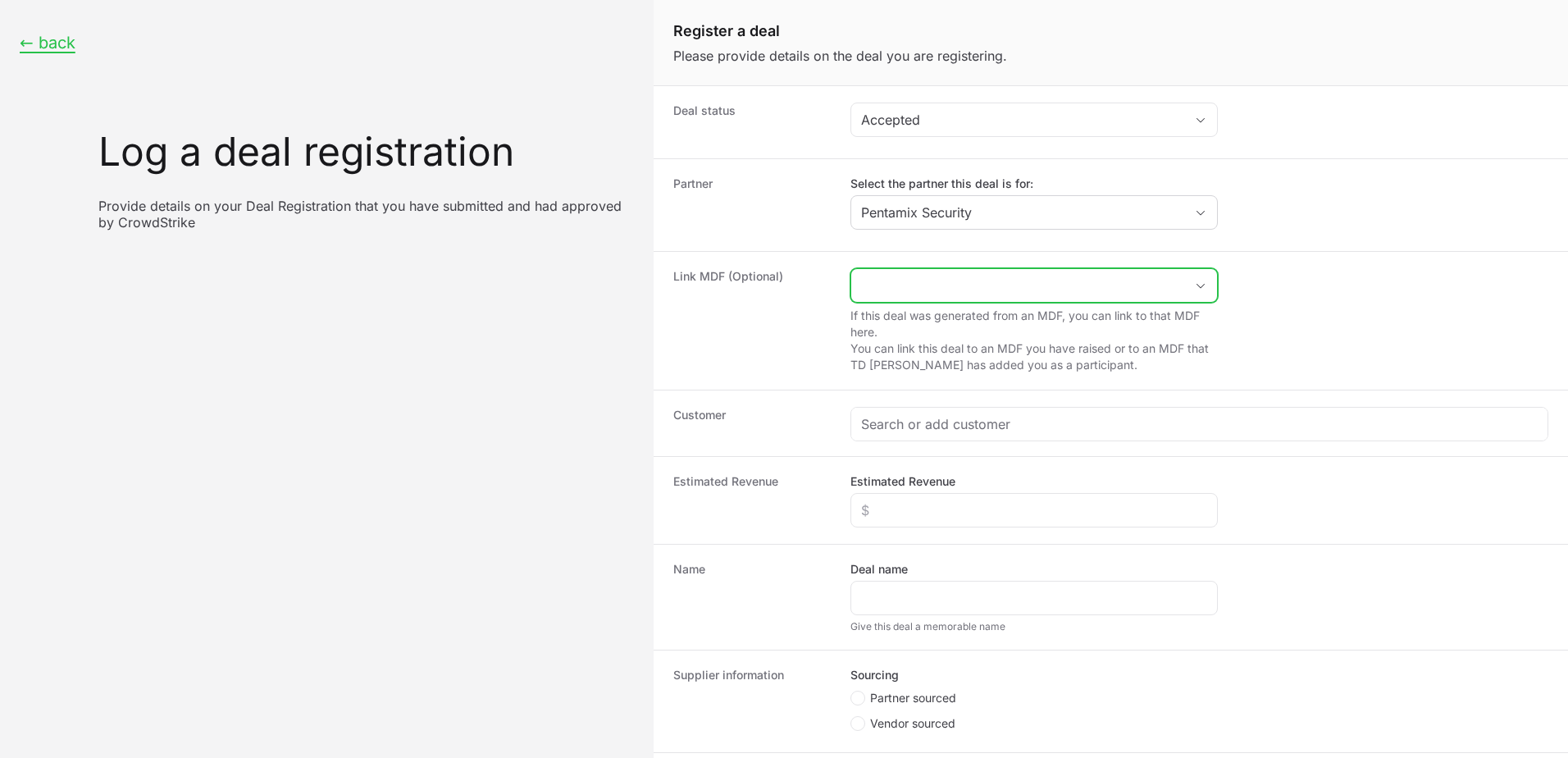
click at [1023, 291] on input "Create activity form" at bounding box center [1017, 286] width 333 height 33
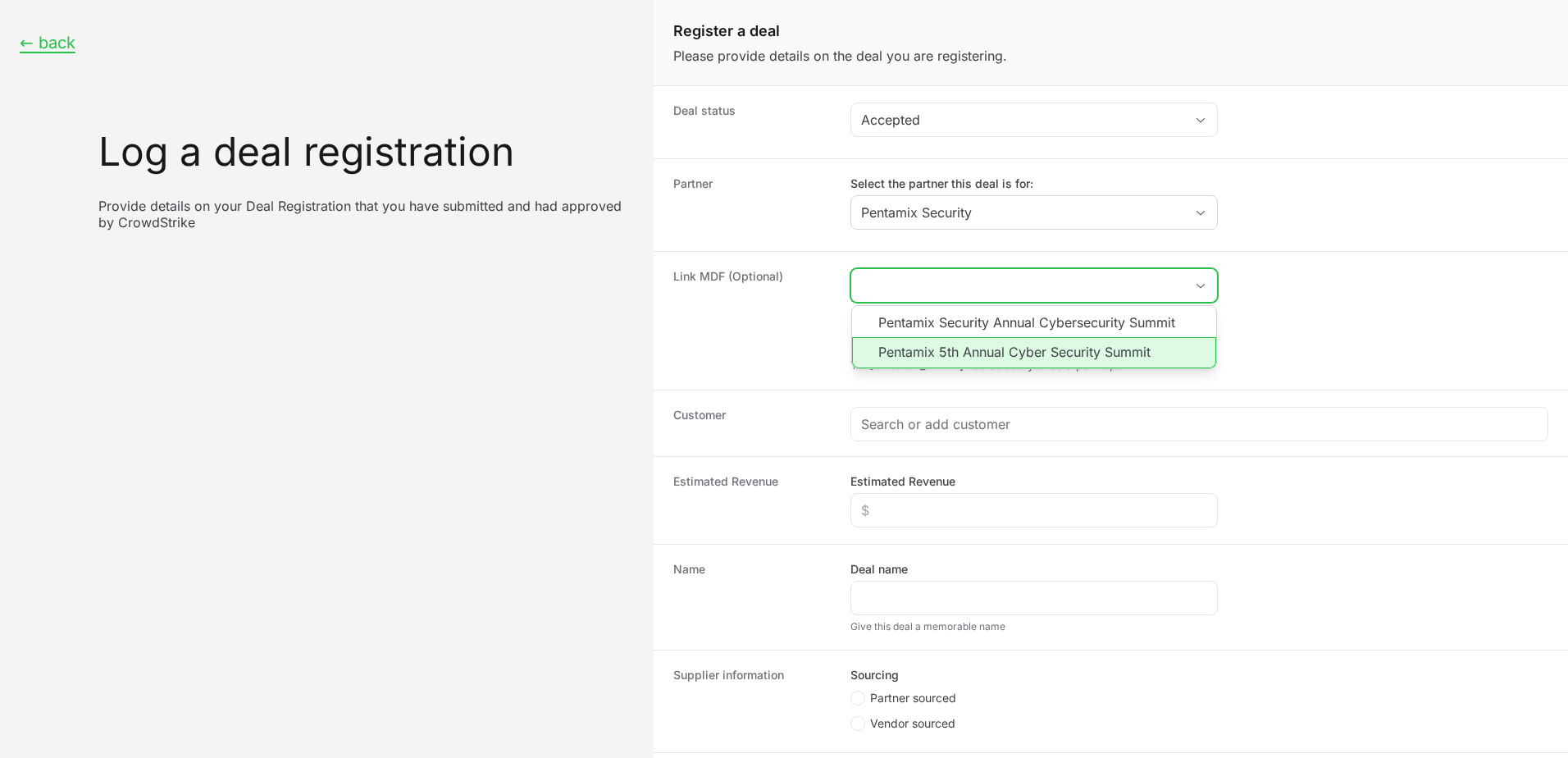
click at [1095, 358] on li "Pentamix 5th Annual Cyber Security Summit" at bounding box center [1033, 353] width 364 height 31
type input "Pentamix 5th Annual Cyber Security Summit"
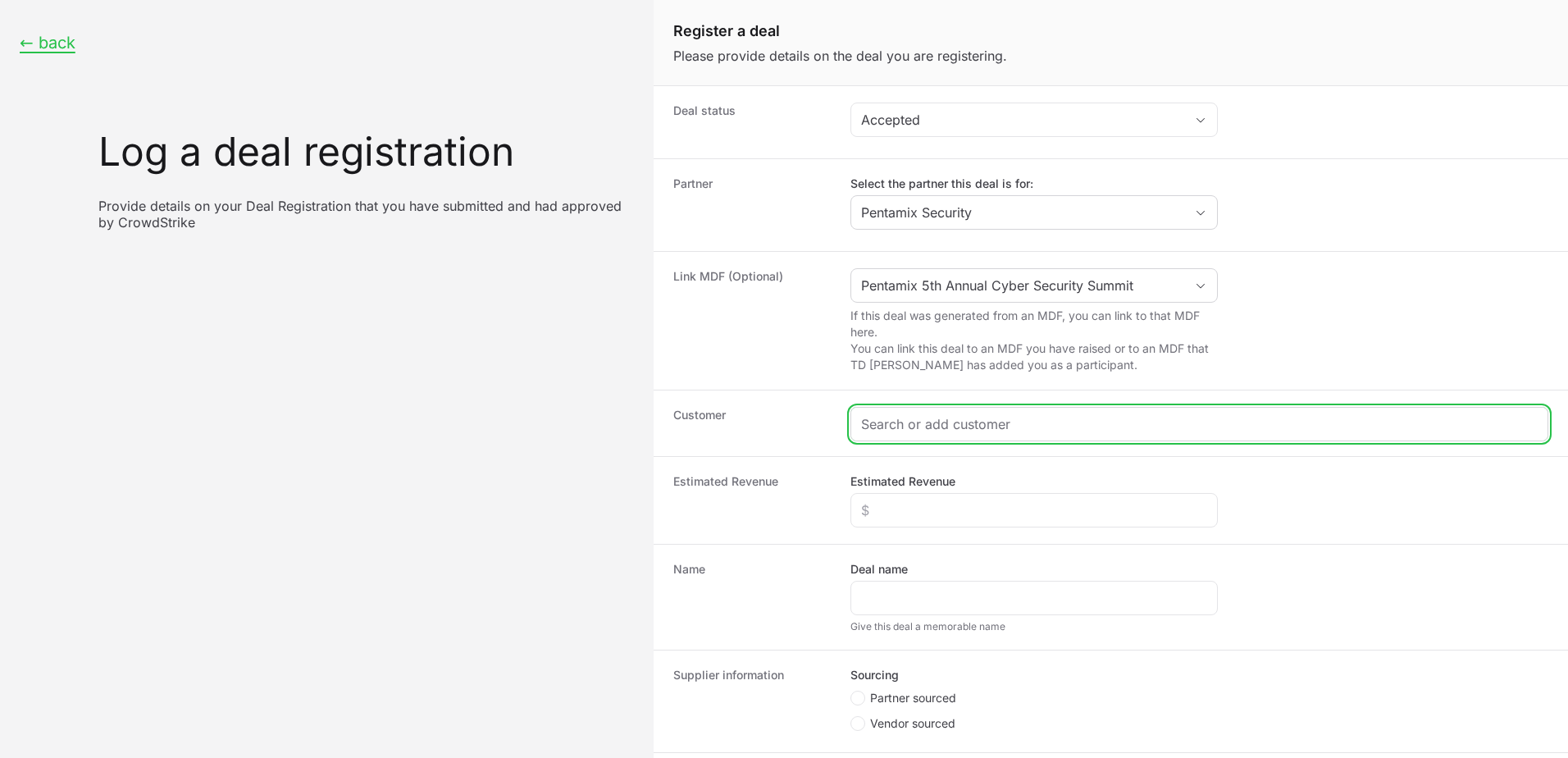
click at [1033, 424] on input "Create activity form" at bounding box center [1199, 424] width 677 height 20
click at [969, 430] on input "Create activity form" at bounding box center [1199, 424] width 677 height 20
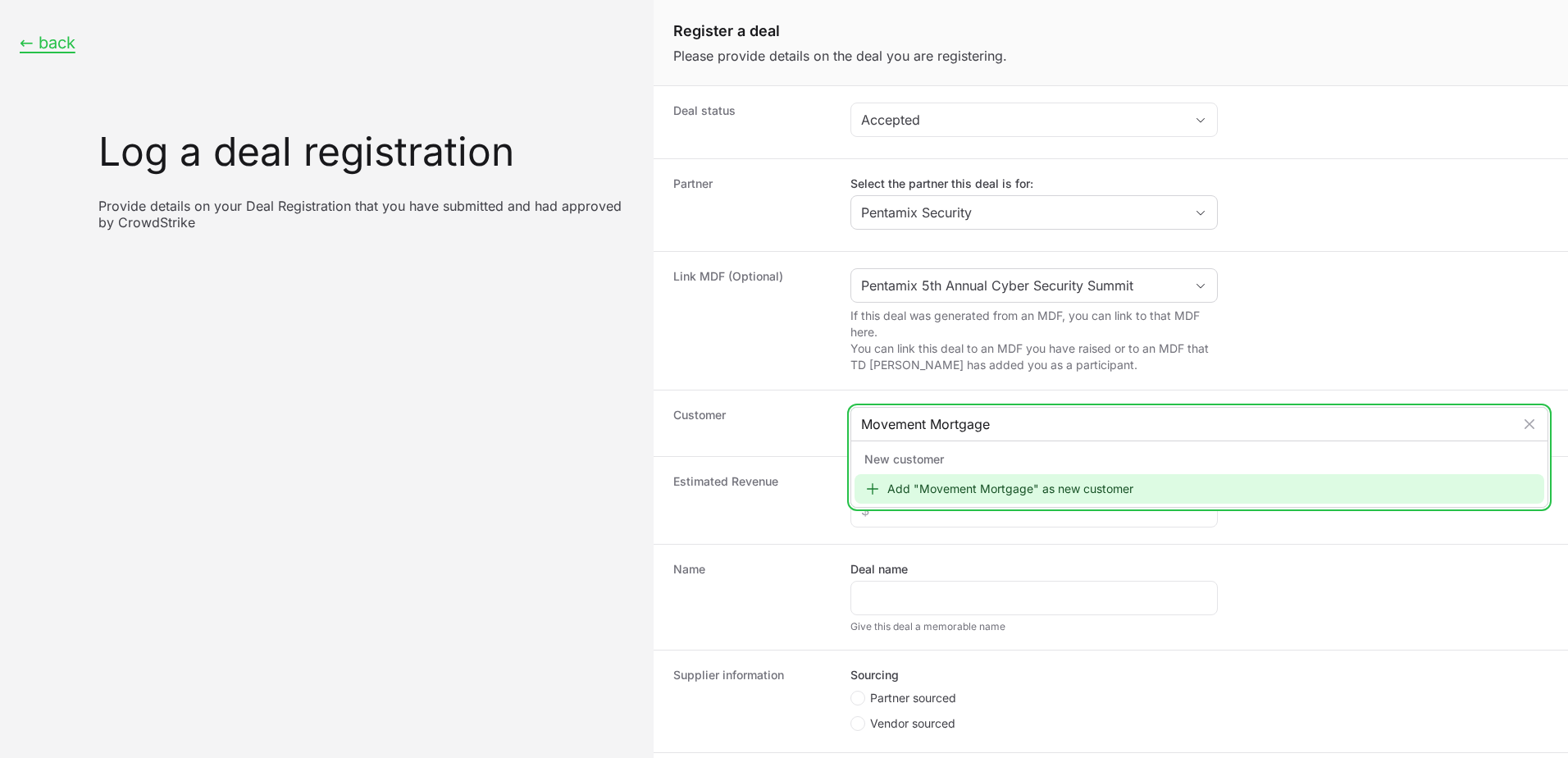
type input "Movement Mortgage"
click at [1014, 484] on div "Add "Movement Mortgage" as new customer" at bounding box center [1199, 489] width 690 height 30
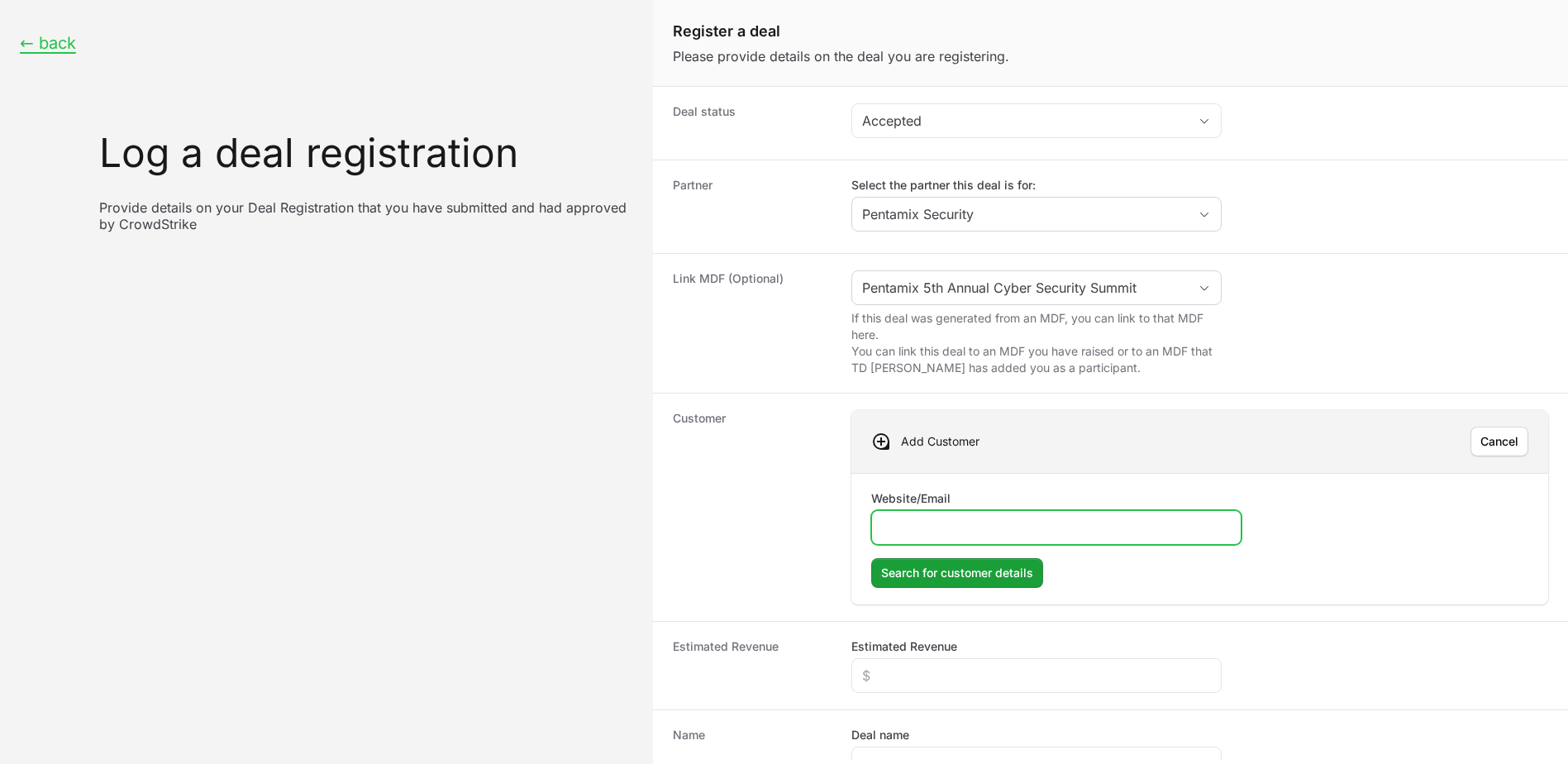
click at [884, 523] on input "Website/Email" at bounding box center [1056, 528] width 349 height 20
paste input "[URL][DOMAIN_NAME]"
type input "[URL][DOMAIN_NAME]"
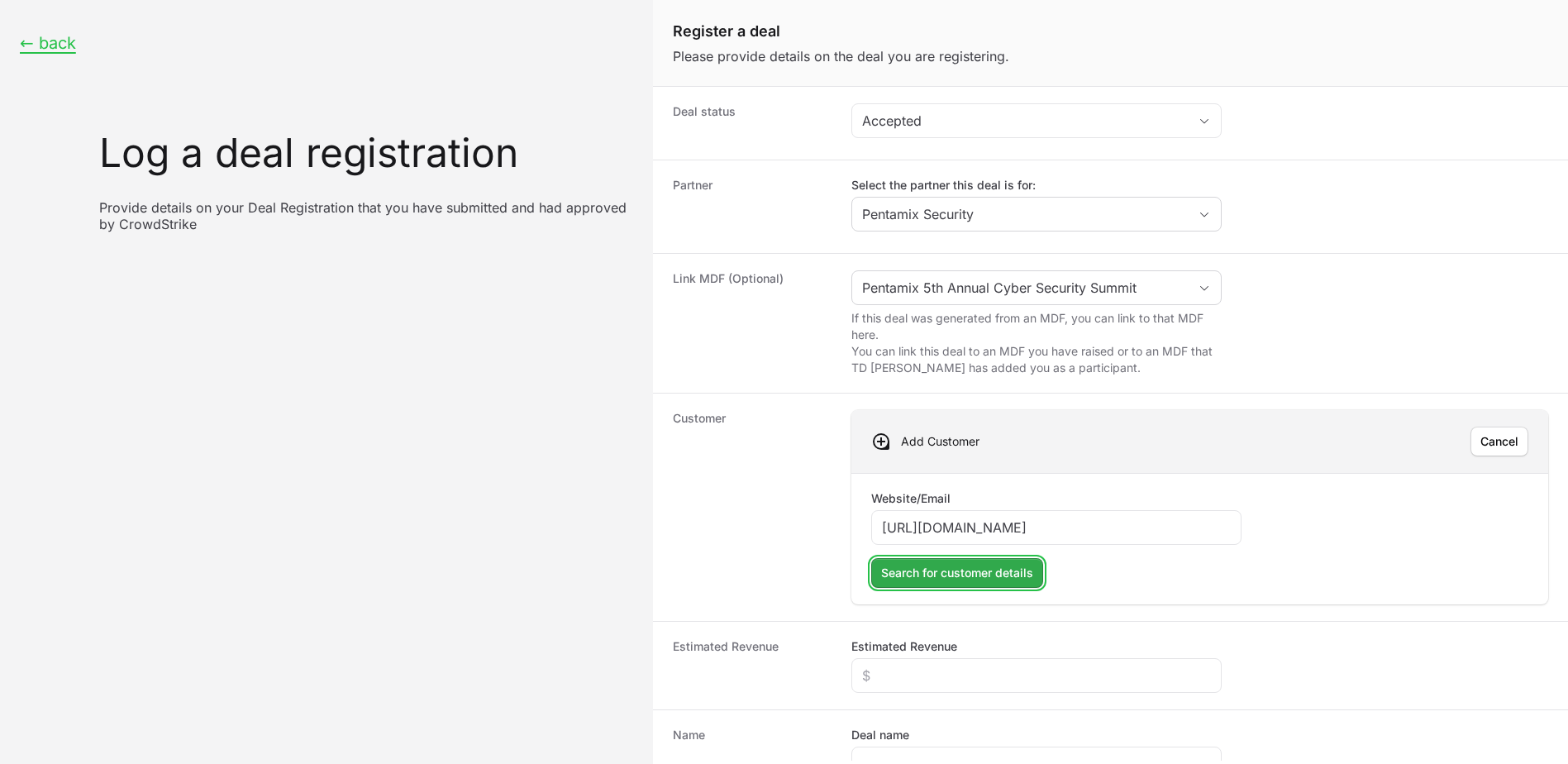
click at [994, 578] on span "Search for customer details" at bounding box center [957, 573] width 152 height 20
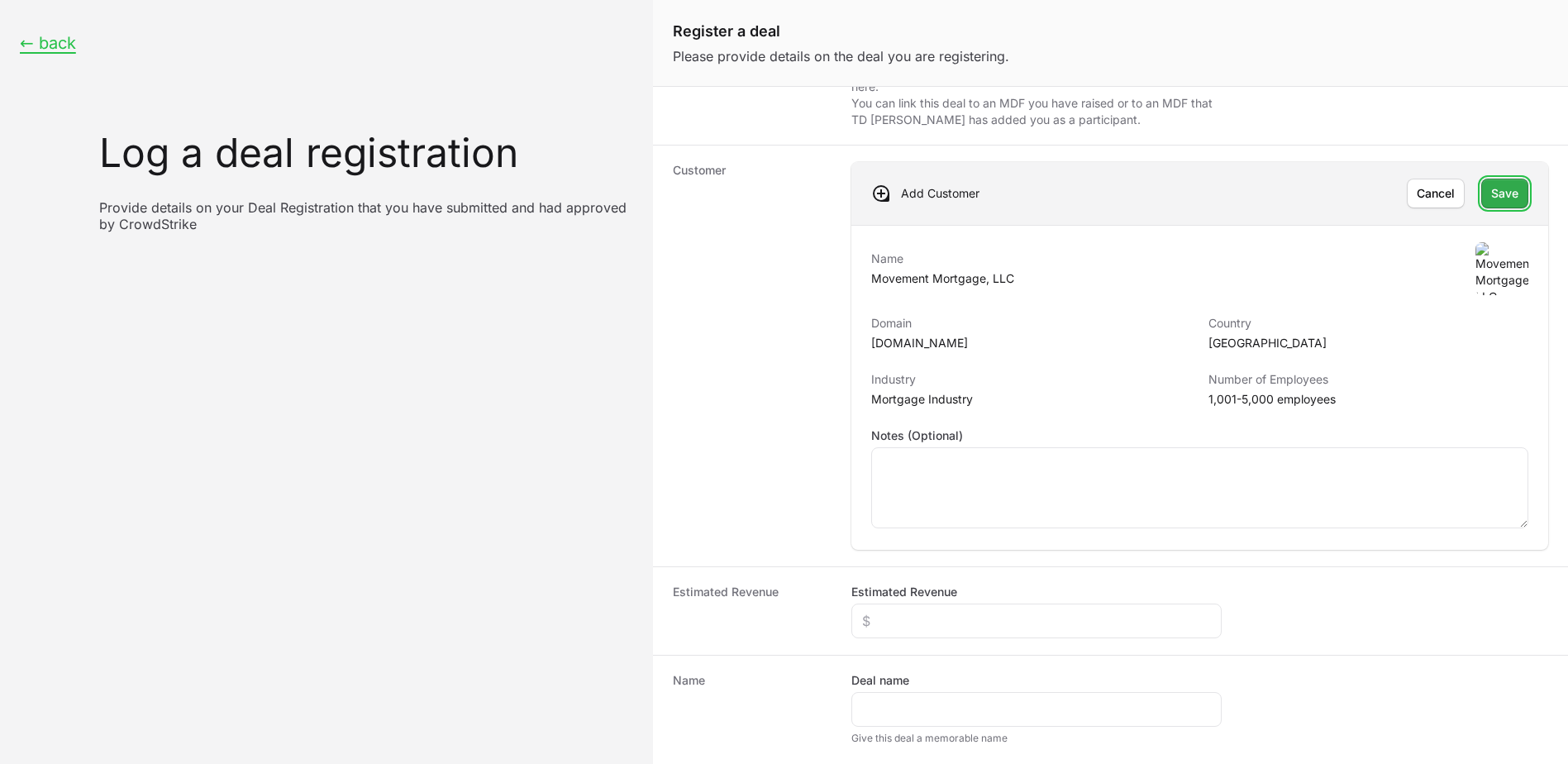
click at [1497, 203] on button "Save" at bounding box center [1505, 194] width 47 height 30
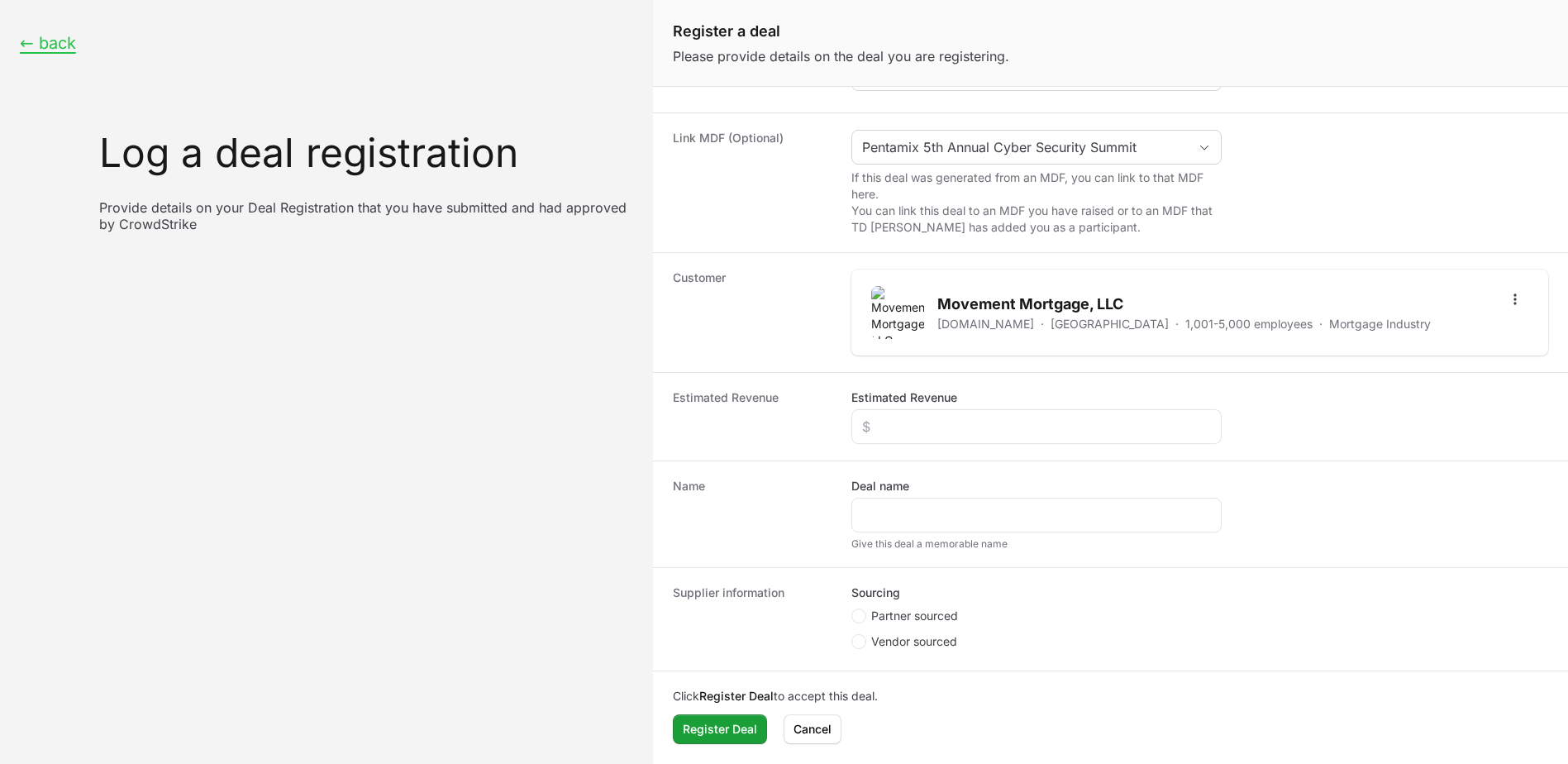
scroll to position [141, 0]
click at [932, 504] on div "Create activity form" at bounding box center [1036, 515] width 370 height 35
click at [935, 520] on input "Deal name" at bounding box center [1036, 515] width 349 height 20
type input "Movement Mortgage"
click at [889, 427] on input "Estimated Revenue" at bounding box center [1036, 427] width 349 height 20
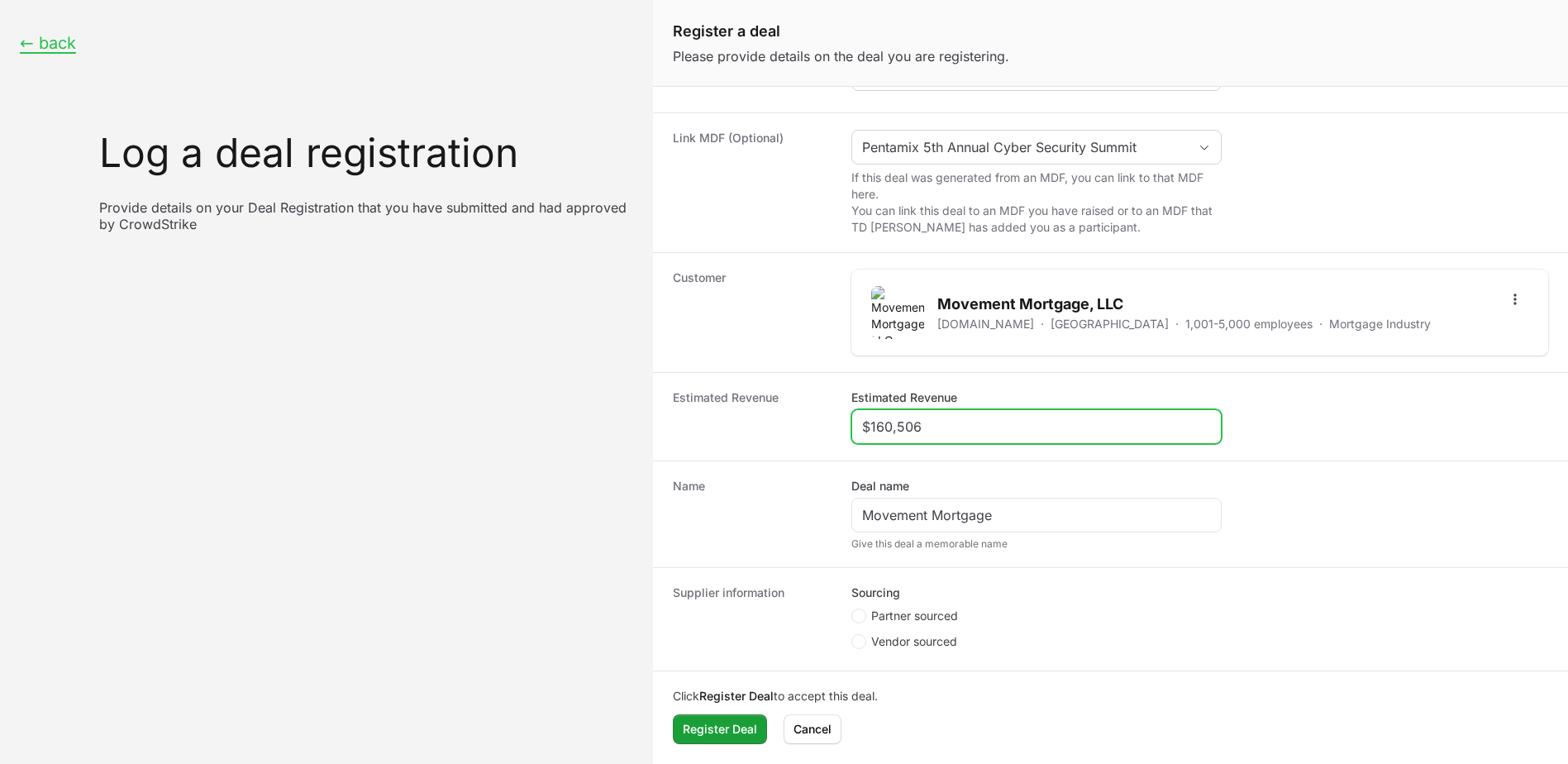
click at [885, 430] on input "$160,506" at bounding box center [1036, 427] width 349 height 20
click at [962, 428] on input "$1,610,506" at bounding box center [1036, 427] width 349 height 20
type input "$1,610,506"
click at [913, 619] on span "Partner sourced" at bounding box center [914, 616] width 87 height 17
click at [853, 749] on input "Partner sourced" at bounding box center [852, 750] width 2 height 2
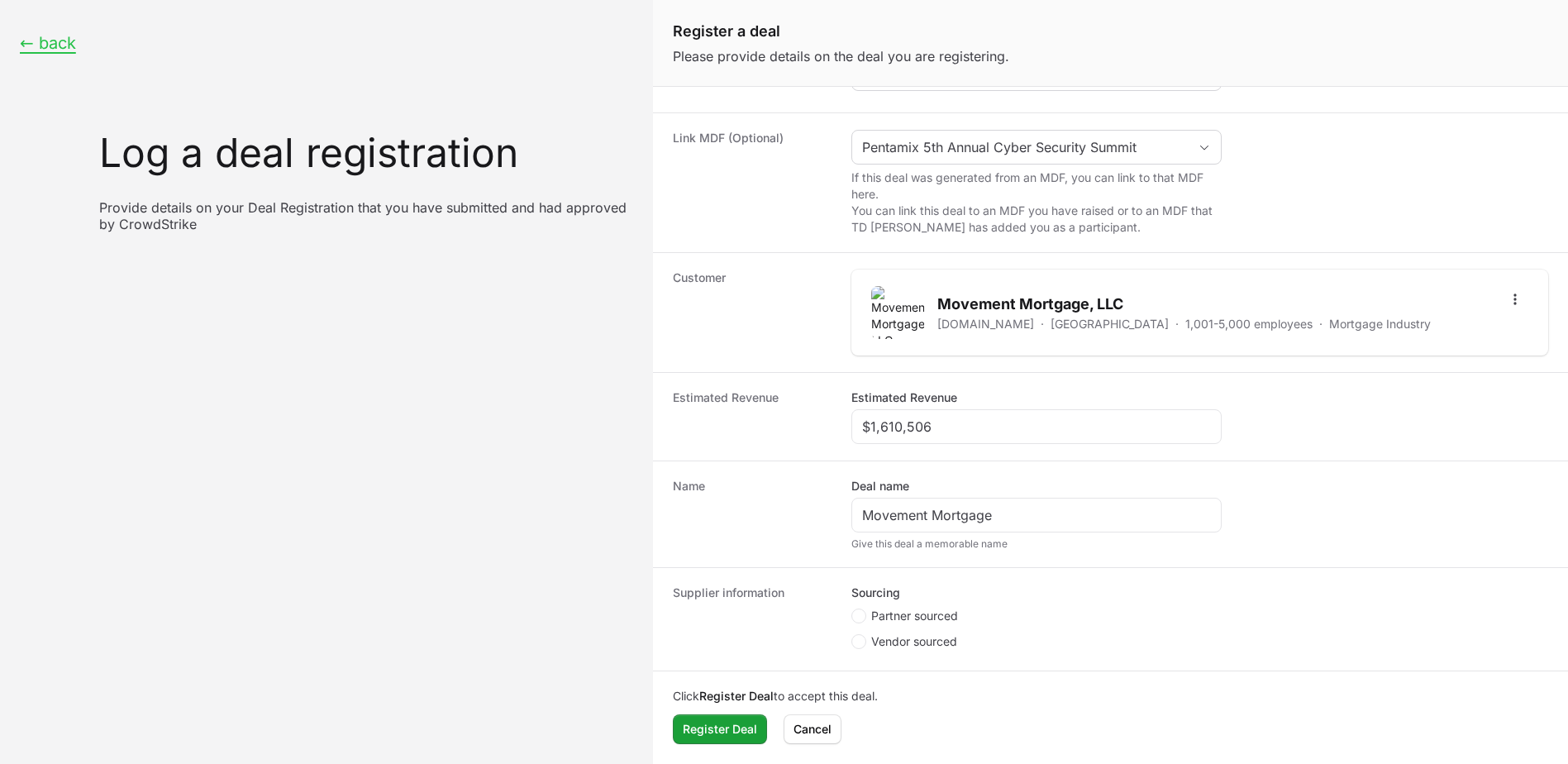
radio input "true"
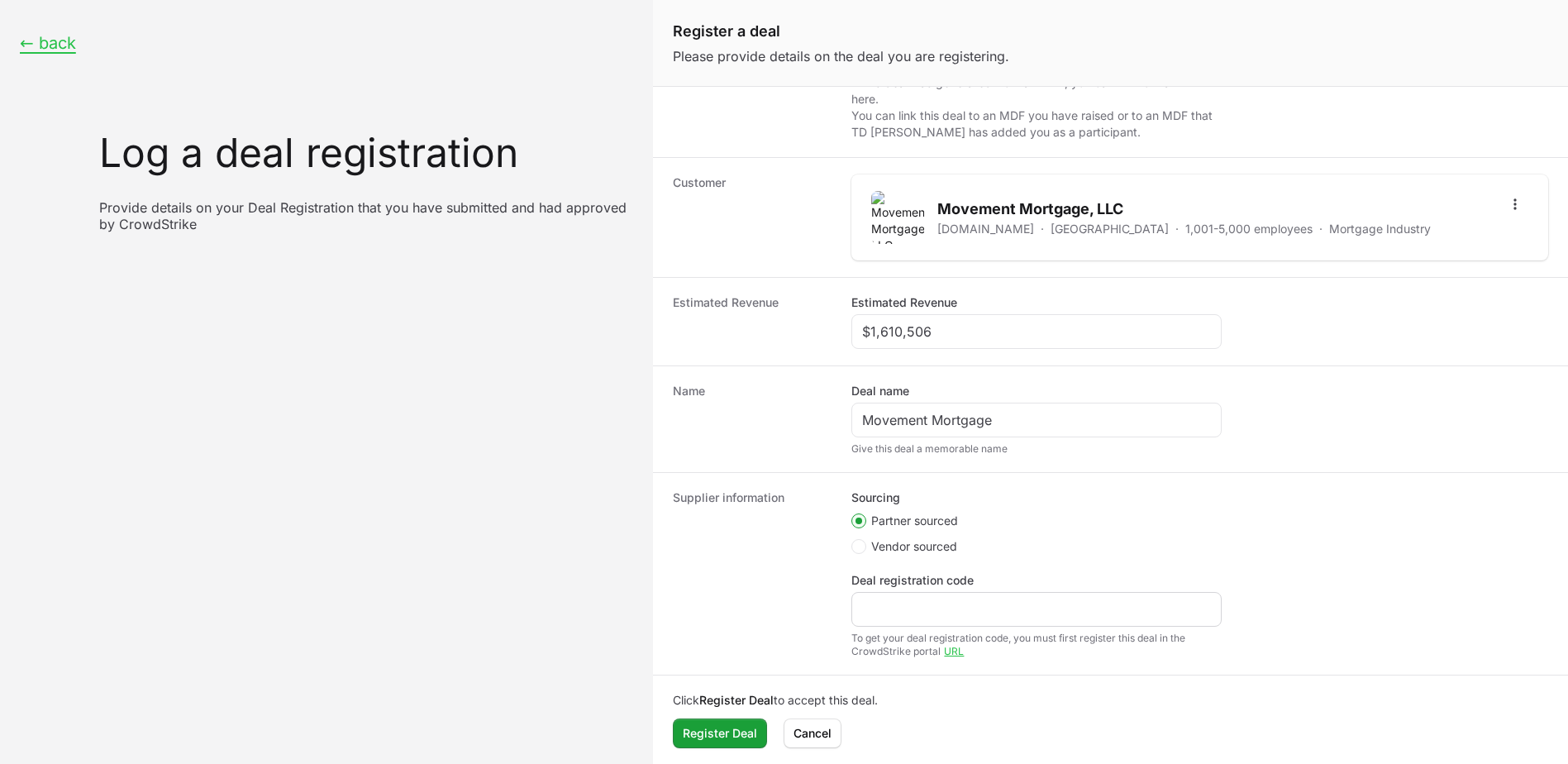
scroll to position [240, 0]
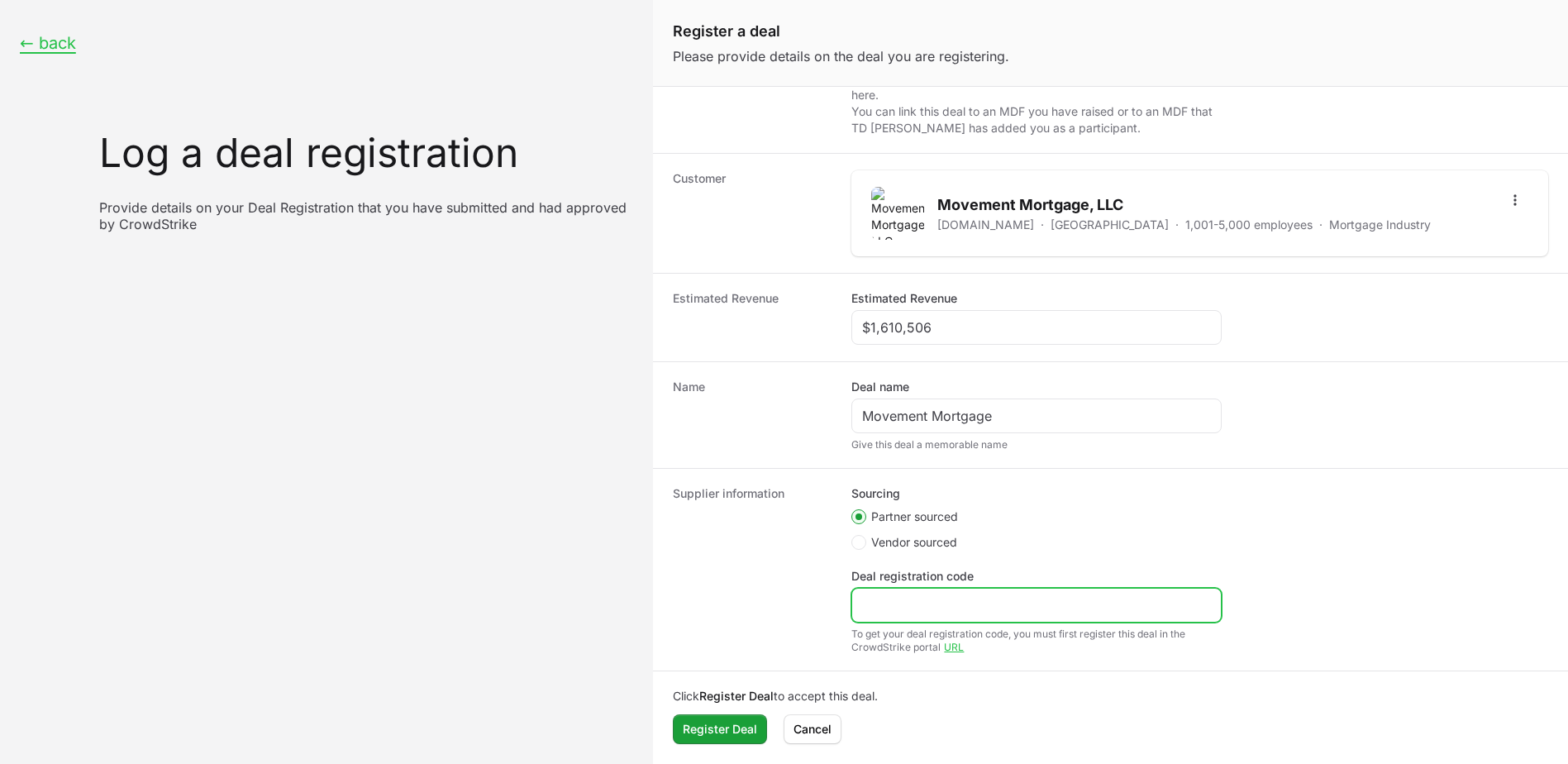
click at [919, 611] on input "Deal registration code" at bounding box center [1036, 605] width 349 height 20
paste input "DR-6e7452ef"
type input "DR-6e7452ef"
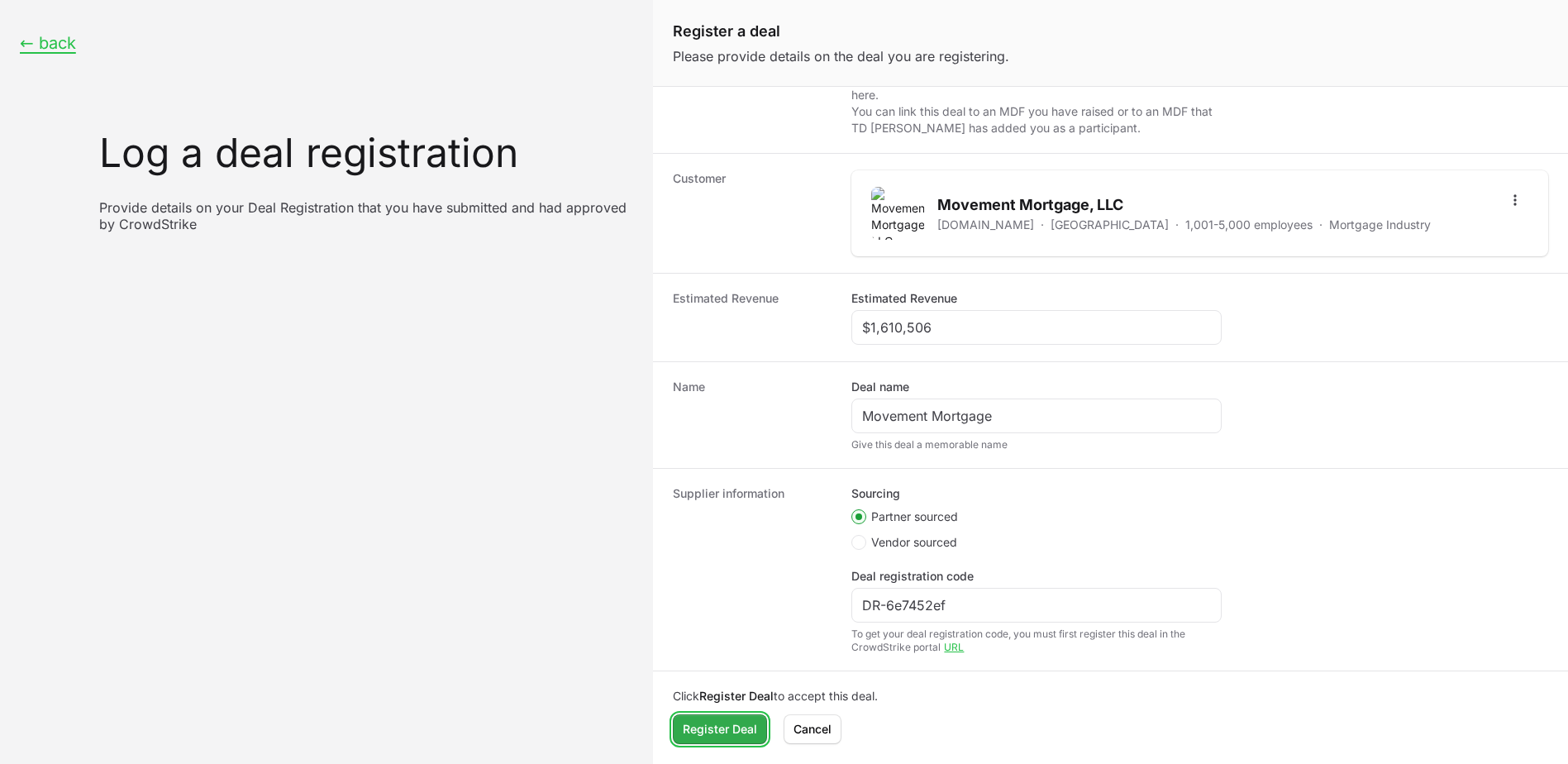
click at [707, 727] on span "Register Deal" at bounding box center [720, 729] width 74 height 20
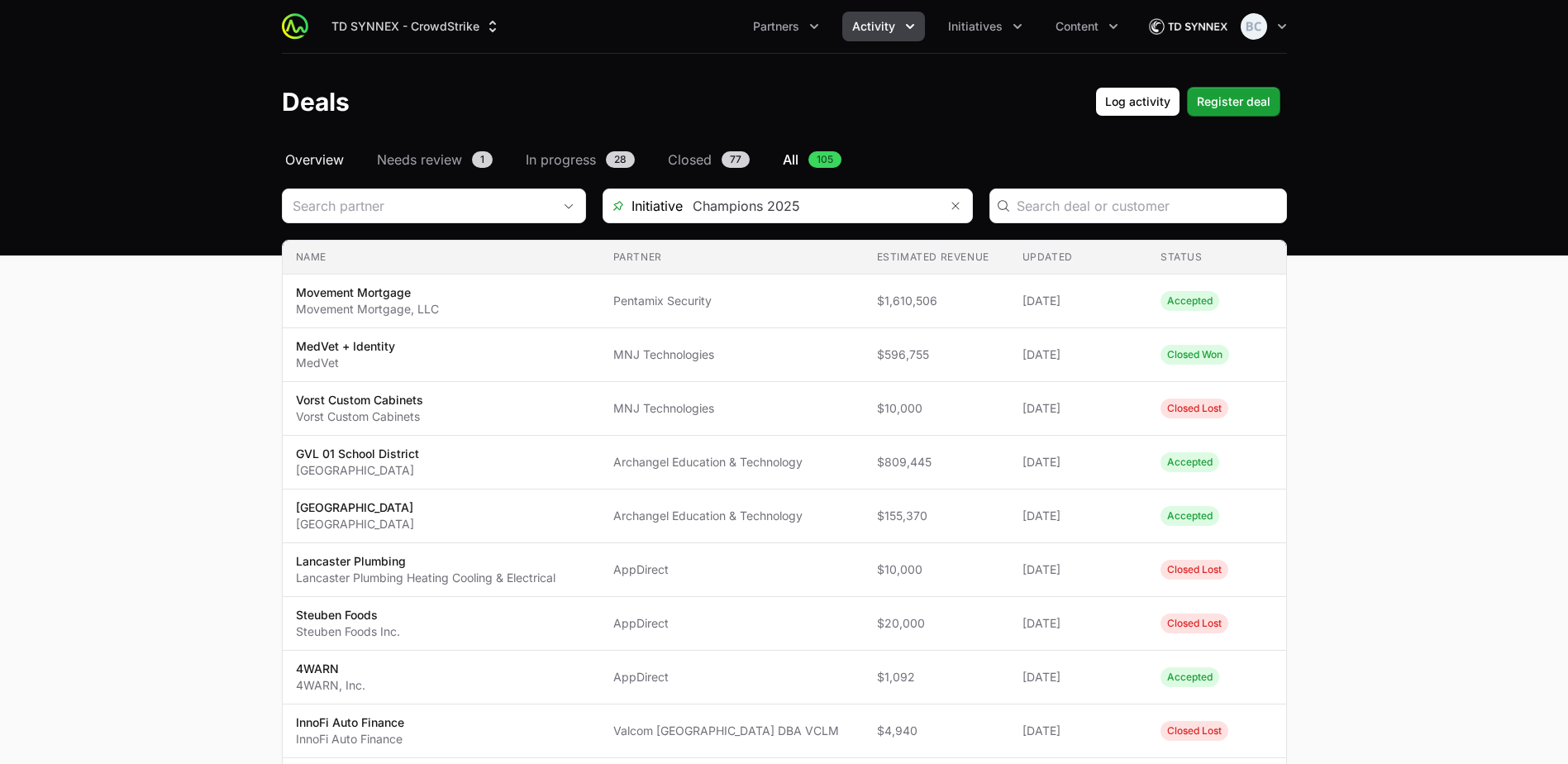
click at [312, 163] on span "Overview" at bounding box center [314, 160] width 59 height 20
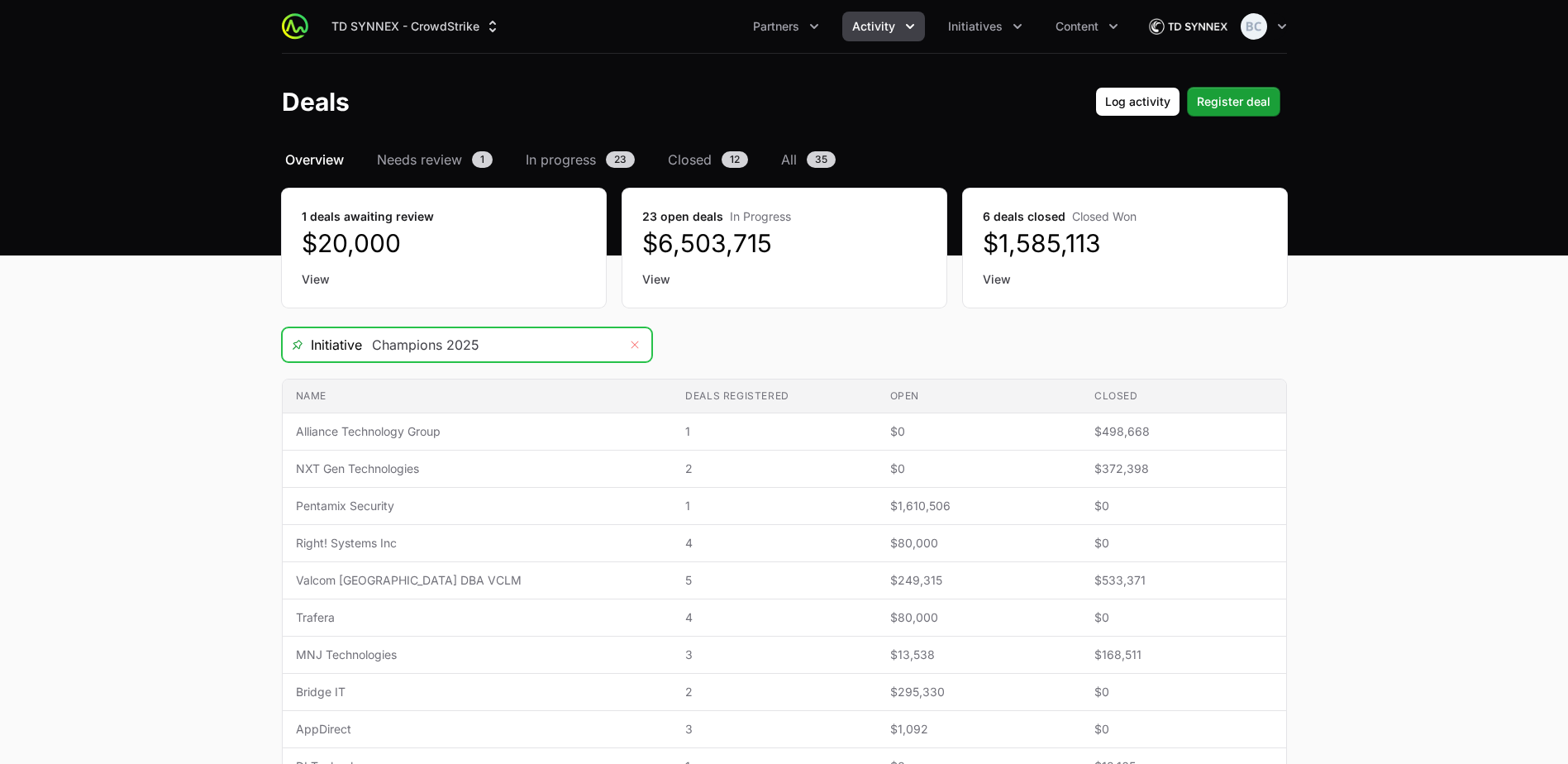
click at [641, 343] on button "Remove" at bounding box center [635, 345] width 33 height 33
click at [634, 348] on div "Open" at bounding box center [635, 345] width 33 height 33
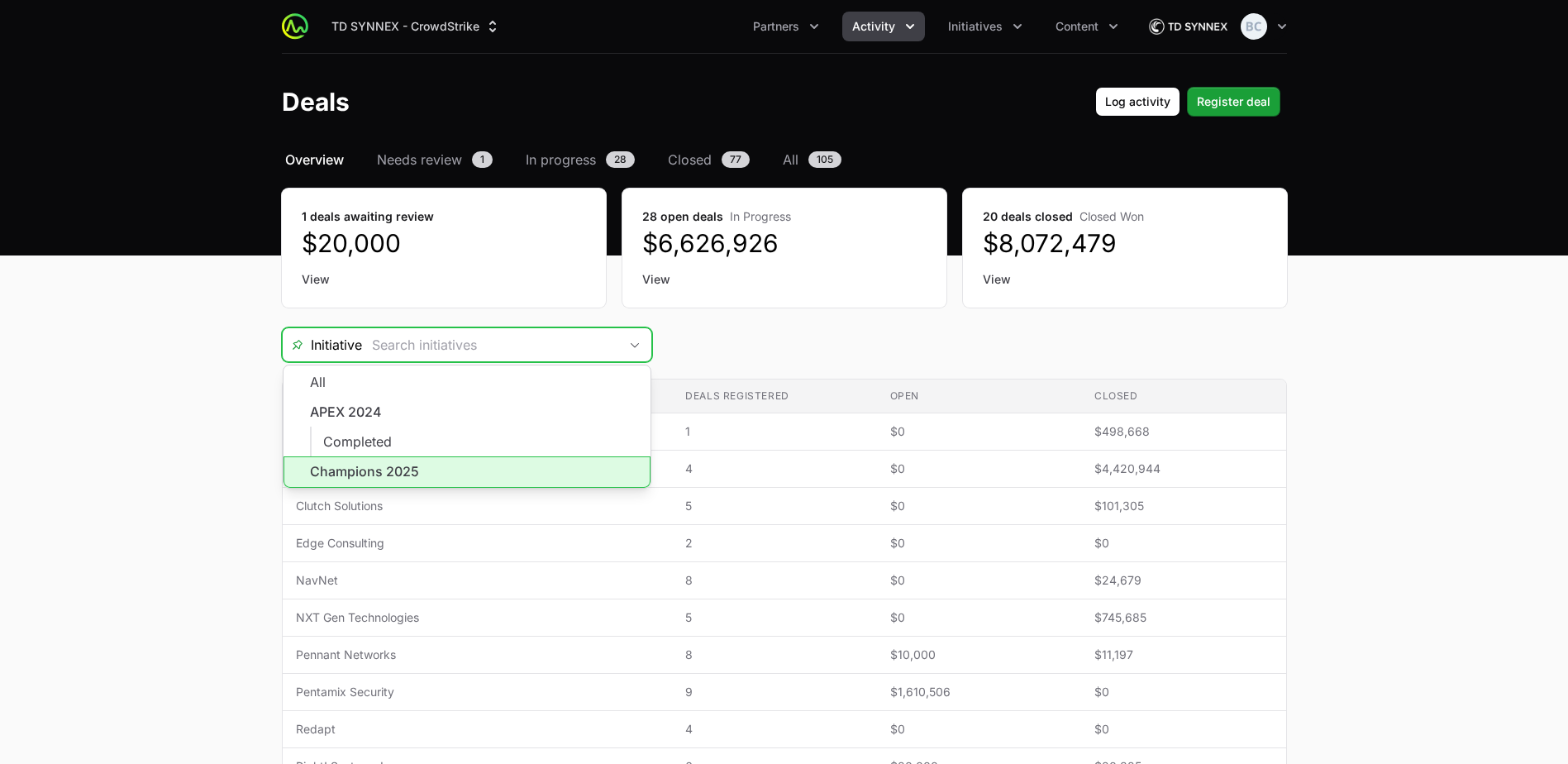
click at [433, 472] on li "Champions 2025" at bounding box center [467, 472] width 367 height 32
type input "Champions 2025"
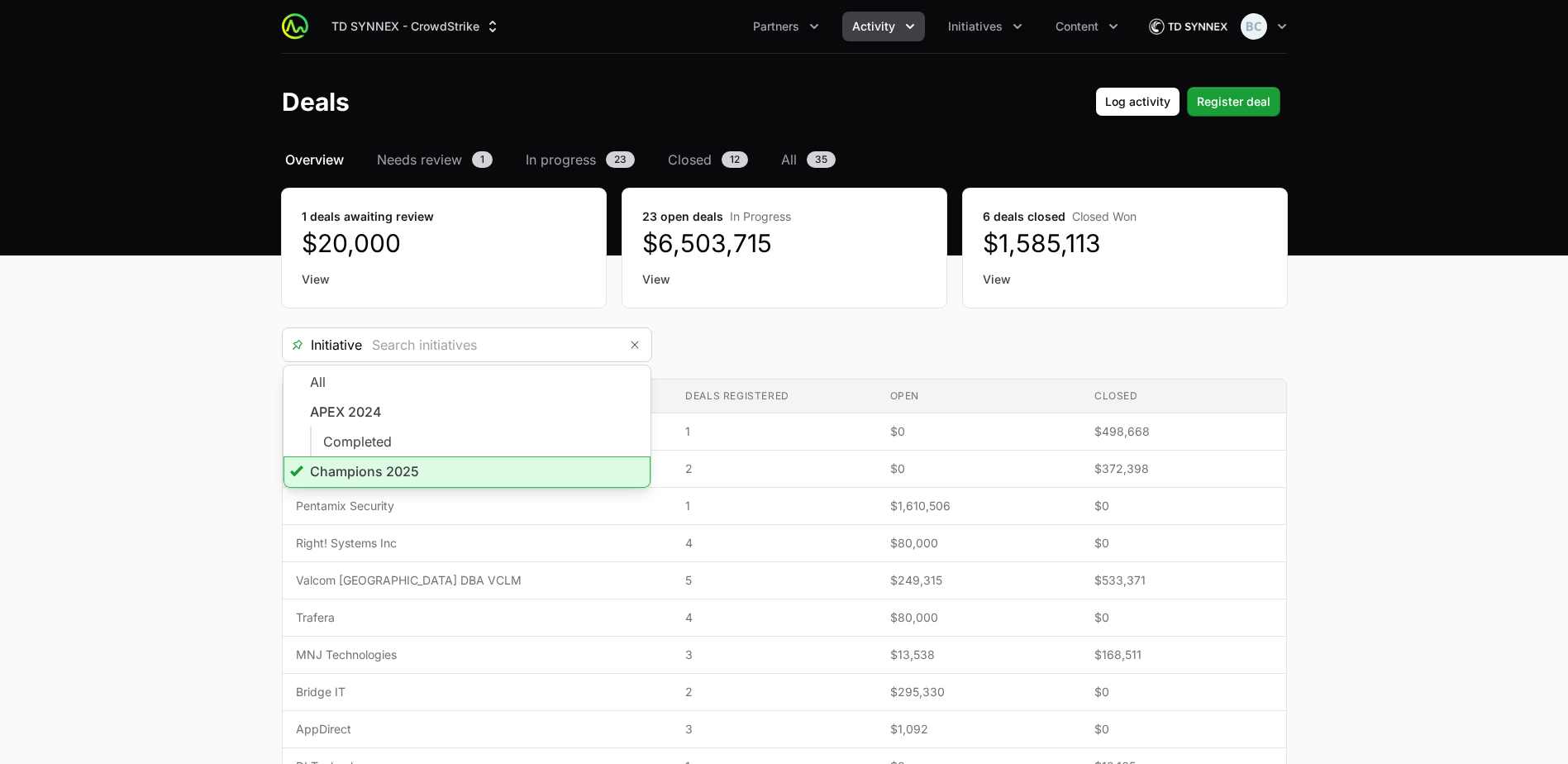
type input "Champions 2025"
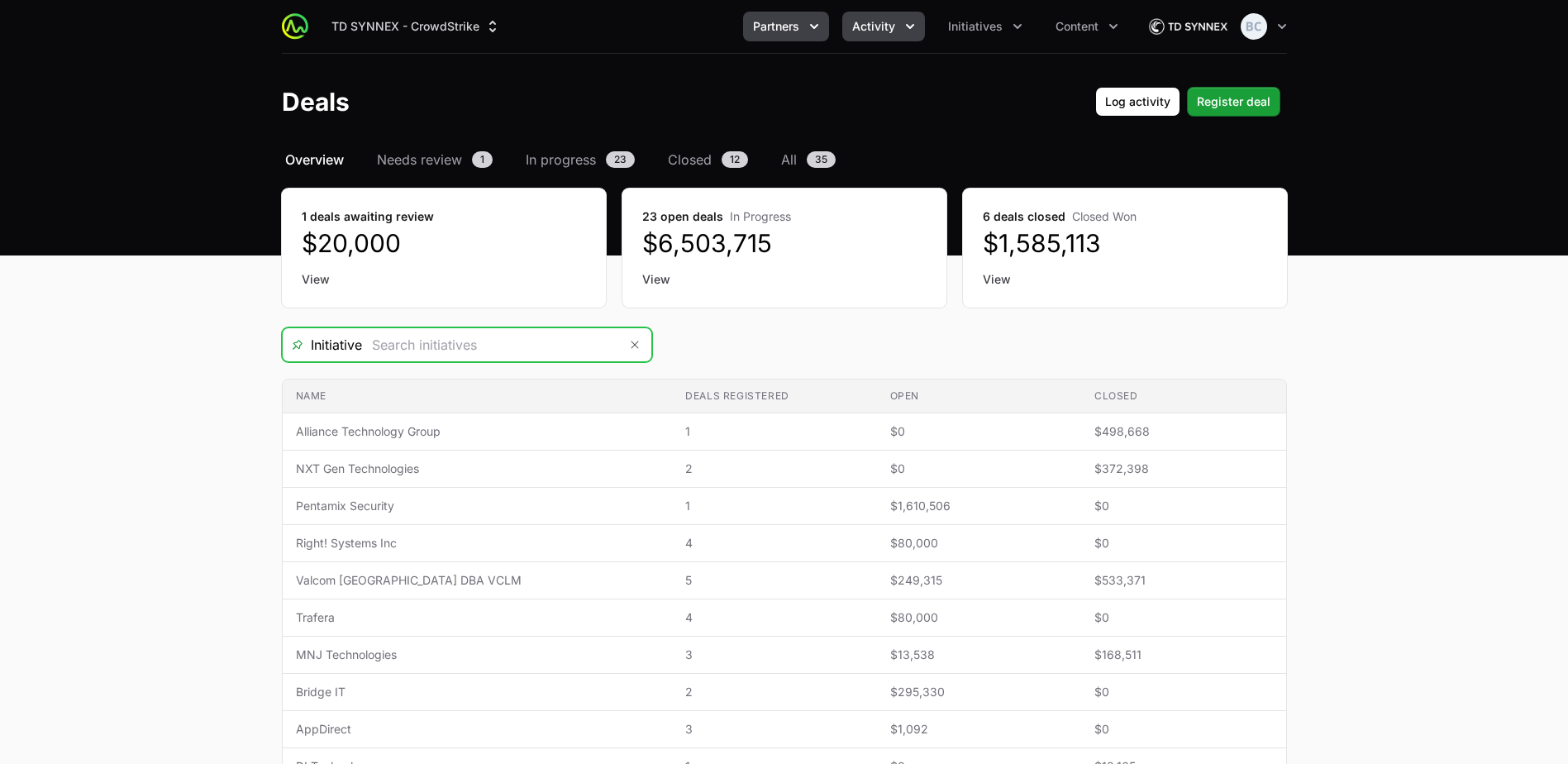
click at [813, 21] on icon "Partners menu" at bounding box center [814, 27] width 17 height 17
type input "Champions 2025"
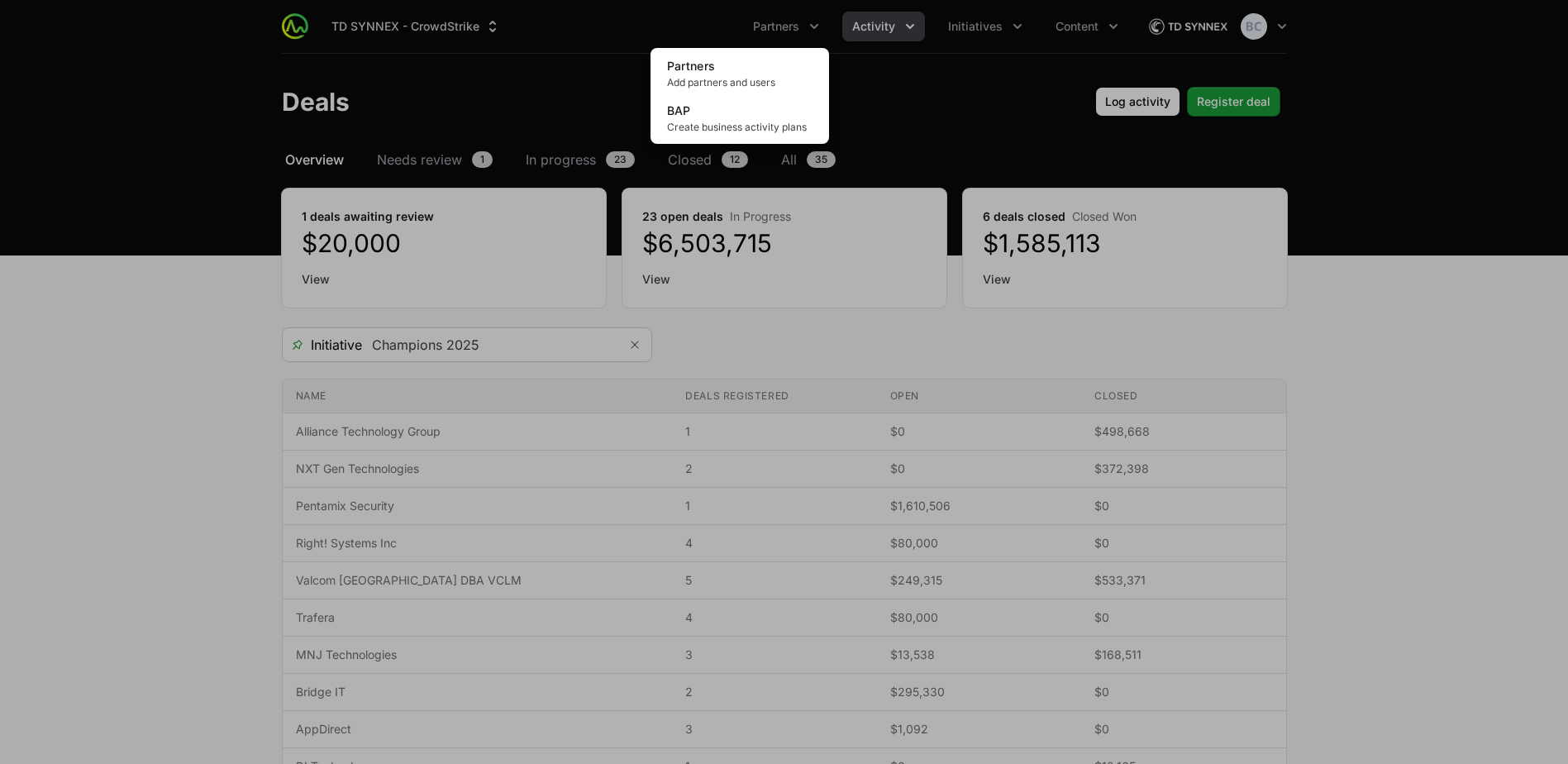
click at [185, 453] on div "Partners menu" at bounding box center [784, 382] width 1568 height 764
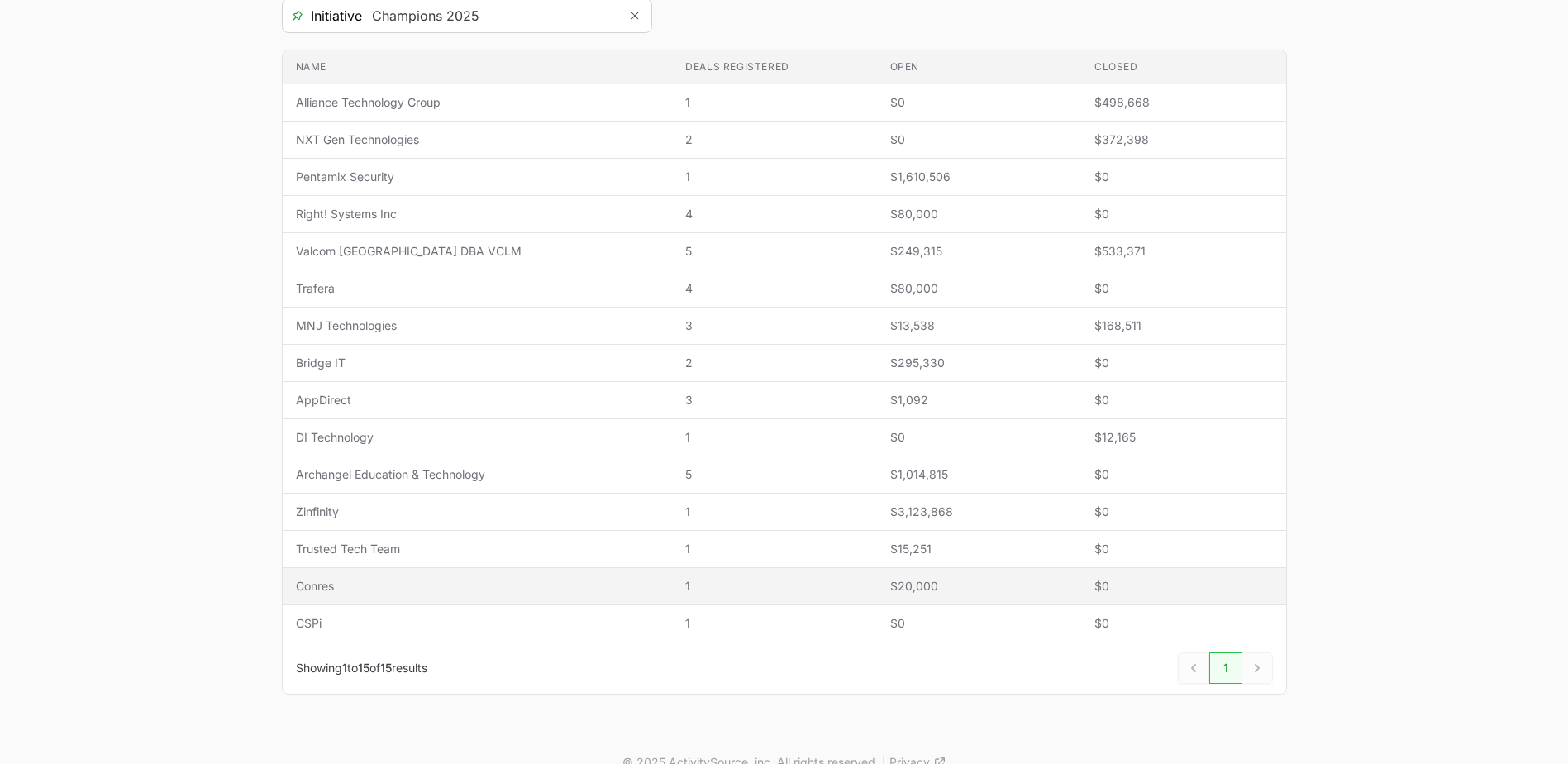
scroll to position [330, 0]
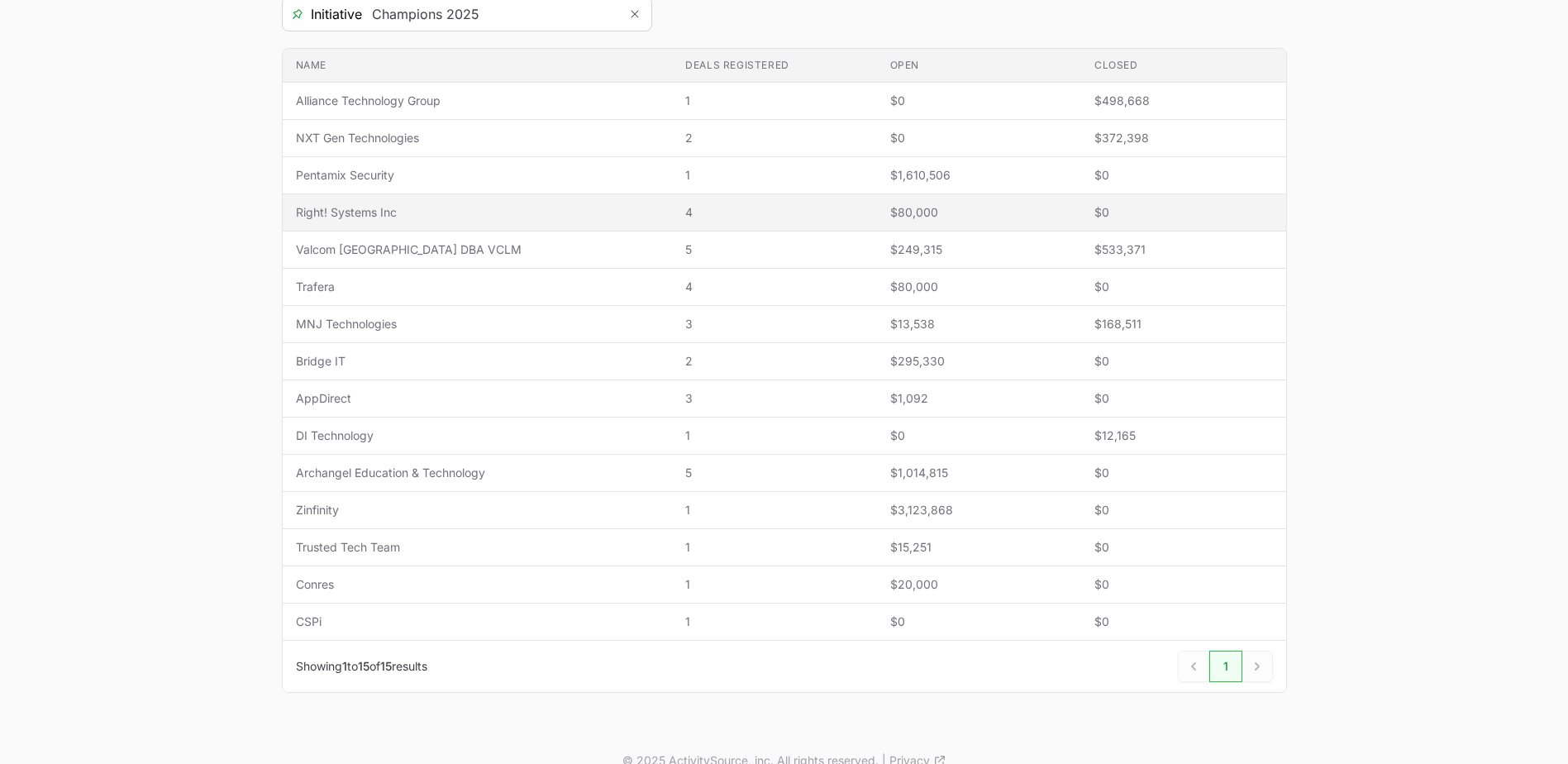
click at [421, 207] on span "Right! Systems Inc" at bounding box center [477, 212] width 364 height 17
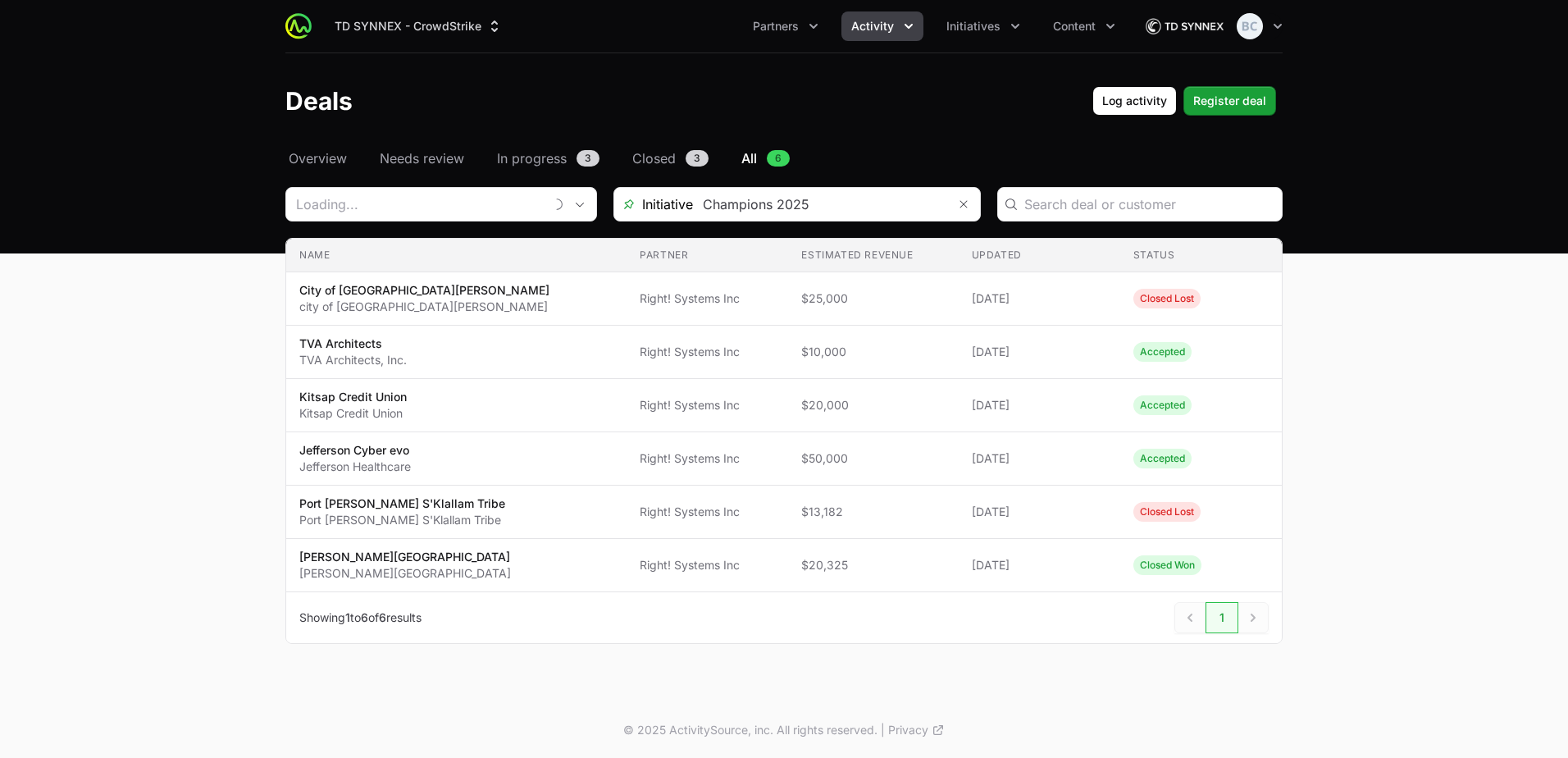
type input "Right! Systems Inc"
click at [320, 163] on span "Overview" at bounding box center [318, 159] width 59 height 20
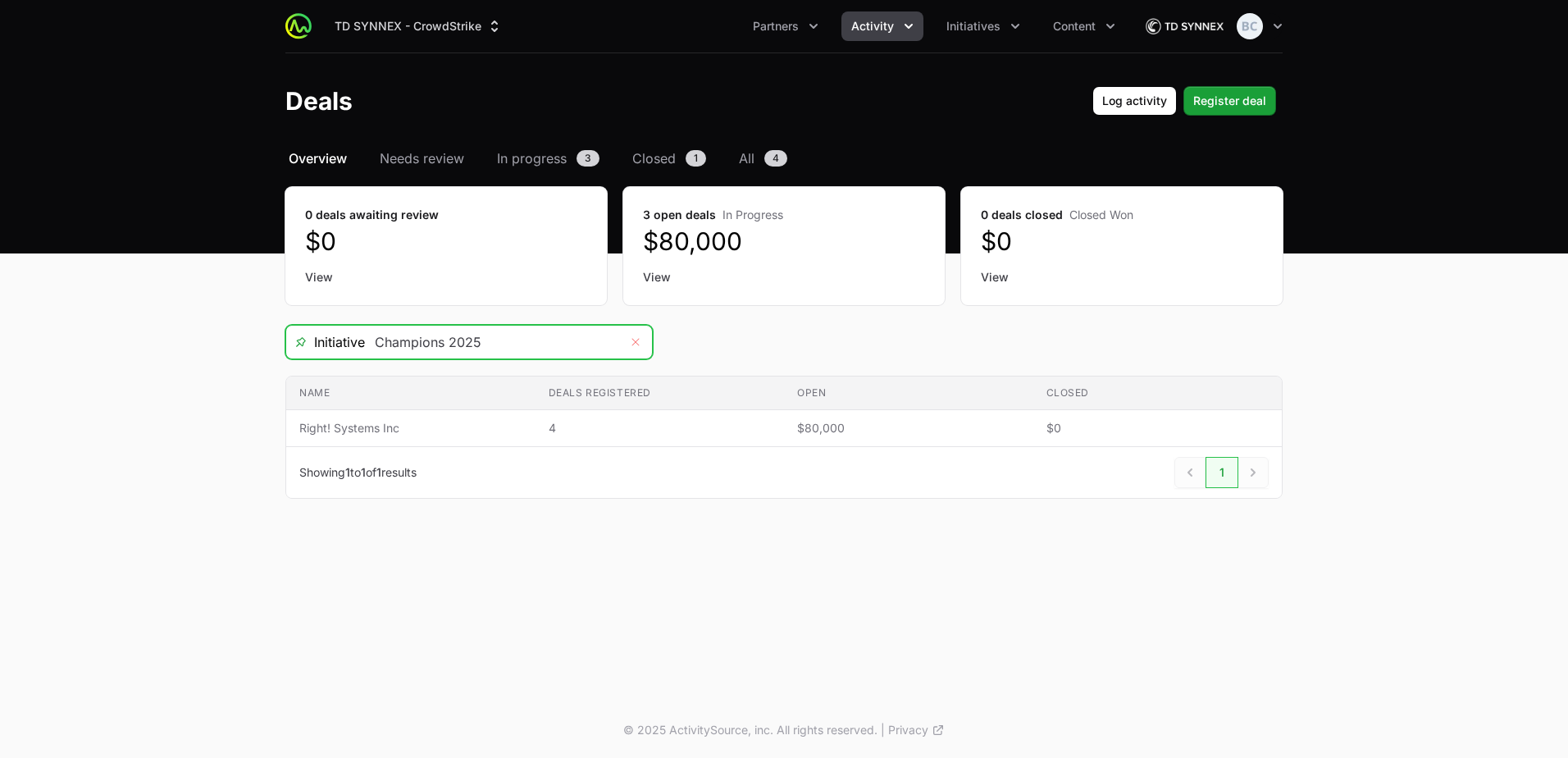
click at [635, 346] on icon "Remove" at bounding box center [635, 342] width 10 height 13
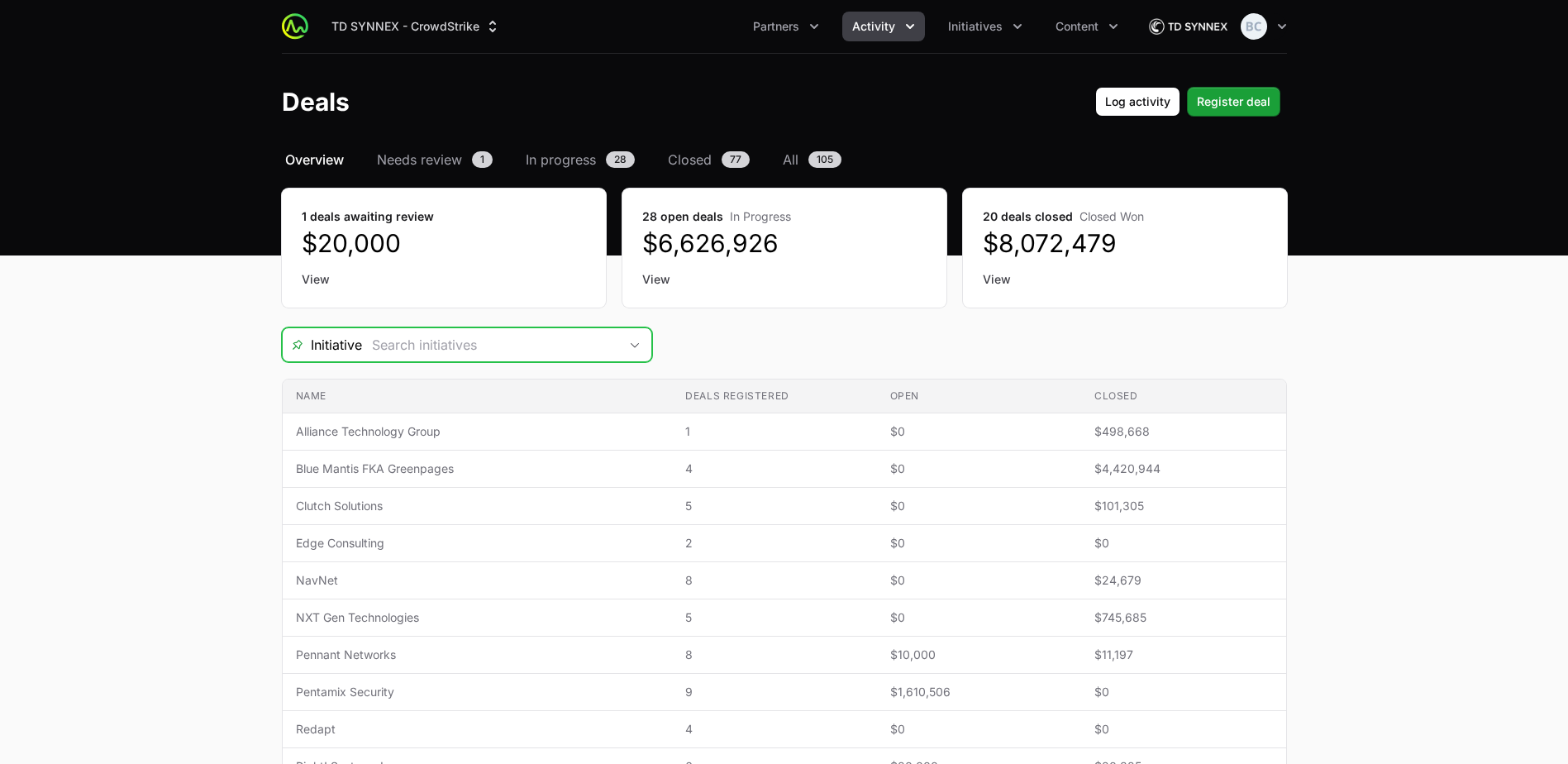
click at [641, 347] on icon "Open" at bounding box center [635, 345] width 13 height 6
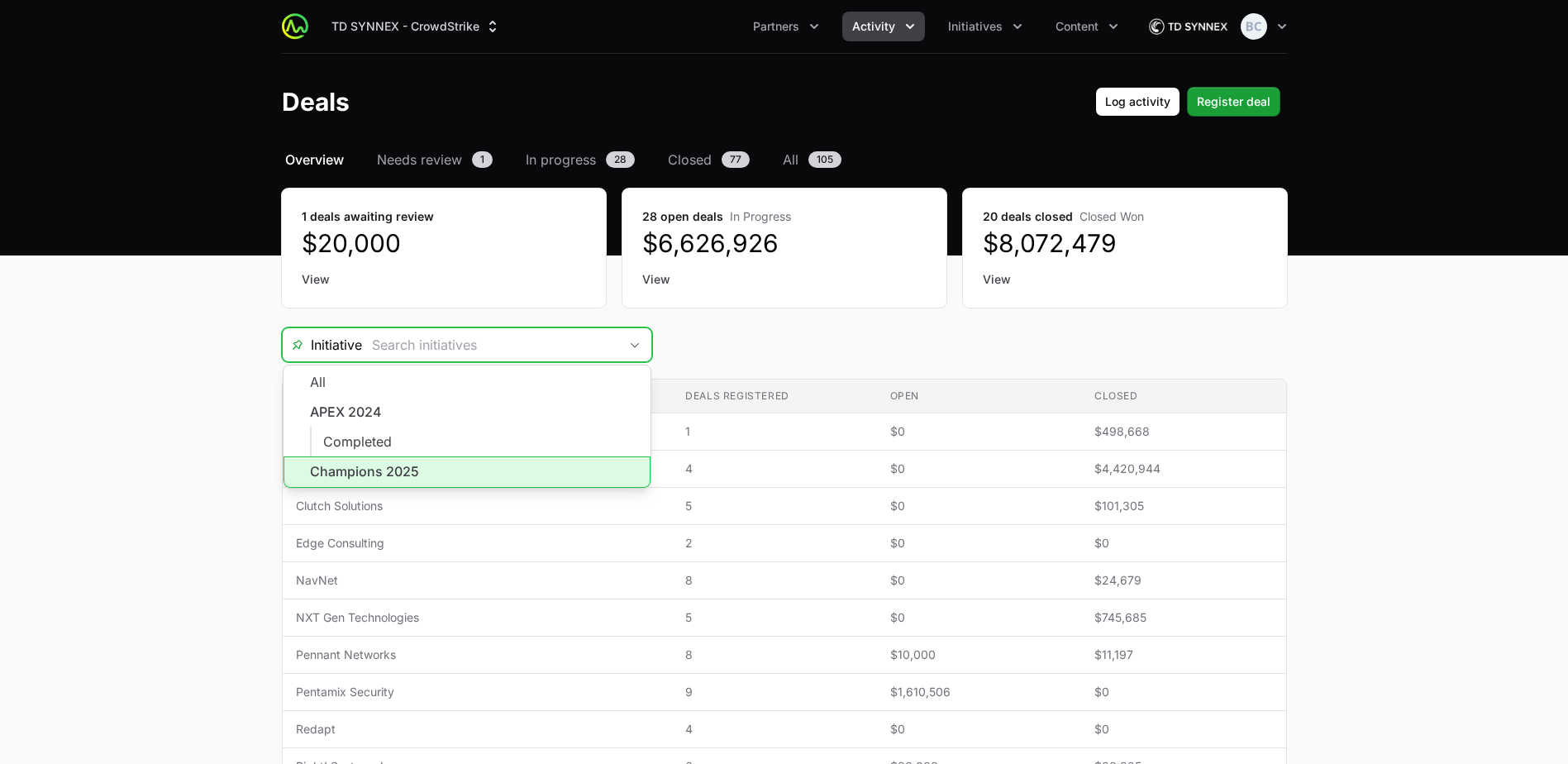
click at [453, 464] on li "Champions 2025" at bounding box center [467, 472] width 367 height 32
type input "Champions 2025"
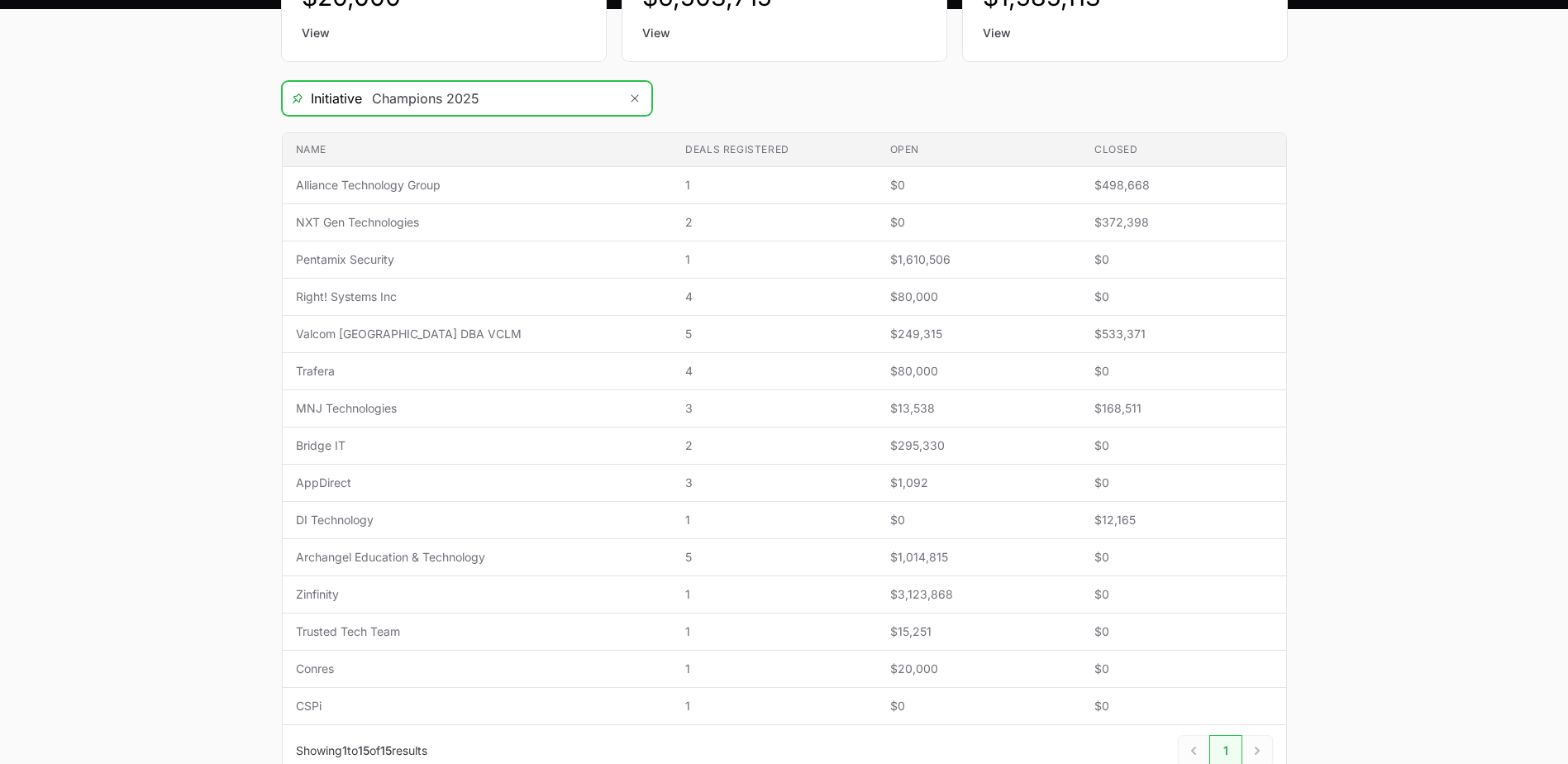
scroll to position [248, 0]
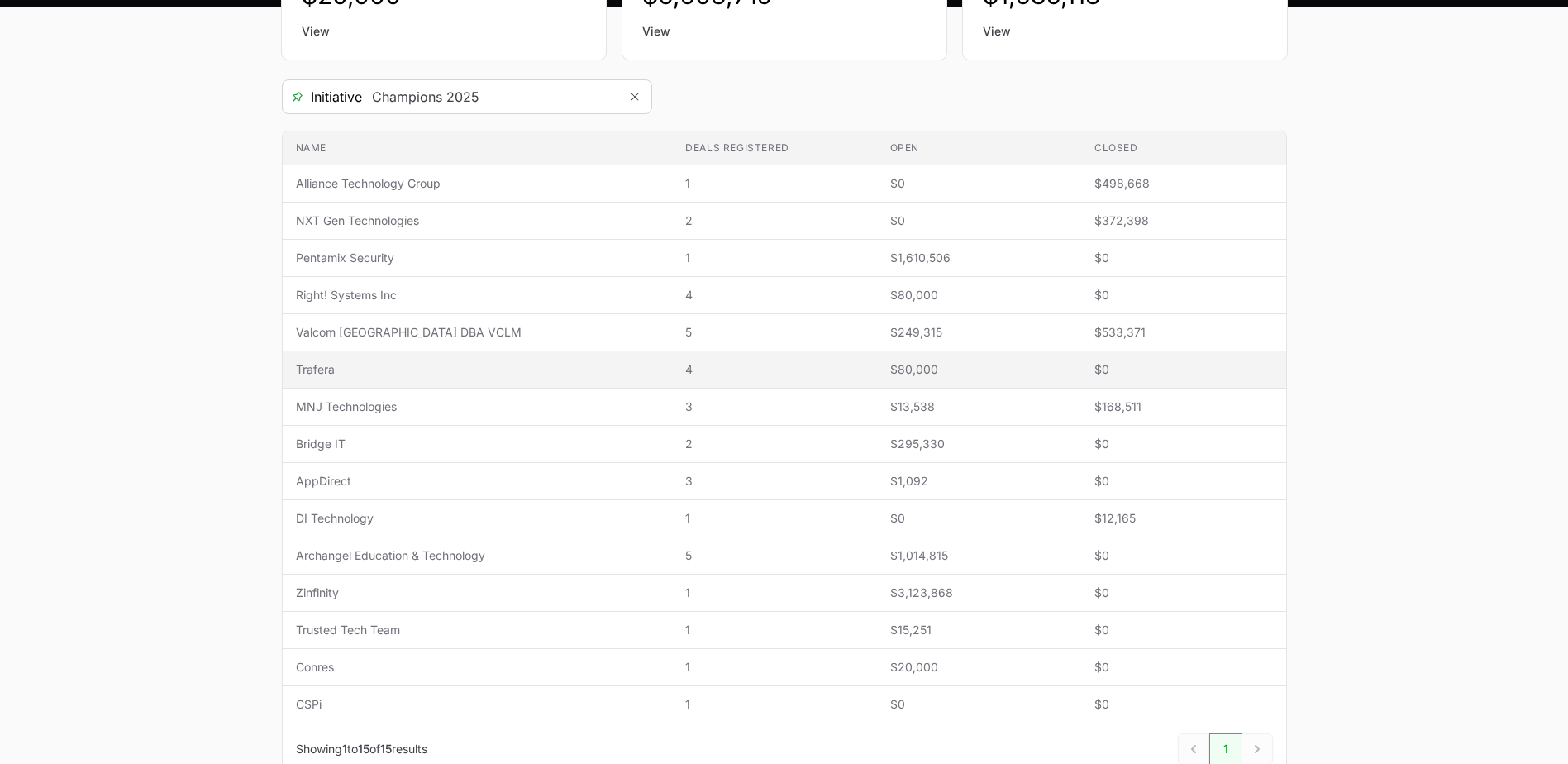
click at [460, 369] on span "Trafera" at bounding box center [477, 370] width 364 height 17
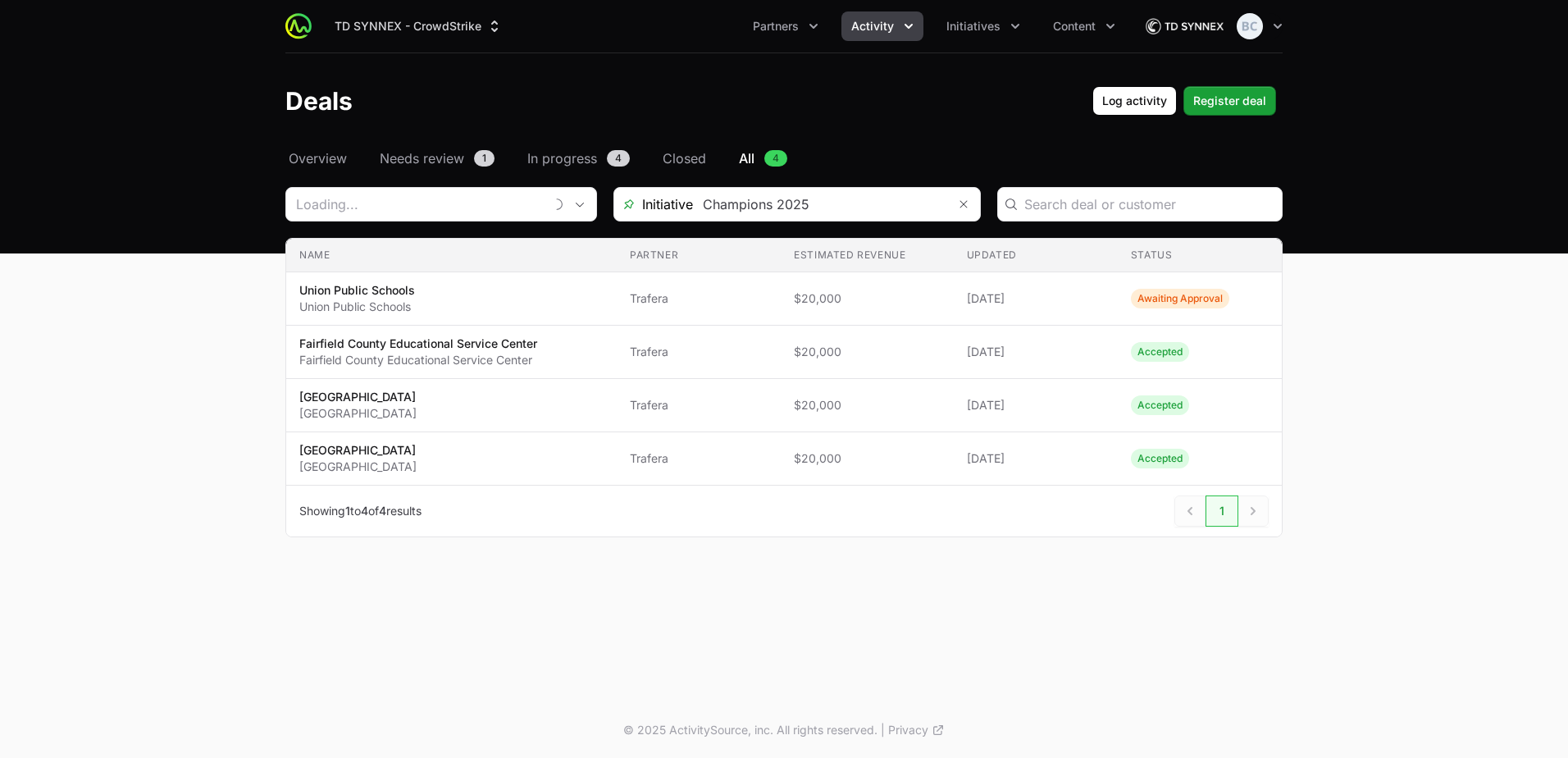
type input "Trafera"
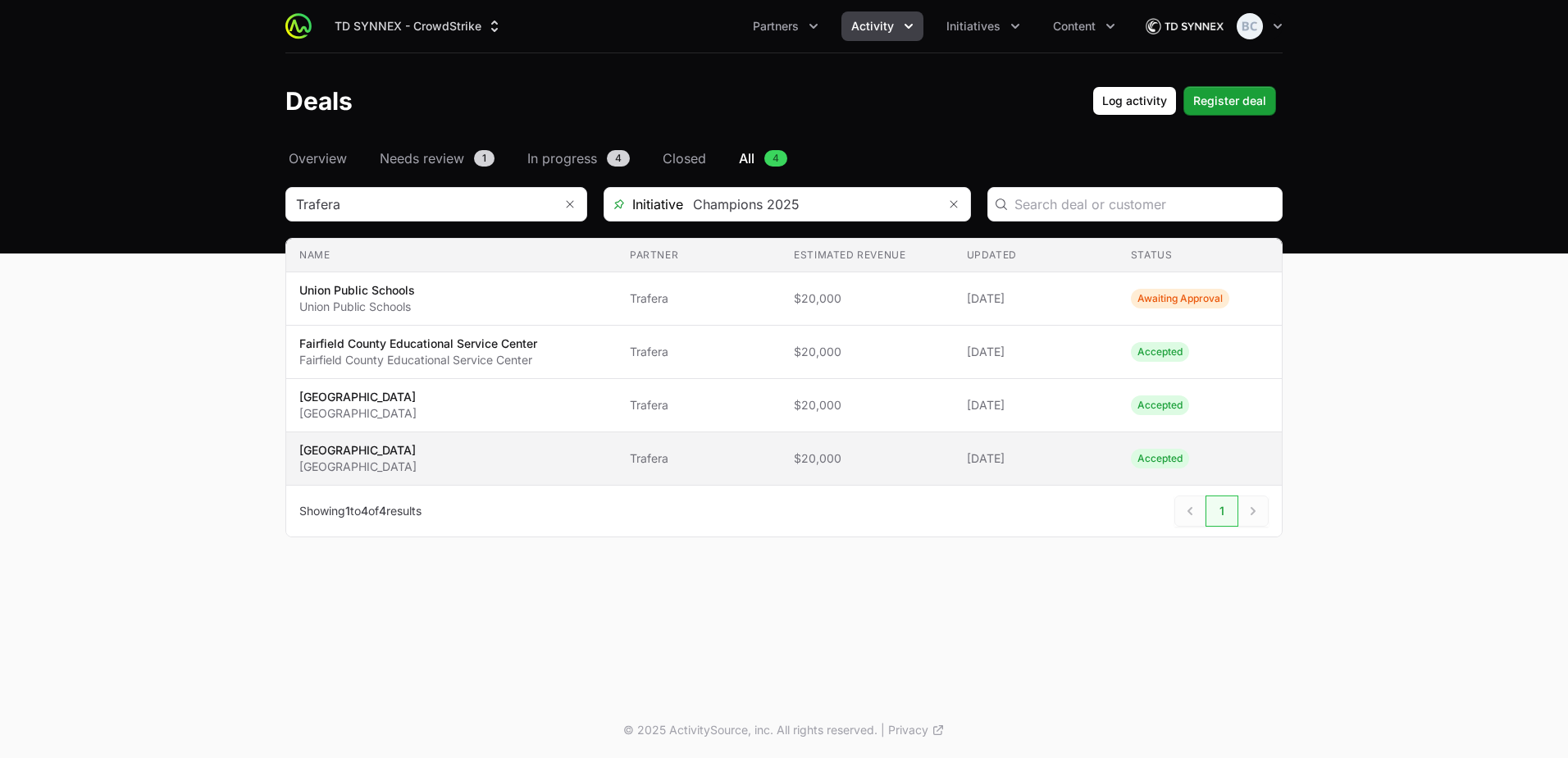
click at [649, 459] on span "Trafera" at bounding box center [698, 458] width 138 height 17
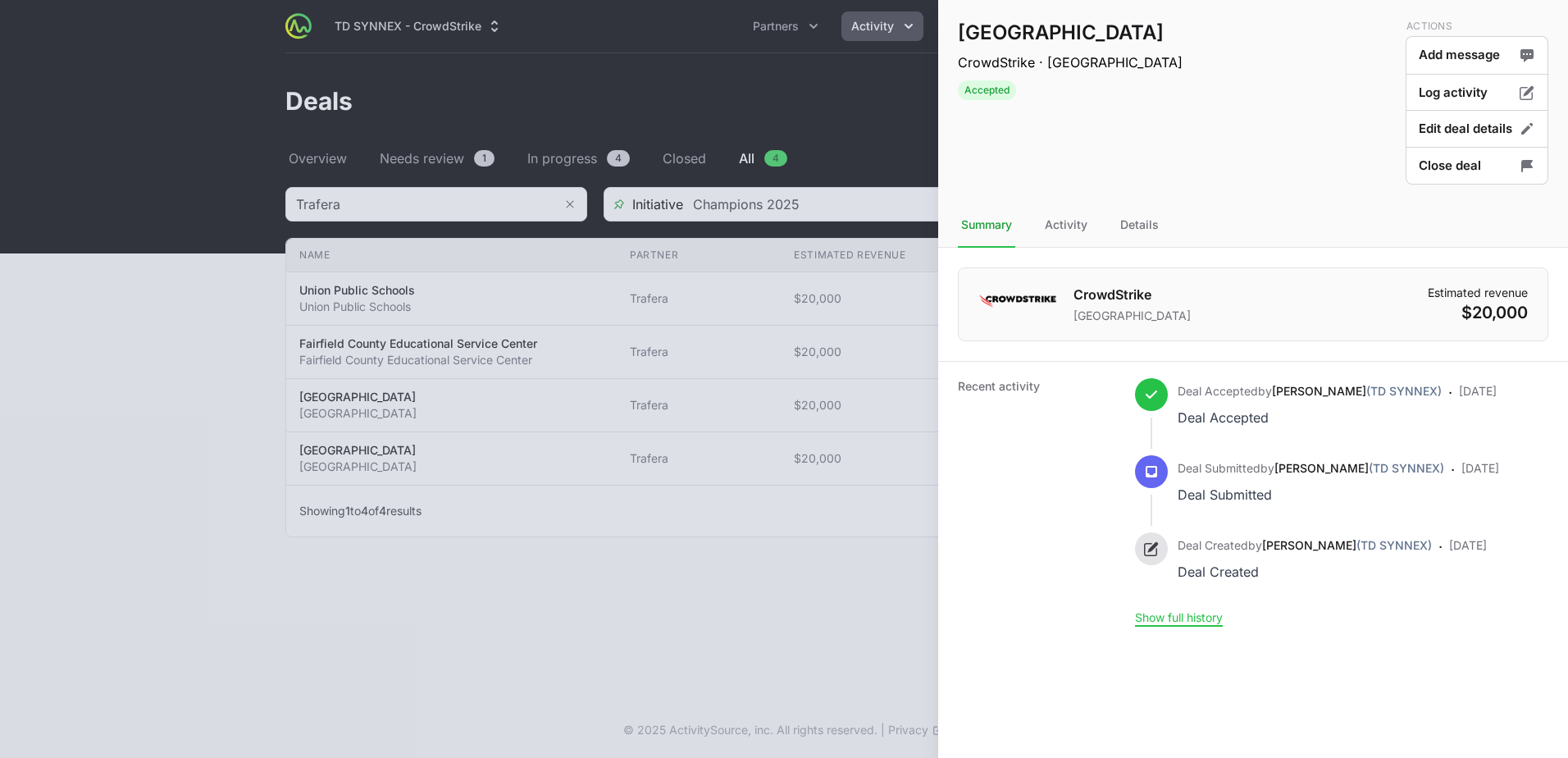
click at [47, 348] on div at bounding box center [784, 379] width 1568 height 758
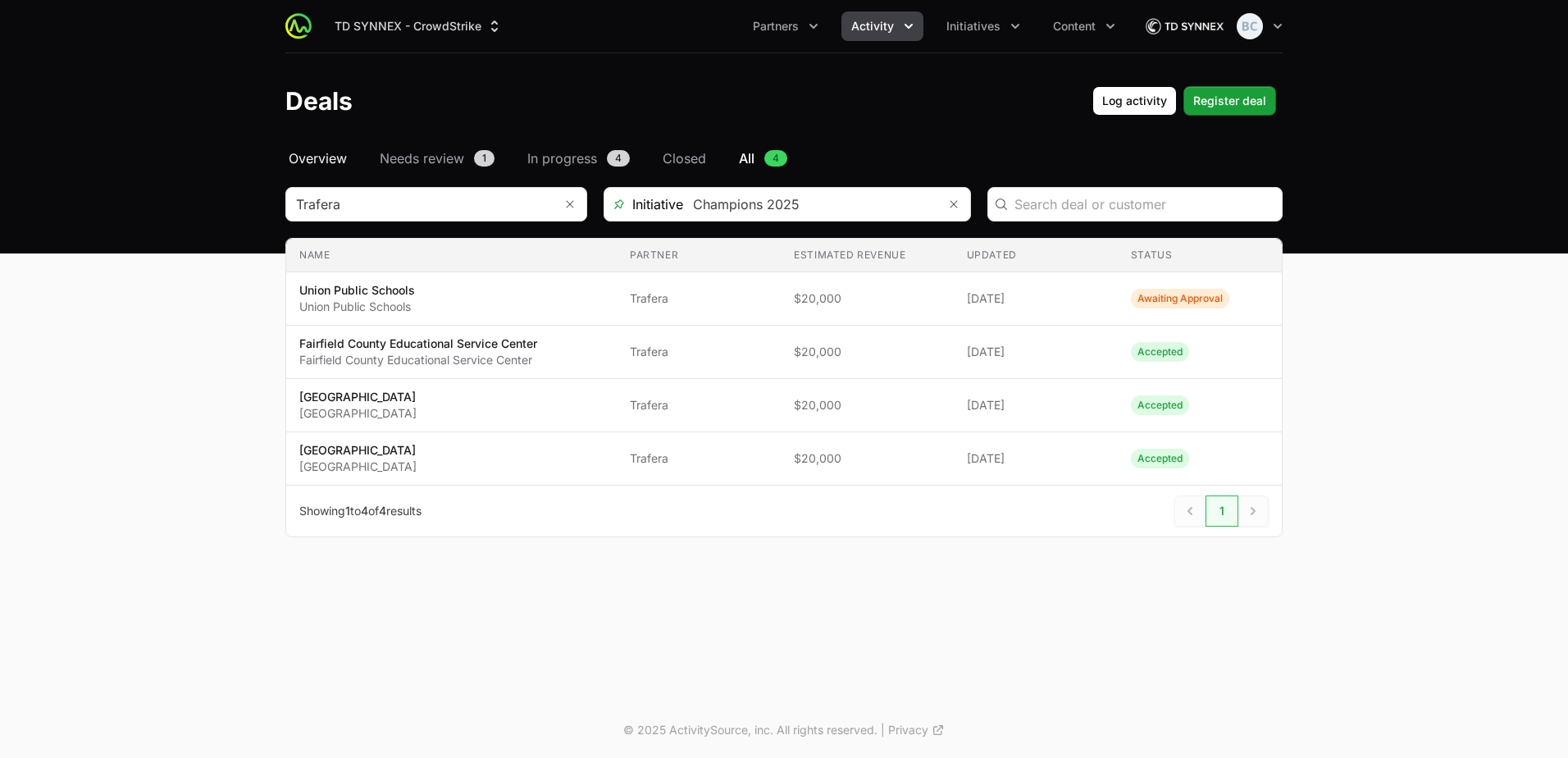
click at [339, 161] on span "Overview" at bounding box center [318, 159] width 59 height 20
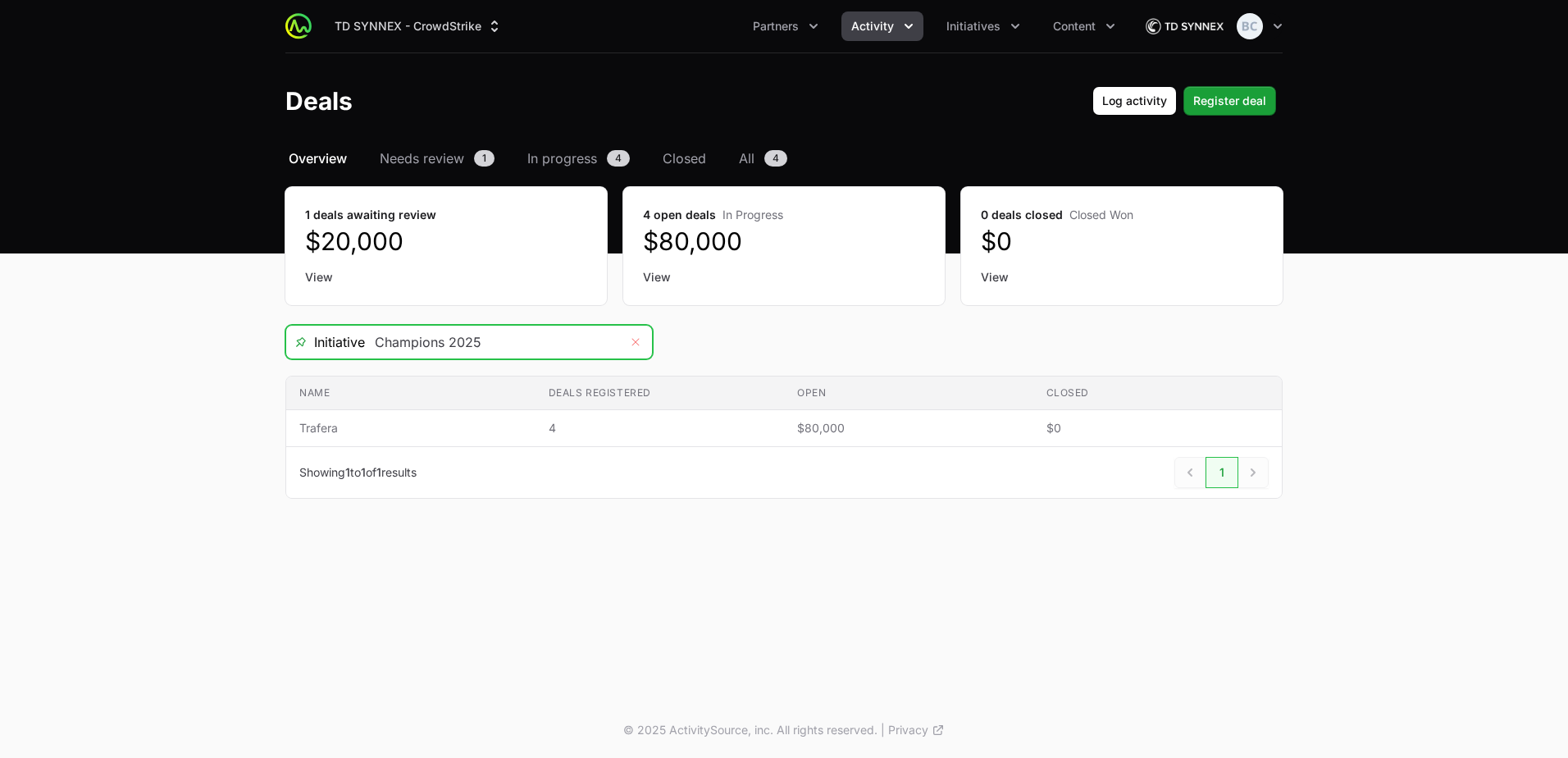
click at [631, 347] on icon "Remove" at bounding box center [635, 342] width 10 height 13
click at [632, 343] on icon "Open" at bounding box center [635, 342] width 13 height 6
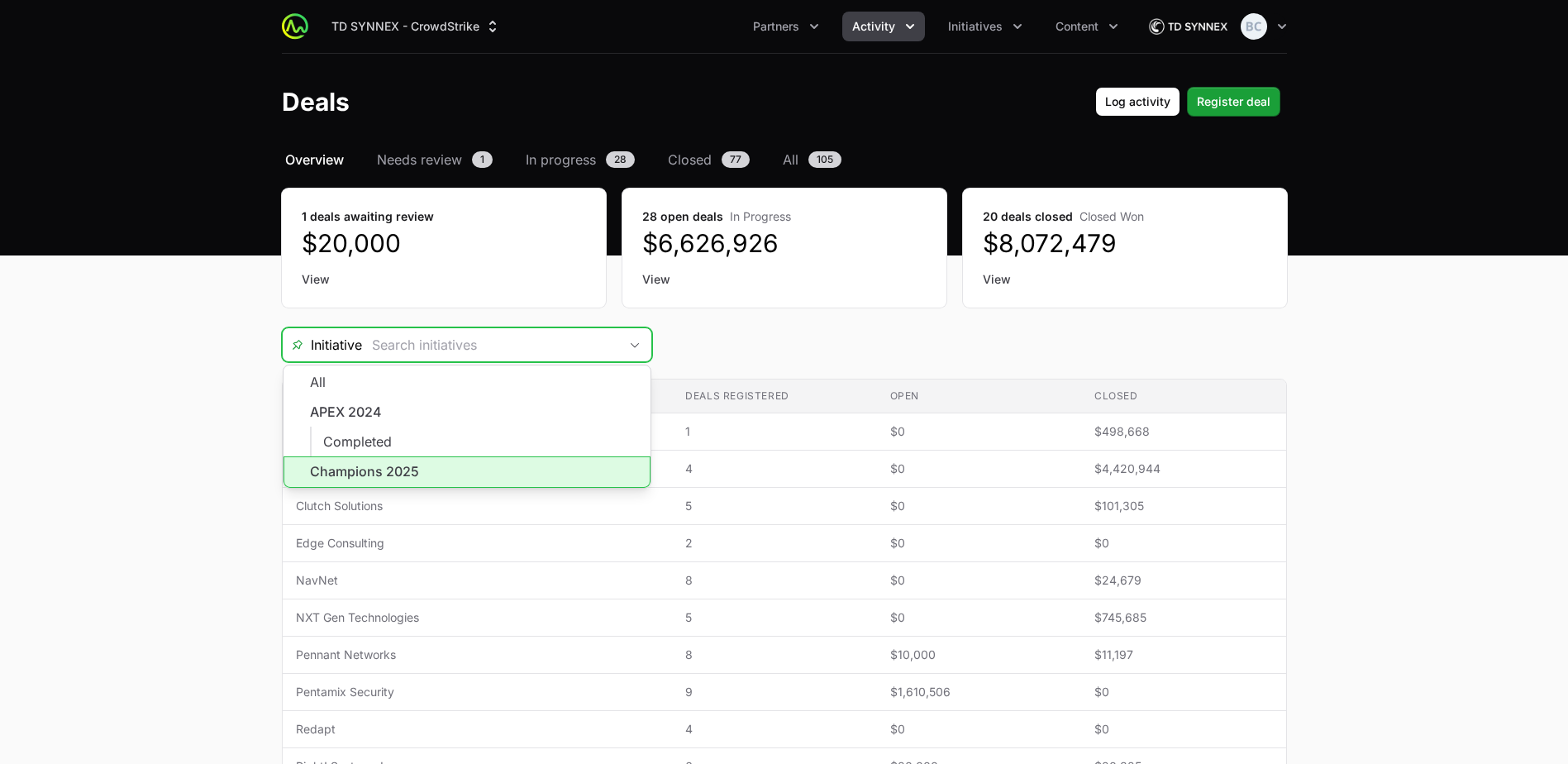
click at [538, 466] on li "Champions 2025" at bounding box center [467, 472] width 367 height 32
type input "Champions 2025"
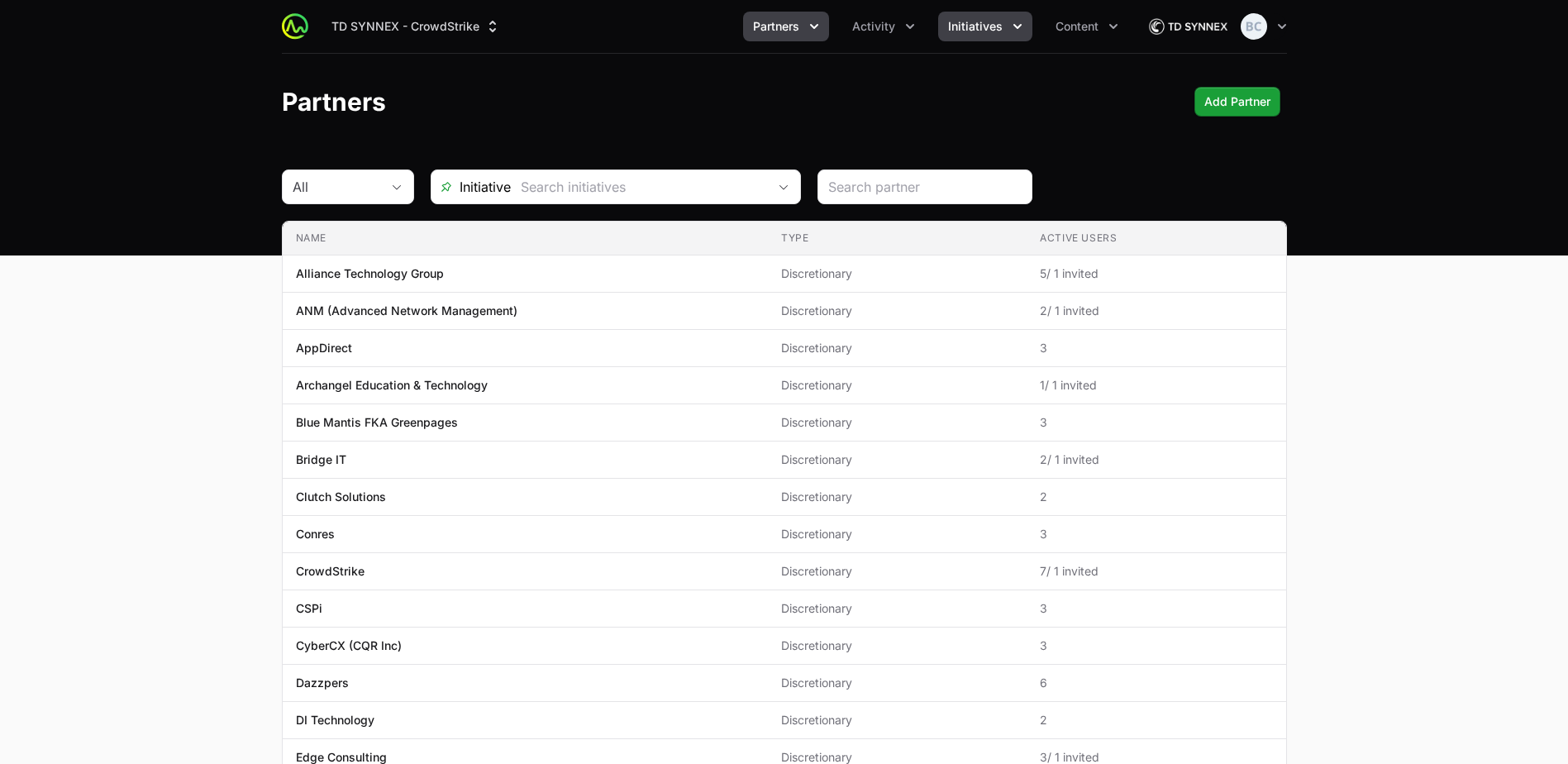
click at [1018, 30] on icon "Initiatives menu" at bounding box center [1017, 27] width 17 height 17
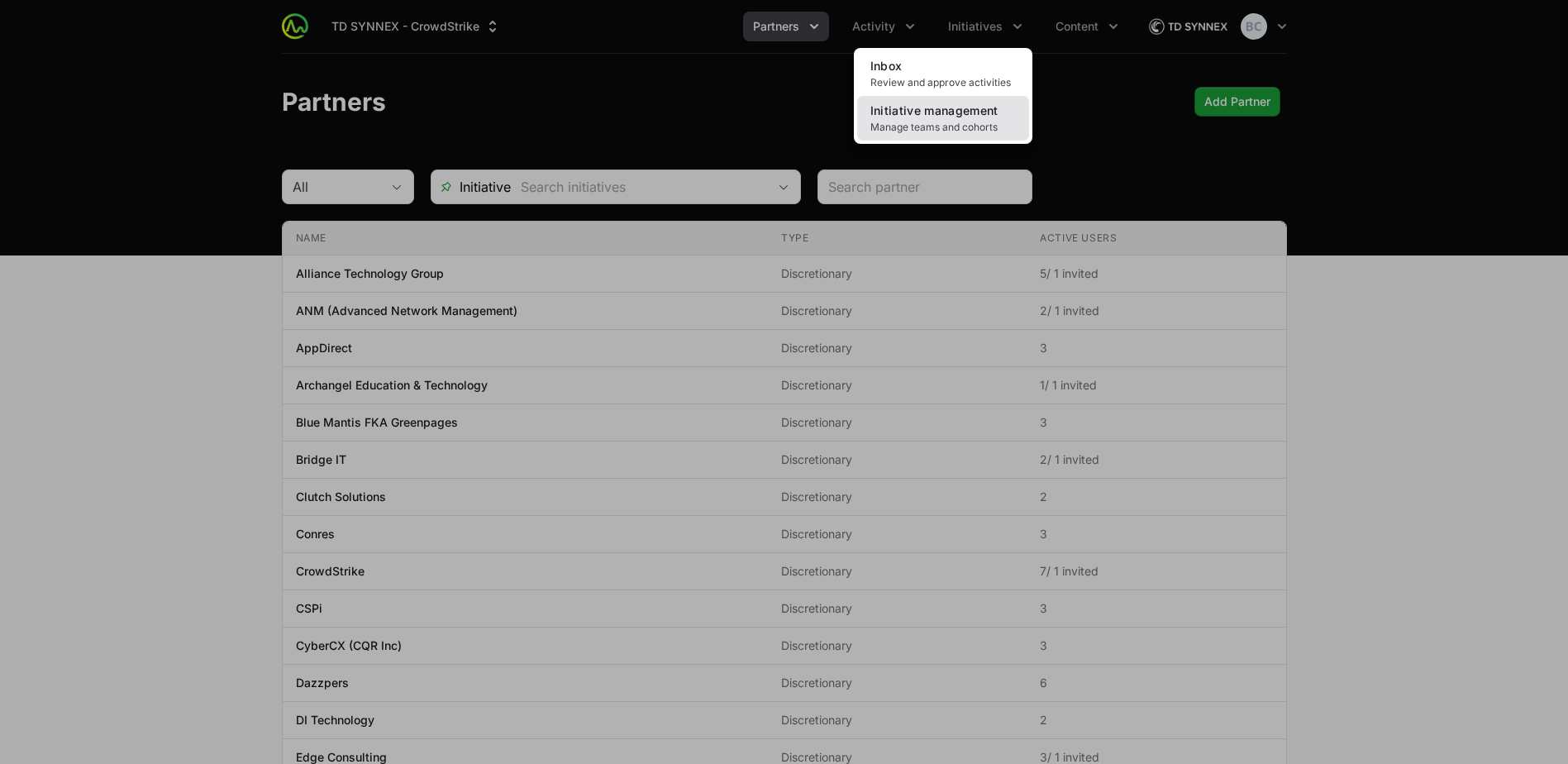
click at [987, 123] on span "Manage teams and cohorts" at bounding box center [942, 127] width 146 height 13
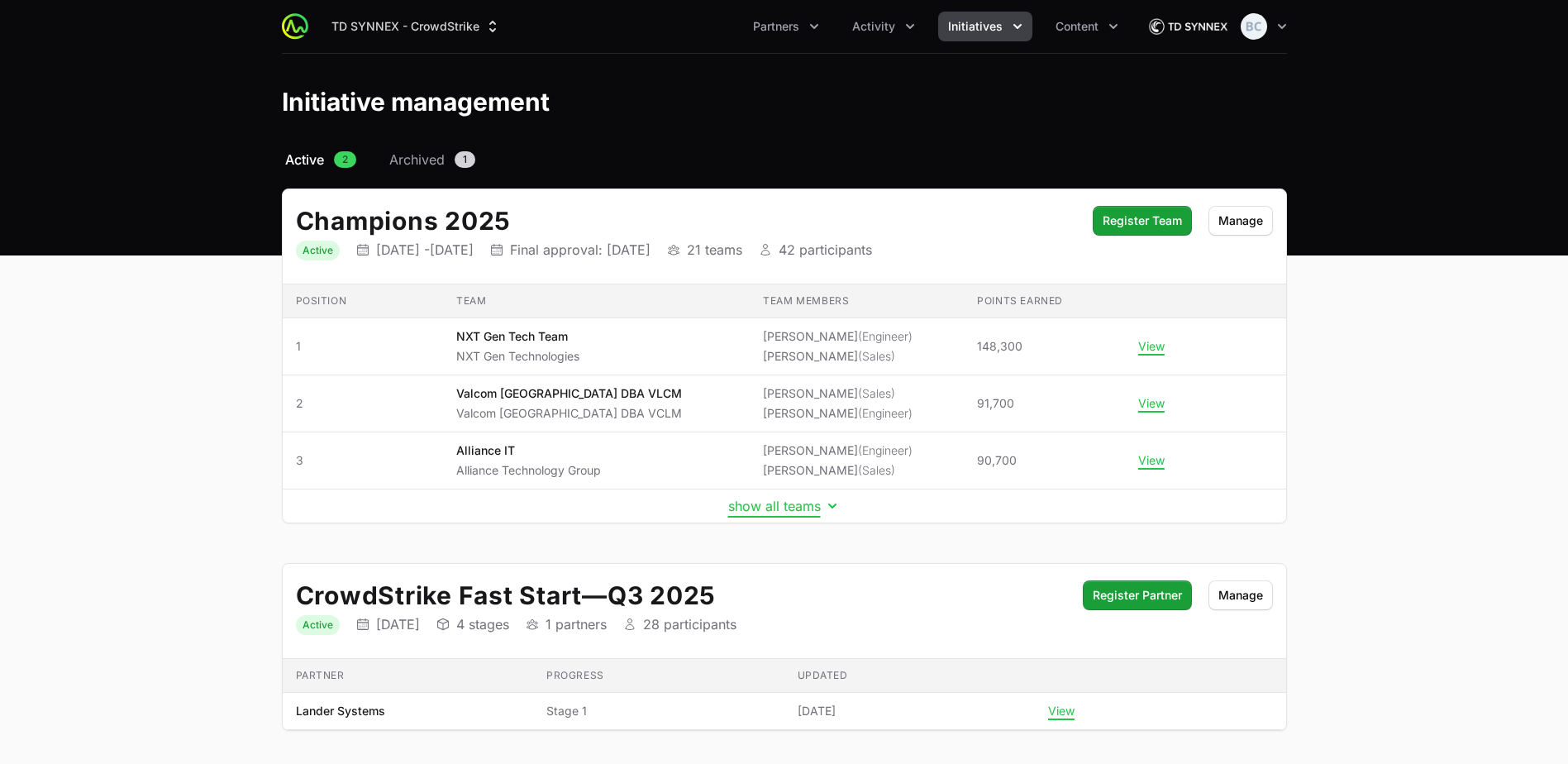
click at [758, 501] on button "show all teams" at bounding box center [784, 506] width 112 height 17
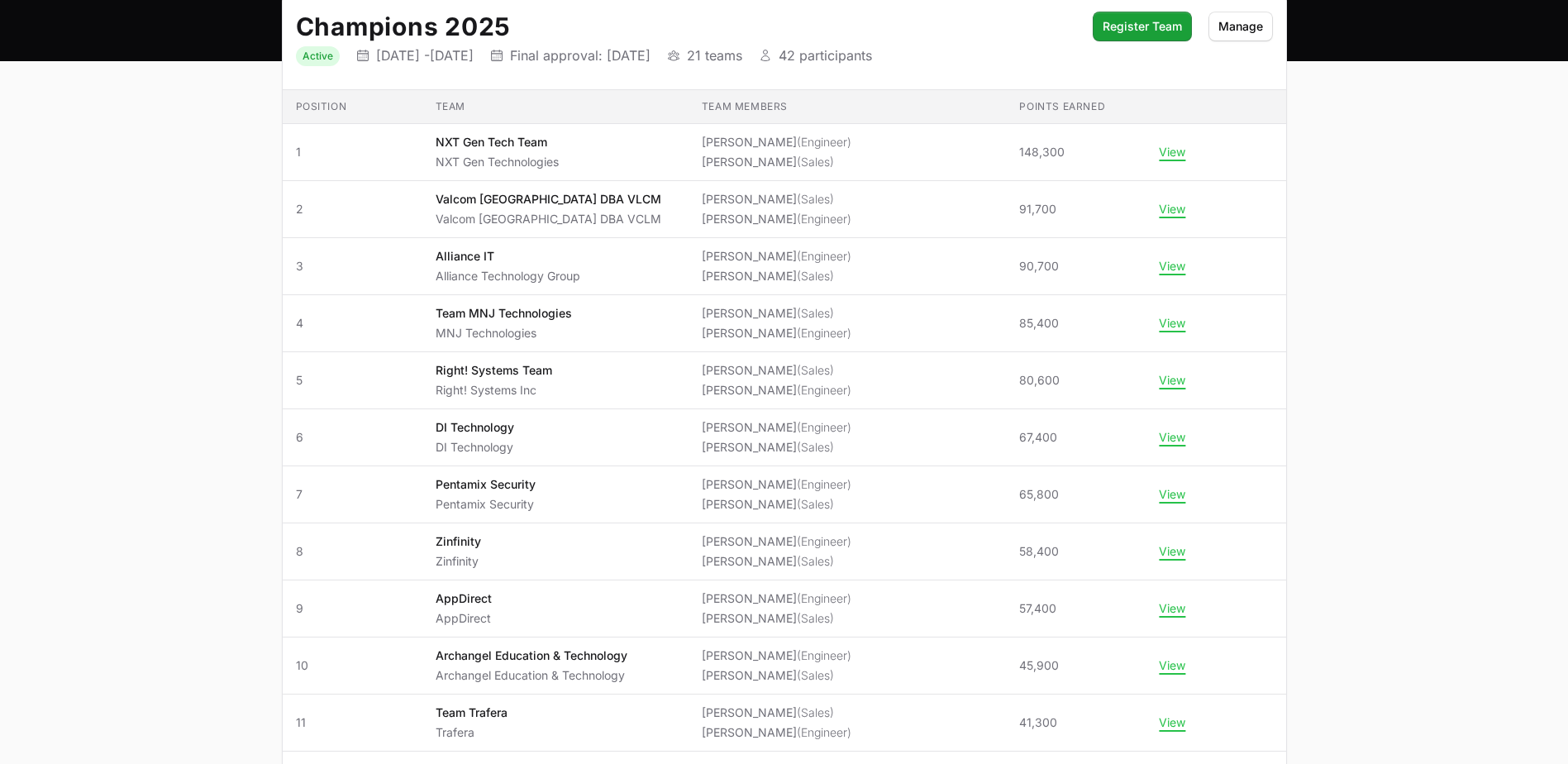
scroll to position [166, 0]
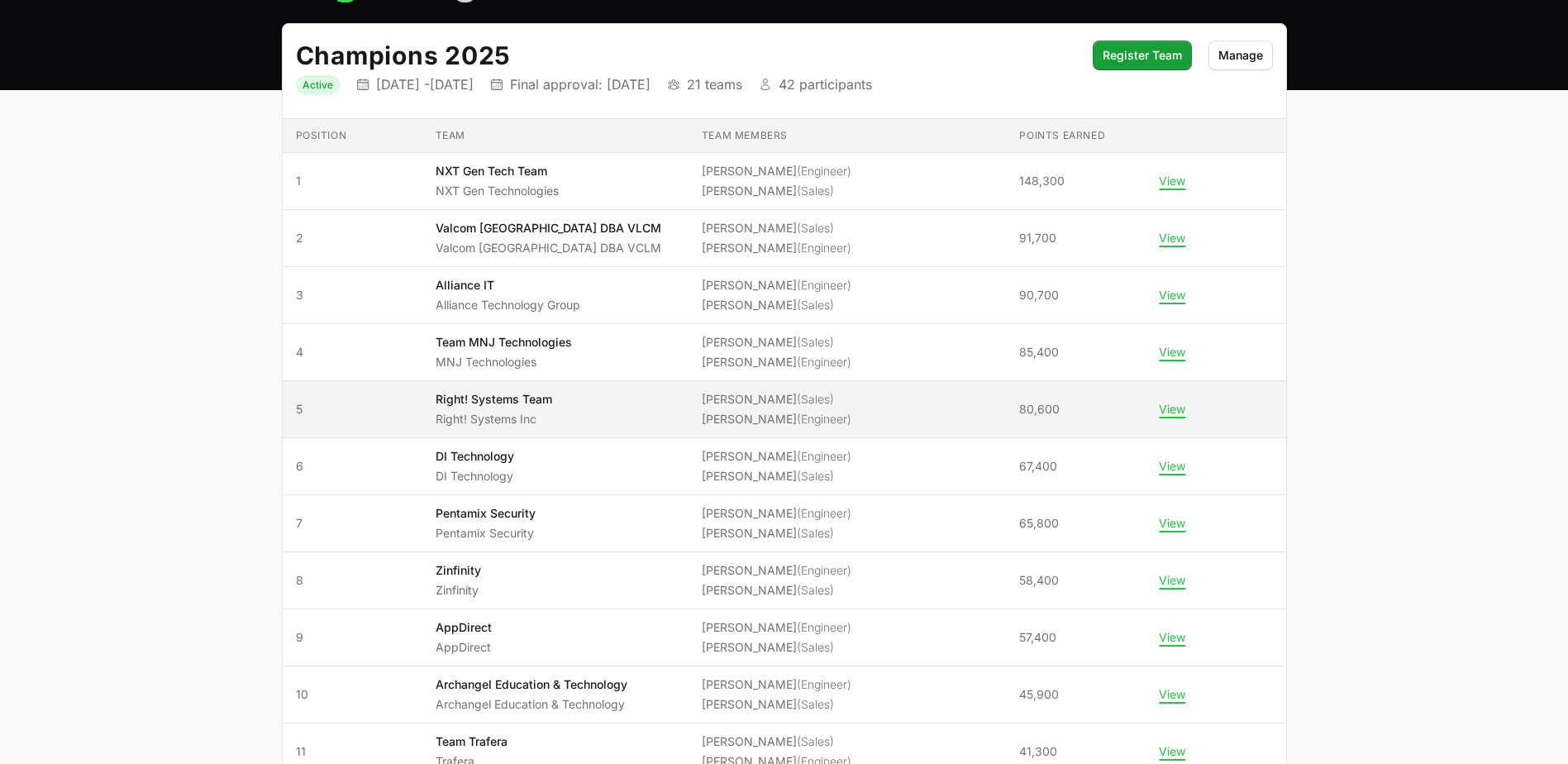
click at [552, 400] on p "Right! Systems Team" at bounding box center [494, 399] width 116 height 17
